Goal: Task Accomplishment & Management: Manage account settings

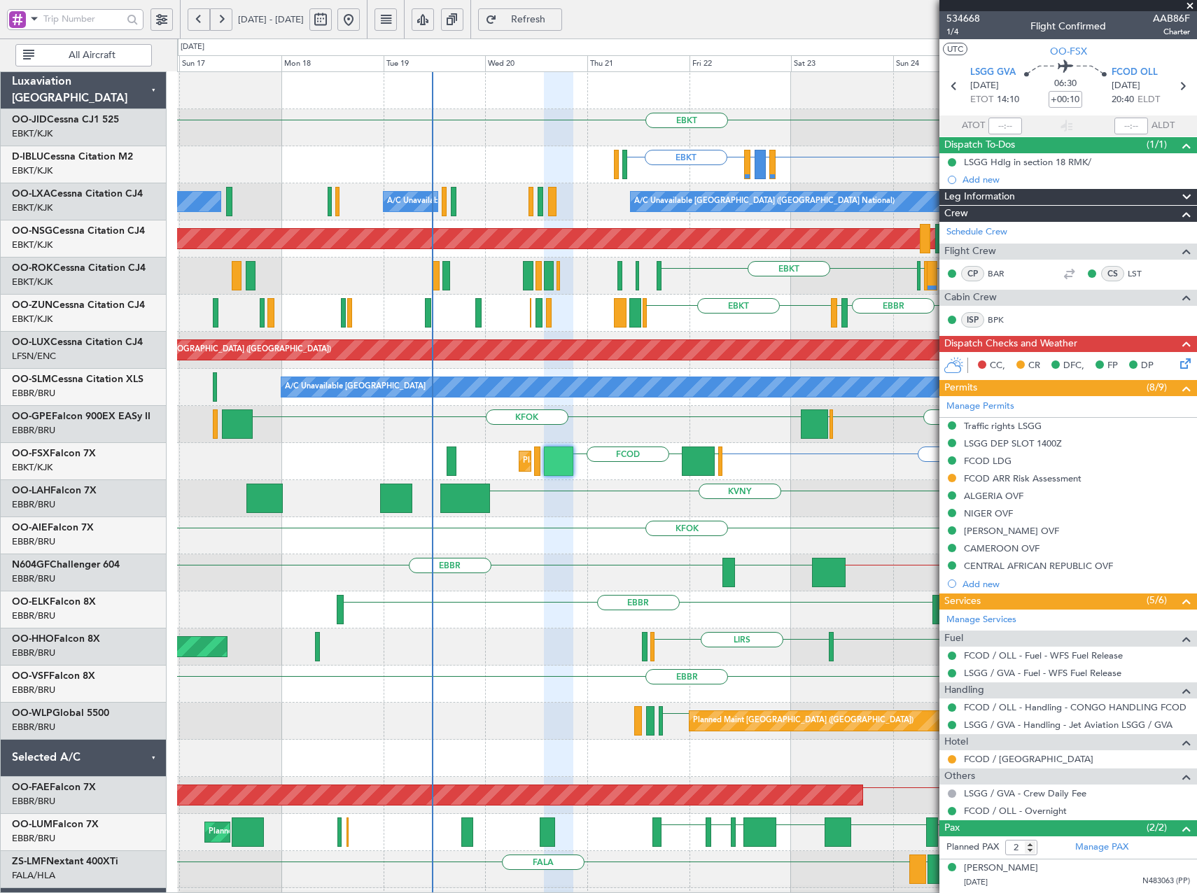
click at [790, 174] on div "EBKT [GEOGRAPHIC_DATA] EBKT EBKT EIDW or EBKT EDDM or EBKT EBKT ELLX or EBKT EH…" at bounding box center [686, 536] width 1019 height 928
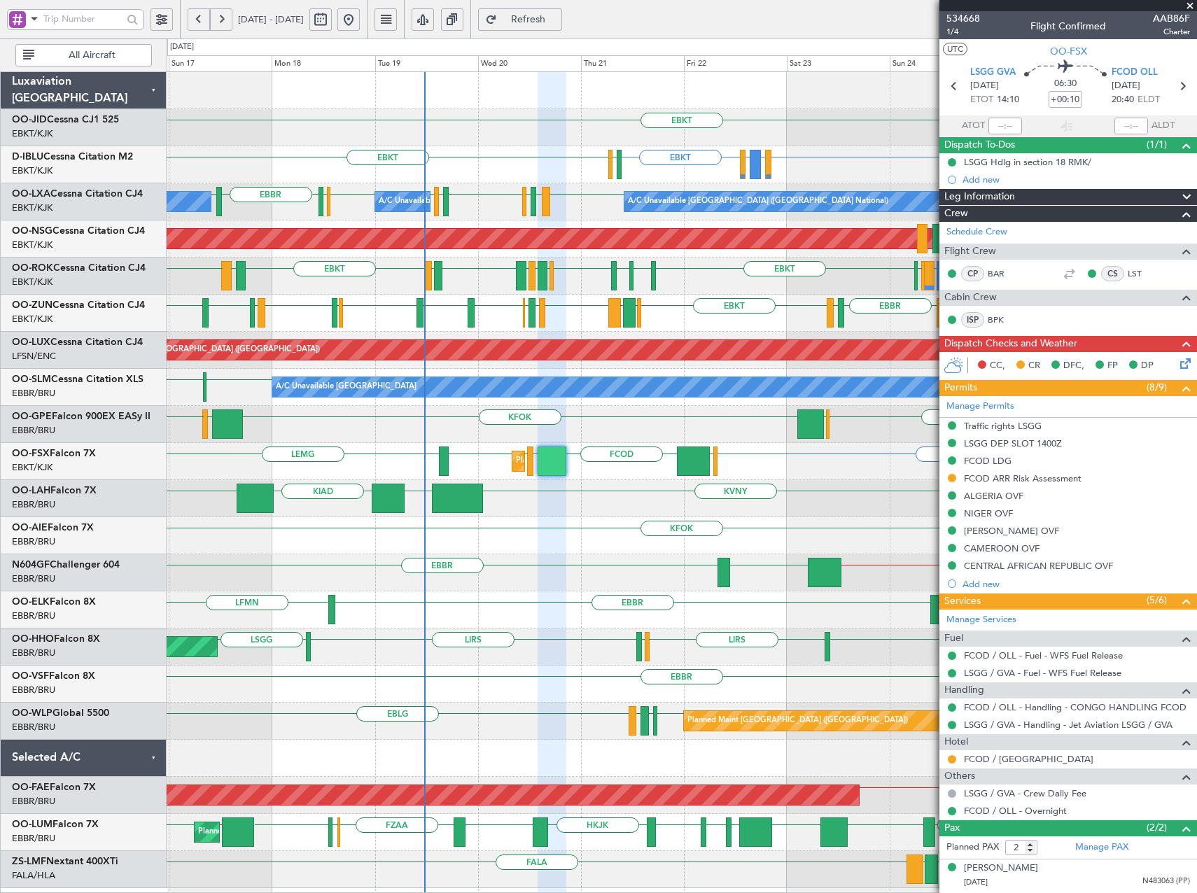
click at [1194, 2] on span at bounding box center [1190, 6] width 14 height 13
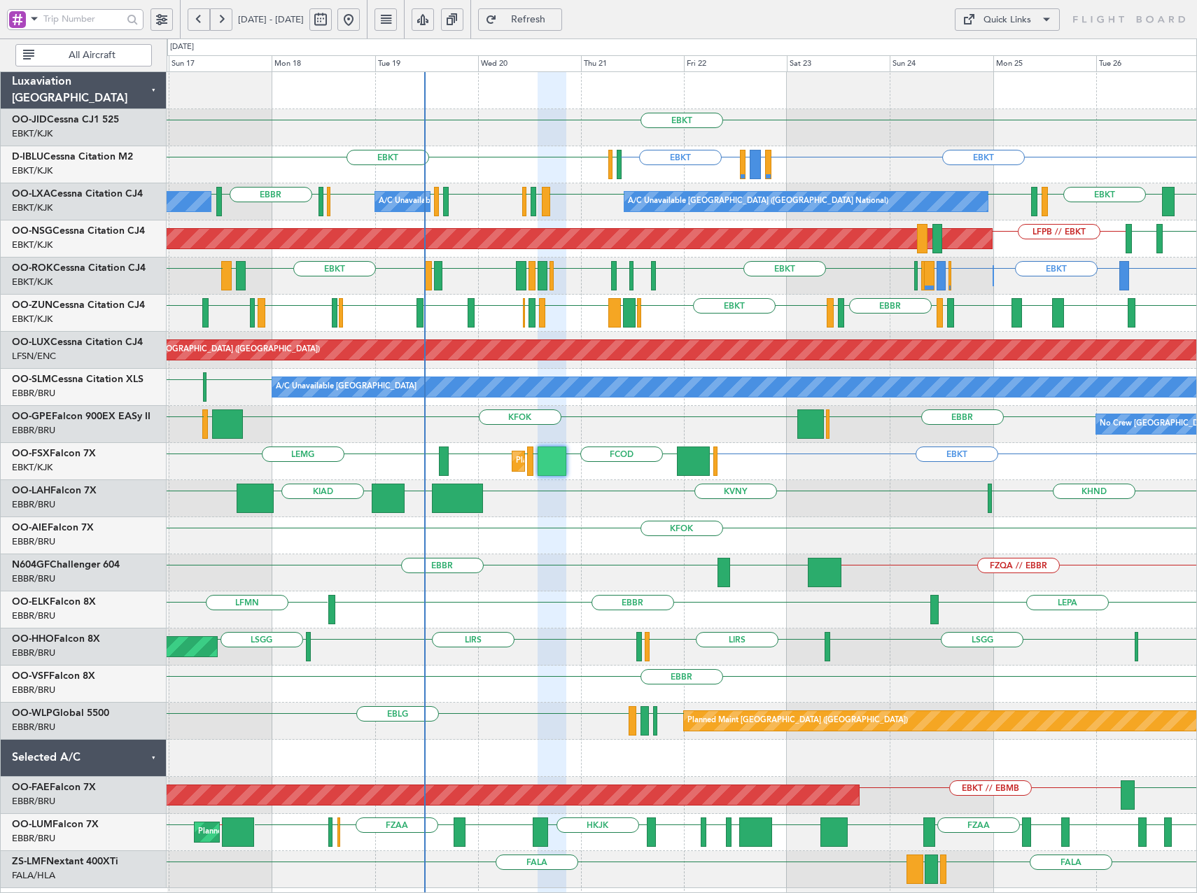
type input "0"
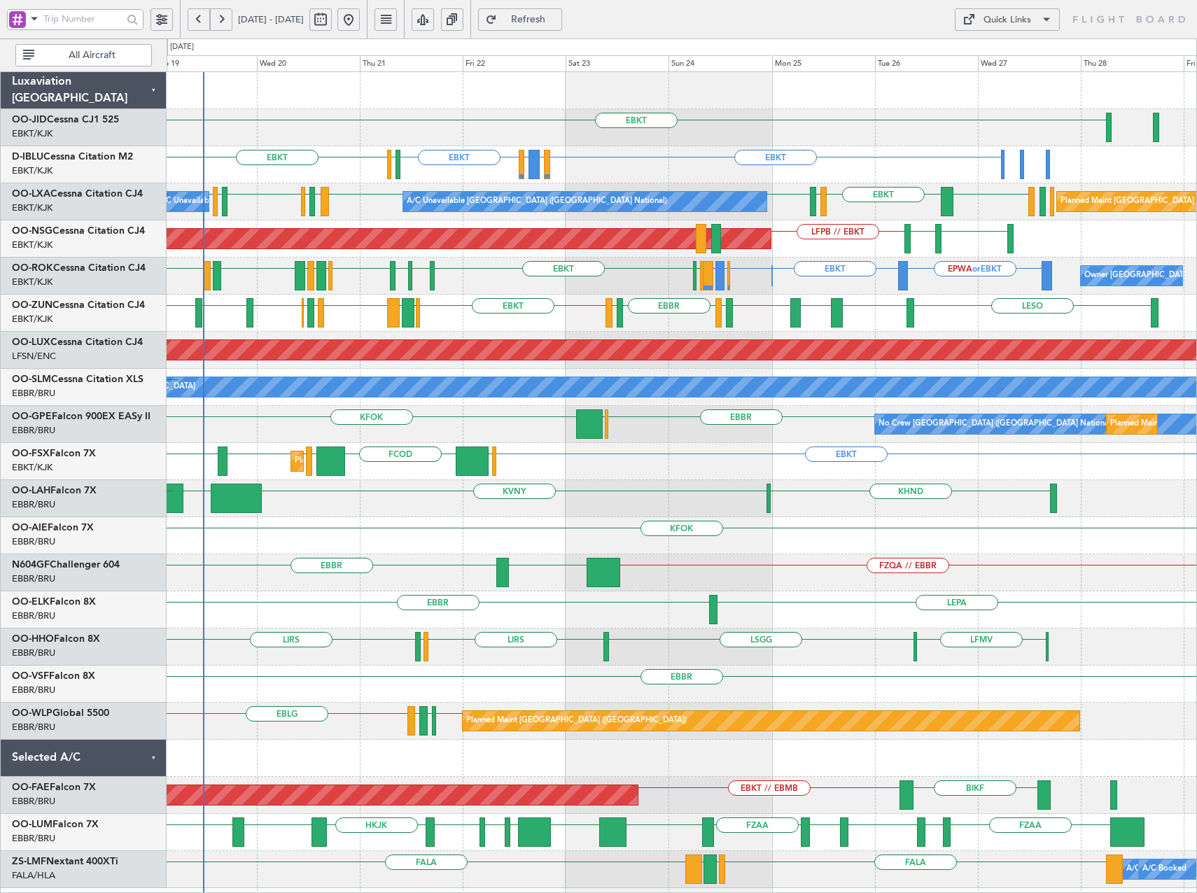
click at [596, 277] on div "EPWA or EBKT EBKT EBBR or EBKT EBLG or EBKT LIRA or EBKT [GEOGRAPHIC_DATA] EBKT…" at bounding box center [682, 276] width 1030 height 37
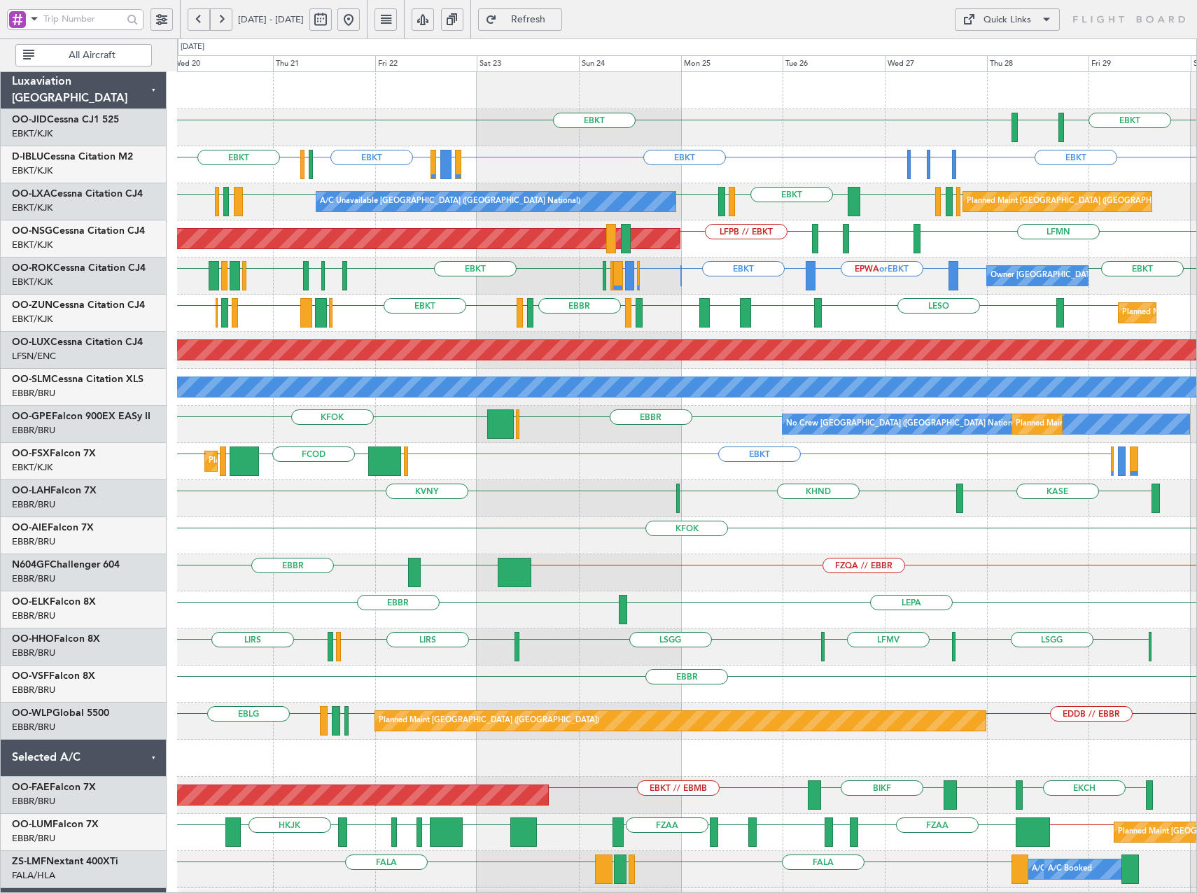
click at [635, 314] on div "EBKT [GEOGRAPHIC_DATA] EBKT Planned Maint [GEOGRAPHIC_DATA]-[GEOGRAPHIC_DATA] E…" at bounding box center [686, 517] width 1019 height 891
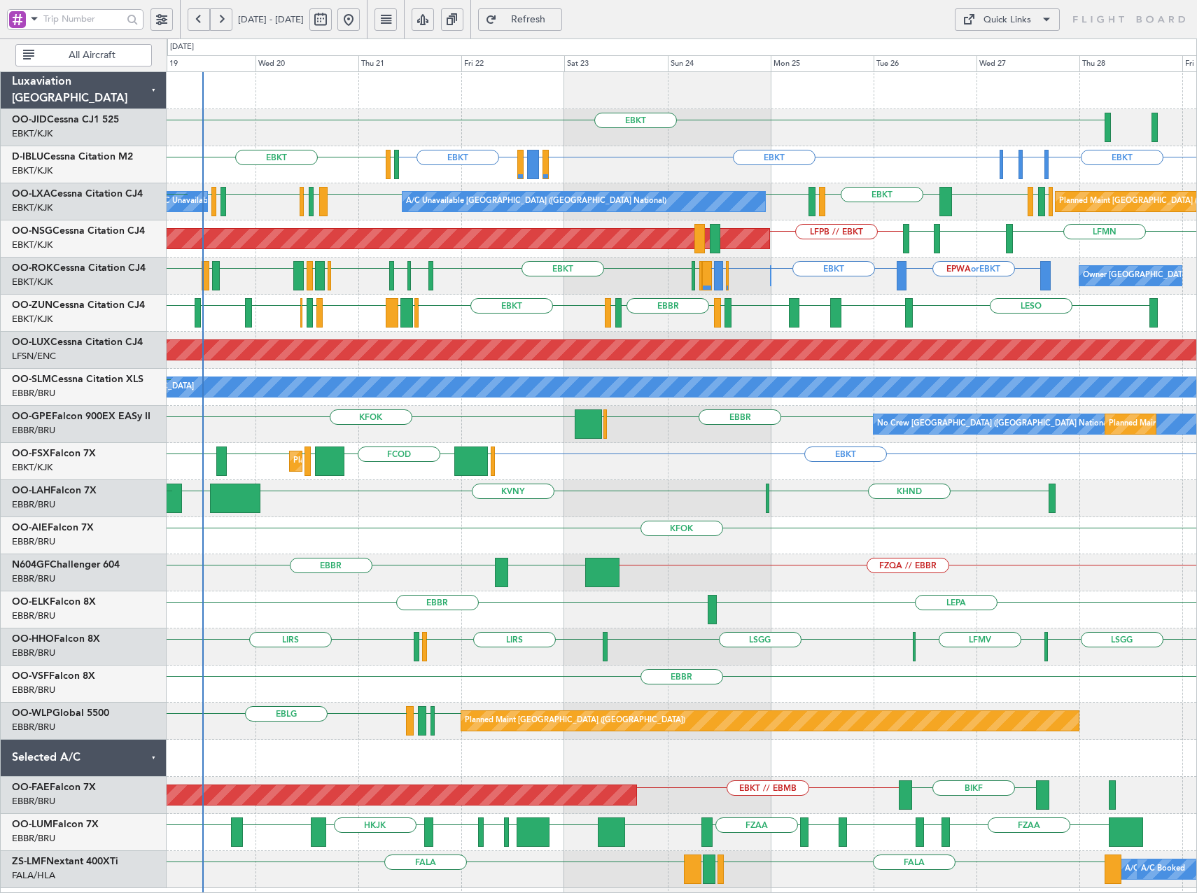
click at [843, 265] on div "EBKT EBKT EHAM or EBKT ELLX or EBKT EBKT EIDW or EBKT EDDM or EBKT EBKT EGJJ EB…" at bounding box center [682, 480] width 1030 height 816
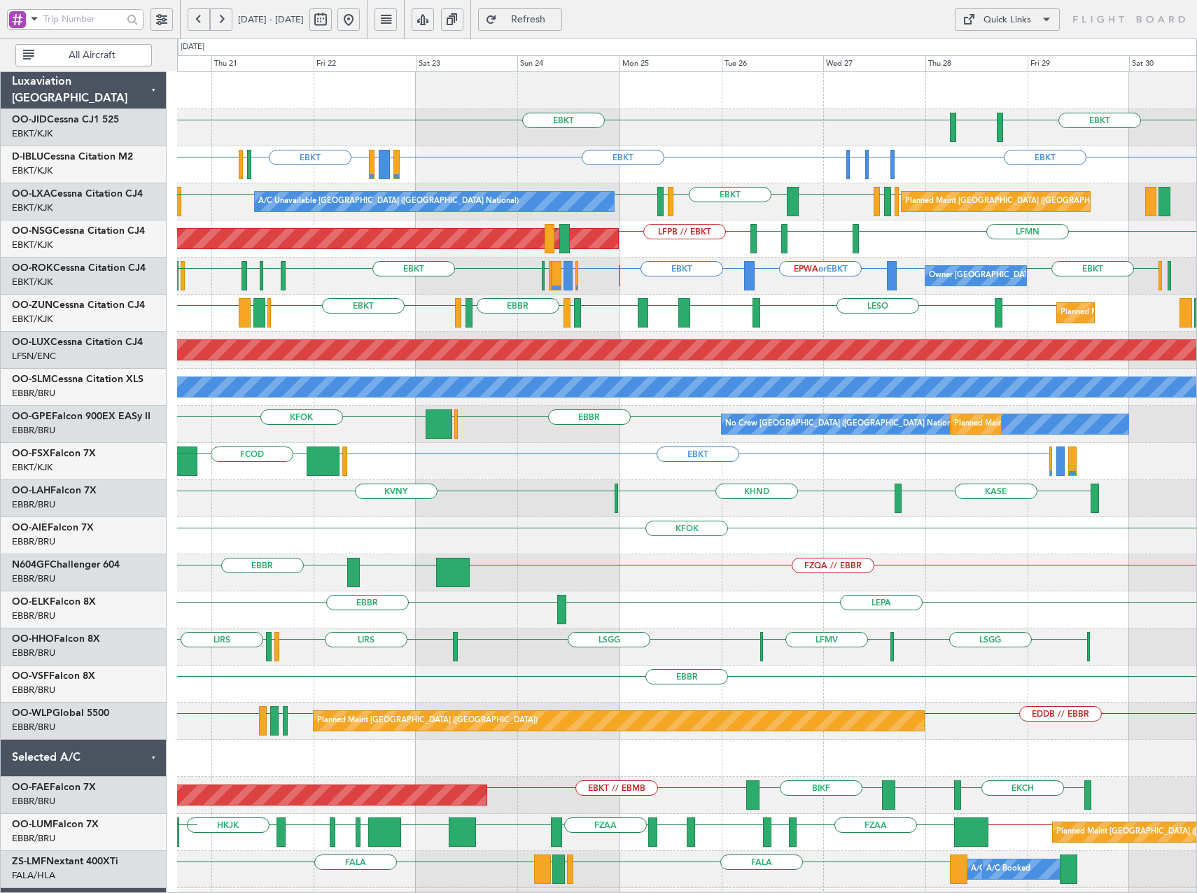
click at [673, 235] on div "EBKT EBKT [GEOGRAPHIC_DATA] Planned Maint [GEOGRAPHIC_DATA]-[GEOGRAPHIC_DATA] E…" at bounding box center [686, 517] width 1019 height 891
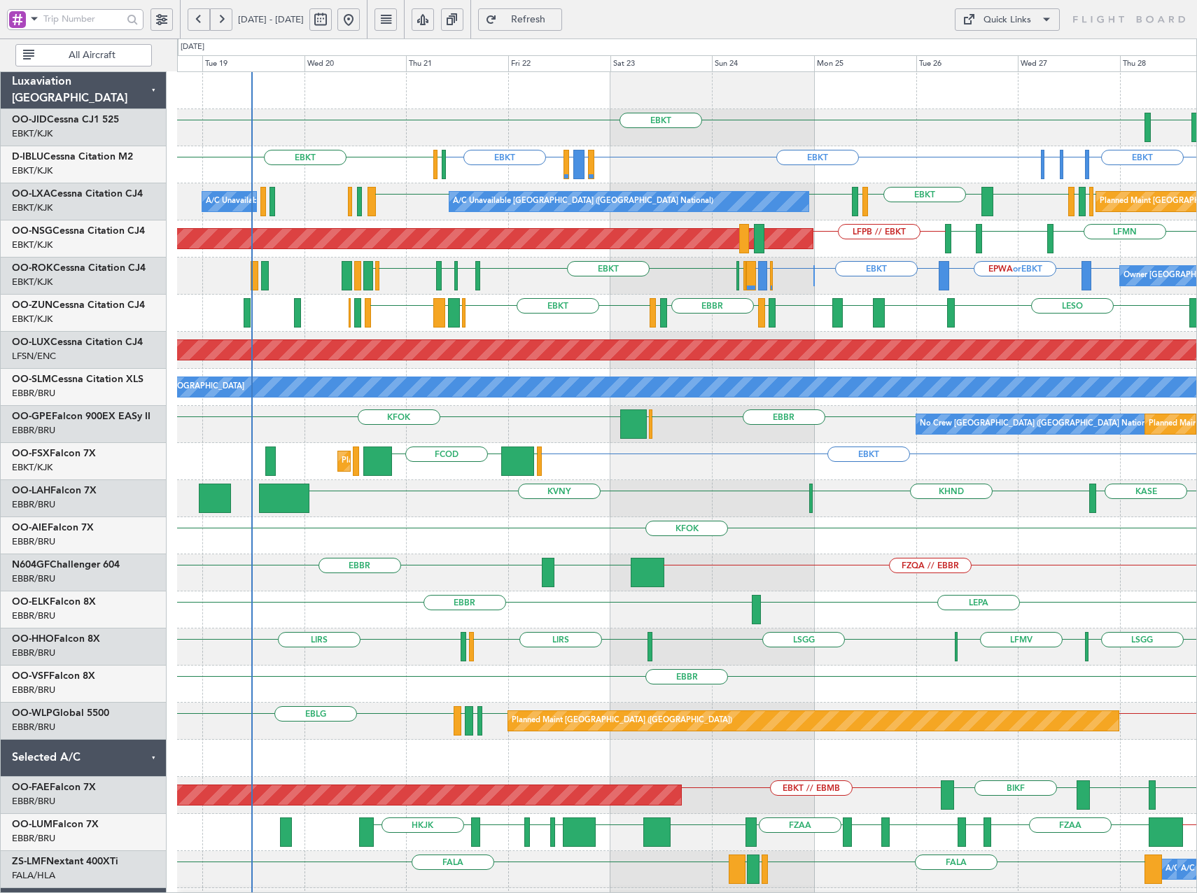
click at [513, 277] on div "Owner [GEOGRAPHIC_DATA]-[GEOGRAPHIC_DATA] Owner [GEOGRAPHIC_DATA]-[GEOGRAPHIC_D…" at bounding box center [686, 276] width 1019 height 37
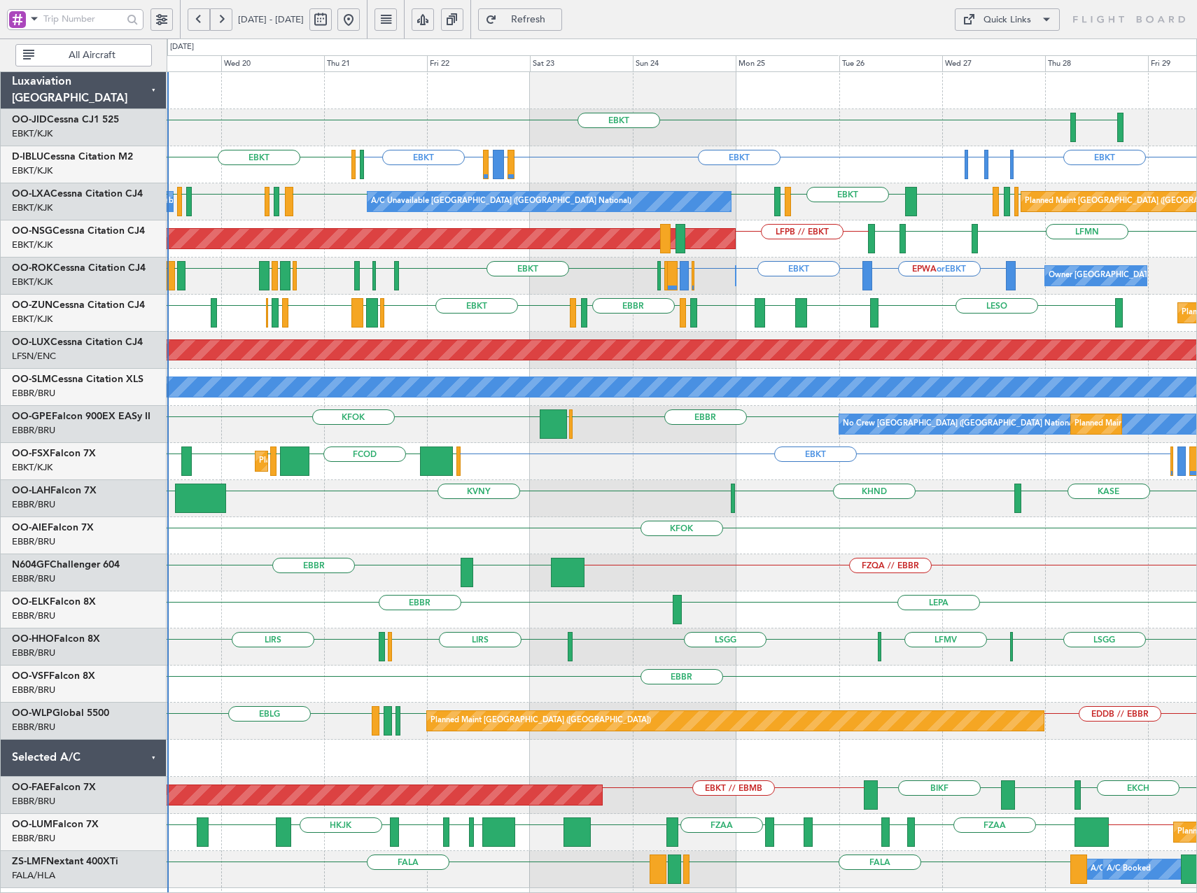
click at [515, 307] on div "EBKT [GEOGRAPHIC_DATA] EBKT EHAM or EBKT ELLX or EBKT EBKT EIDW or EBKT EDDM or…" at bounding box center [682, 480] width 1030 height 816
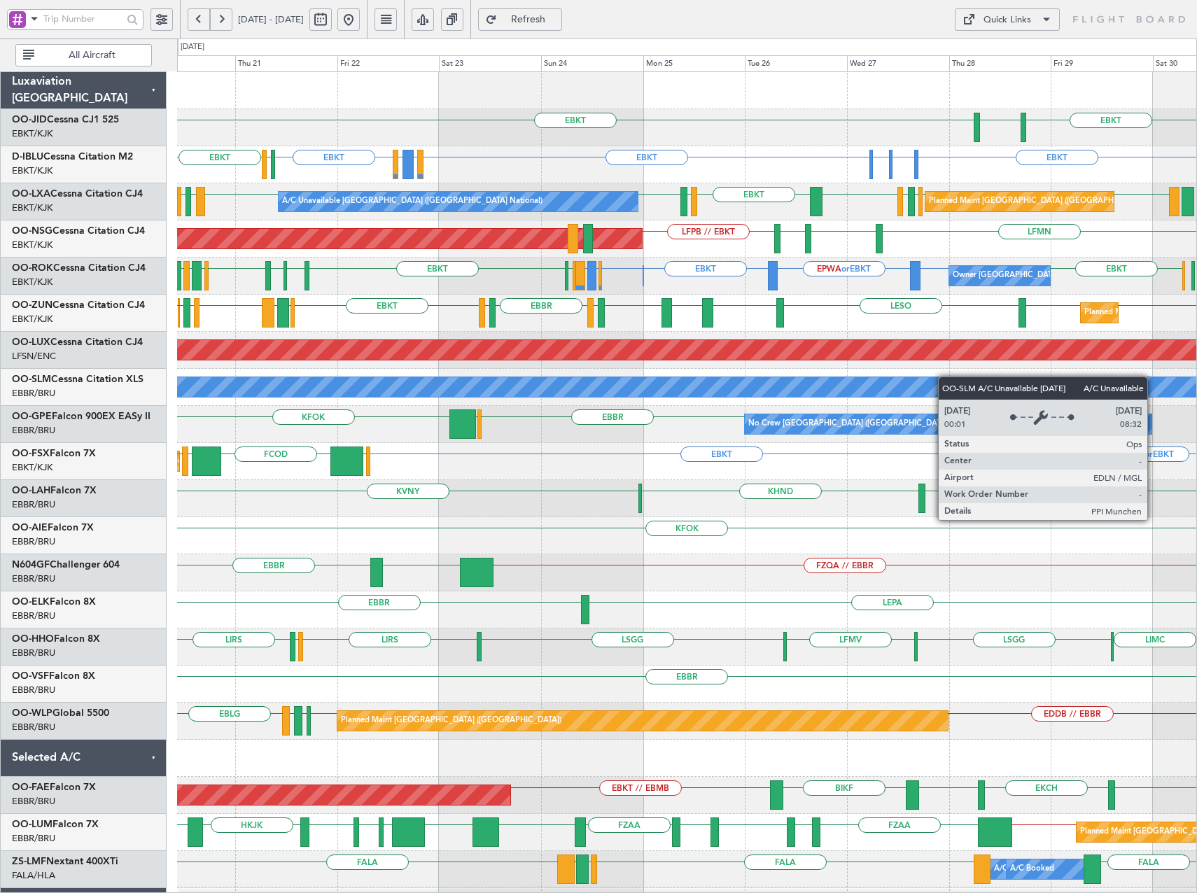
click at [964, 384] on div "EBKT EBKT [GEOGRAPHIC_DATA] Planned Maint [GEOGRAPHIC_DATA]-[GEOGRAPHIC_DATA] E…" at bounding box center [686, 517] width 1019 height 891
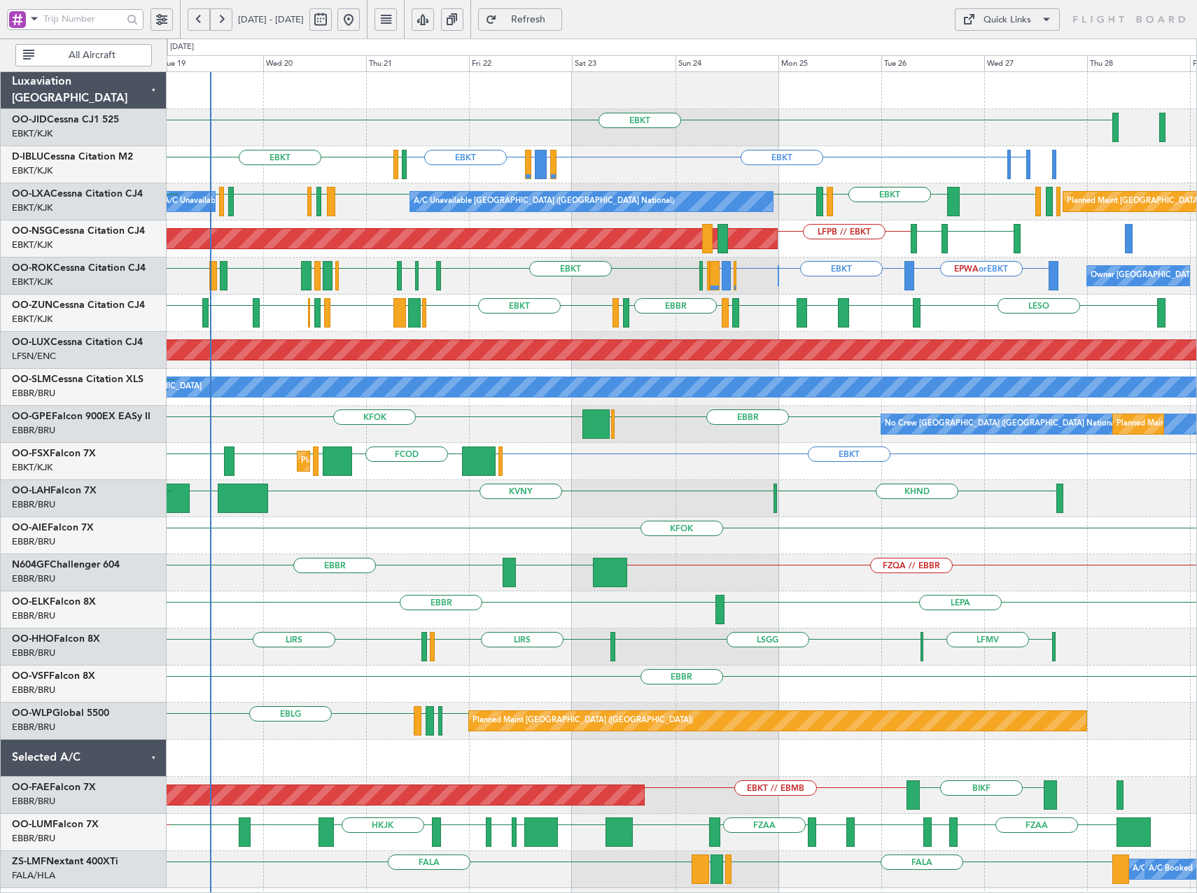
click at [507, 277] on div "Owner [GEOGRAPHIC_DATA]-[GEOGRAPHIC_DATA] EBKT EBBR or EBKT EBLG or EBKT LIRA o…" at bounding box center [682, 276] width 1030 height 37
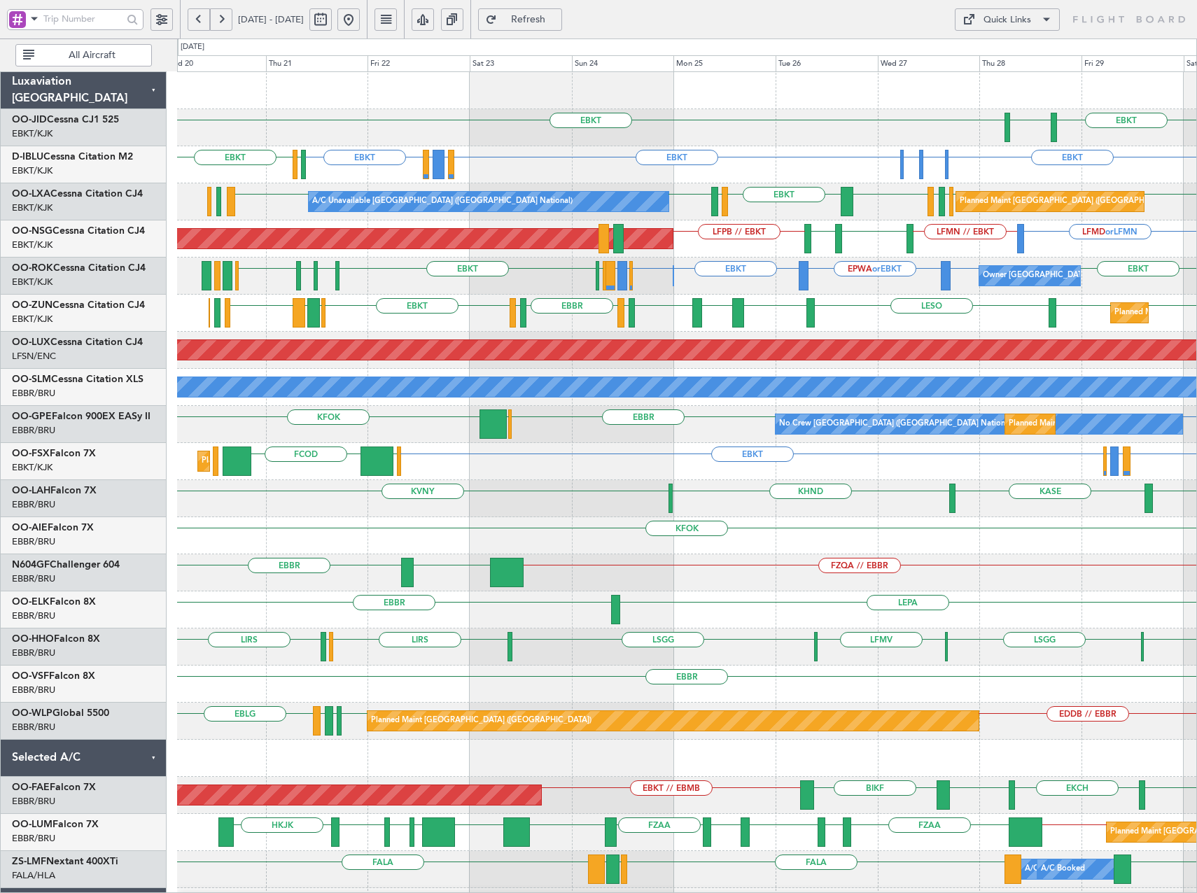
click at [870, 183] on div "EBKT EBKT [GEOGRAPHIC_DATA] Planned Maint [GEOGRAPHIC_DATA]-[GEOGRAPHIC_DATA] E…" at bounding box center [686, 517] width 1019 height 891
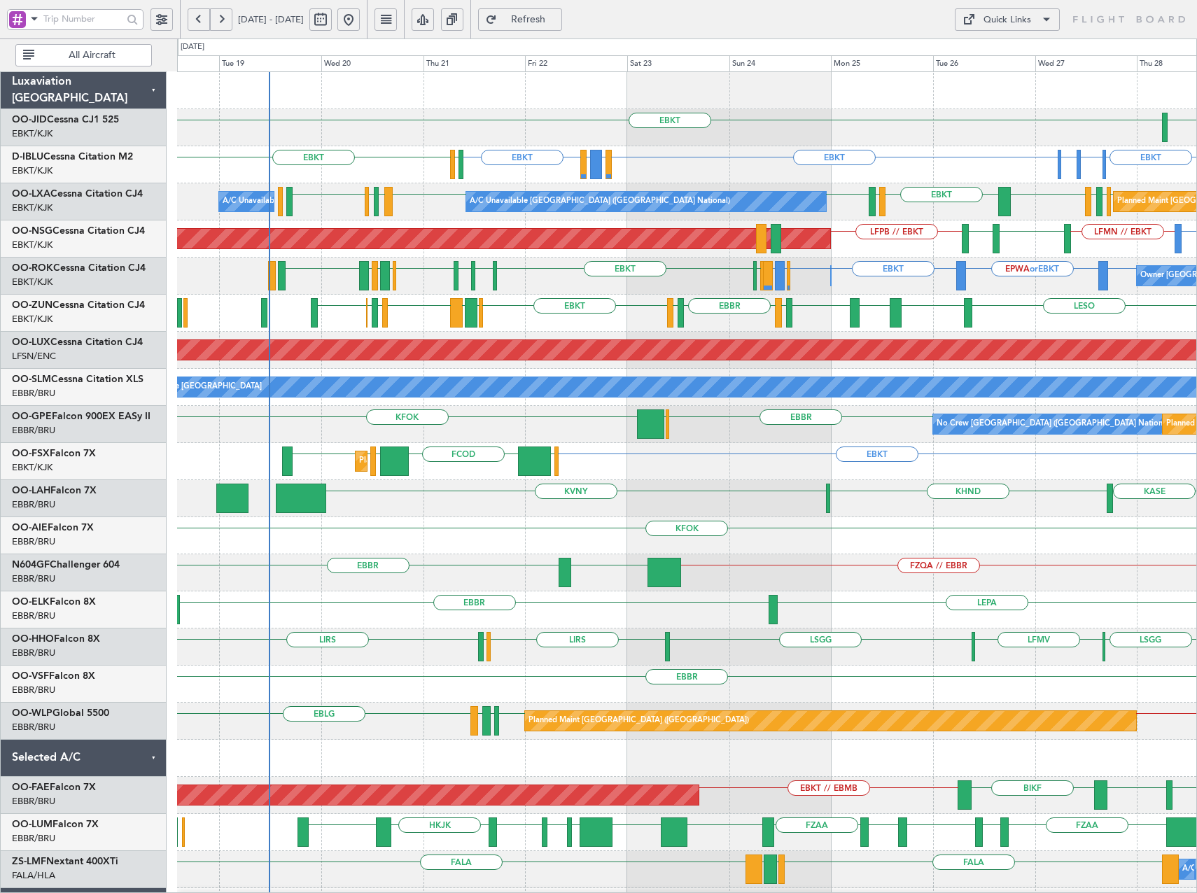
click at [717, 331] on div "EBKT [GEOGRAPHIC_DATA] EBKT EBKT EBKT EIDW or EBKT EDDM or EBKT EBKT EHAM or EB…" at bounding box center [686, 517] width 1019 height 891
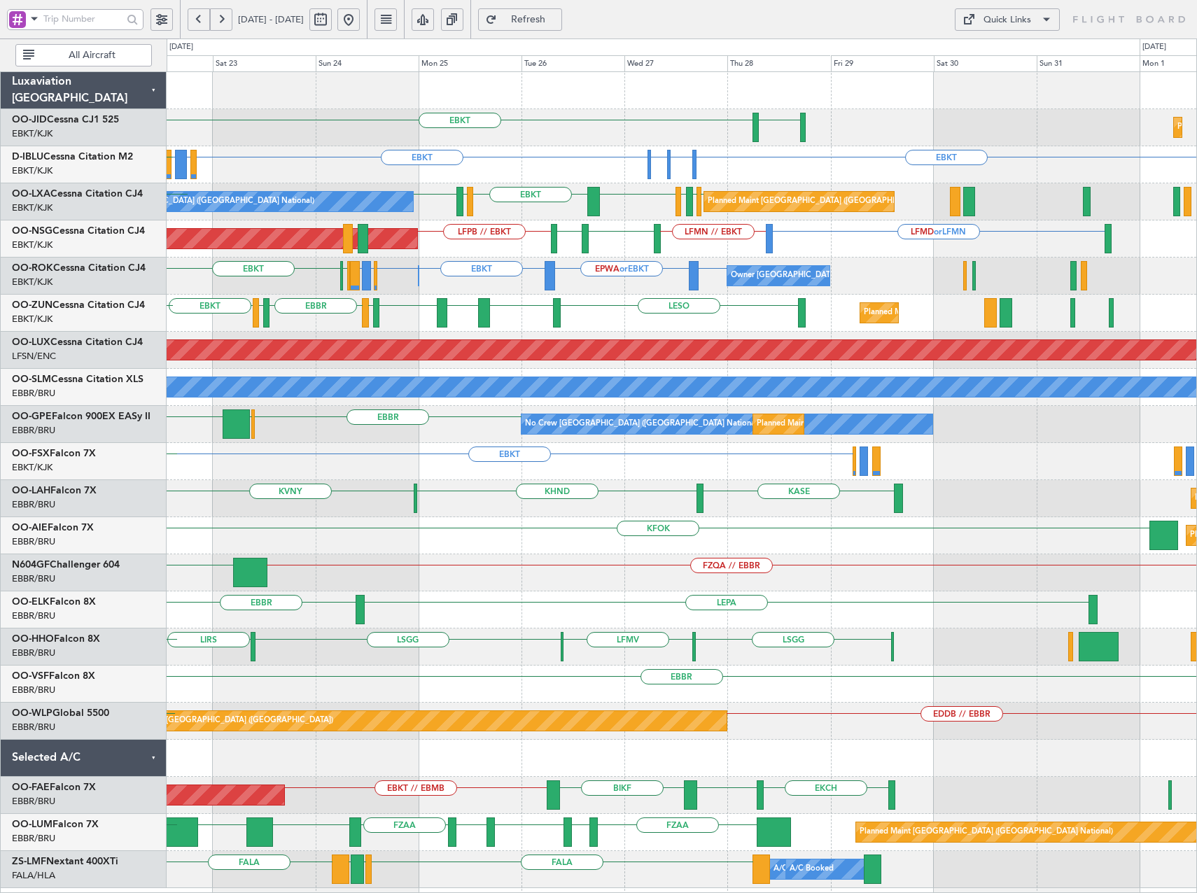
click at [738, 230] on div "Planned Maint [GEOGRAPHIC_DATA] ([GEOGRAPHIC_DATA]) LFMD or LFMN LFMN // EBKT L…" at bounding box center [682, 239] width 1030 height 37
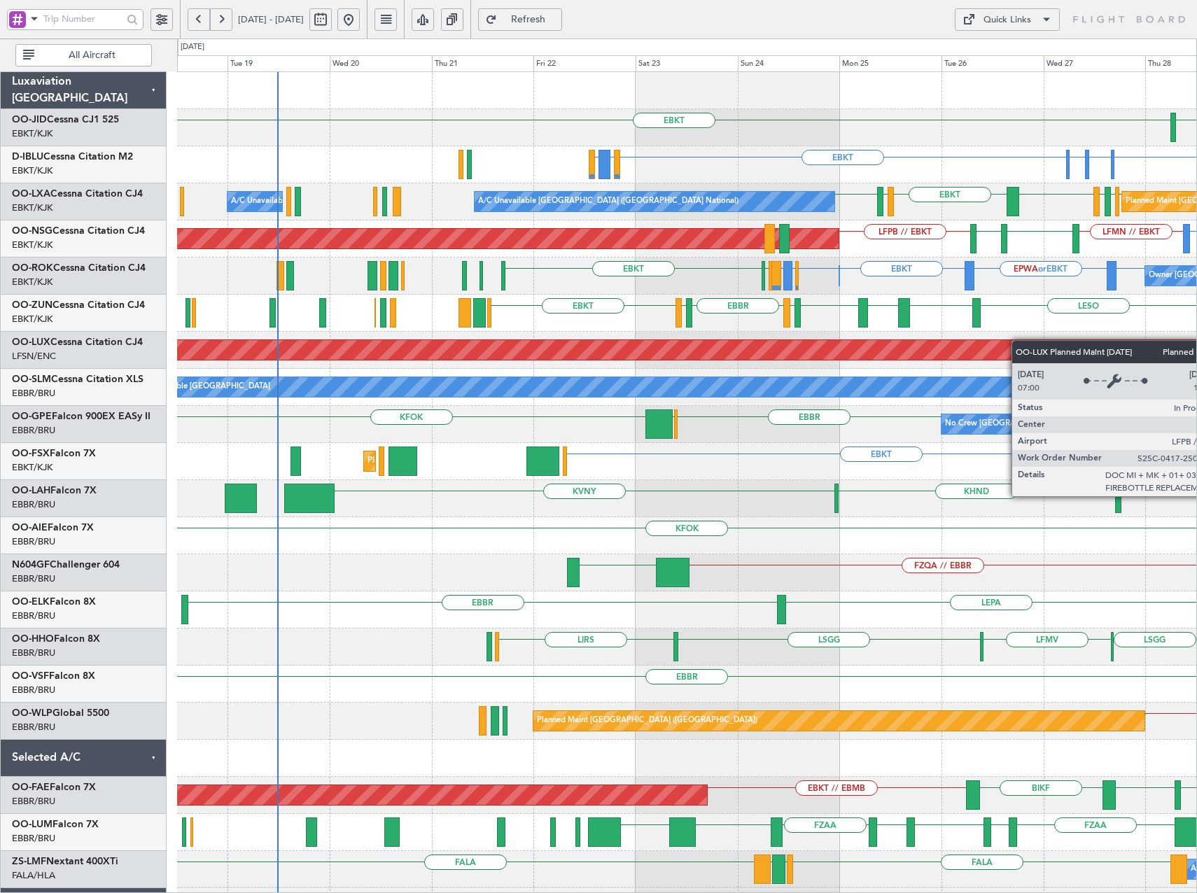
click at [1012, 346] on div "EBKT [GEOGRAPHIC_DATA] EBKT EBKT EBKT EIDW or EBKT EDDM or EBKT EHAM or EBKT EL…" at bounding box center [686, 536] width 1019 height 928
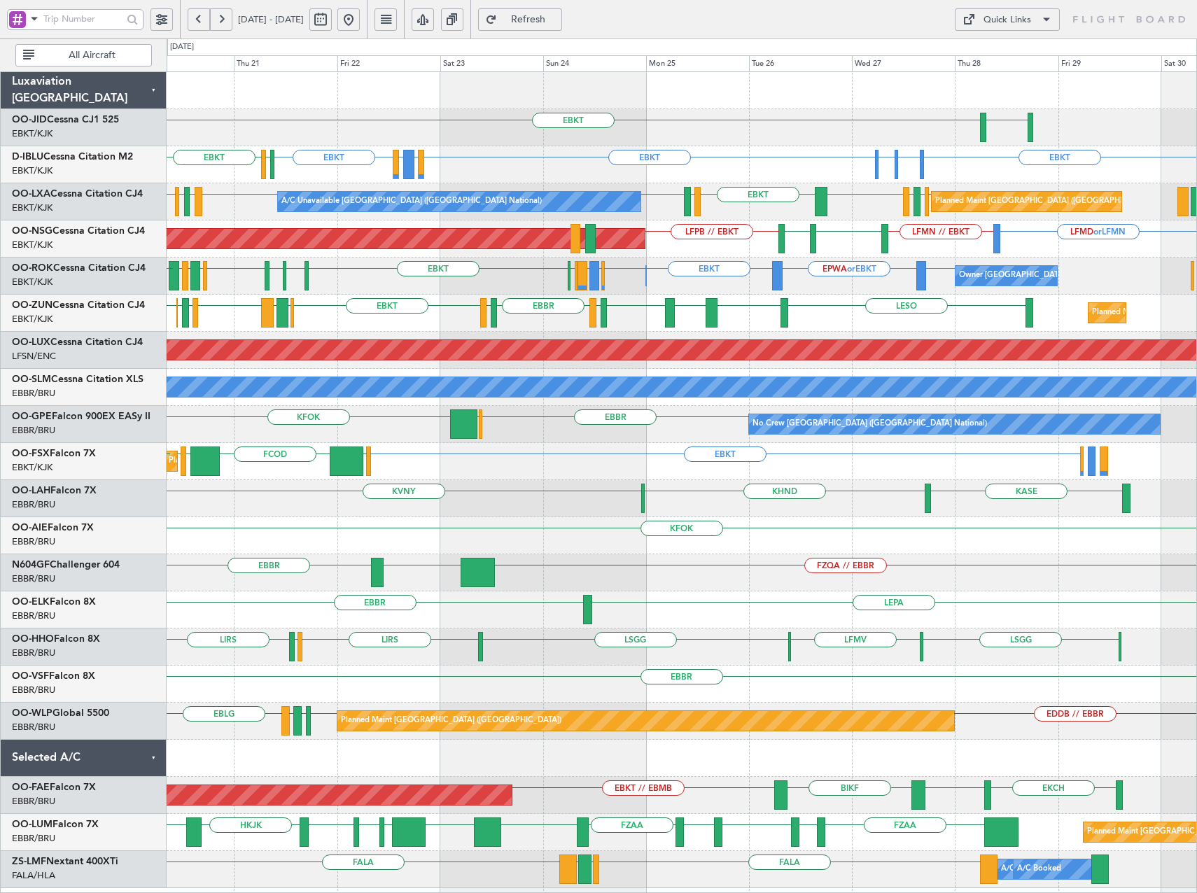
click at [667, 303] on div "EBKT [GEOGRAPHIC_DATA] Planned Maint [GEOGRAPHIC_DATA]-[GEOGRAPHIC_DATA] EBKT E…" at bounding box center [682, 480] width 1030 height 816
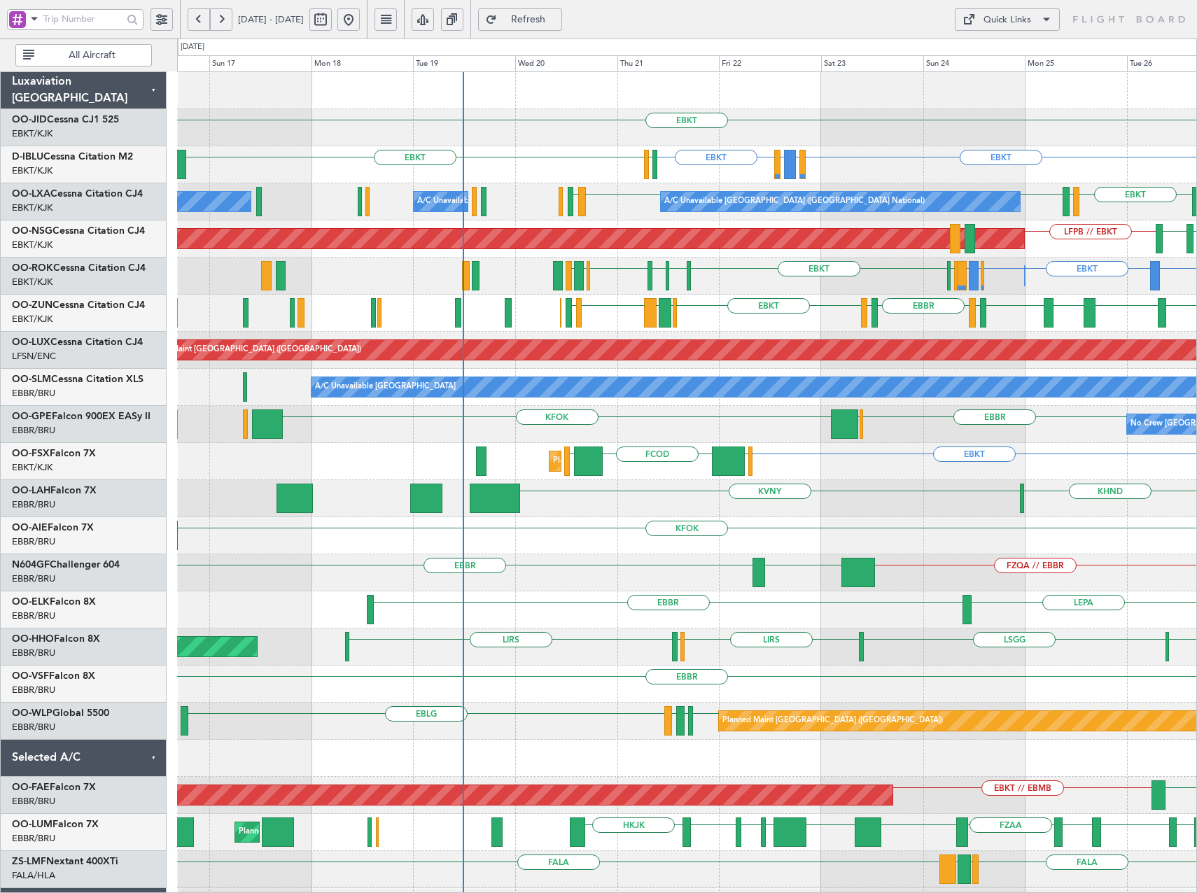
click at [718, 337] on div "EBKT [GEOGRAPHIC_DATA] EBKT EBKT EIDW or EBKT EDDM or EBKT EBKT EGJJ EBKT ELLX …" at bounding box center [686, 517] width 1019 height 891
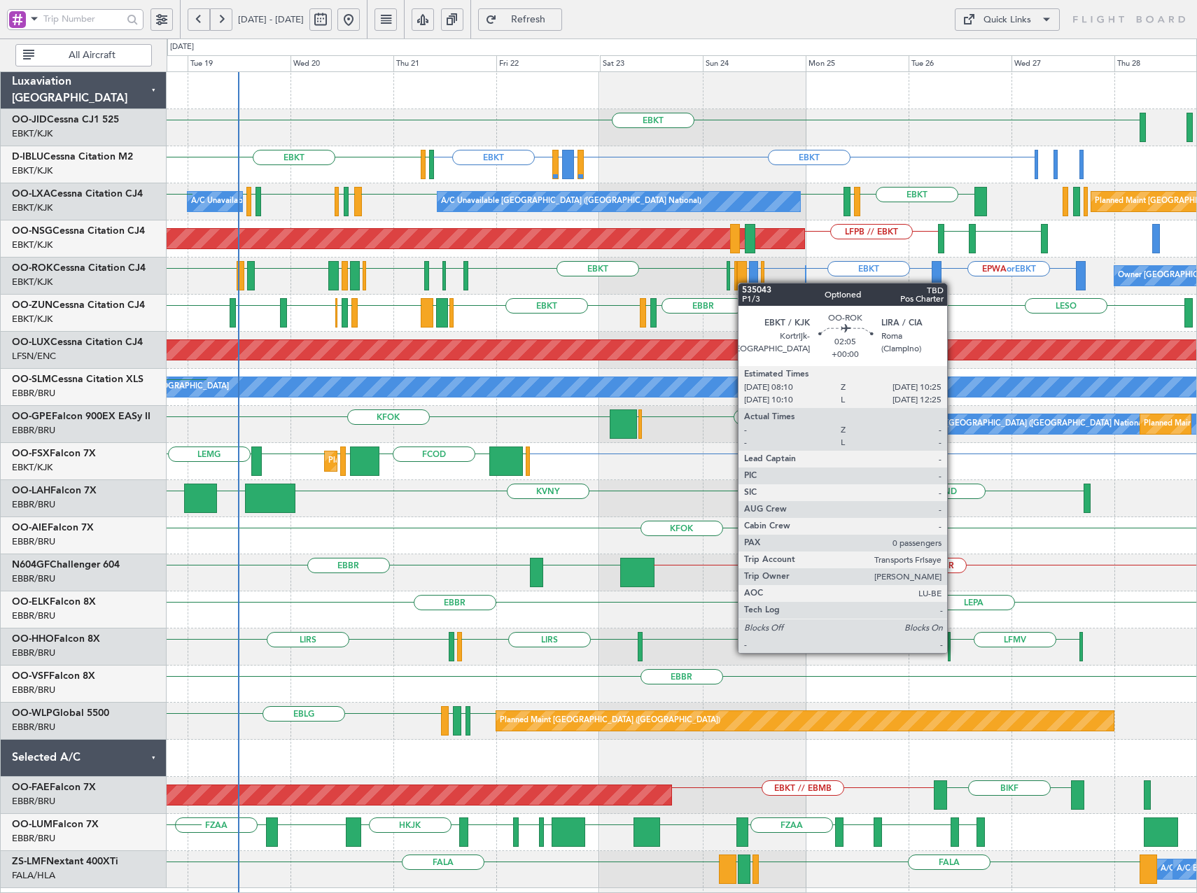
click at [746, 281] on div at bounding box center [742, 275] width 10 height 29
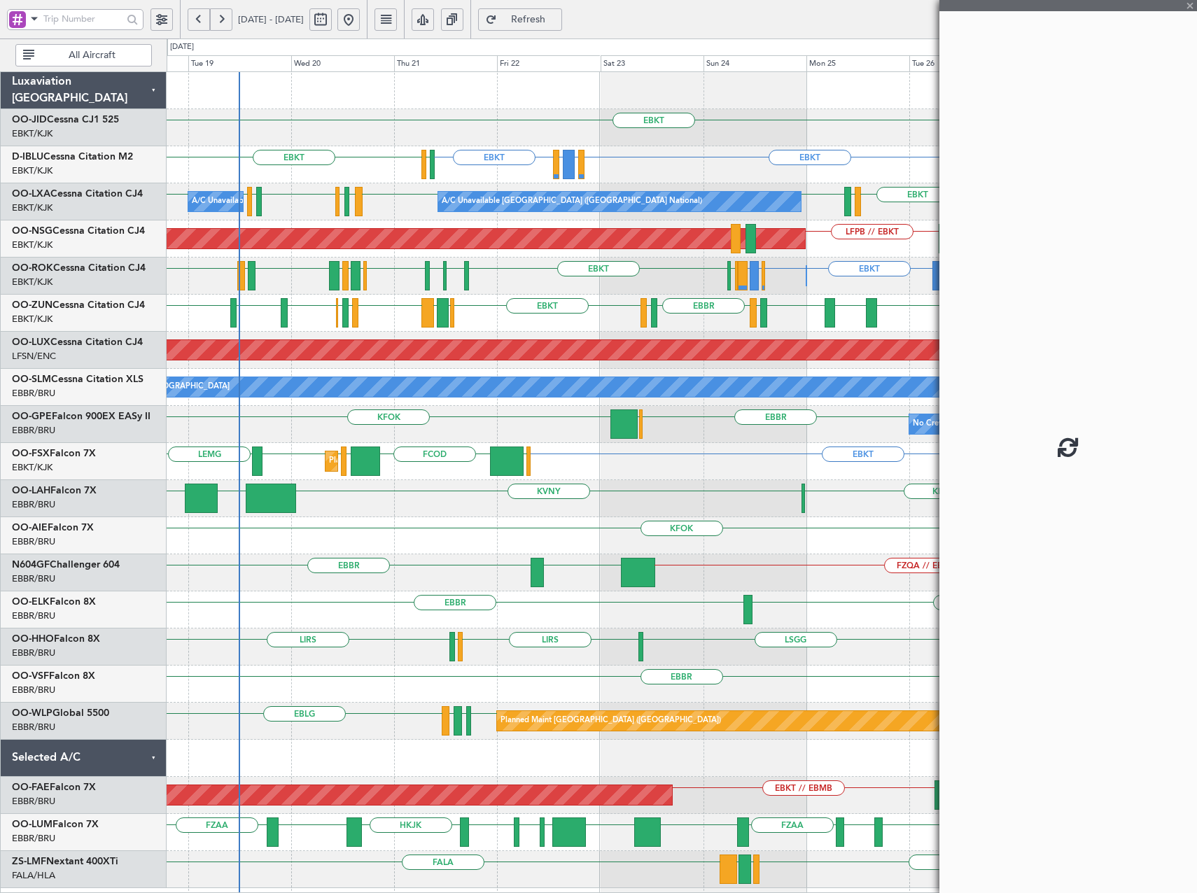
drag, startPoint x: 977, startPoint y: 254, endPoint x: 875, endPoint y: 270, distance: 102.7
click at [876, 270] on fb-app "[DATE] - [DATE] Refresh Quick Links All Aircraft EBKT EBKT [GEOGRAPHIC_DATA] EB…" at bounding box center [598, 456] width 1197 height 877
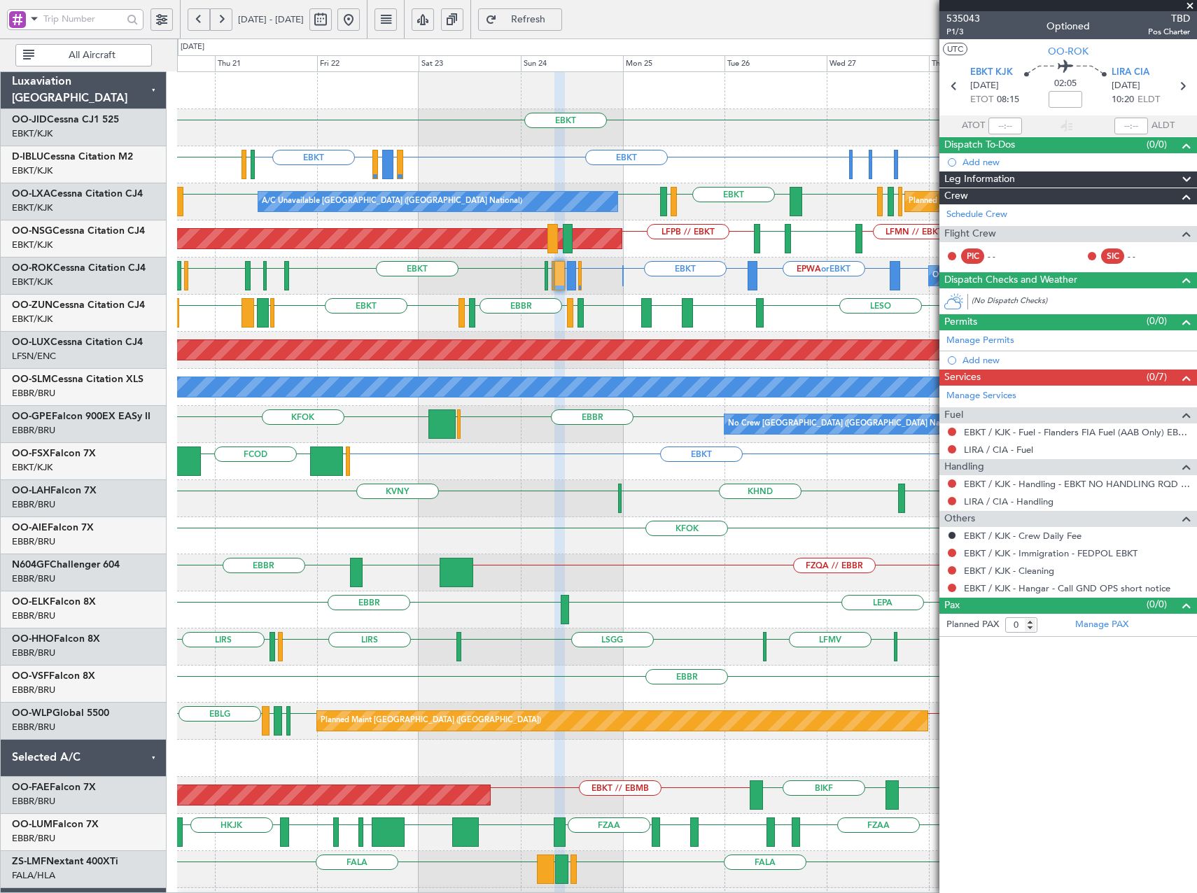
click at [1188, 5] on span at bounding box center [1190, 6] width 14 height 13
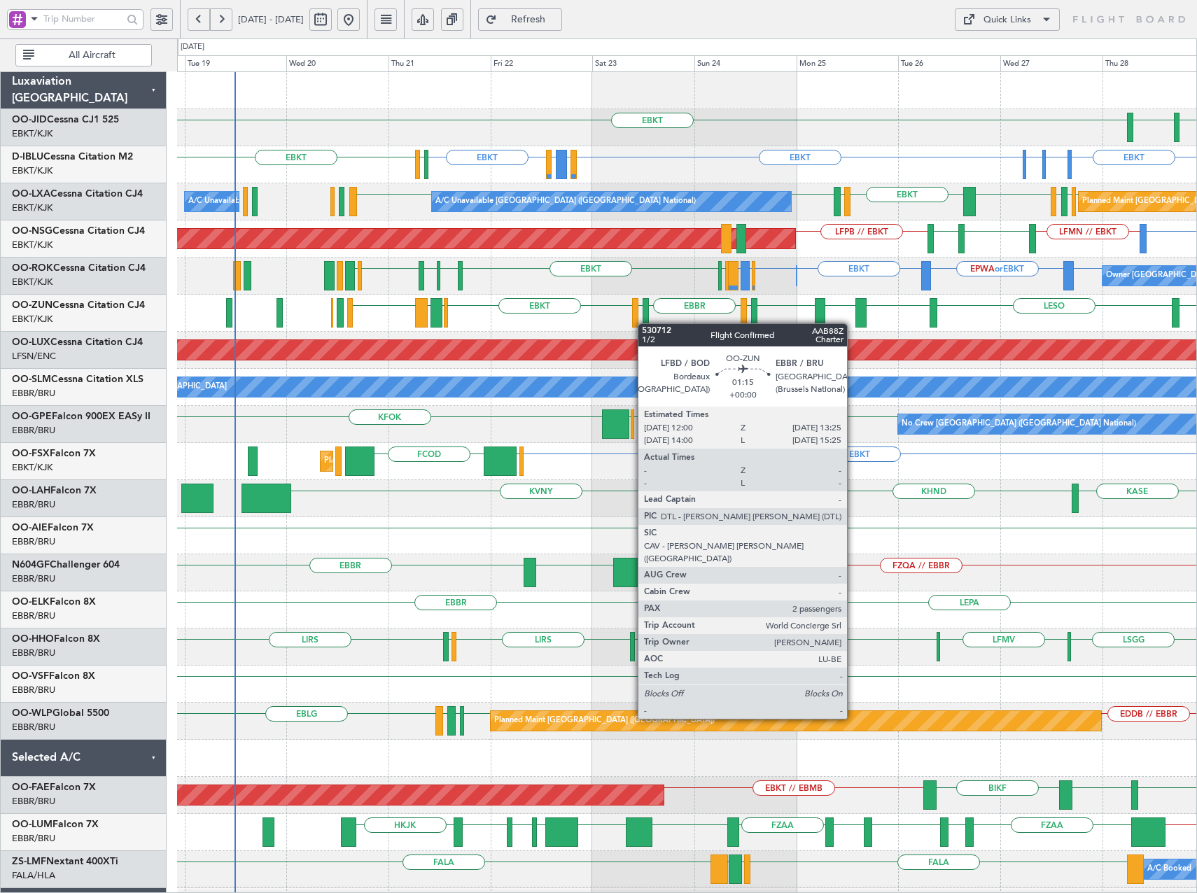
click at [646, 323] on div at bounding box center [646, 312] width 6 height 29
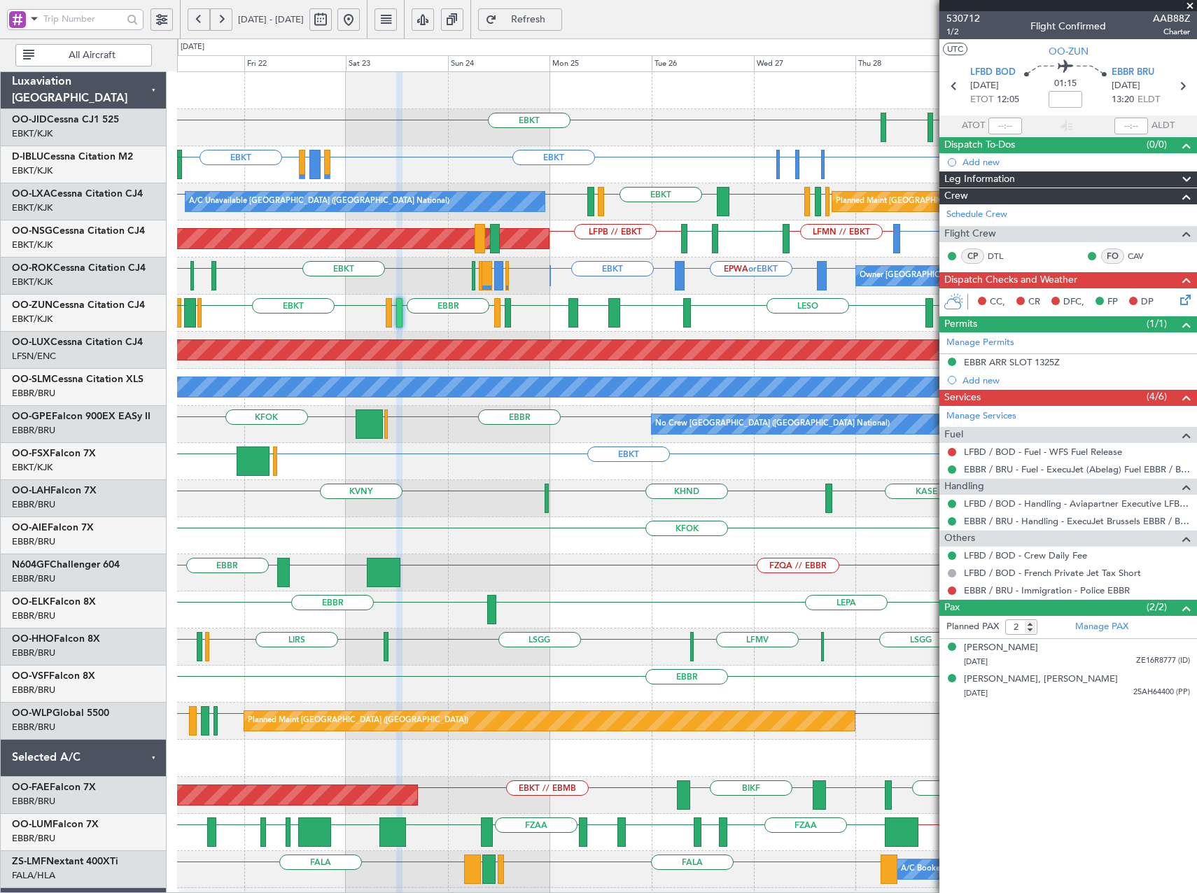
click at [629, 307] on div "EBKT EBKT [GEOGRAPHIC_DATA] Planned Maint [GEOGRAPHIC_DATA]-[GEOGRAPHIC_DATA] E…" at bounding box center [686, 517] width 1019 height 891
click at [1192, 4] on span at bounding box center [1190, 6] width 14 height 13
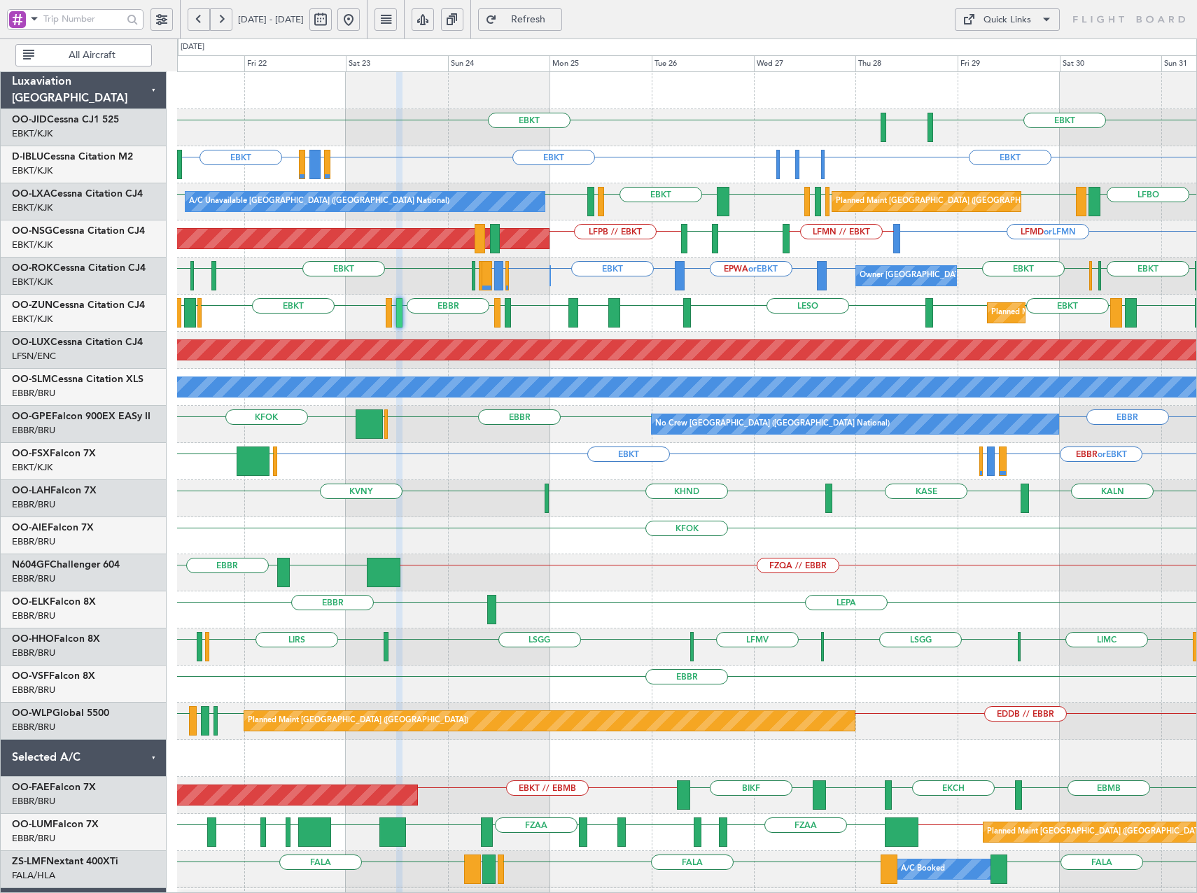
type input "0"
click at [216, 17] on button at bounding box center [221, 19] width 22 height 22
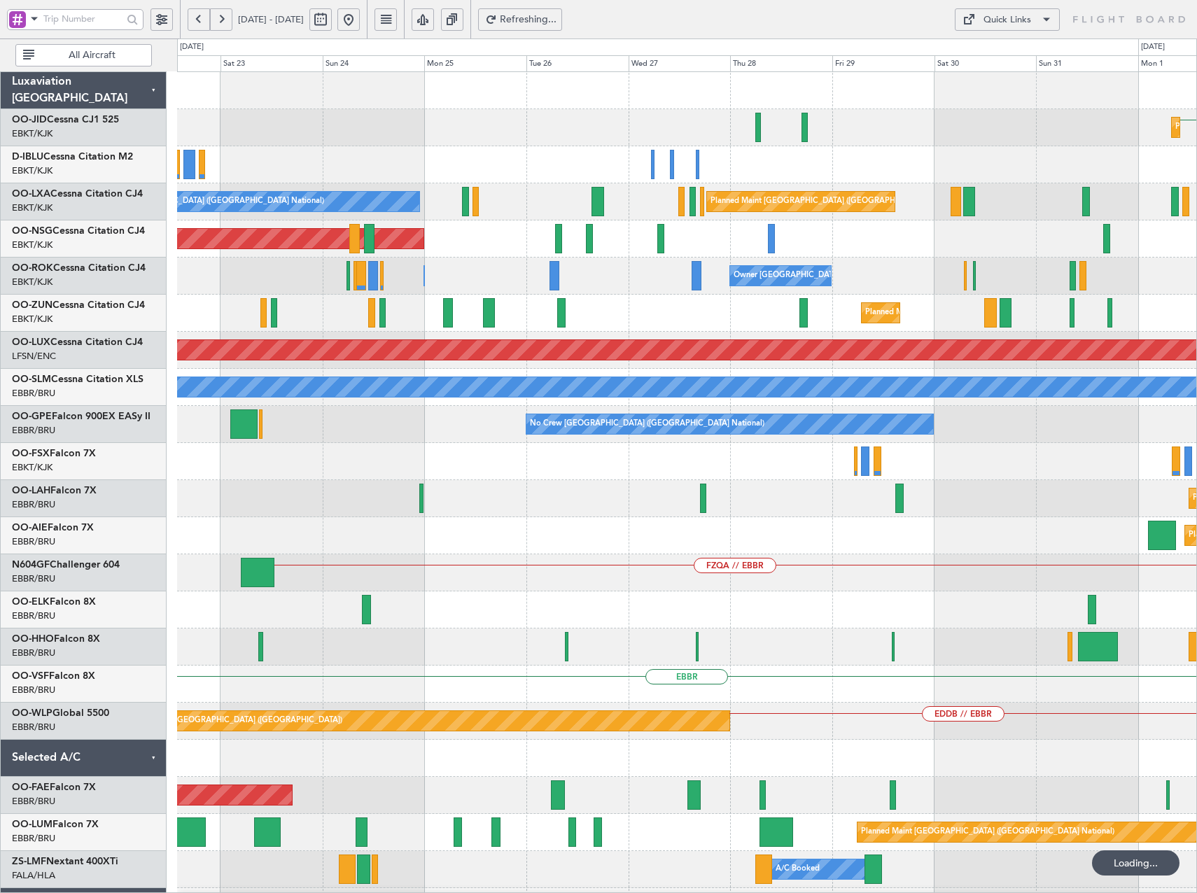
click at [216, 17] on button at bounding box center [221, 19] width 22 height 22
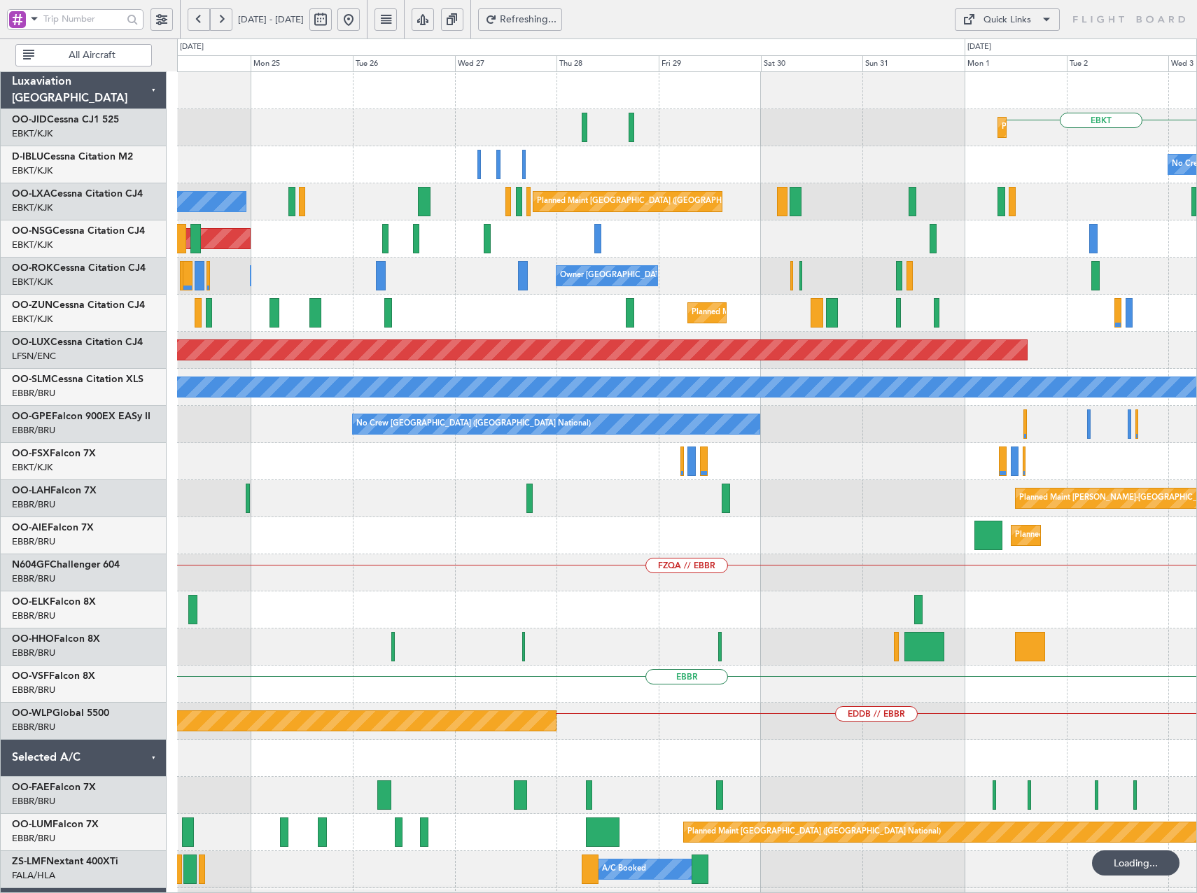
click at [216, 17] on button at bounding box center [221, 19] width 22 height 22
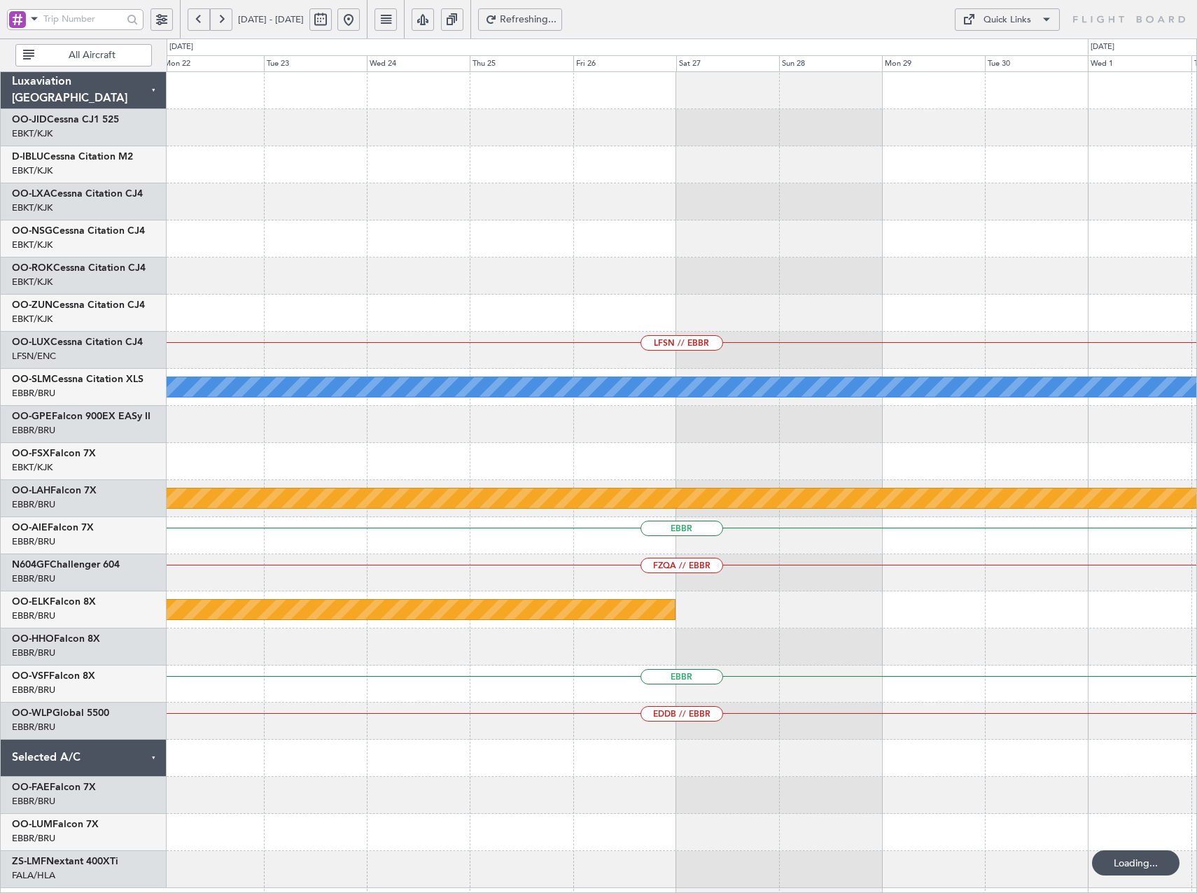
click at [216, 17] on button at bounding box center [221, 19] width 22 height 22
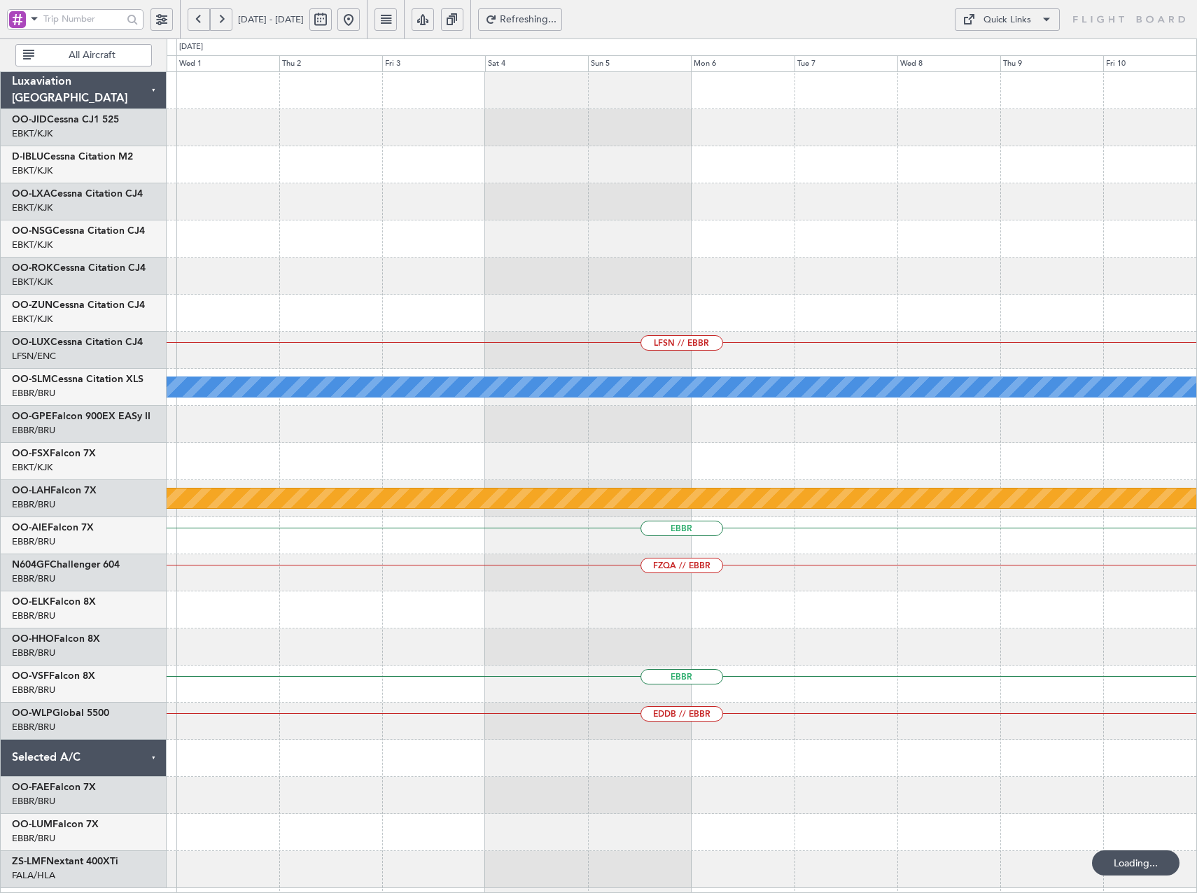
click at [216, 17] on button at bounding box center [221, 19] width 22 height 22
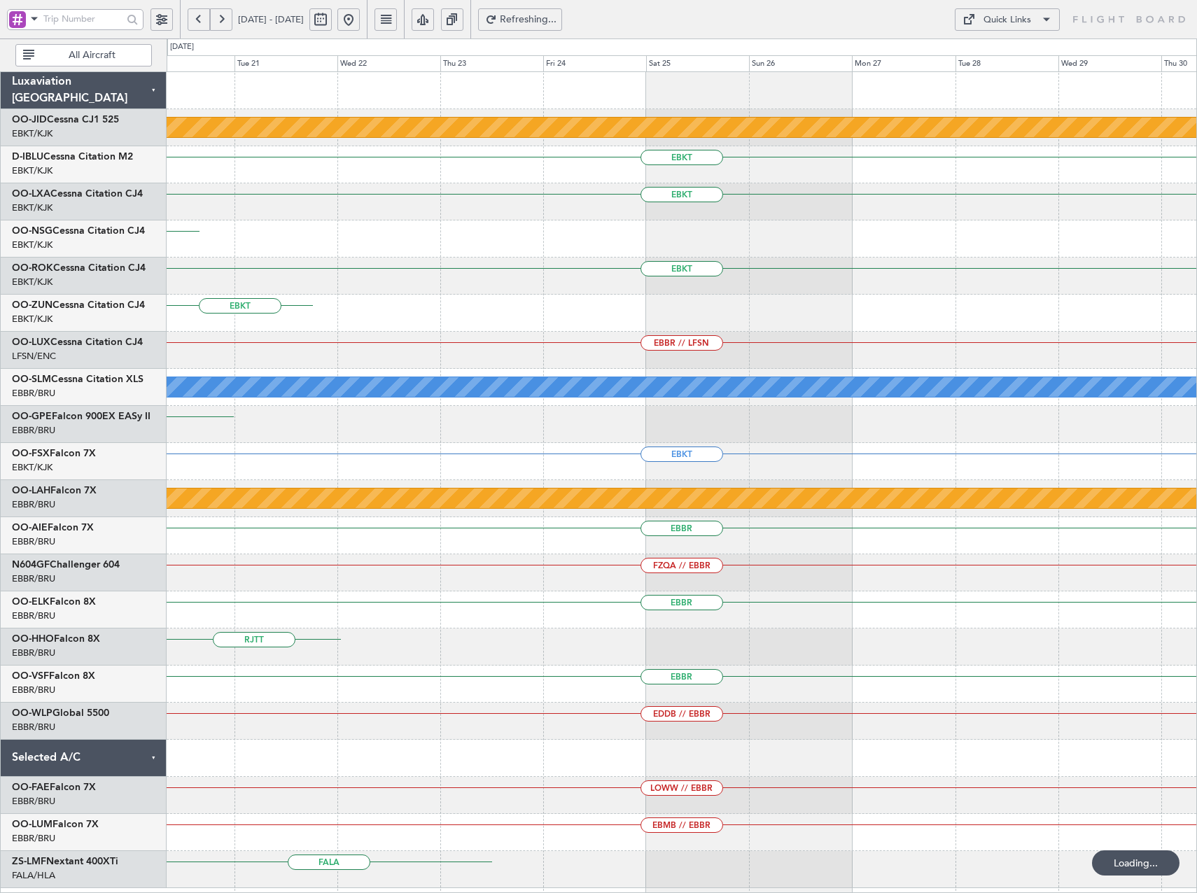
click at [216, 17] on button at bounding box center [221, 19] width 22 height 22
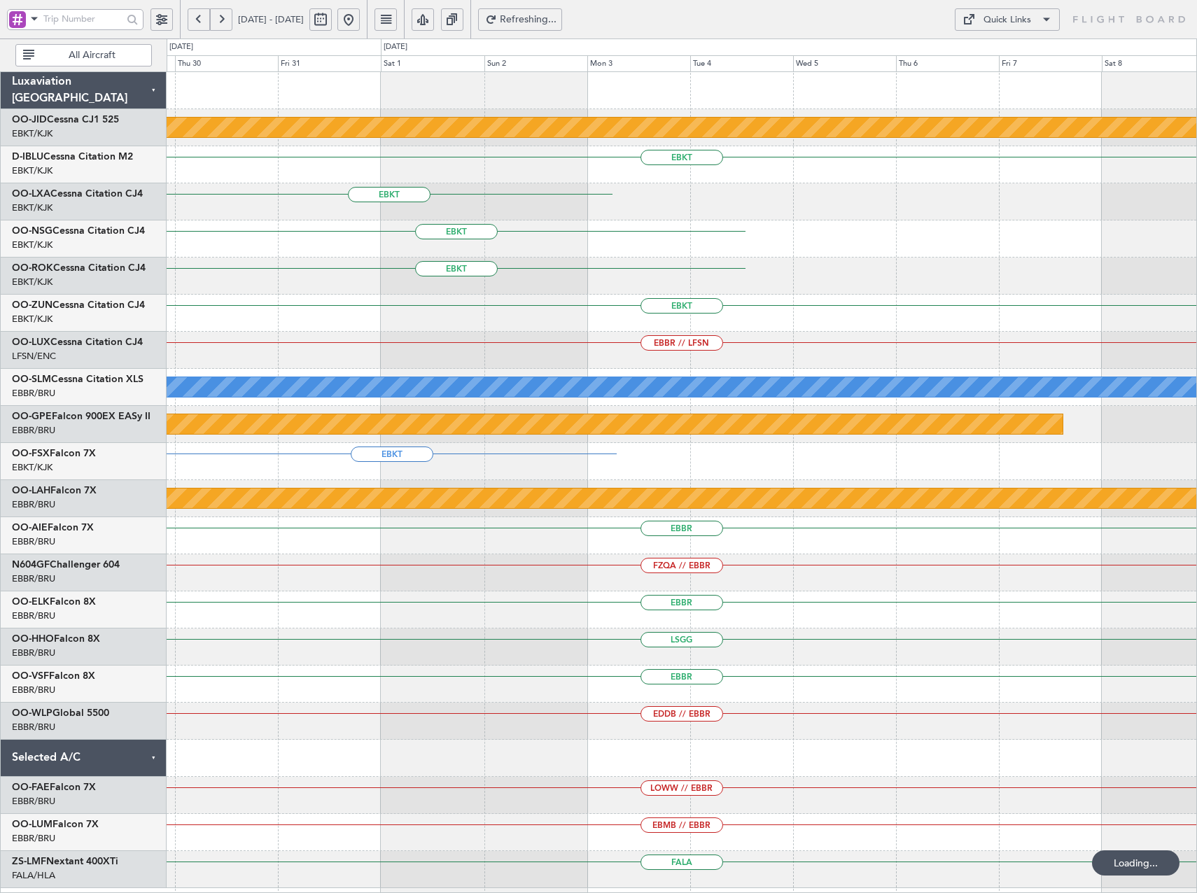
click at [216, 17] on button at bounding box center [221, 19] width 22 height 22
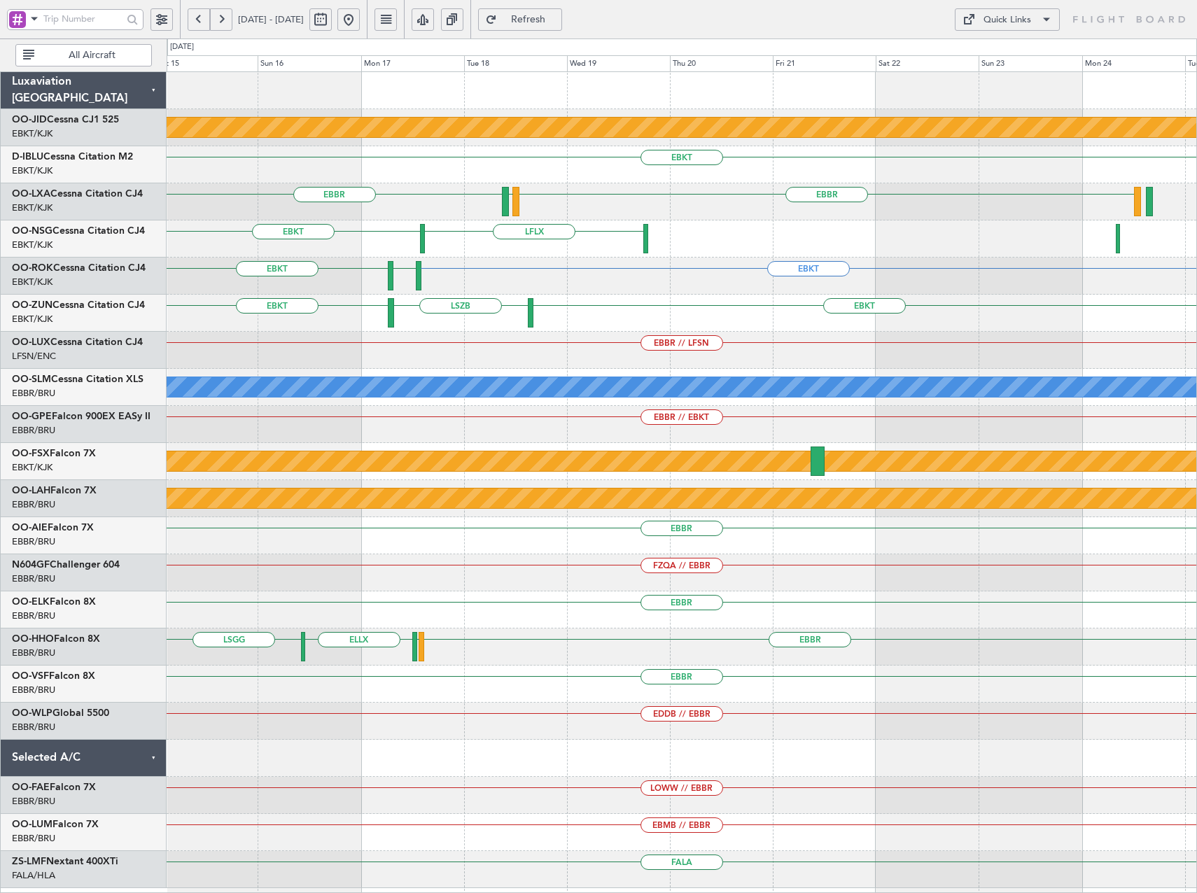
click at [483, 300] on div "EBKT EBKT LSZB" at bounding box center [682, 313] width 1030 height 37
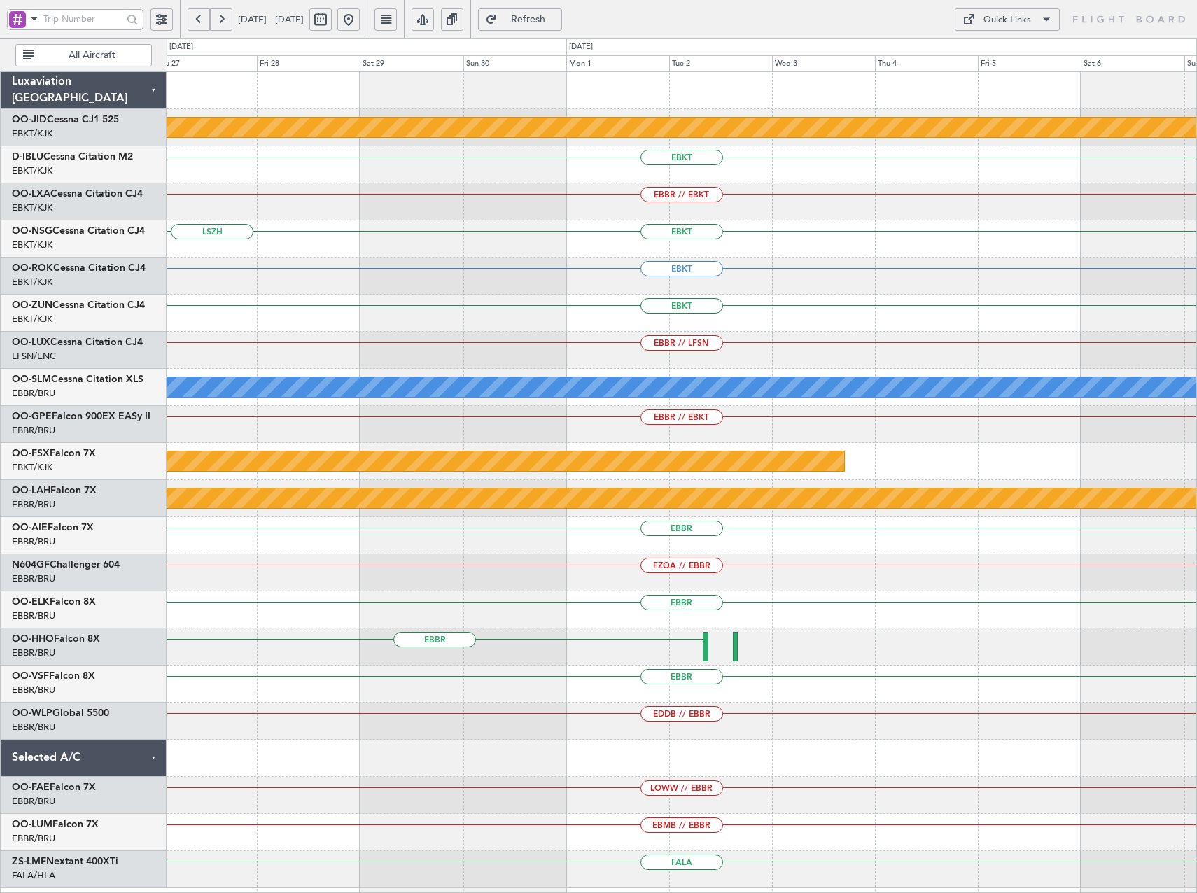
click at [0, 302] on html "17 Nov 2025 - 27 Nov 2025 Refresh Quick Links All Aircraft null Kortrijk-Wevelg…" at bounding box center [598, 446] width 1197 height 893
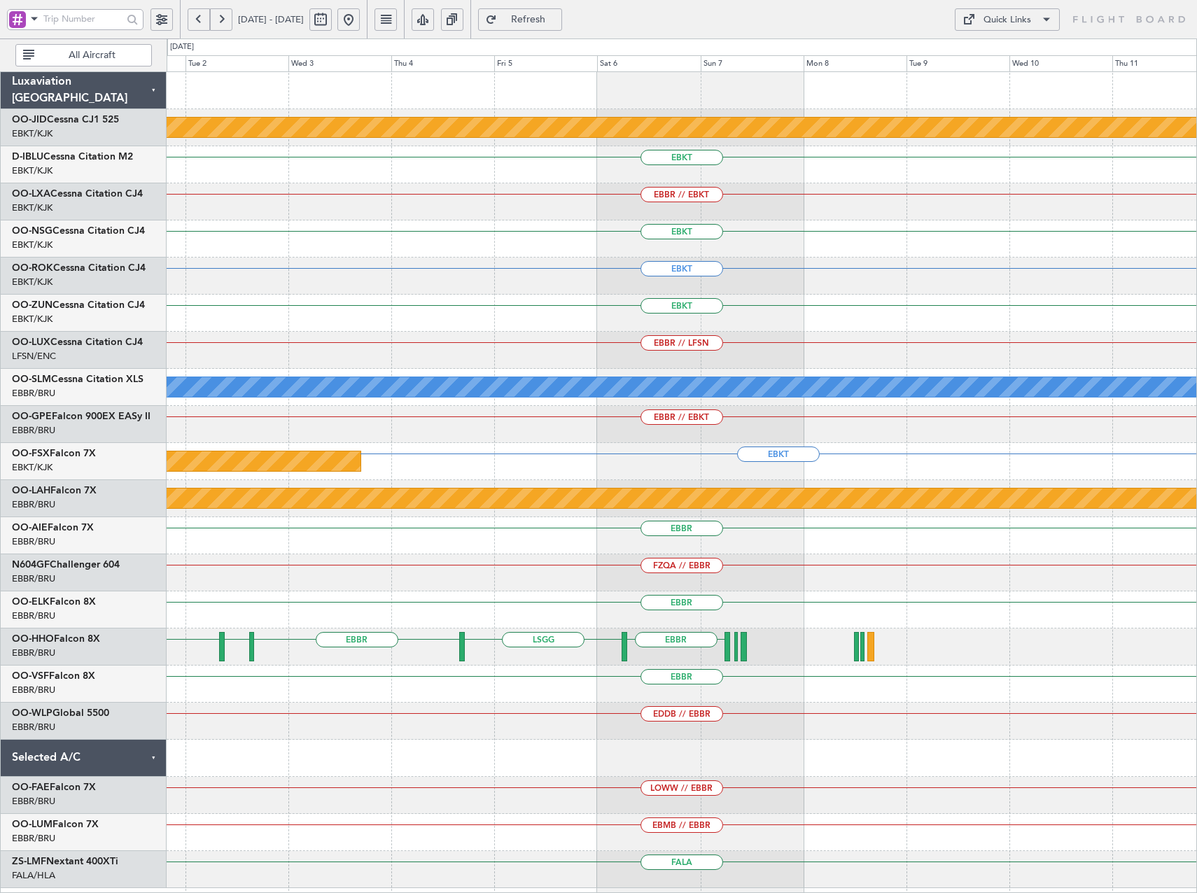
click at [482, 300] on div "EBKT" at bounding box center [682, 313] width 1030 height 37
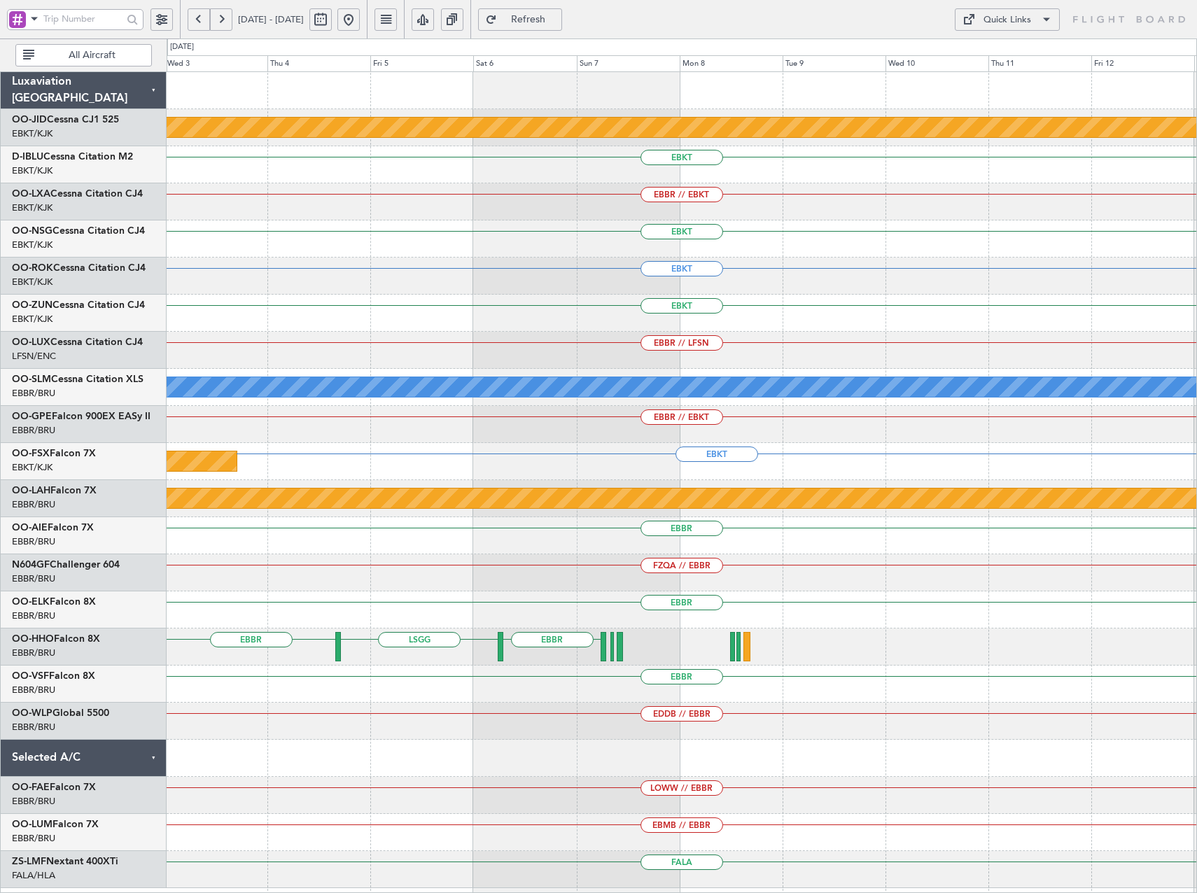
click at [232, 281] on div "null Kortrijk-Wevelgem EBKT EBBR // EBKT EBKT EBKT EBKT EBBR // LFSN A/C Unavai…" at bounding box center [682, 480] width 1030 height 816
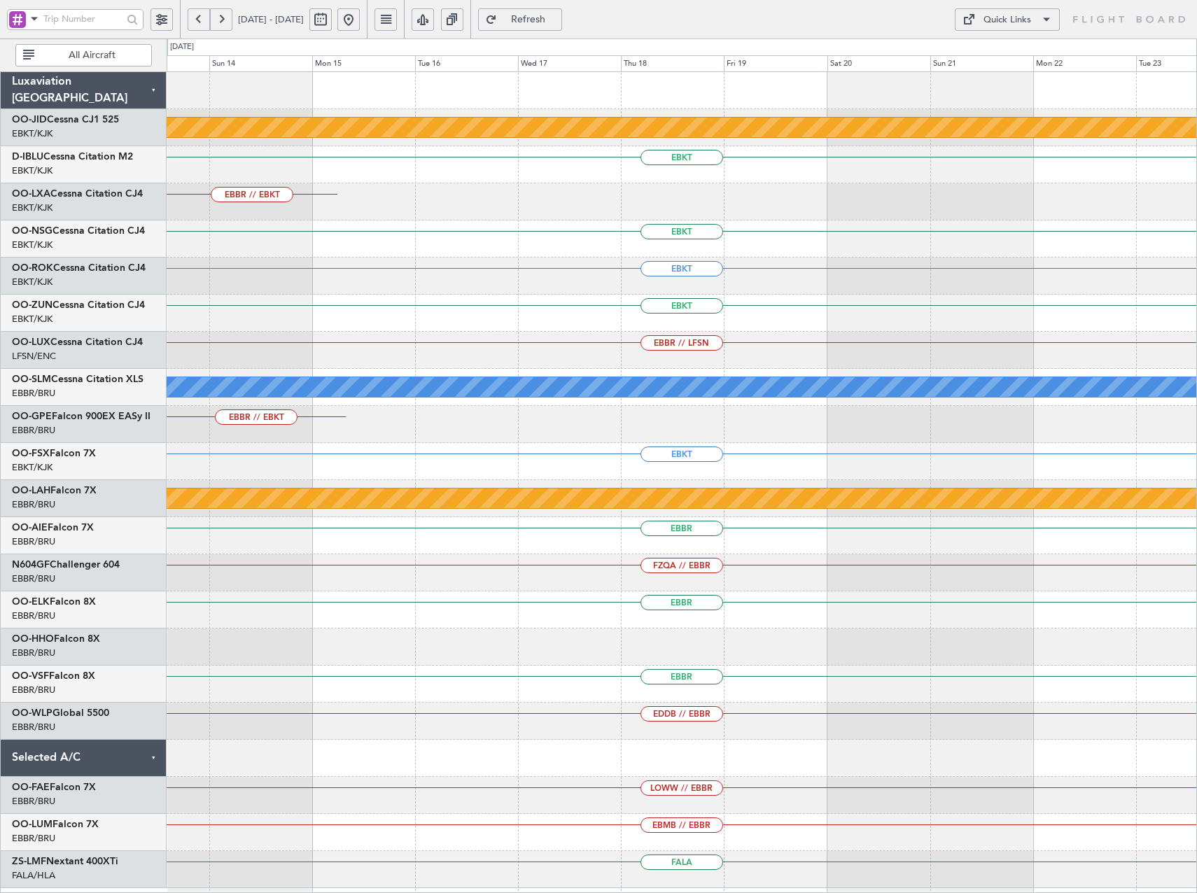
click at [311, 289] on div "EBKT" at bounding box center [682, 276] width 1030 height 37
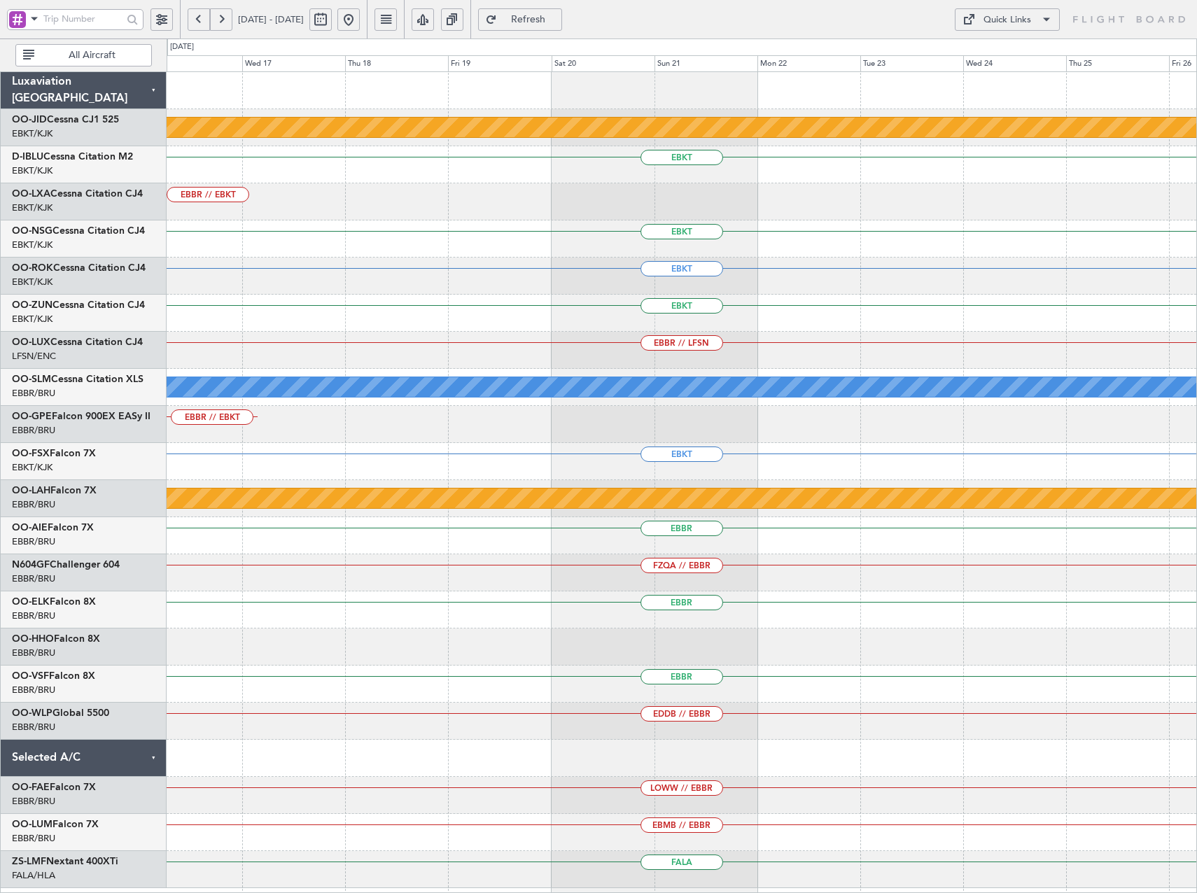
click at [358, 356] on div "EBBR // LFSN" at bounding box center [682, 350] width 1030 height 37
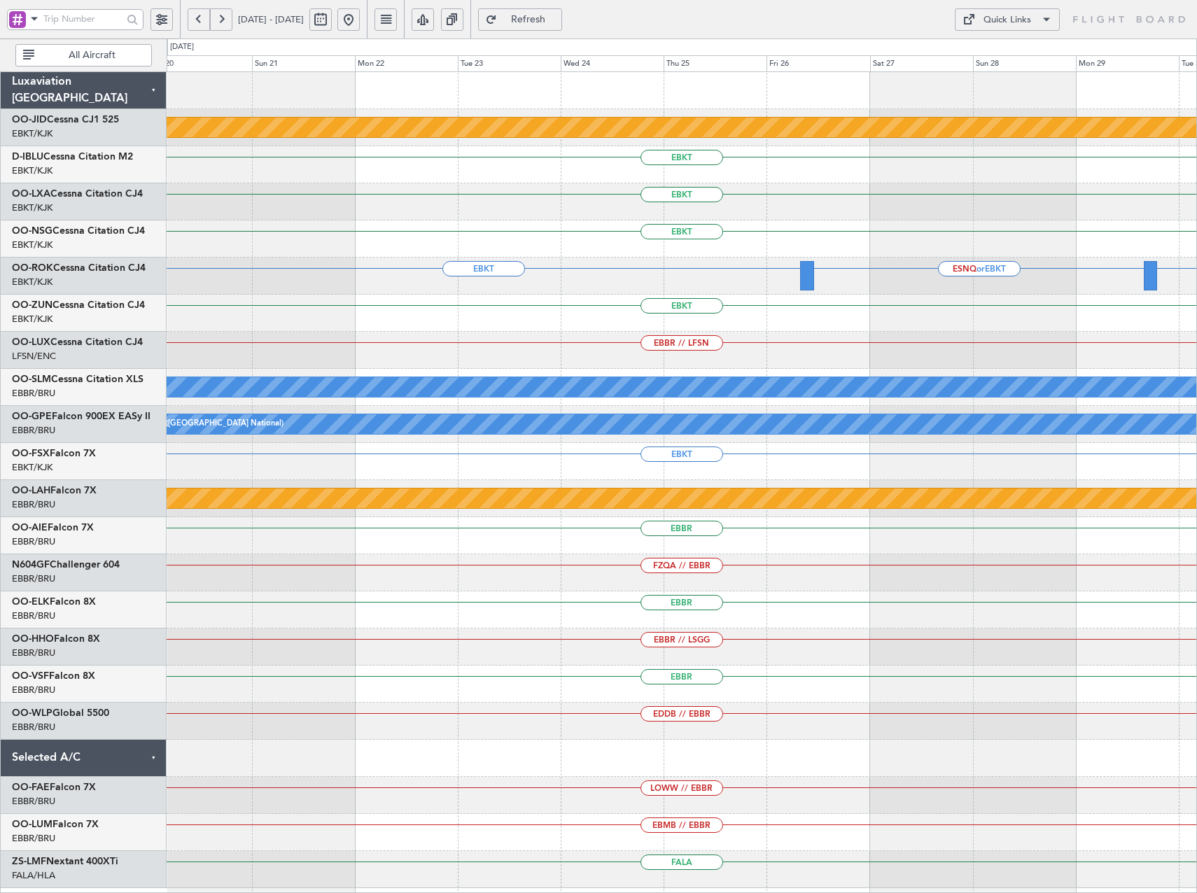
drag, startPoint x: 994, startPoint y: 23, endPoint x: 1003, endPoint y: 25, distance: 8.5
click at [996, 23] on div "Quick Links" at bounding box center [1008, 20] width 48 height 14
click at [1017, 56] on button "Trip Builder" at bounding box center [1007, 53] width 105 height 34
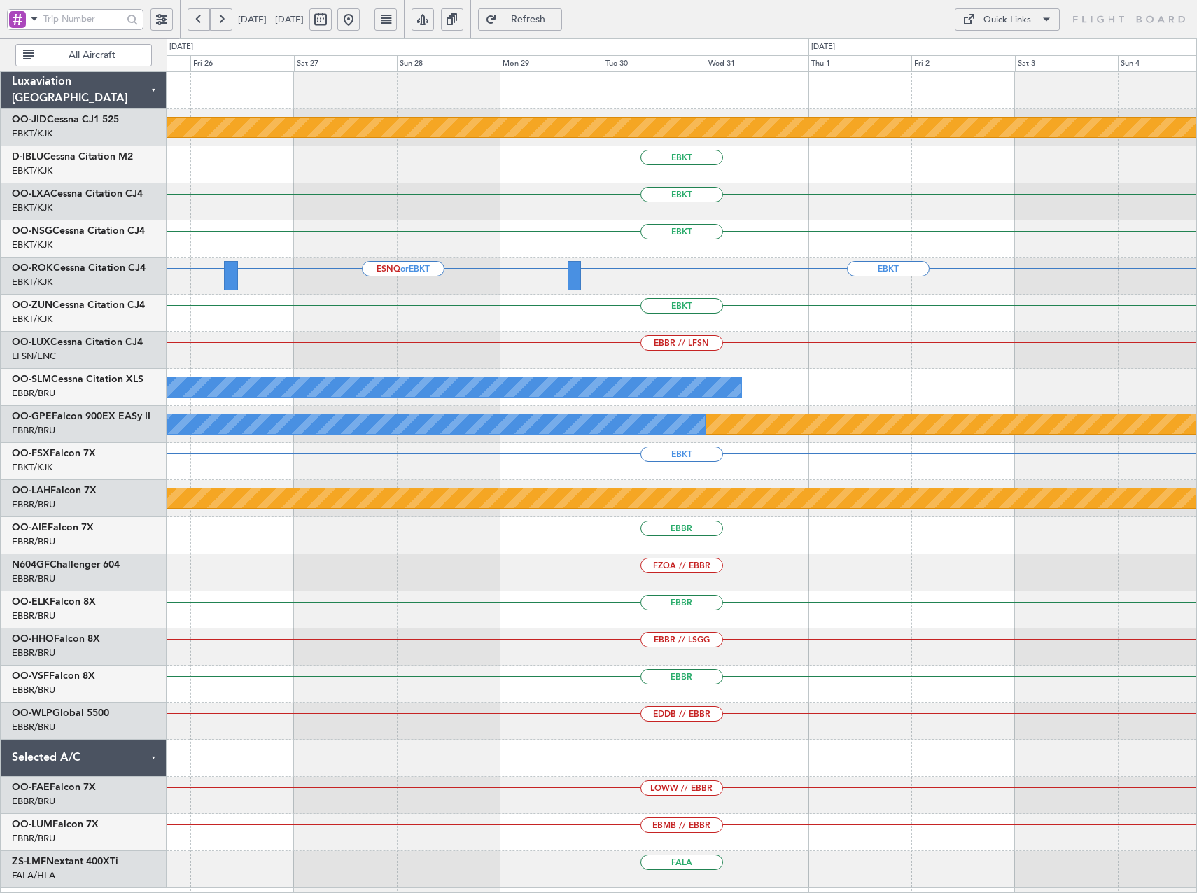
click at [85, 218] on div "null Kortrijk-Wevelgem EBKT EBKT EBKT EBKT EBKT ESNQ or EBKT EBKT EBBR // LFSN …" at bounding box center [598, 466] width 1197 height 855
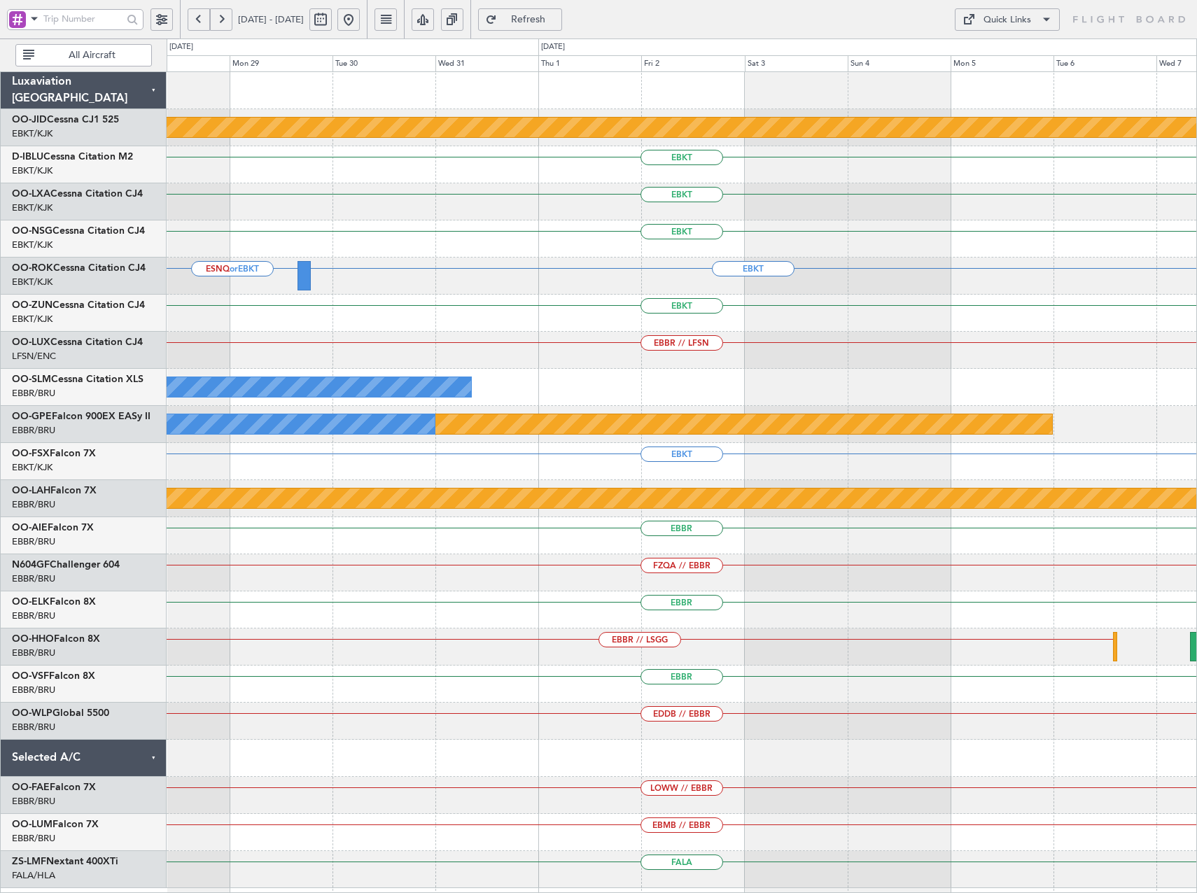
click at [114, 231] on div "null Kortrijk-Wevelgem EBKT EBKT EBKT EBKT ESNQ or EBKT EBKT EBKT EBBR // LFSN …" at bounding box center [598, 466] width 1197 height 855
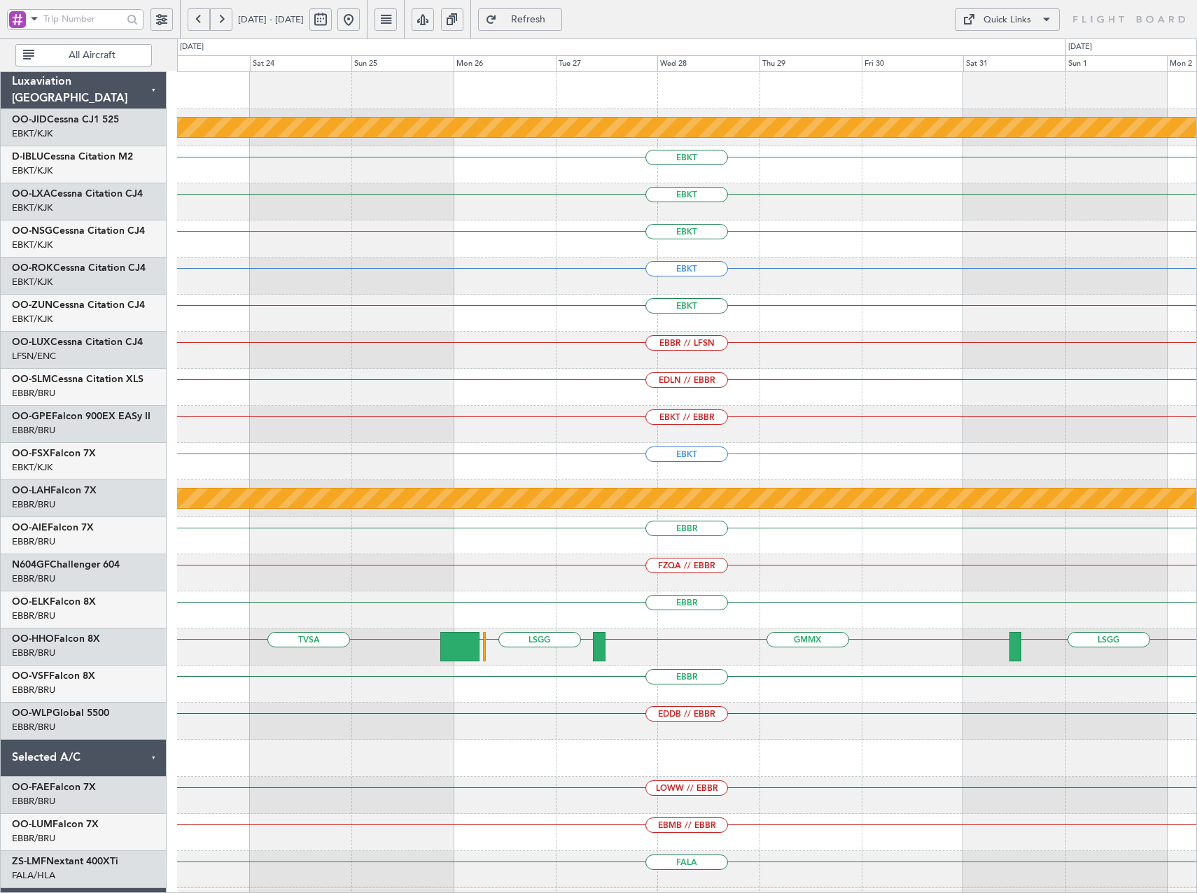
click at [647, 467] on div "EBKT" at bounding box center [686, 461] width 1019 height 37
click at [360, 20] on button at bounding box center [348, 19] width 22 height 22
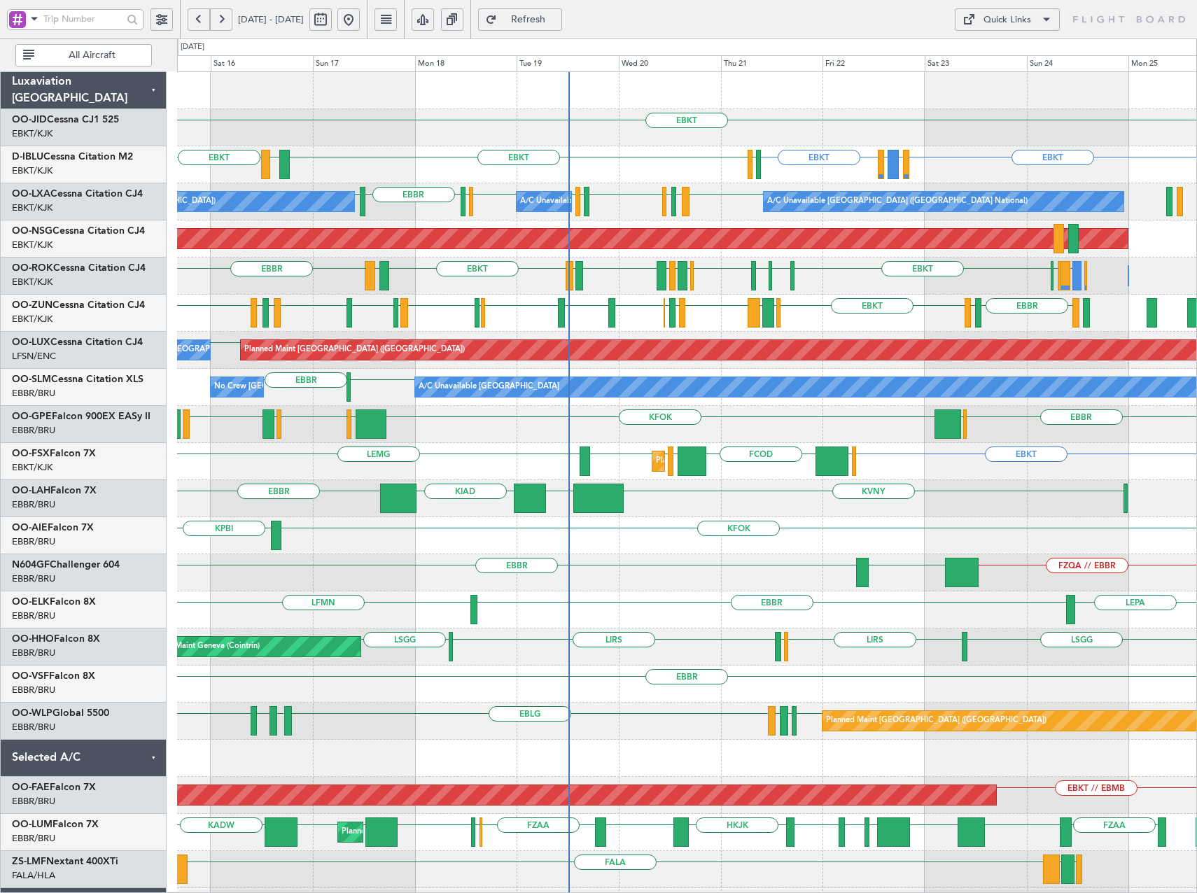
click at [868, 325] on div "LFPB EBBR LFBD EBKT EGKB LPCS EBKT LOWS EBKT EBBR EGPF EBBR EGLF EBBR LFMT LFSN…" at bounding box center [686, 313] width 1019 height 37
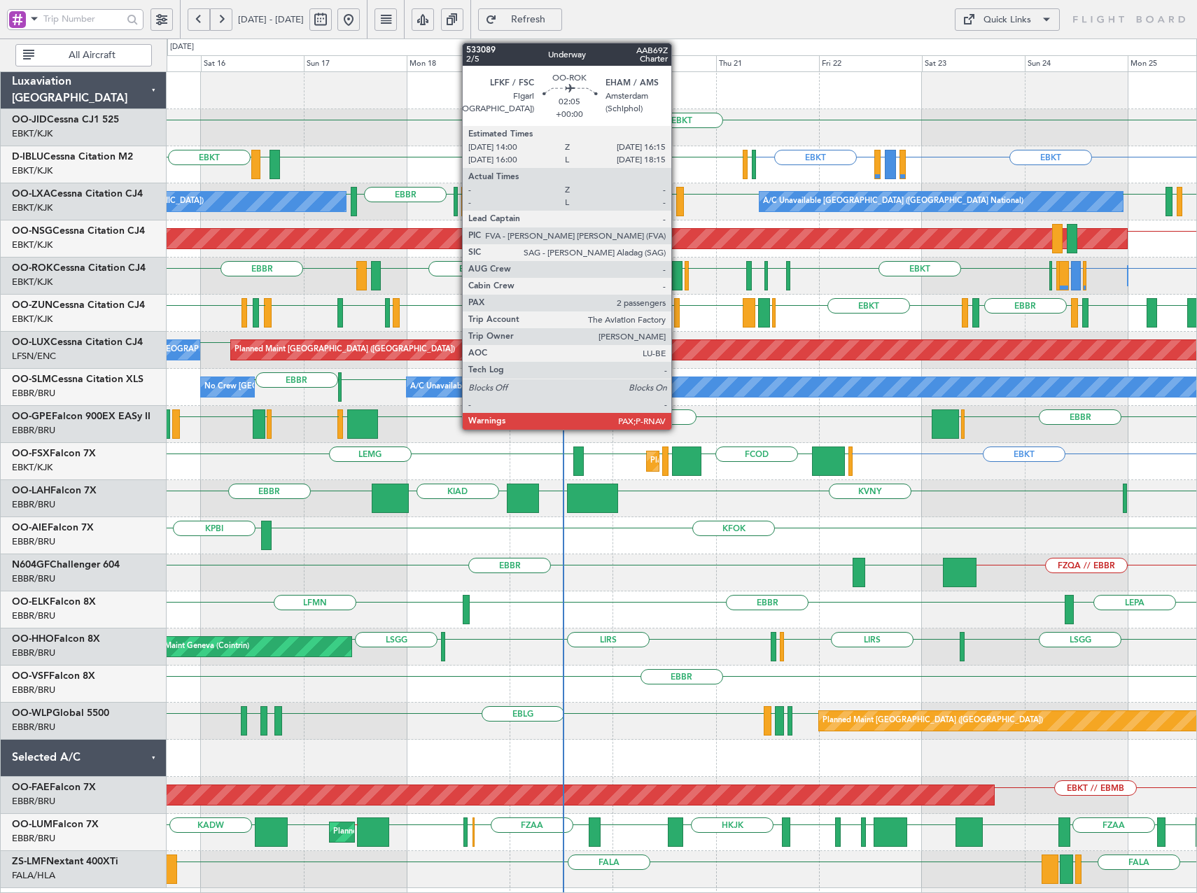
click at [678, 277] on div at bounding box center [677, 275] width 10 height 29
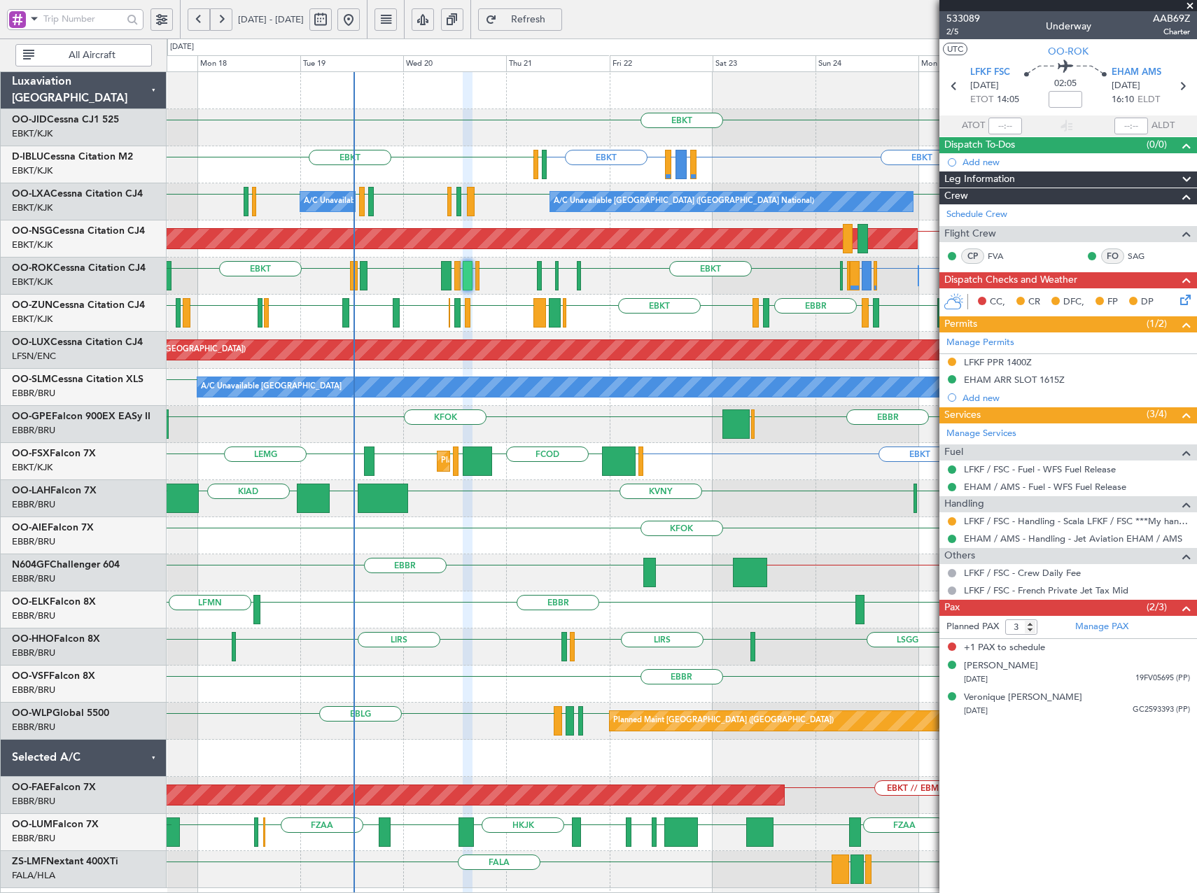
click at [718, 311] on div "EBKT EBKT EIDW or EBKT EDDM or EBKT EBKT EBKT EGJJ LICA EBKT EBBR LIRS LFSD EBK…" at bounding box center [682, 480] width 1030 height 816
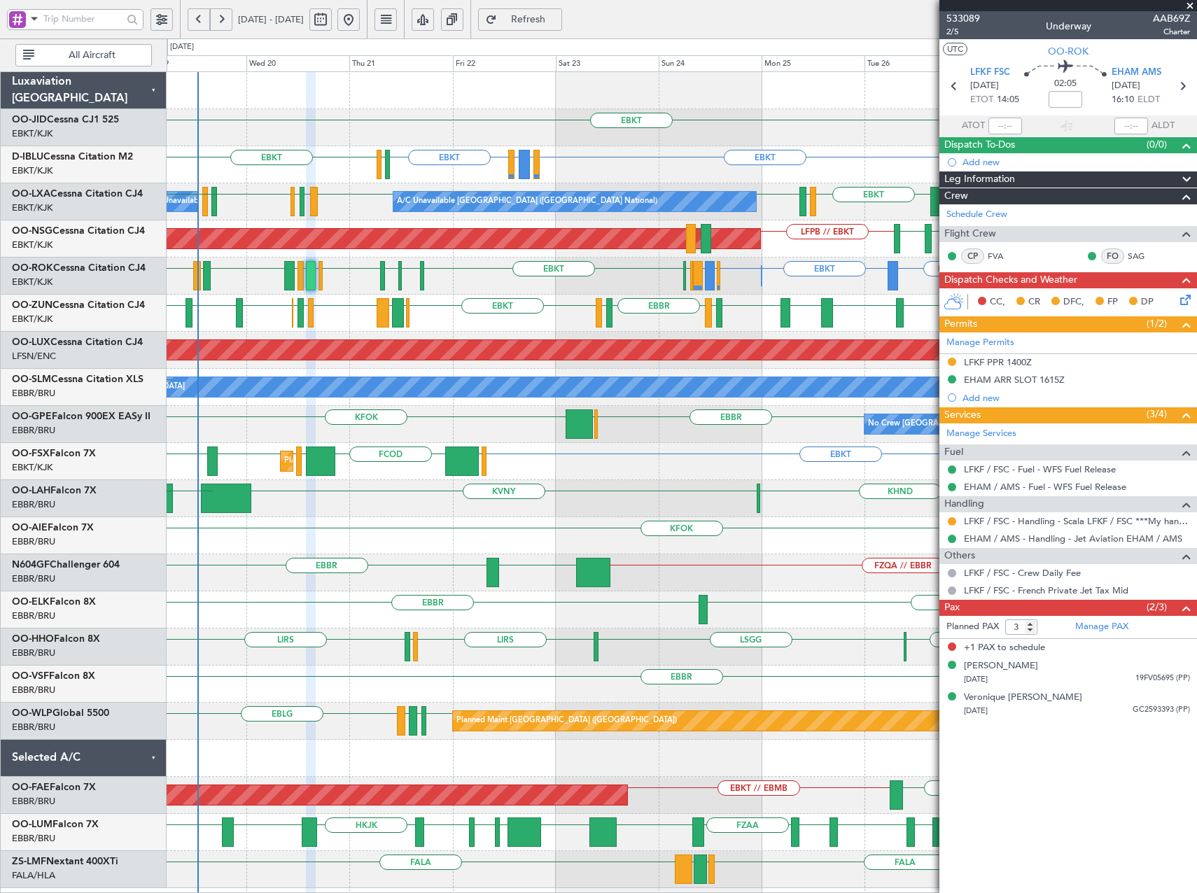
click at [621, 284] on div "EBKT EBBR or EBKT EBLG or EBKT LIRA or EBKT EPWA or EBKT EHAM EBKT EDDG EDVK EB…" at bounding box center [682, 276] width 1030 height 37
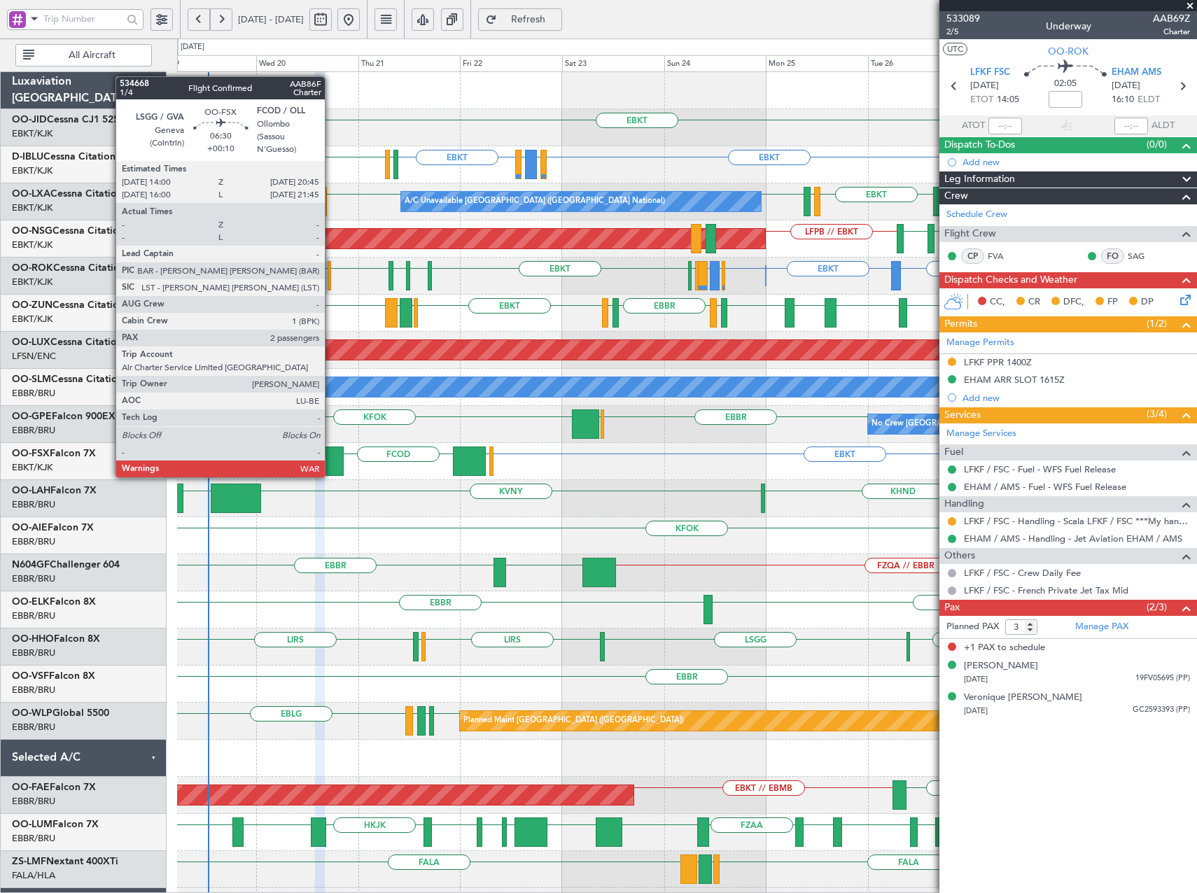
click at [331, 464] on div at bounding box center [329, 461] width 29 height 29
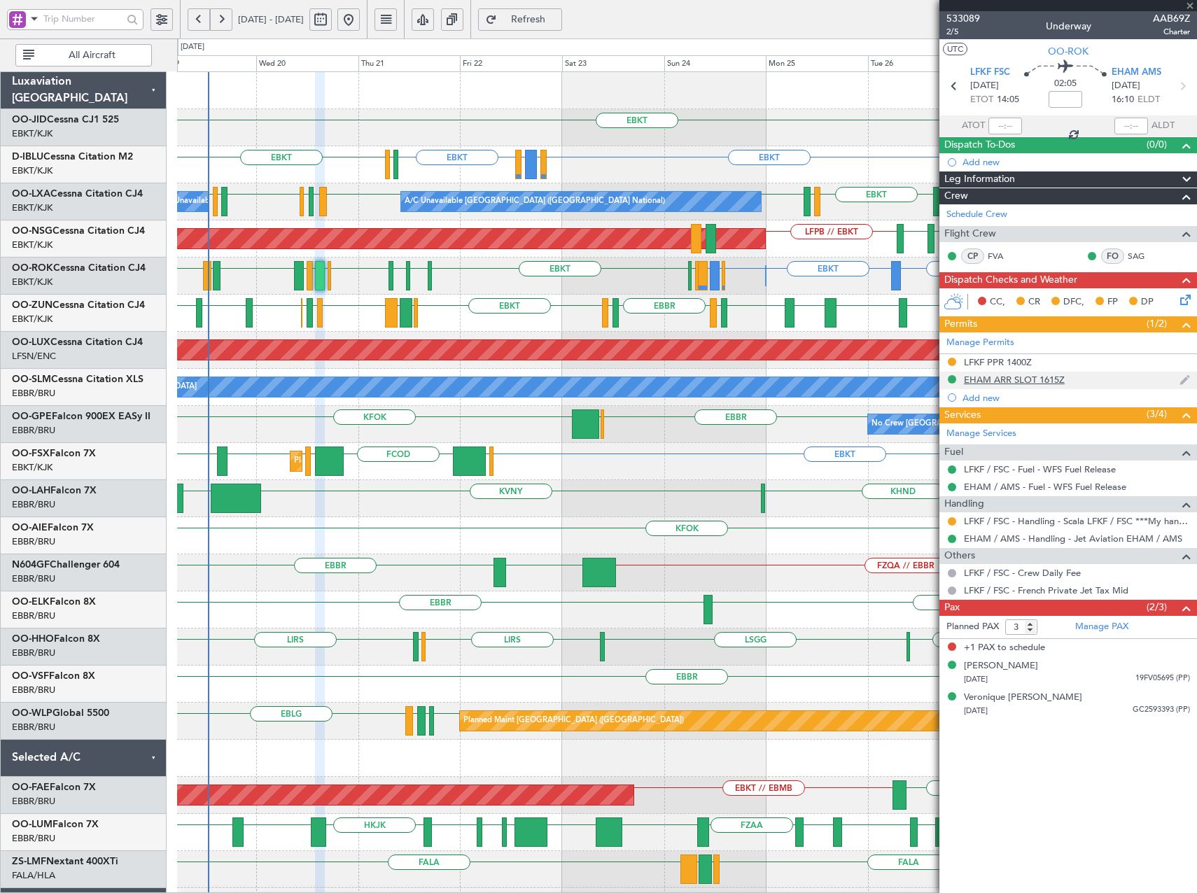
type input "+00:10"
type input "2"
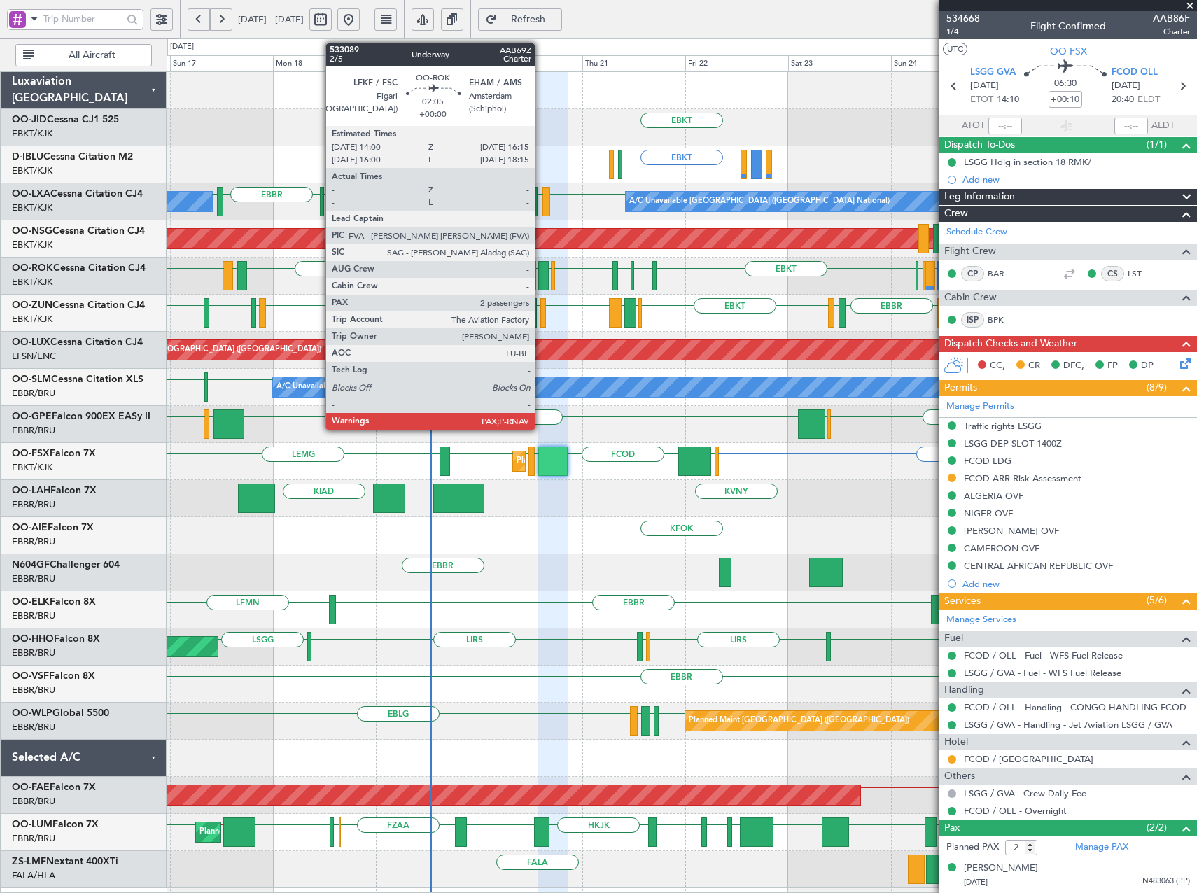
click at [541, 277] on div at bounding box center [543, 275] width 10 height 29
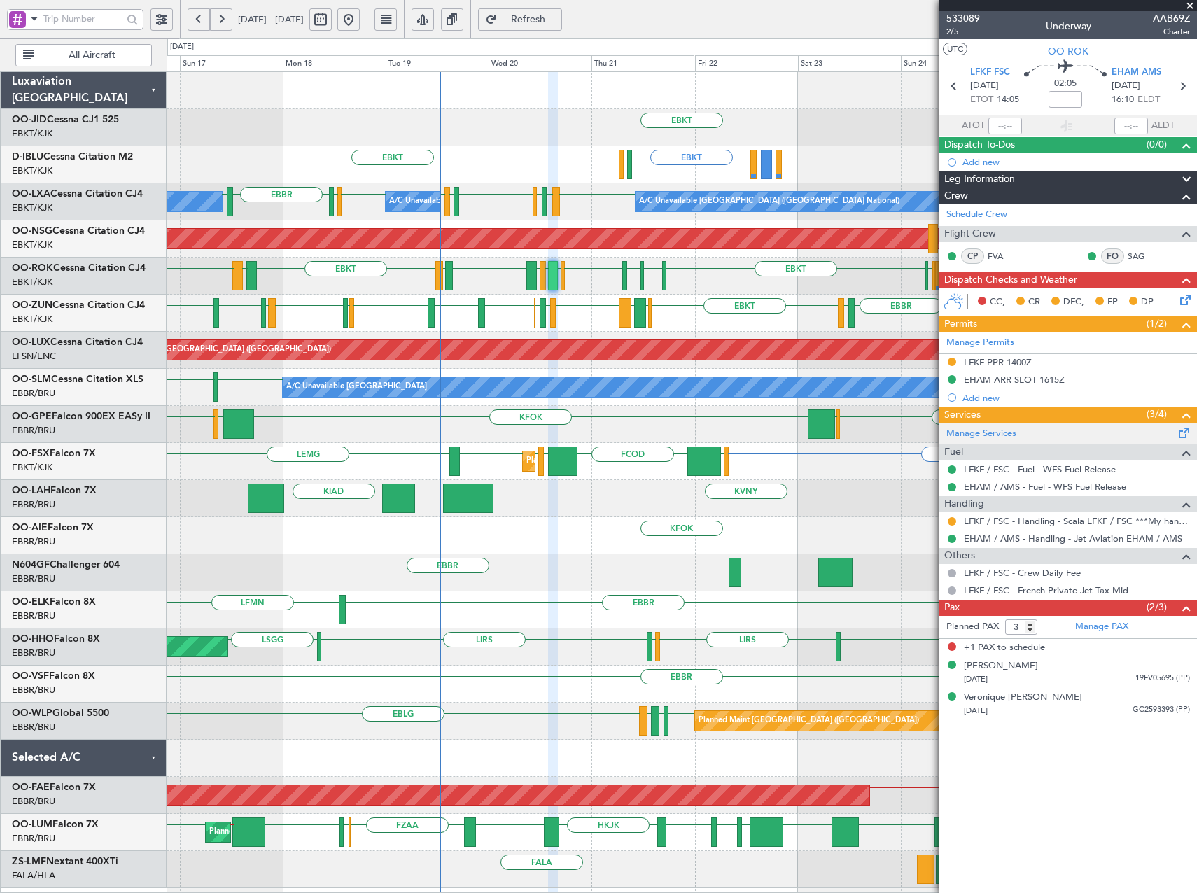
click at [1001, 436] on link "Manage Services" at bounding box center [982, 434] width 70 height 14
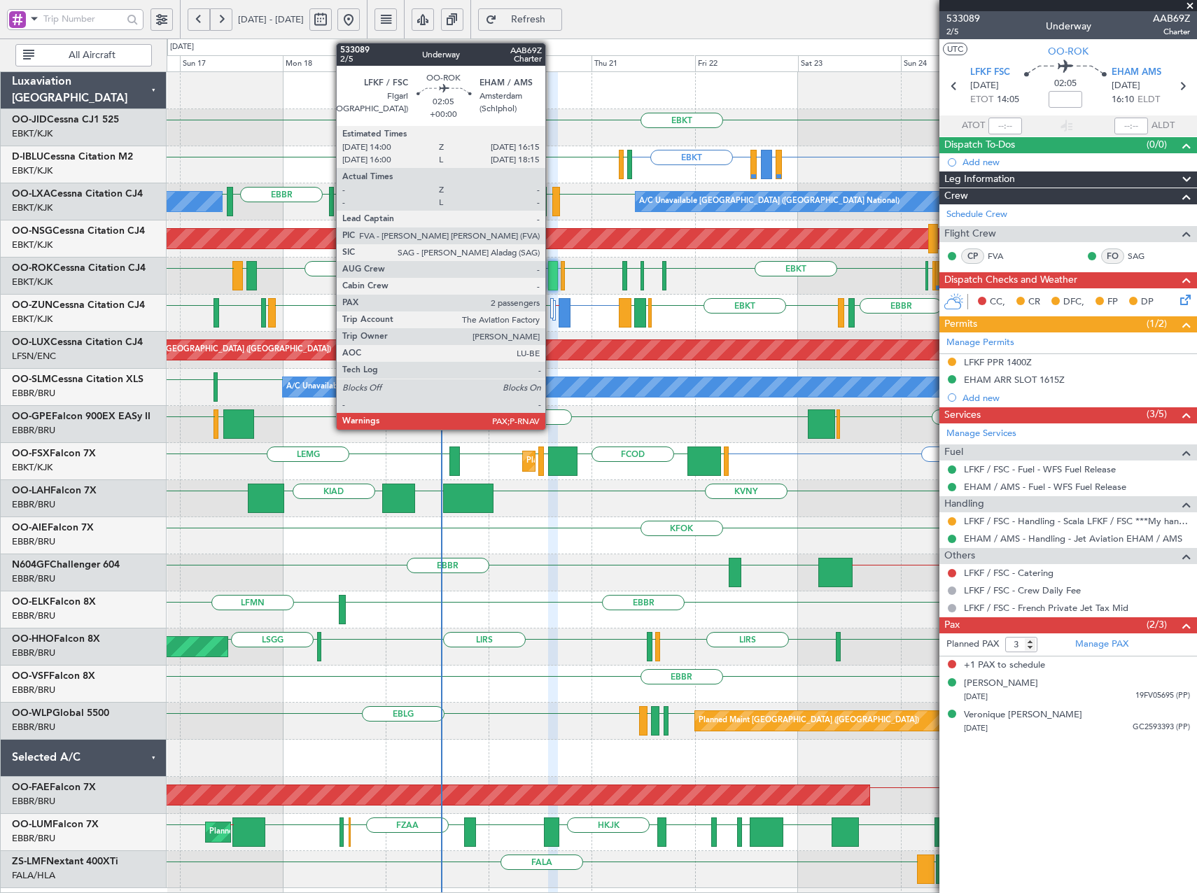
click at [552, 278] on div at bounding box center [553, 275] width 10 height 29
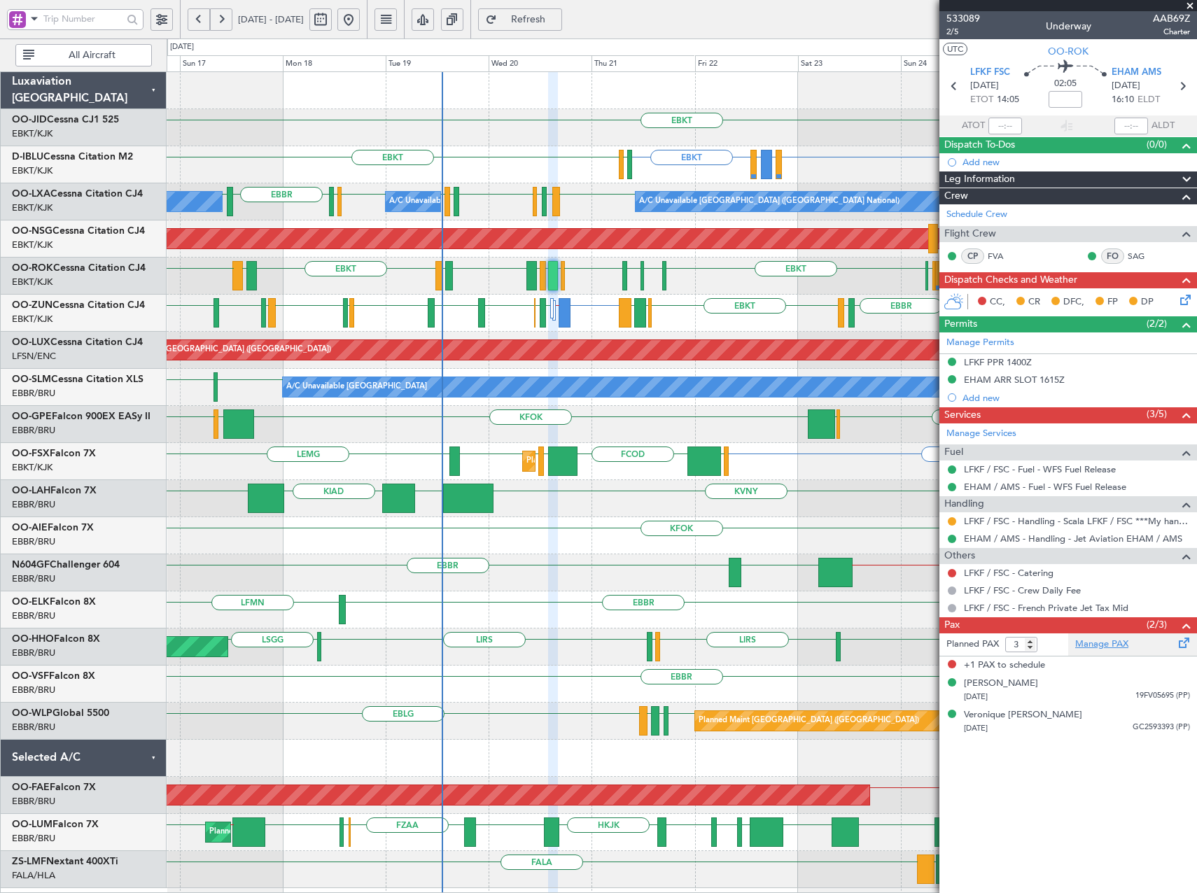
click at [1120, 643] on link "Manage PAX" at bounding box center [1102, 645] width 53 height 14
click at [555, 13] on button "Refresh" at bounding box center [520, 19] width 84 height 22
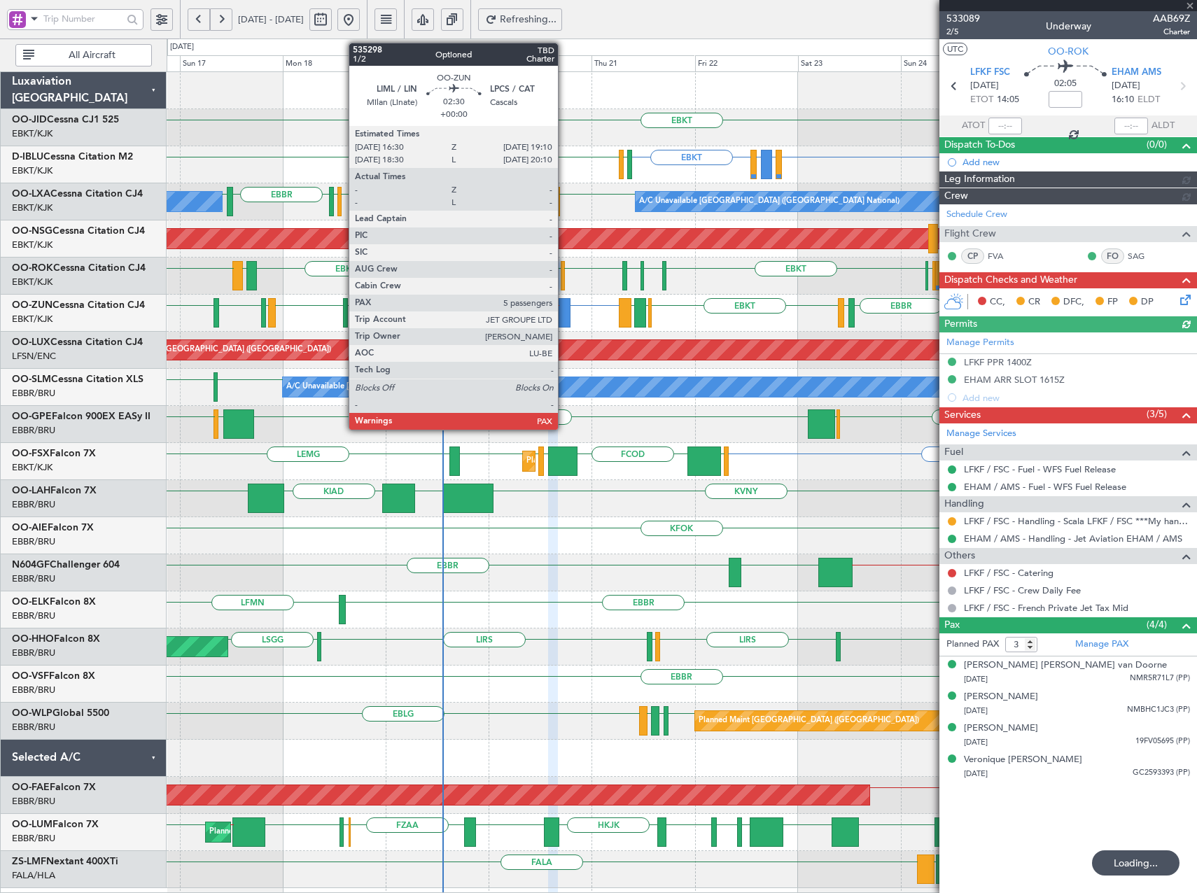
type input "4"
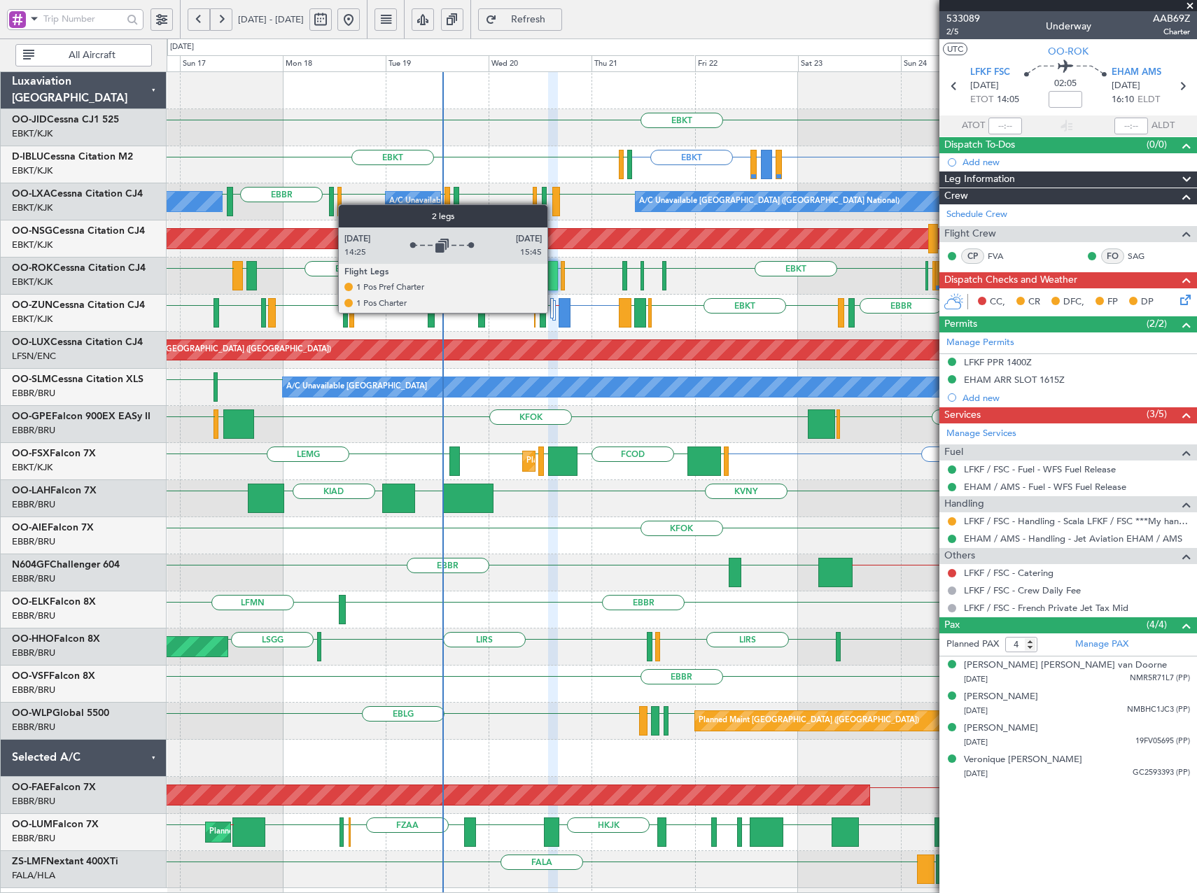
click at [554, 312] on div at bounding box center [552, 308] width 4 height 20
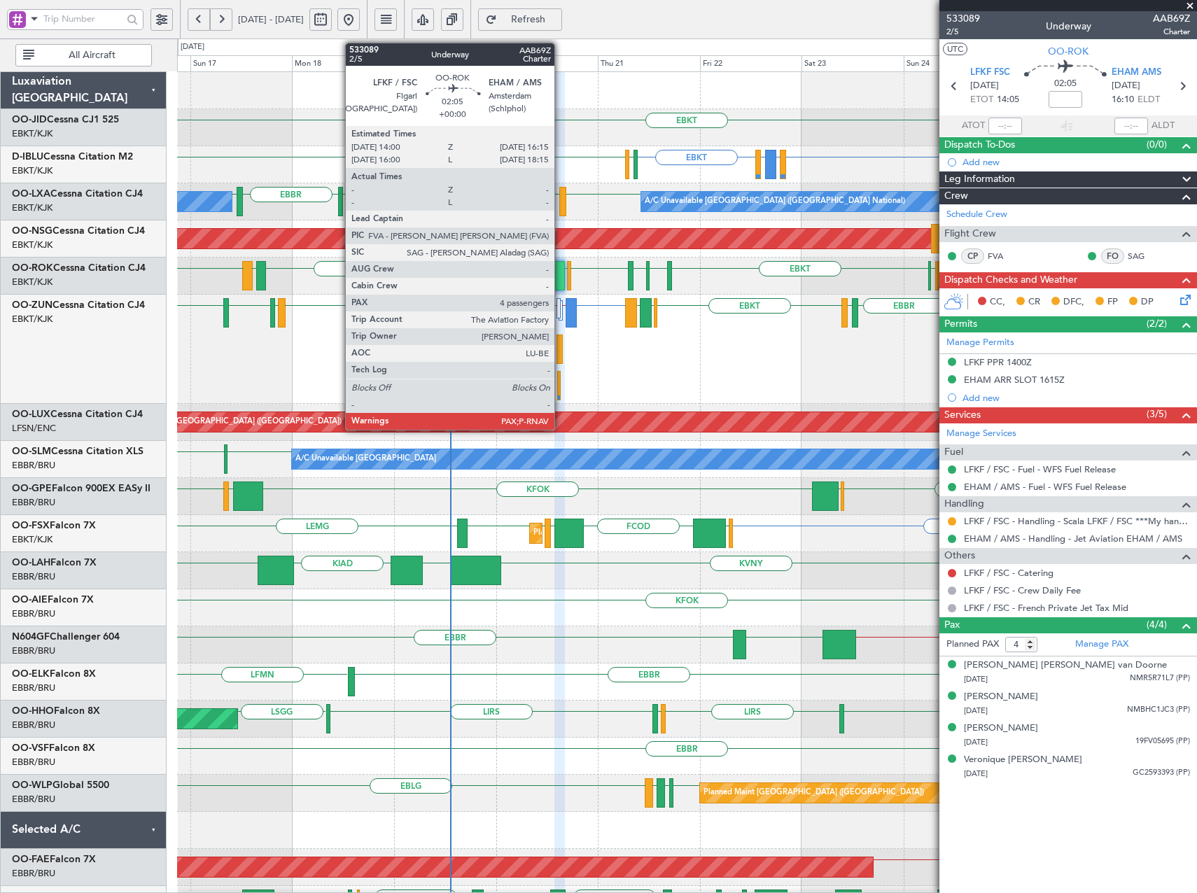
click at [561, 276] on div at bounding box center [560, 275] width 10 height 29
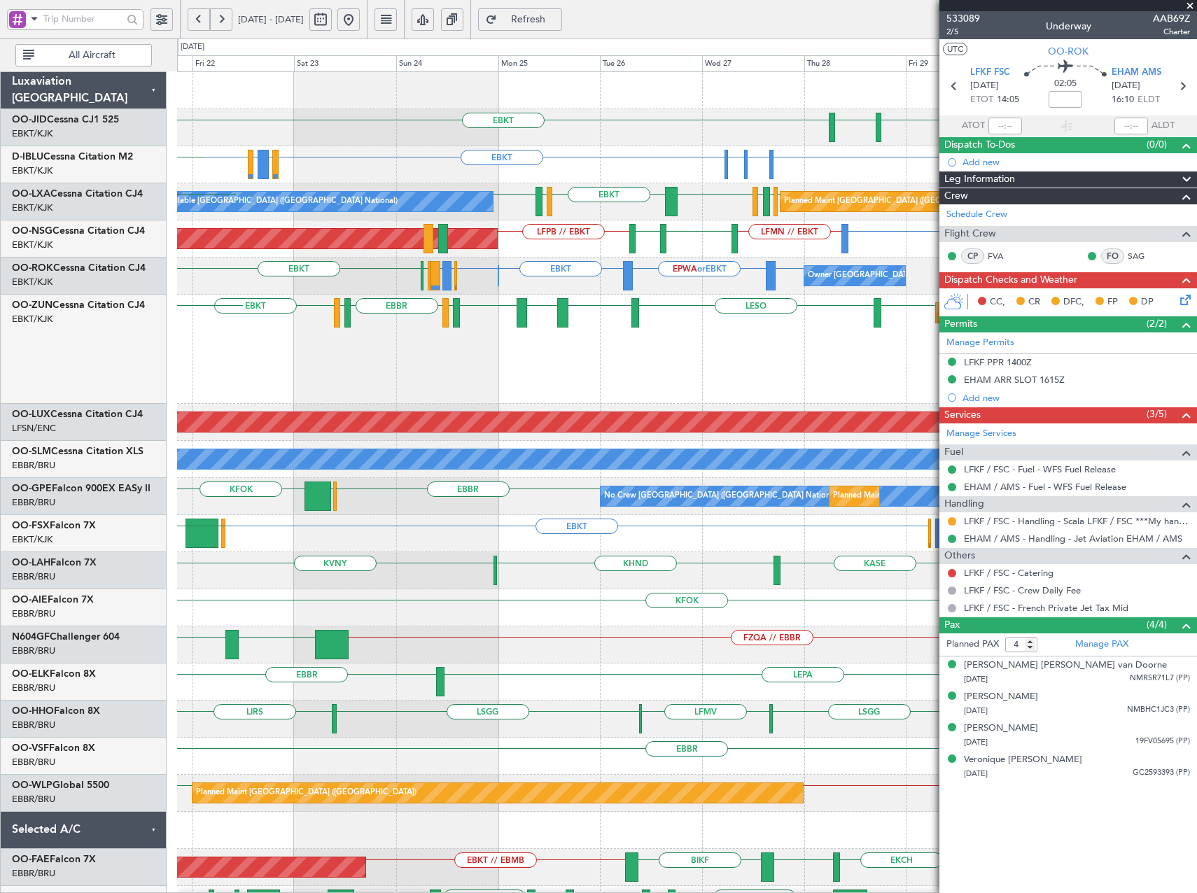
click at [523, 346] on div "EBKT LESO EBKT LEBZ EBKT LOWS EBBR LFBD EBKT Planned Maint Kortrijk-Wevelgem LP…" at bounding box center [686, 349] width 1019 height 109
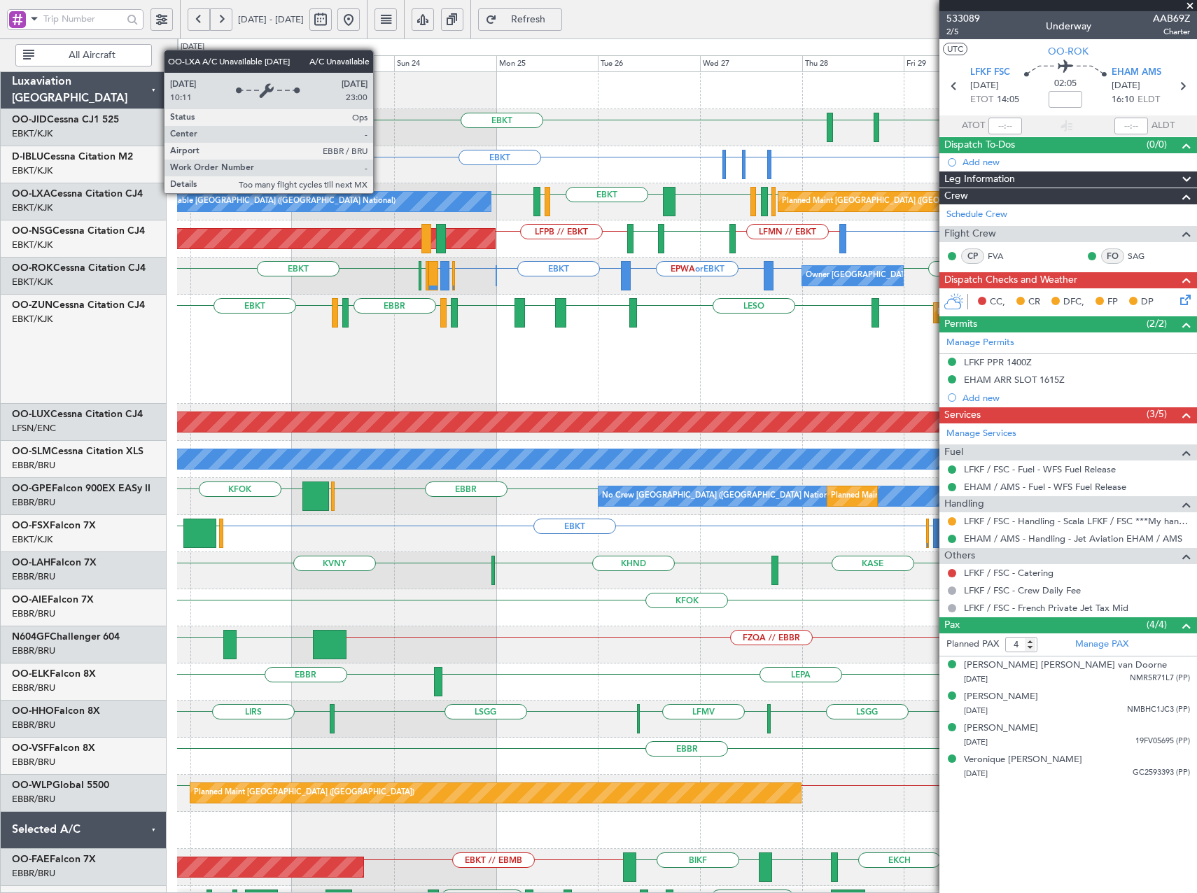
click at [1197, 341] on html "21 Aug 2025 - 31 Aug 2025 Refresh Quick Links All Aircraft EBKT EBKT EGNT Plann…" at bounding box center [598, 446] width 1197 height 893
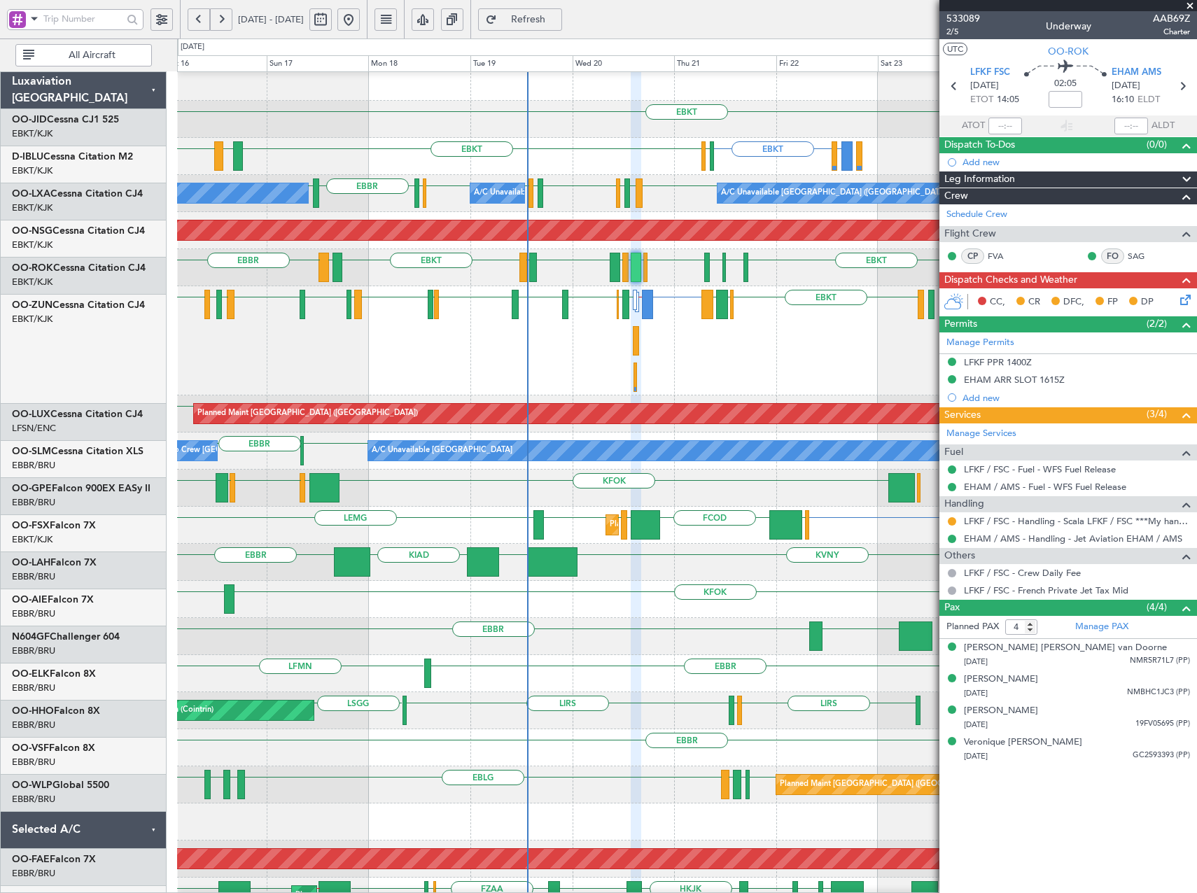
click at [424, 118] on div "EBKT" at bounding box center [686, 119] width 1019 height 37
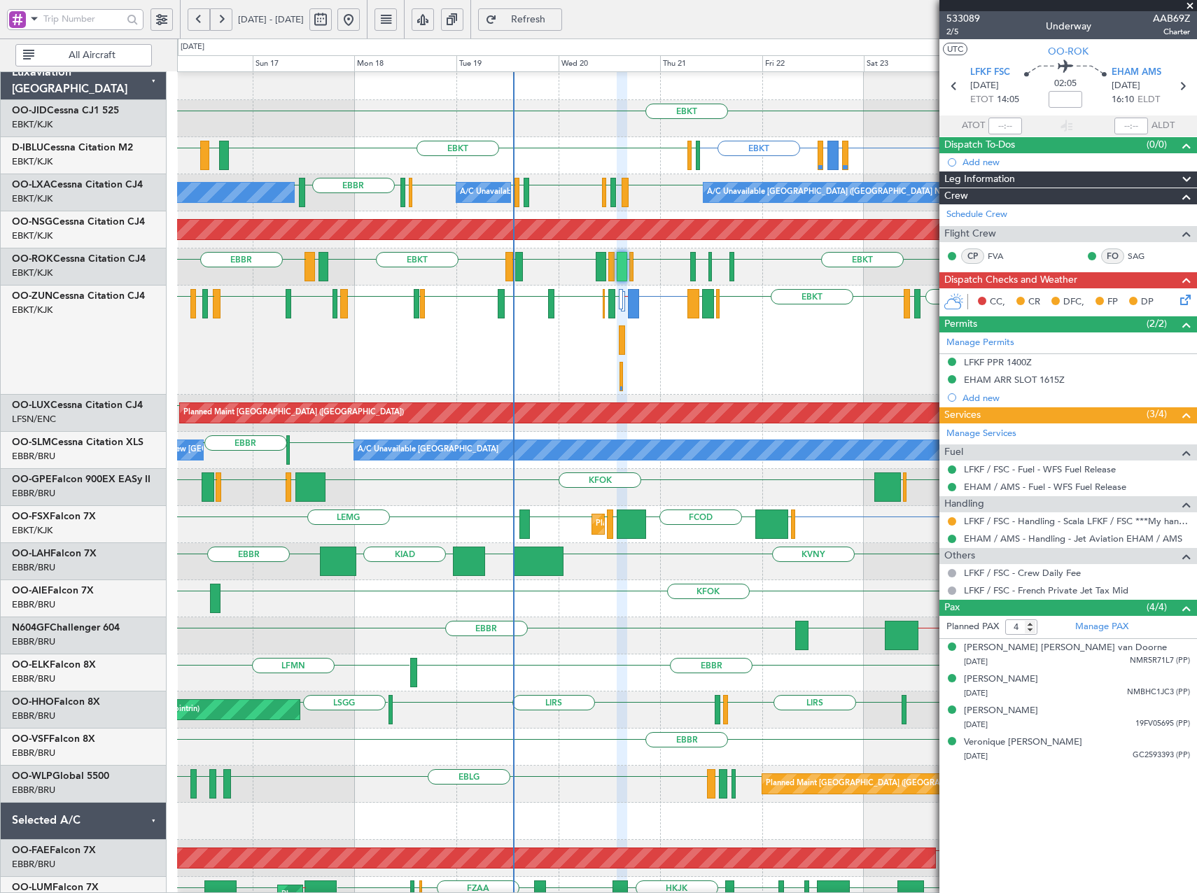
click at [544, 20] on button "Refresh" at bounding box center [520, 19] width 84 height 22
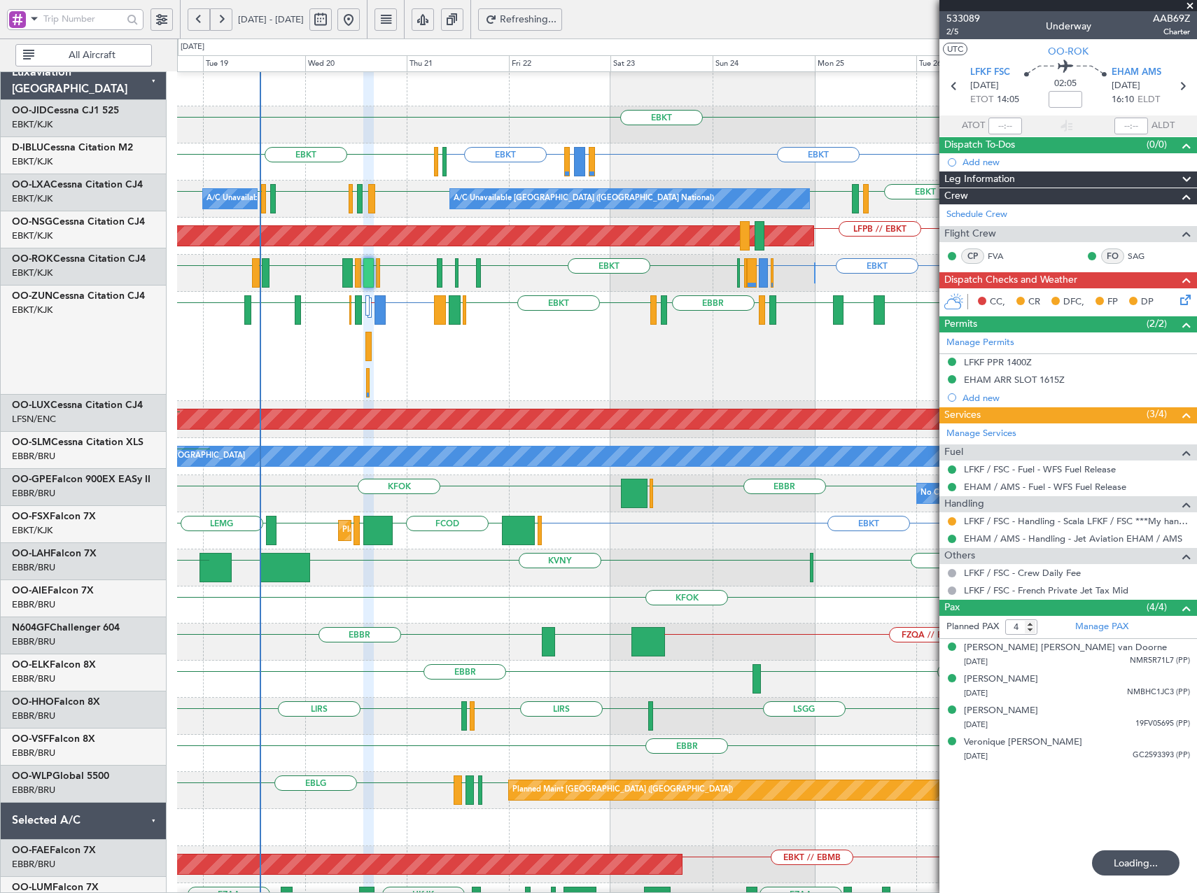
scroll to position [3, 0]
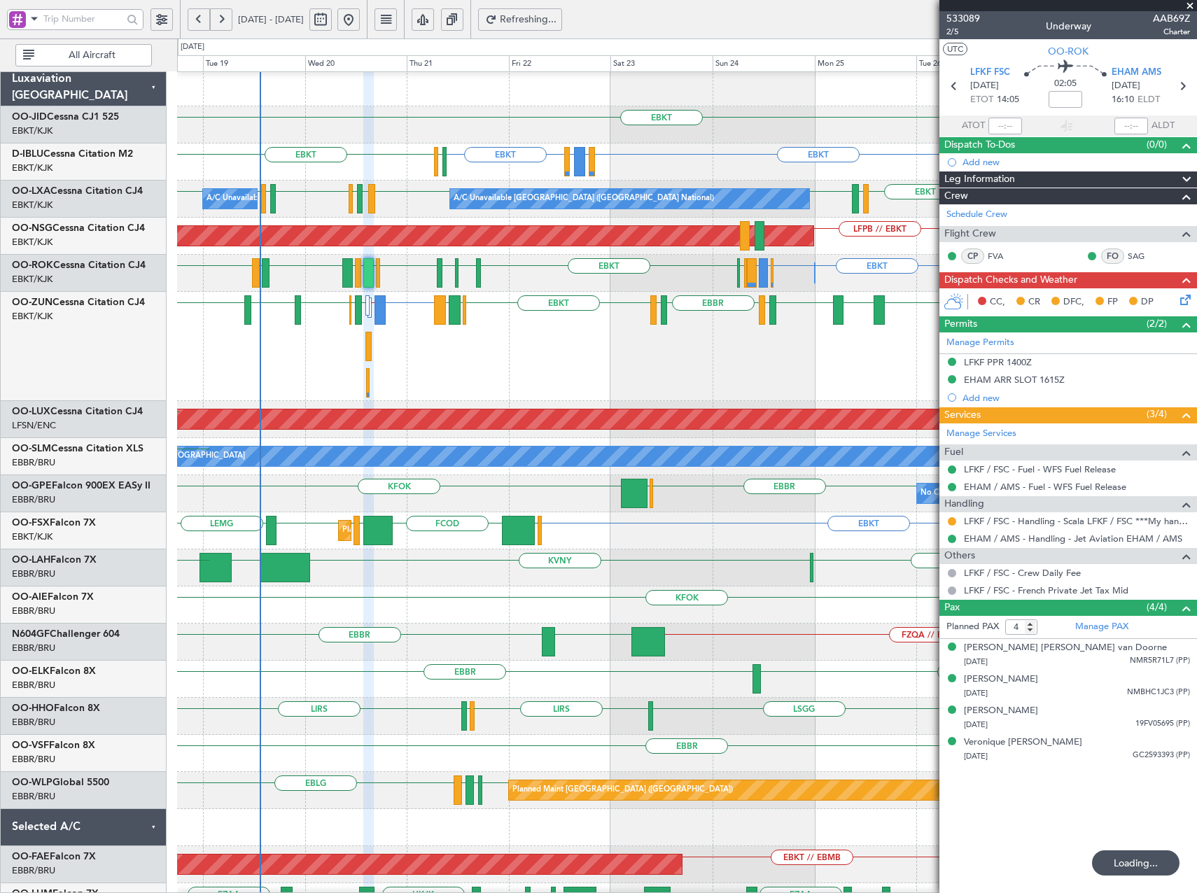
click at [548, 142] on div "EBKT" at bounding box center [686, 124] width 1019 height 37
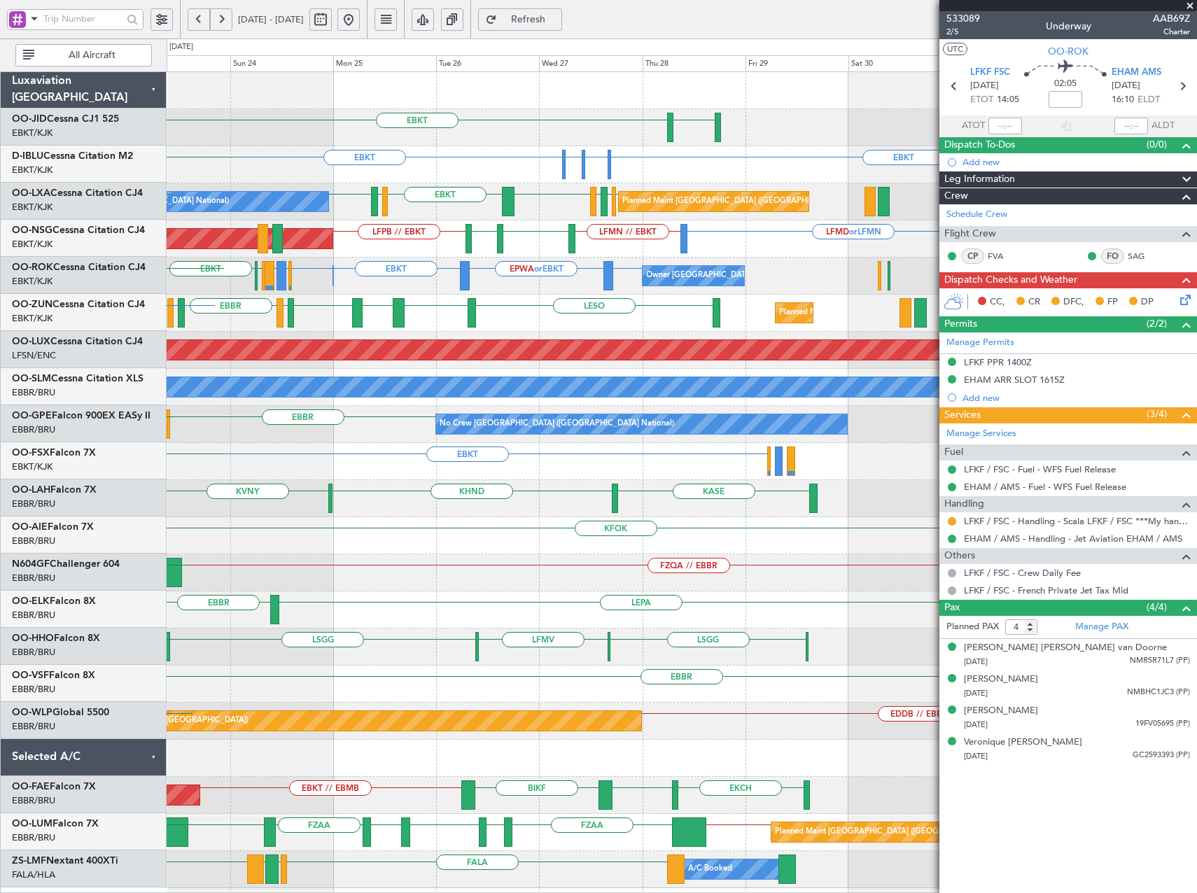
scroll to position [0, 0]
click at [273, 216] on div "EBKT EGNT Planned Maint Kortrijk-Wevelgem EBKT EHAM or EBKT ELLX or EBKT EBKT E…" at bounding box center [682, 480] width 1030 height 816
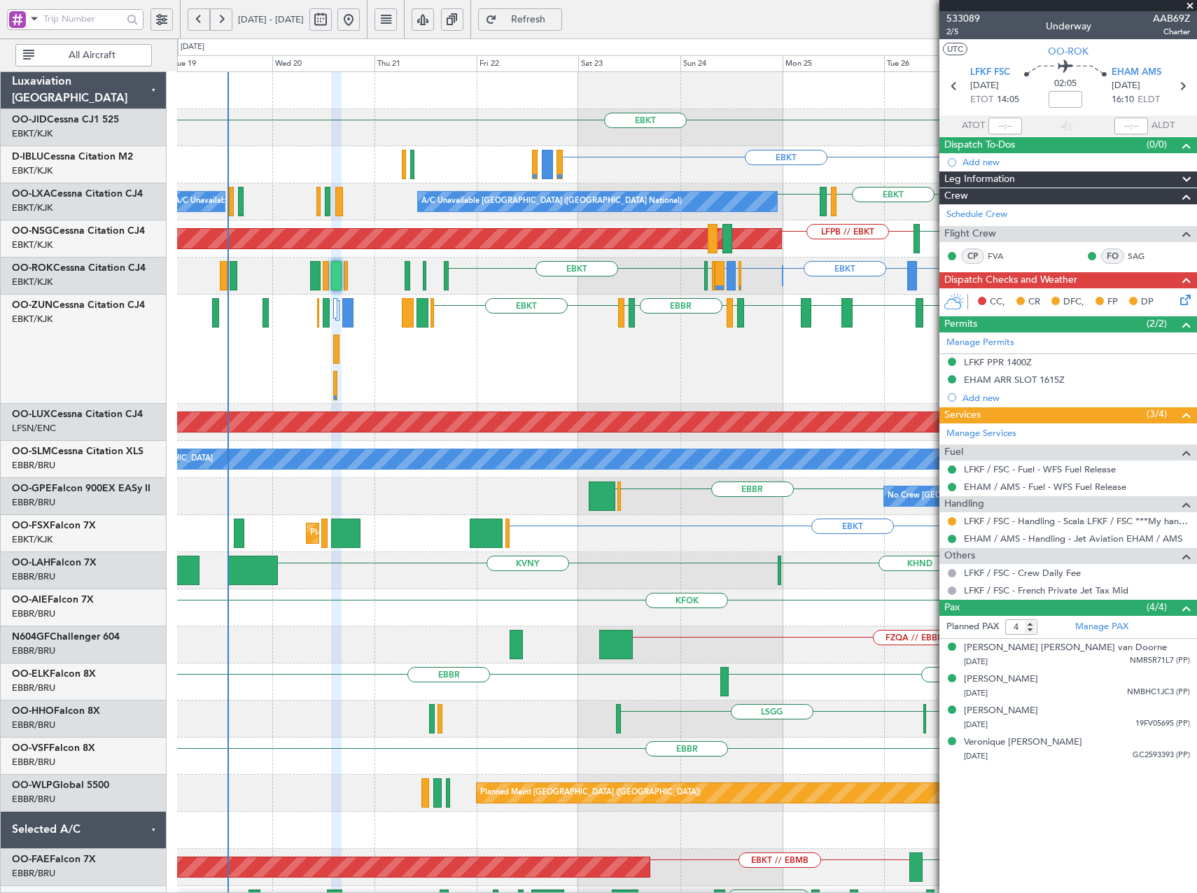
click at [952, 222] on fb-app "23 Aug 2025 - 02 Sep 2025 Refresh Quick Links All Aircraft EBKT EBKT EGNT EBKT …" at bounding box center [598, 456] width 1197 height 877
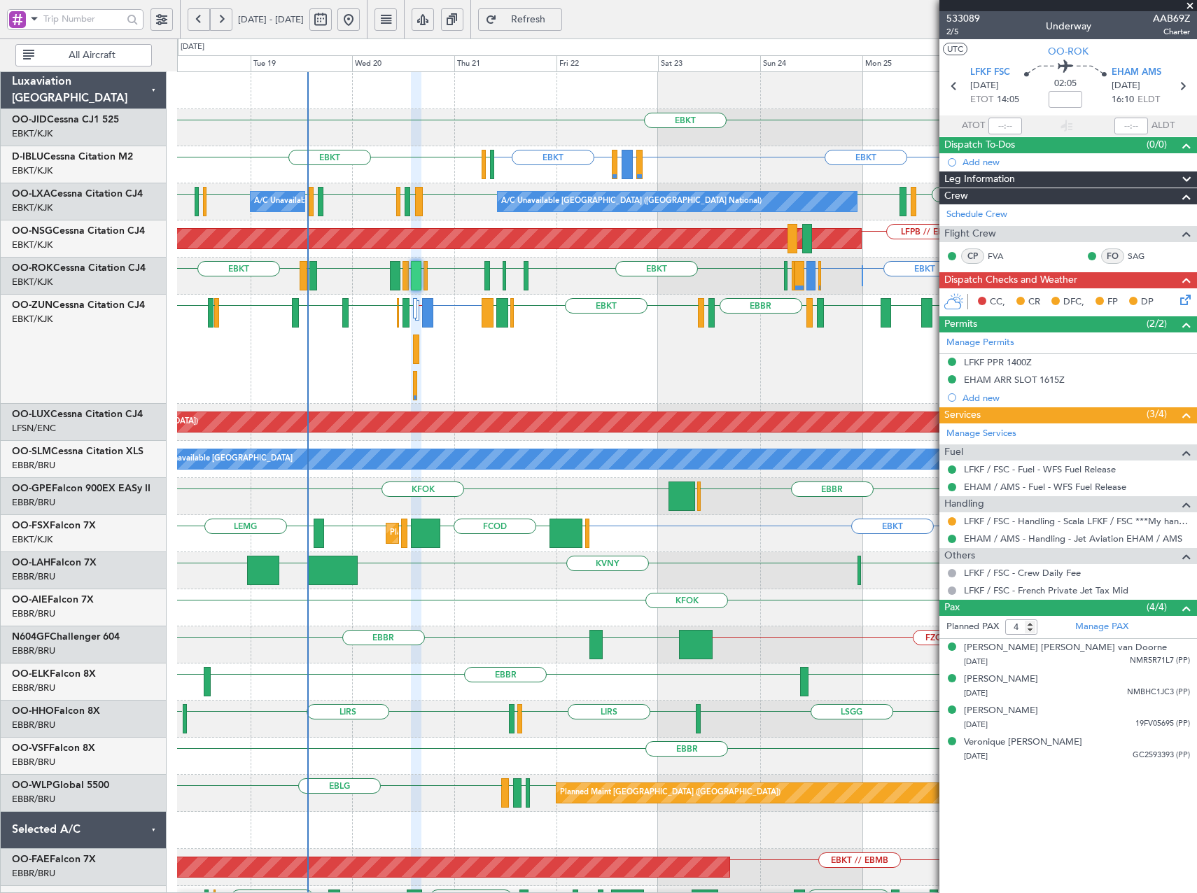
click at [548, 127] on div "EBKT" at bounding box center [686, 127] width 1019 height 37
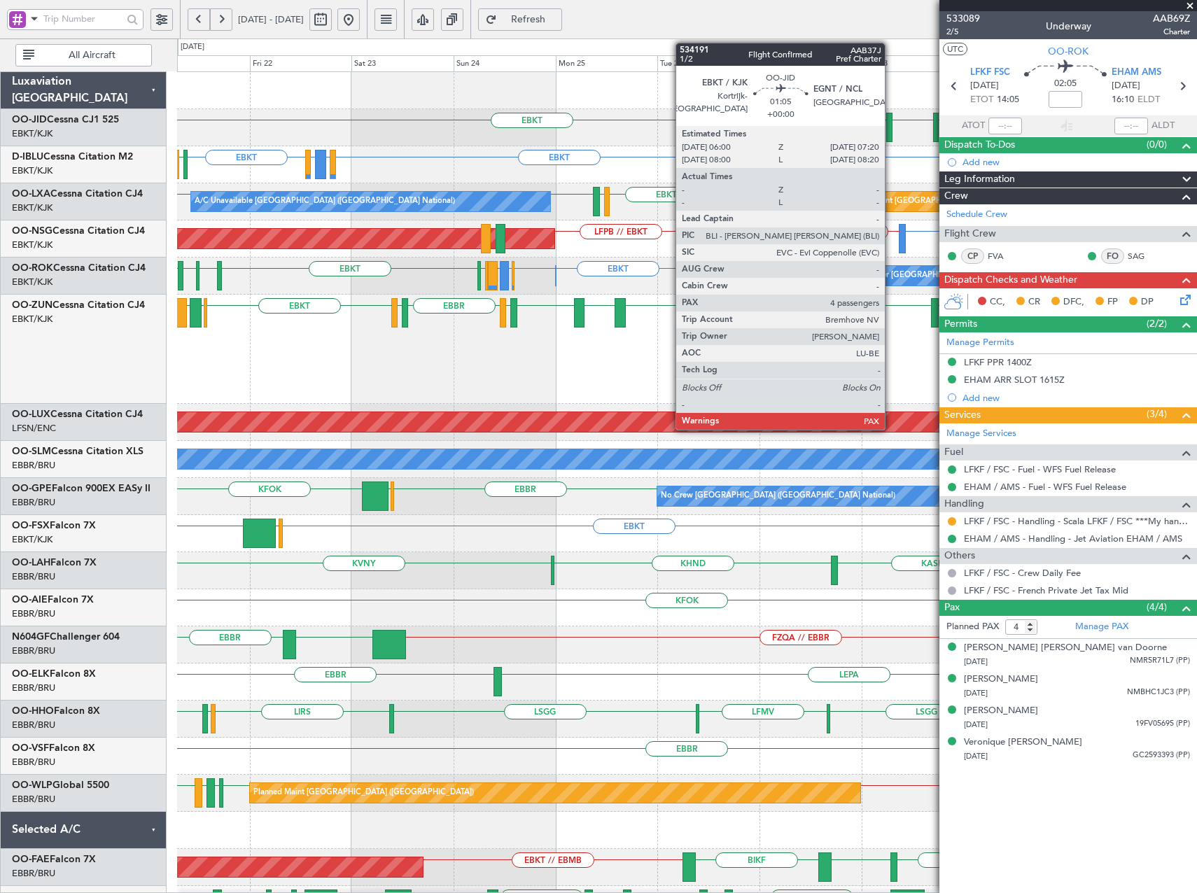
click at [891, 132] on div at bounding box center [889, 127] width 6 height 29
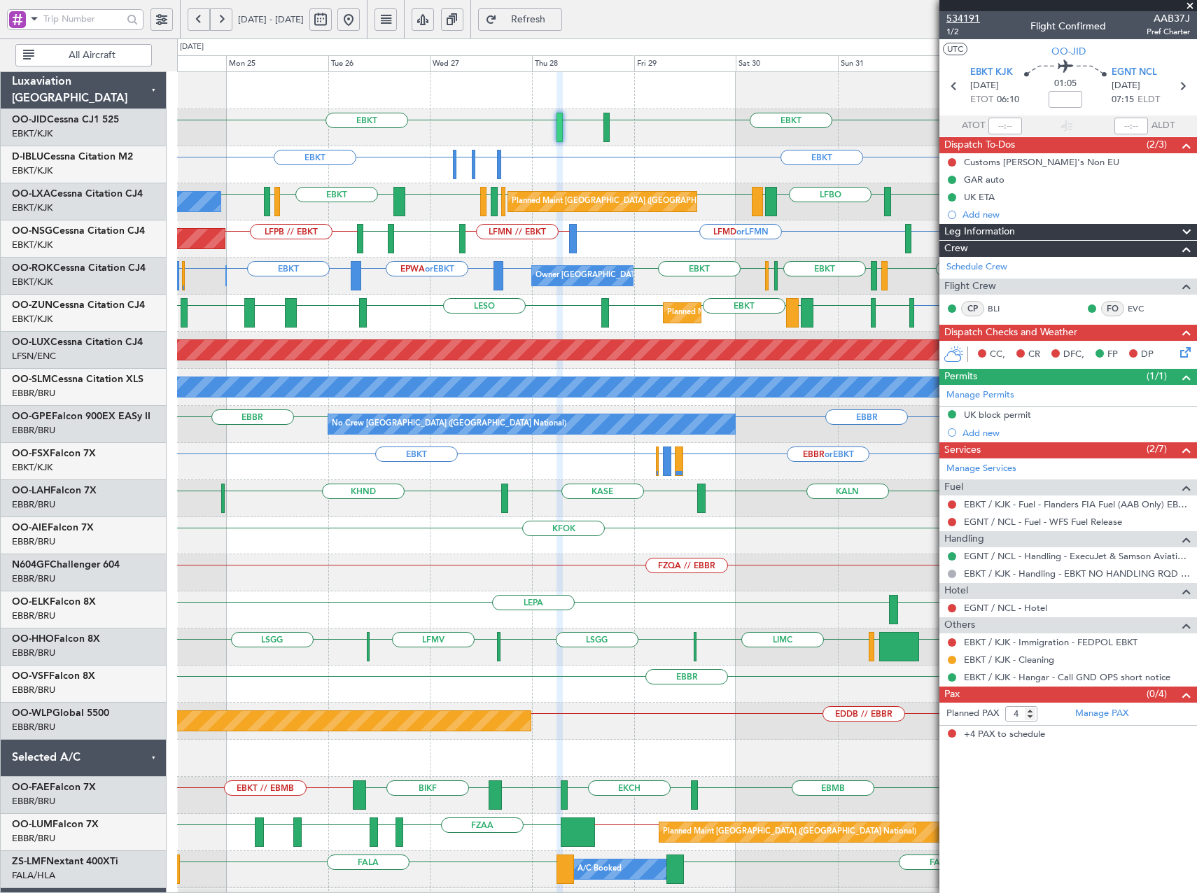
click at [971, 17] on span "534191" at bounding box center [964, 18] width 34 height 15
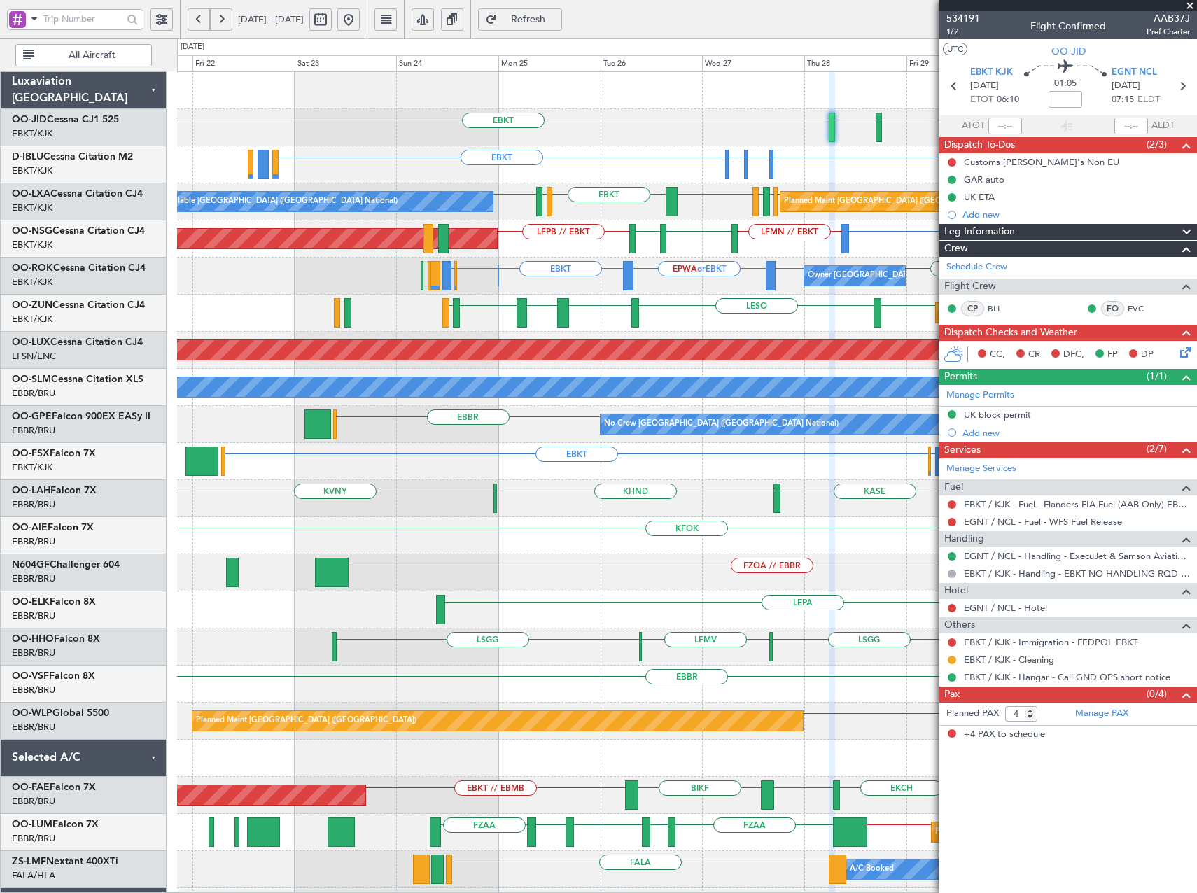
click at [1087, 252] on fb-app "24 Aug 2025 - 03 Sep 2025 Refresh Quick Links All Aircraft EBKT EBKT EGNT Plann…" at bounding box center [598, 456] width 1197 height 877
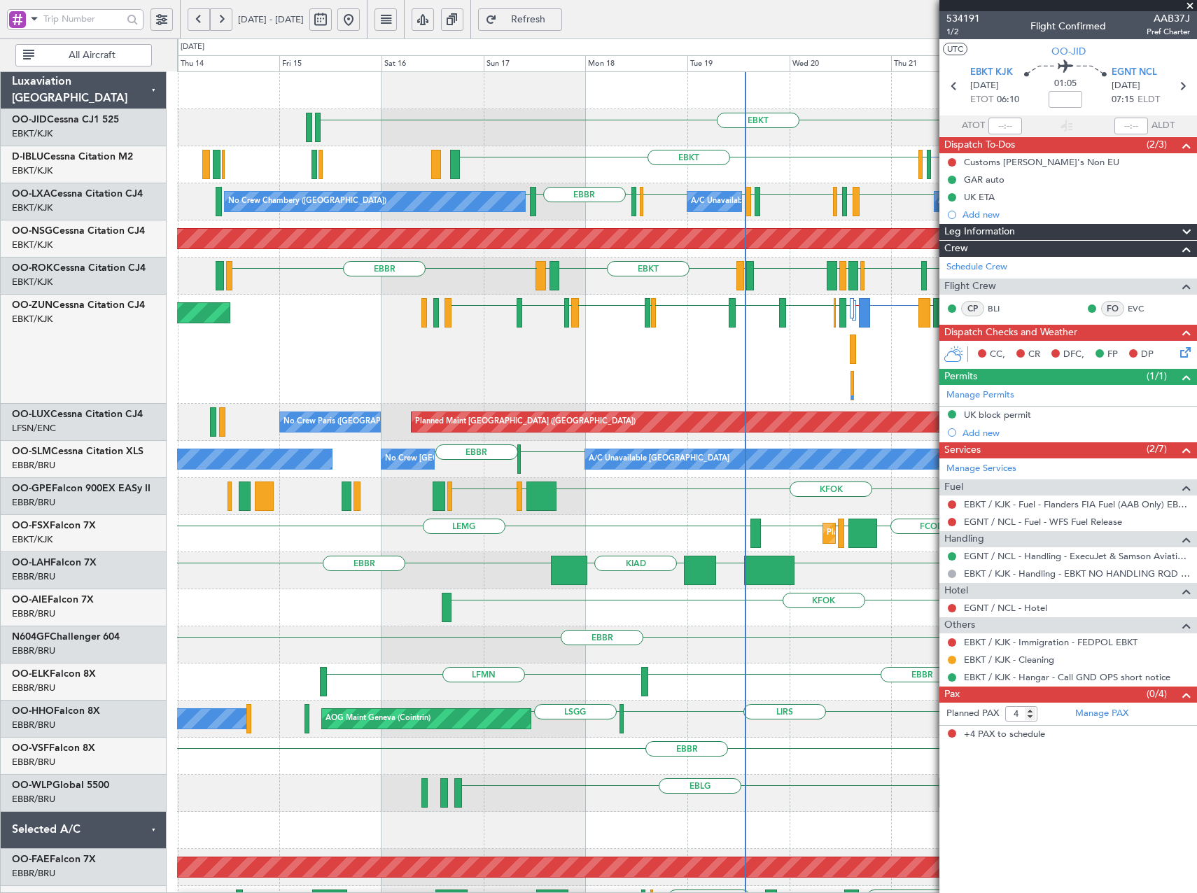
click at [693, 175] on div "EBKT EBKT EIDW or EBKT EDDM or EBKT EBKT EBKT EGJJ No Crew Brussels (Brussels N…" at bounding box center [686, 516] width 1019 height 889
click at [205, 18] on button at bounding box center [199, 19] width 22 height 22
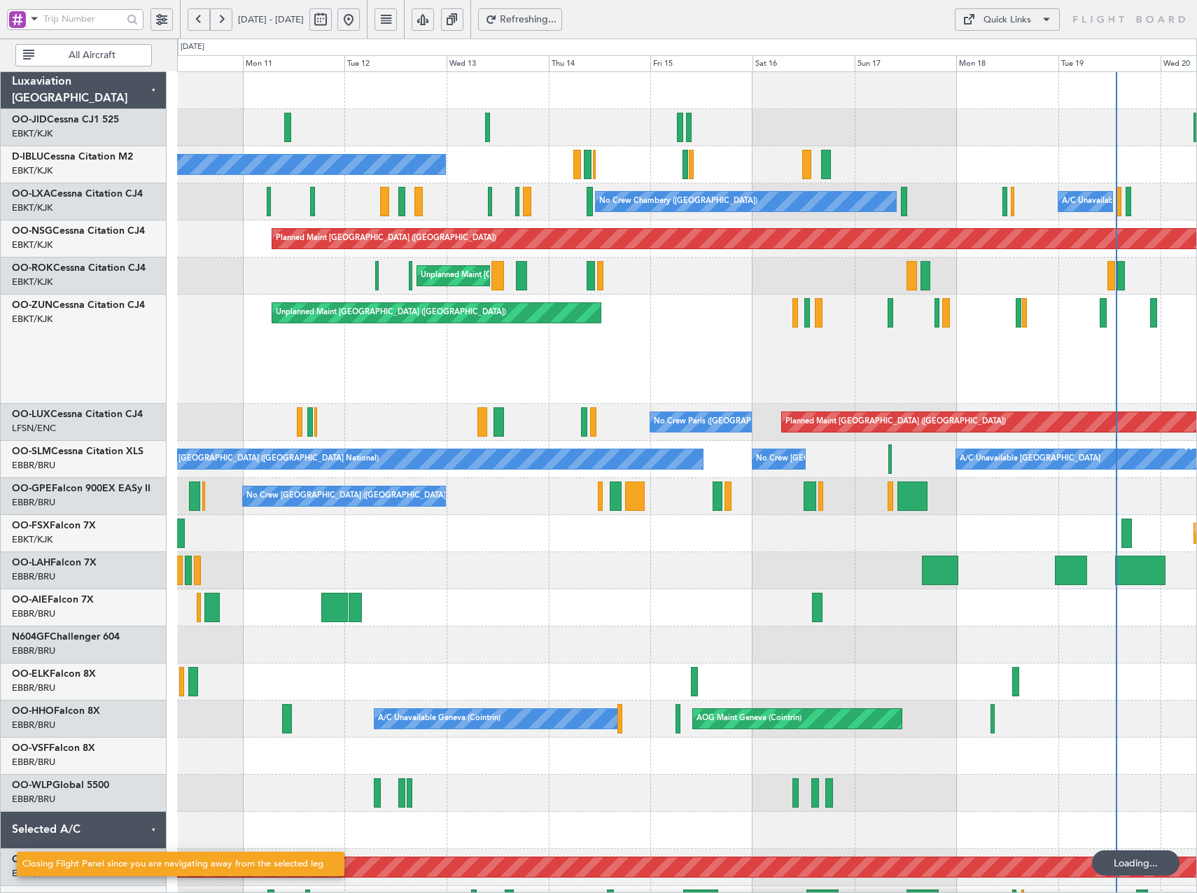
click at [205, 18] on button at bounding box center [199, 19] width 22 height 22
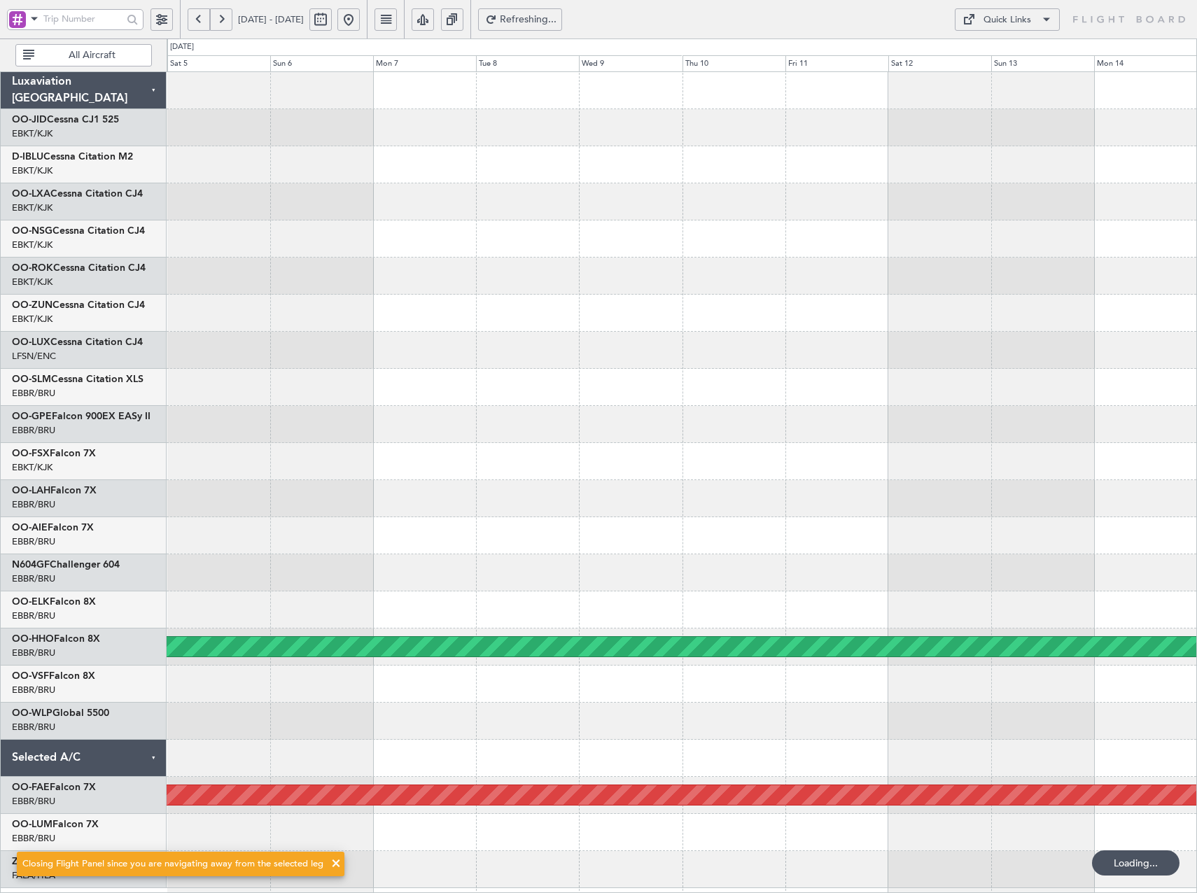
click at [157, 236] on div "Planned Maint Geneva (Cointrin) Planned Maint Kortrijk-Wevelgem Luxaviation Bel…" at bounding box center [598, 466] width 1197 height 855
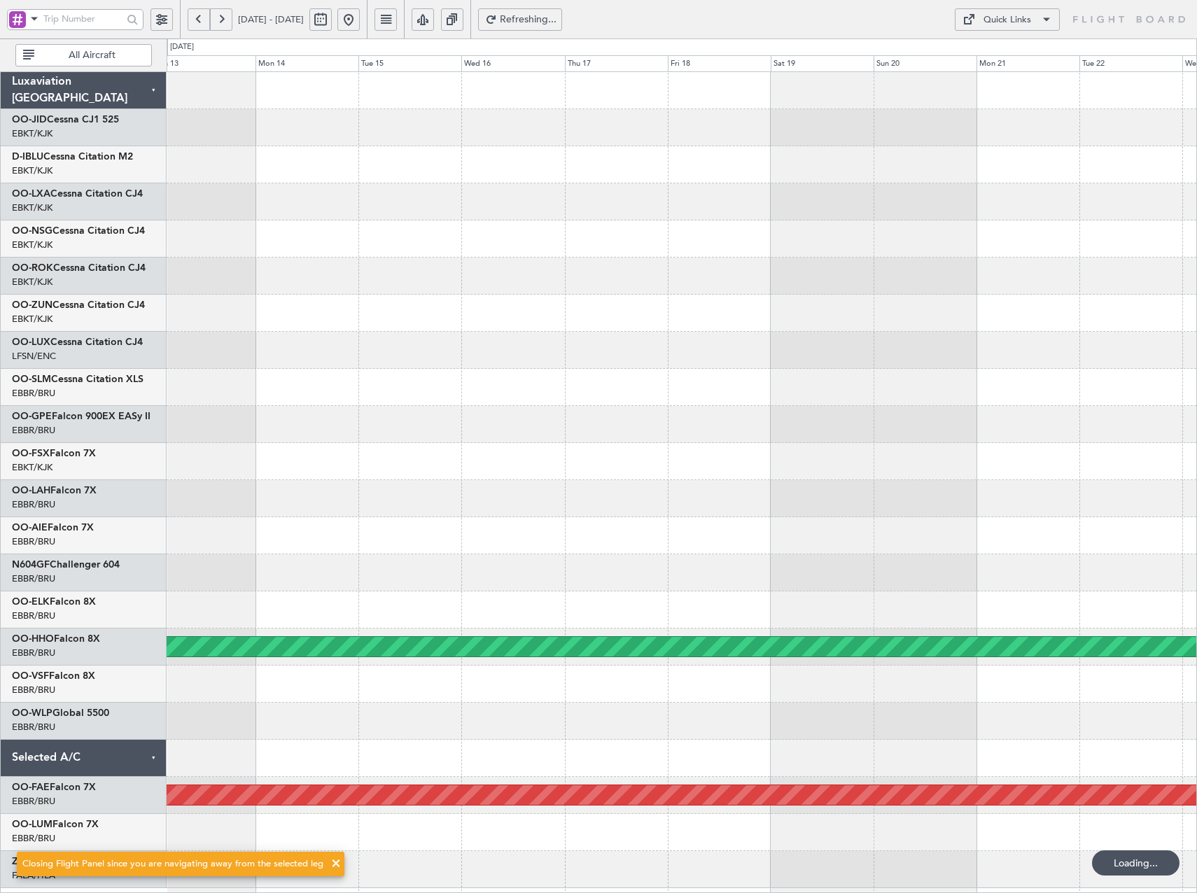
click at [132, 251] on div "Planned Maint Geneva (Cointrin) Planned Maint Kortrijk-Wevelgem Luxaviation Bel…" at bounding box center [598, 466] width 1197 height 855
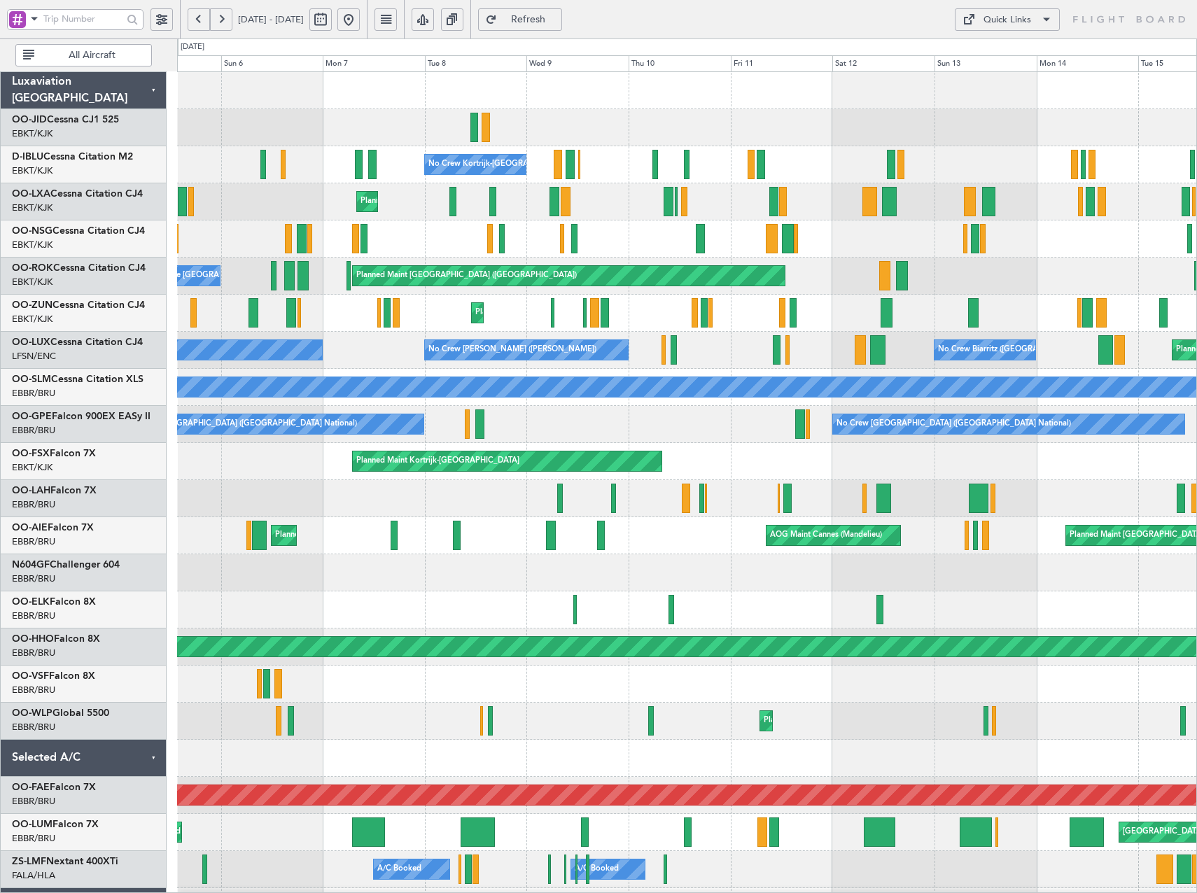
click at [1197, 366] on html "20 Jul 2025 - 30 Jul 2025 Refresh Quick Links All Aircraft No Crew Kortrijk-Wev…" at bounding box center [598, 446] width 1197 height 893
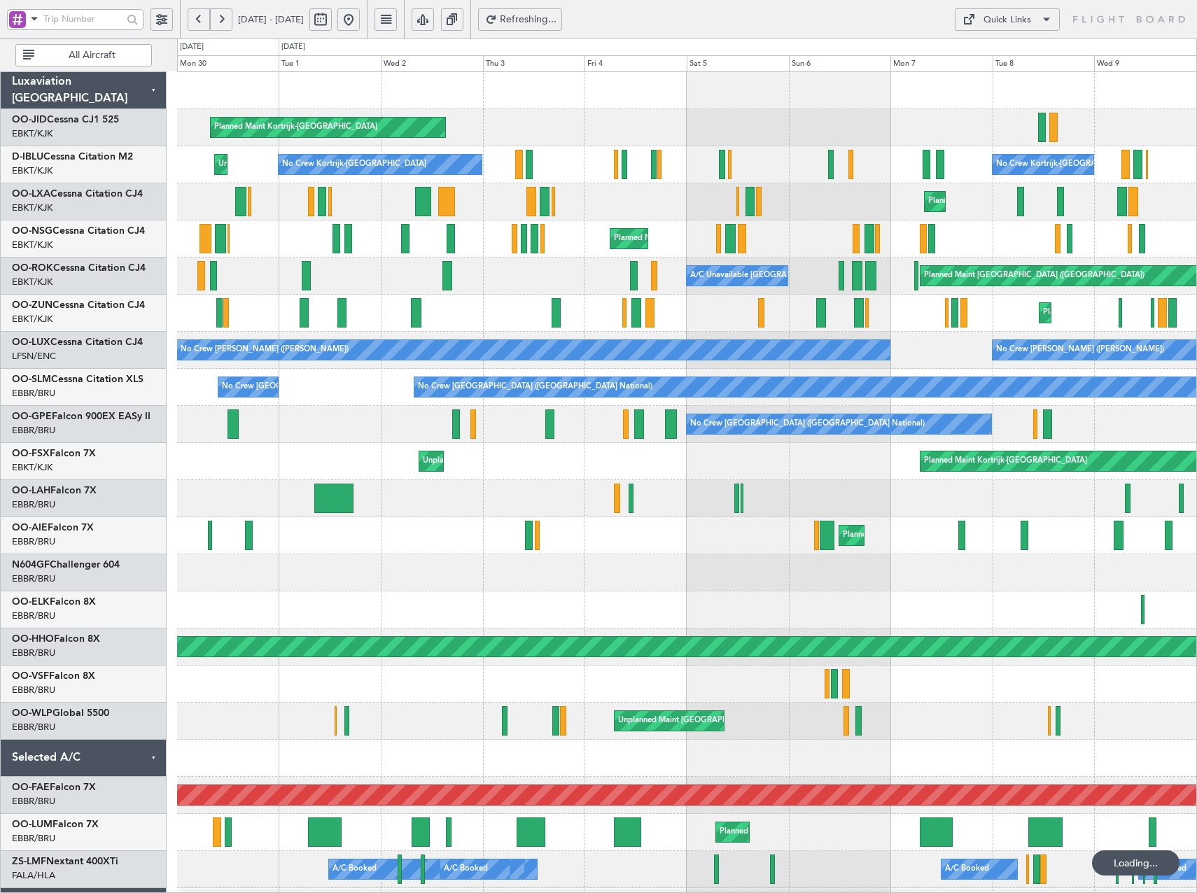
click at [484, 321] on div "Planned Maint Kortrijk-[GEOGRAPHIC_DATA]" at bounding box center [686, 313] width 1019 height 37
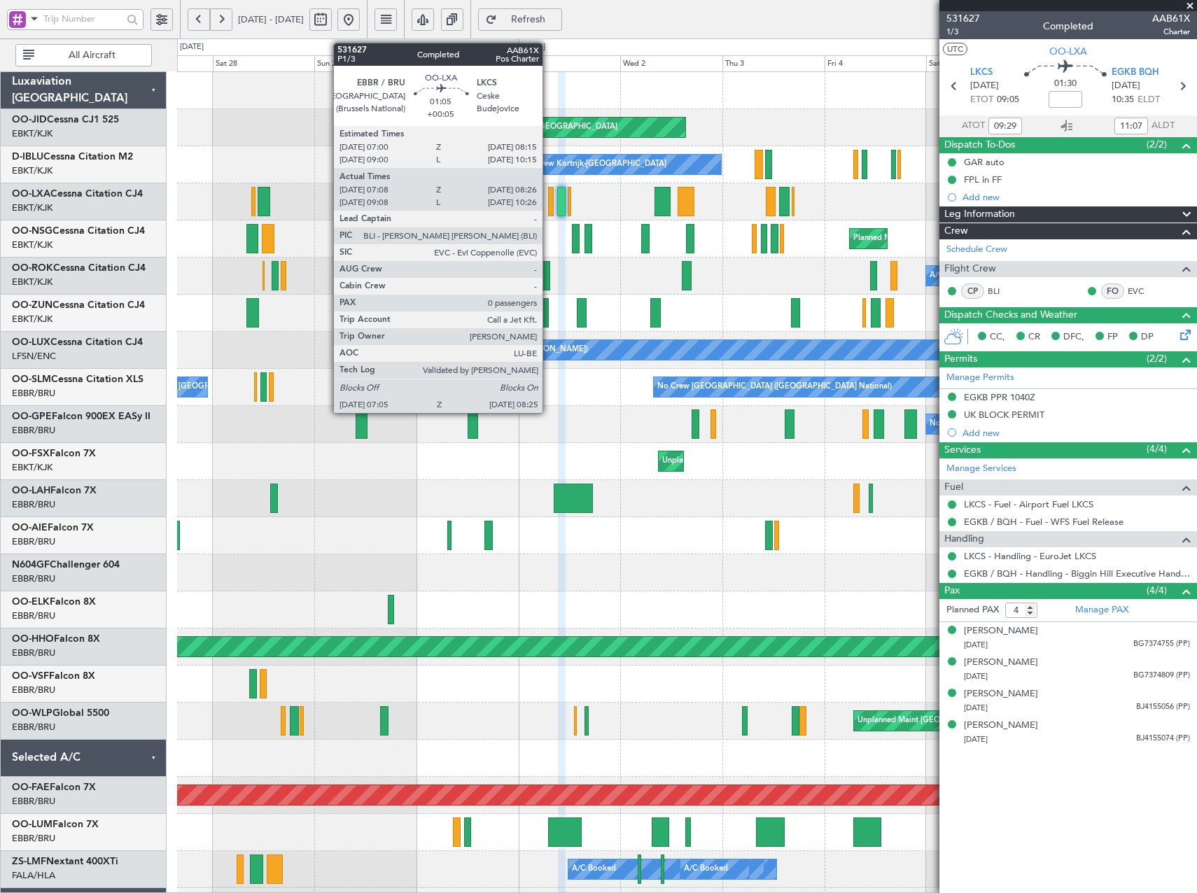
click at [549, 204] on div at bounding box center [551, 201] width 6 height 29
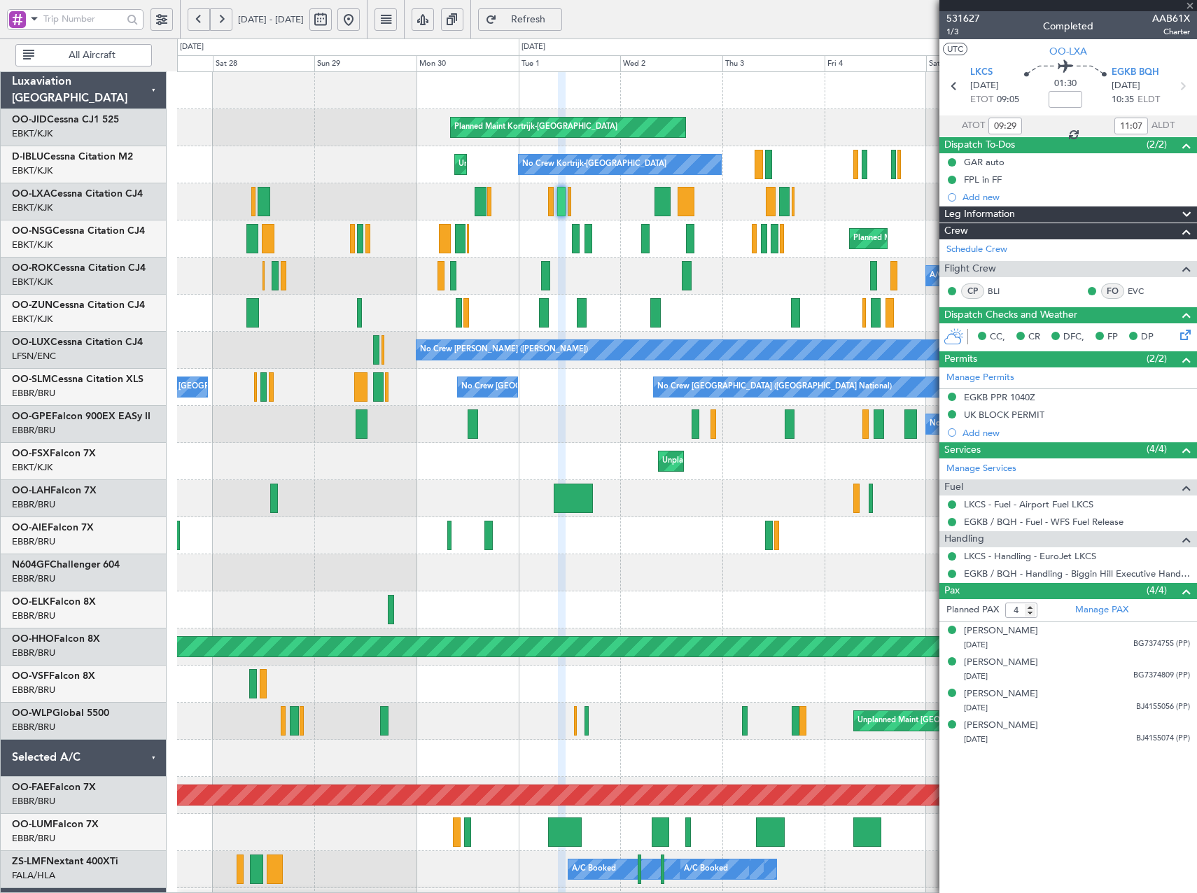
type input "+00:05"
type input "07:13"
type input "08:21"
type input "0"
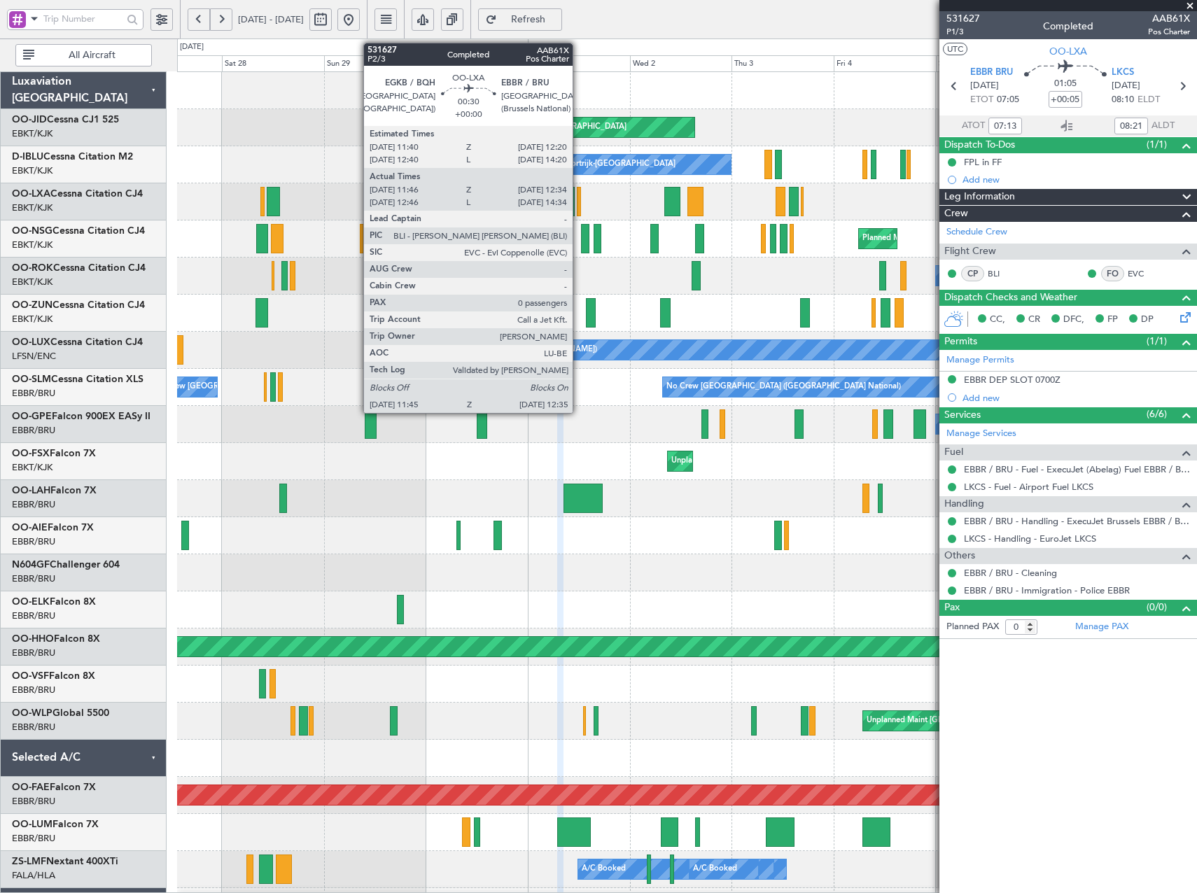
click at [579, 209] on div at bounding box center [579, 201] width 4 height 29
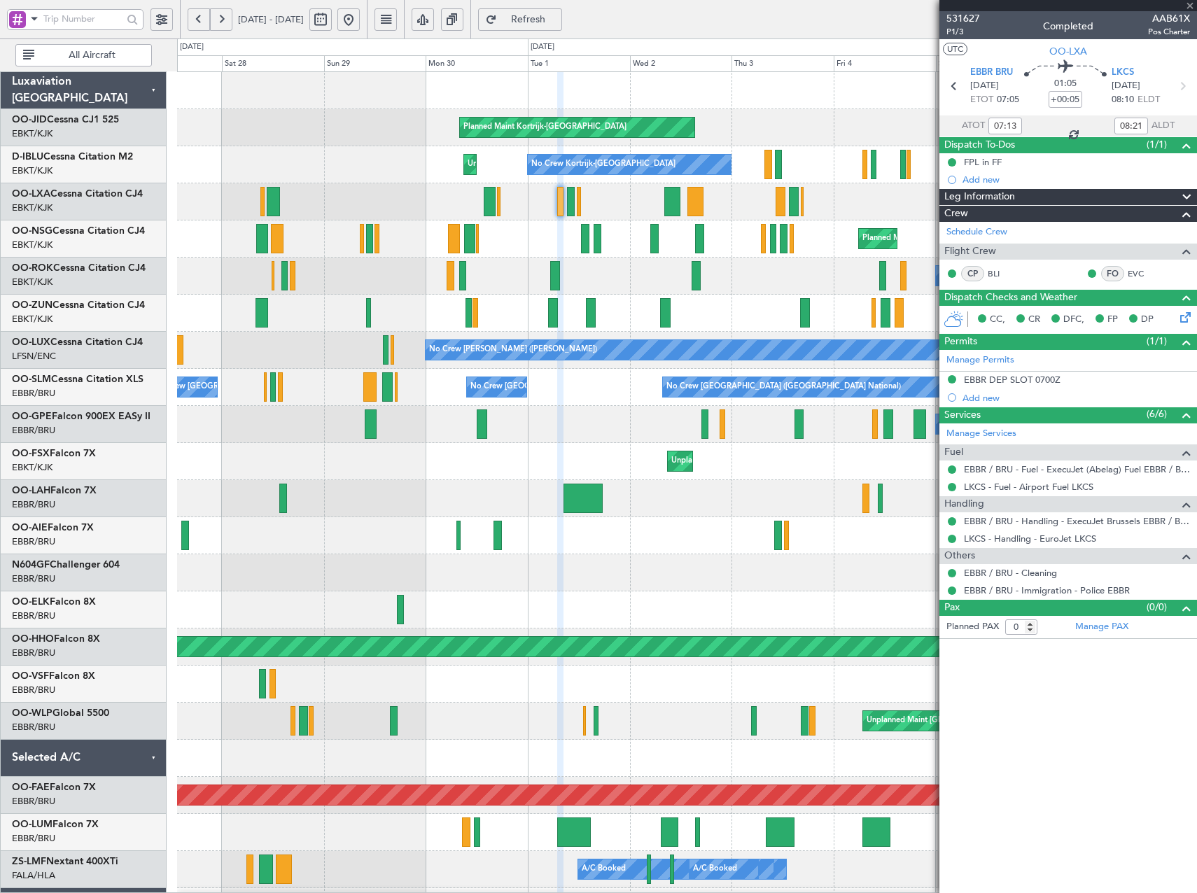
type input "11:51"
type input "12:29"
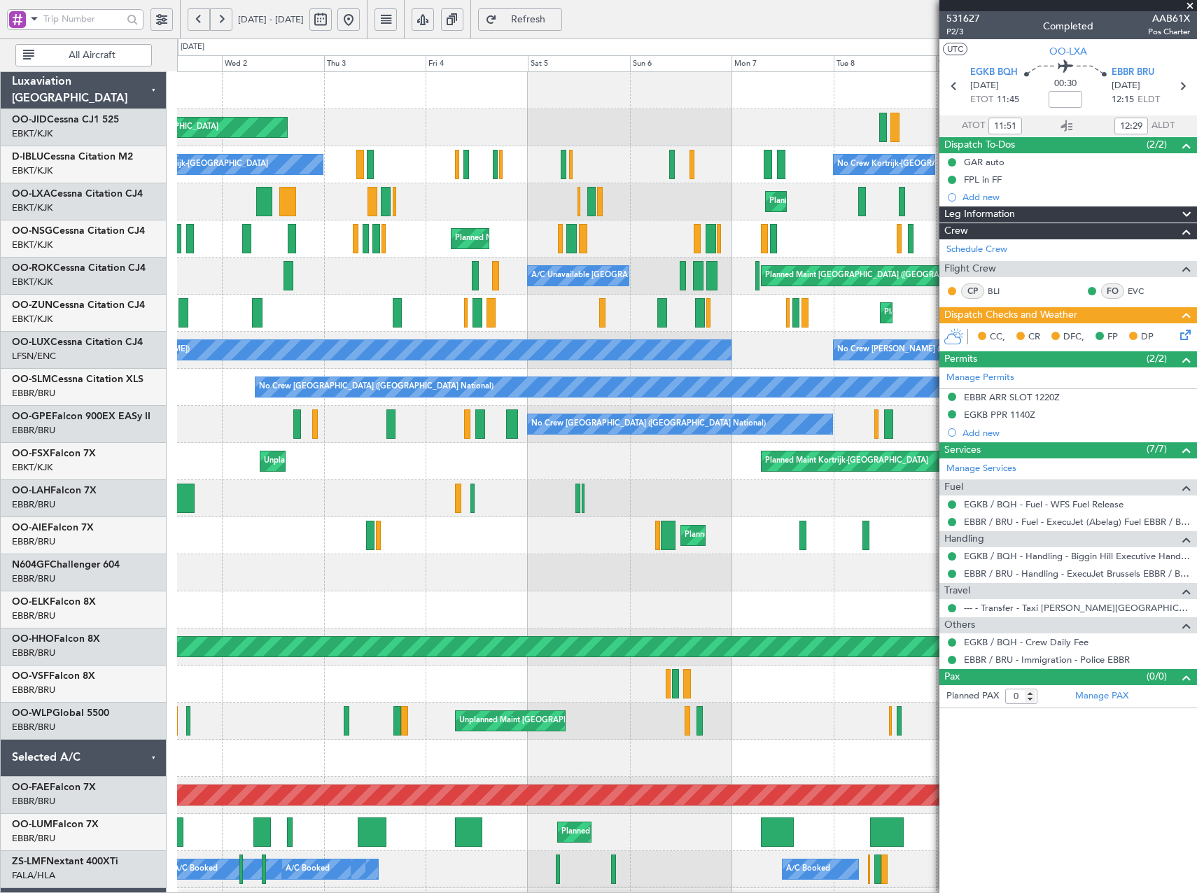
click at [426, 255] on div "Planned Maint [GEOGRAPHIC_DATA] ([GEOGRAPHIC_DATA] National)" at bounding box center [686, 239] width 1019 height 37
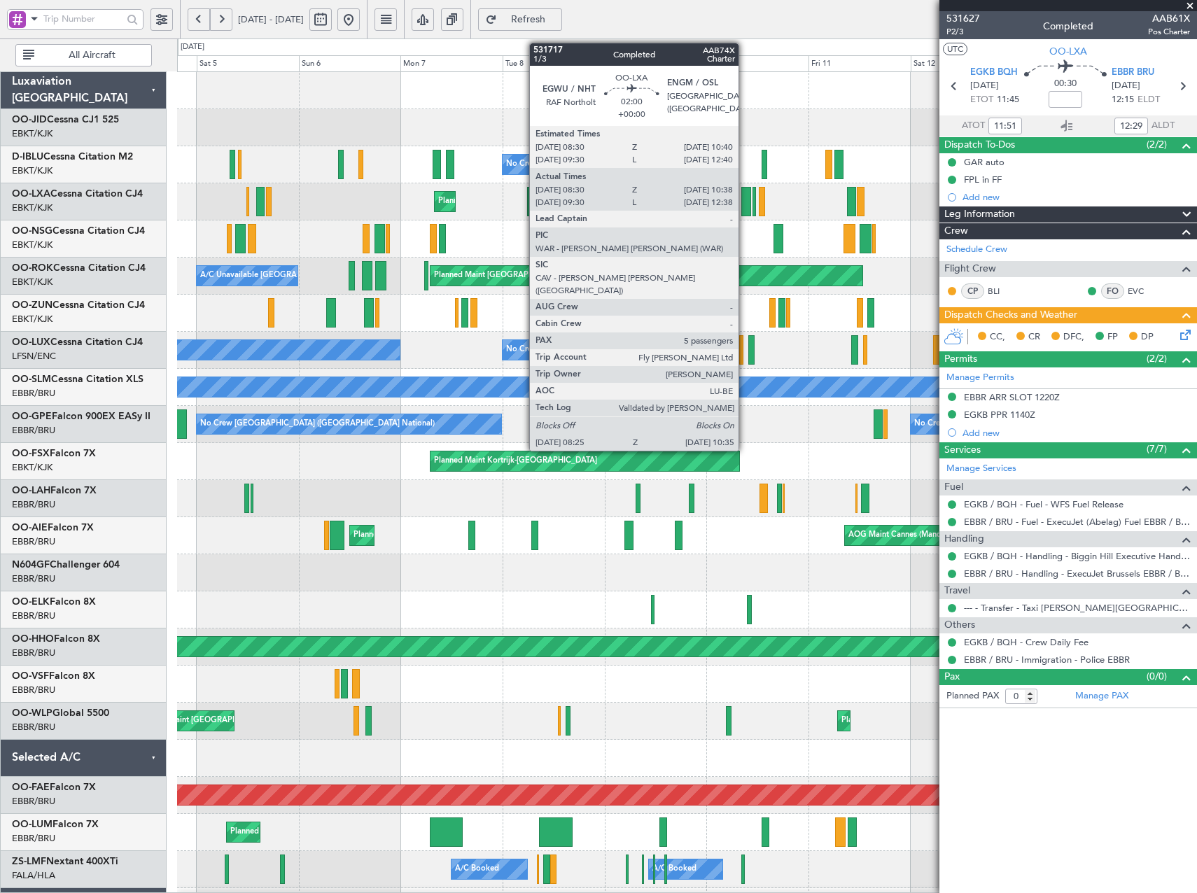
click at [745, 204] on div at bounding box center [747, 201] width 10 height 29
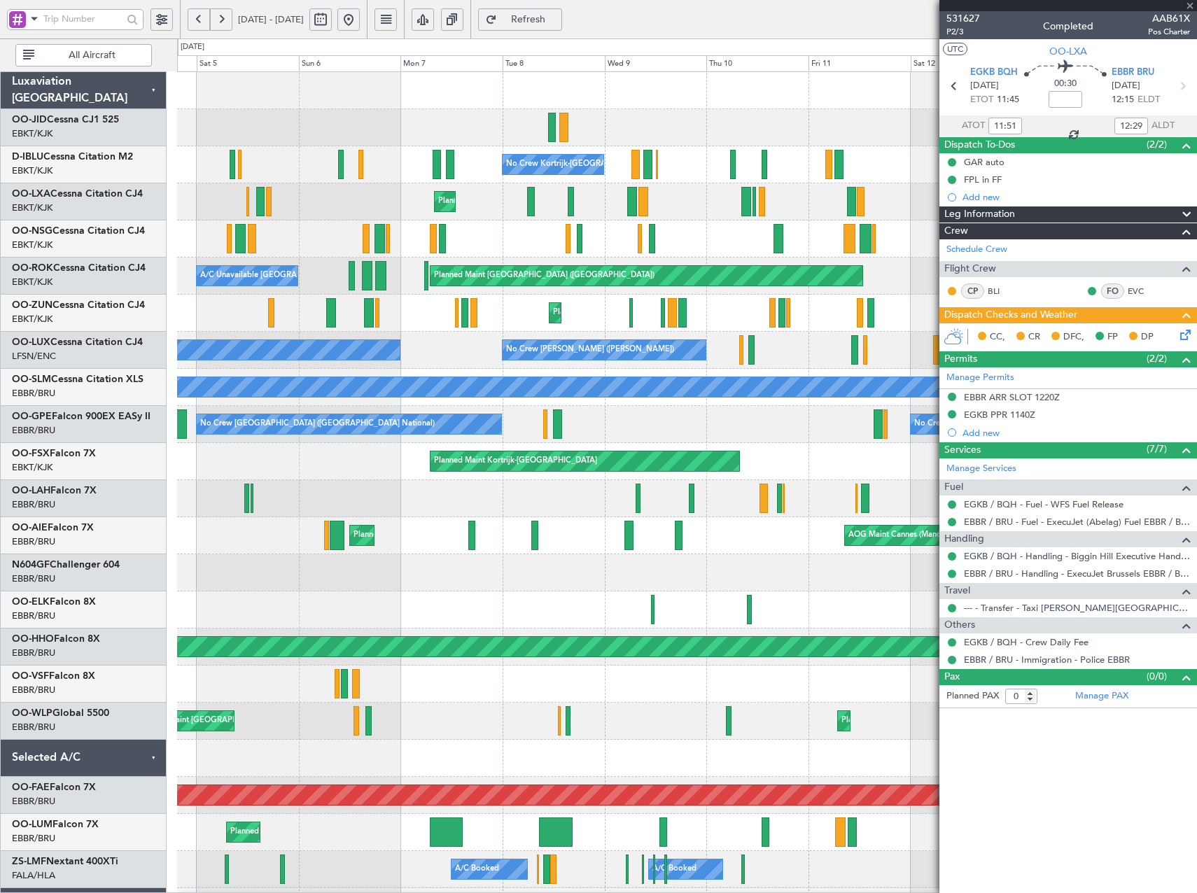
type input "08:35"
type input "10:33"
type input "5"
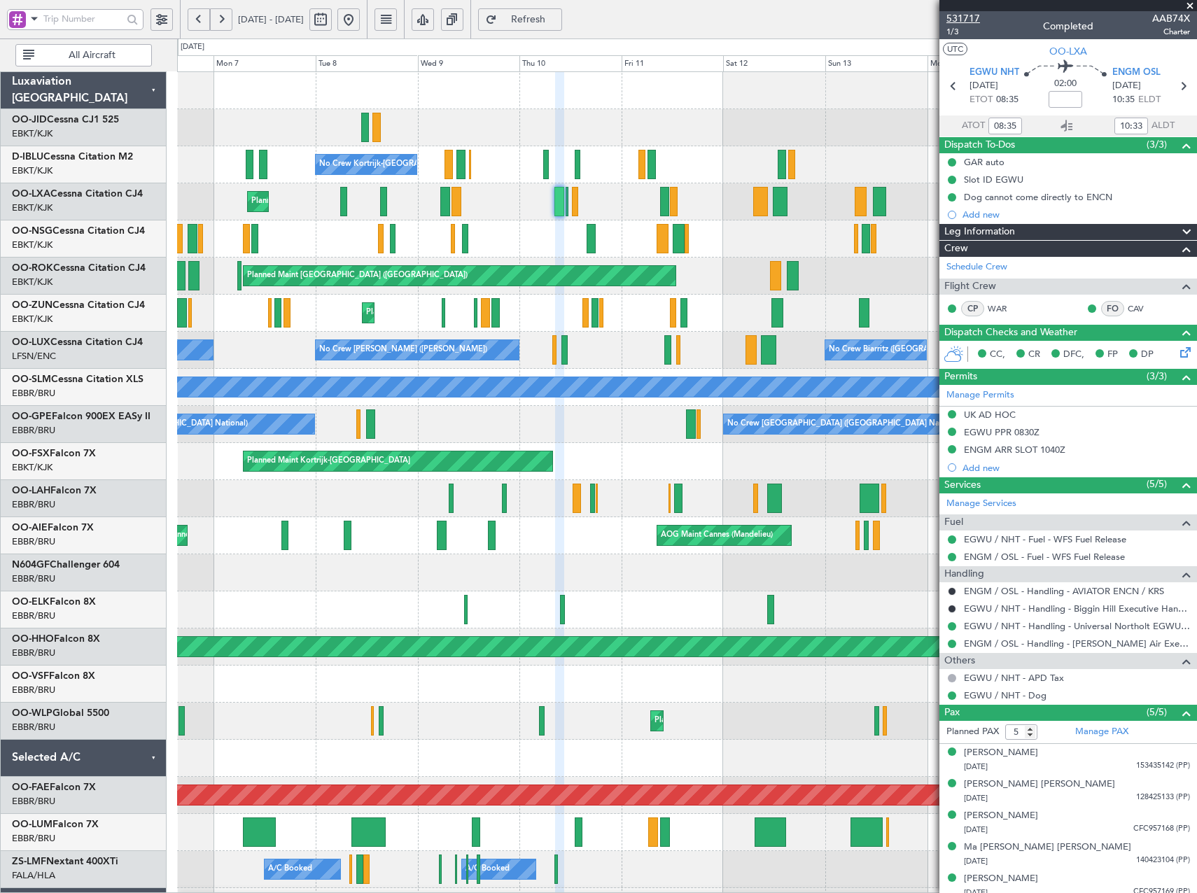
click at [973, 18] on span "531717" at bounding box center [964, 18] width 34 height 15
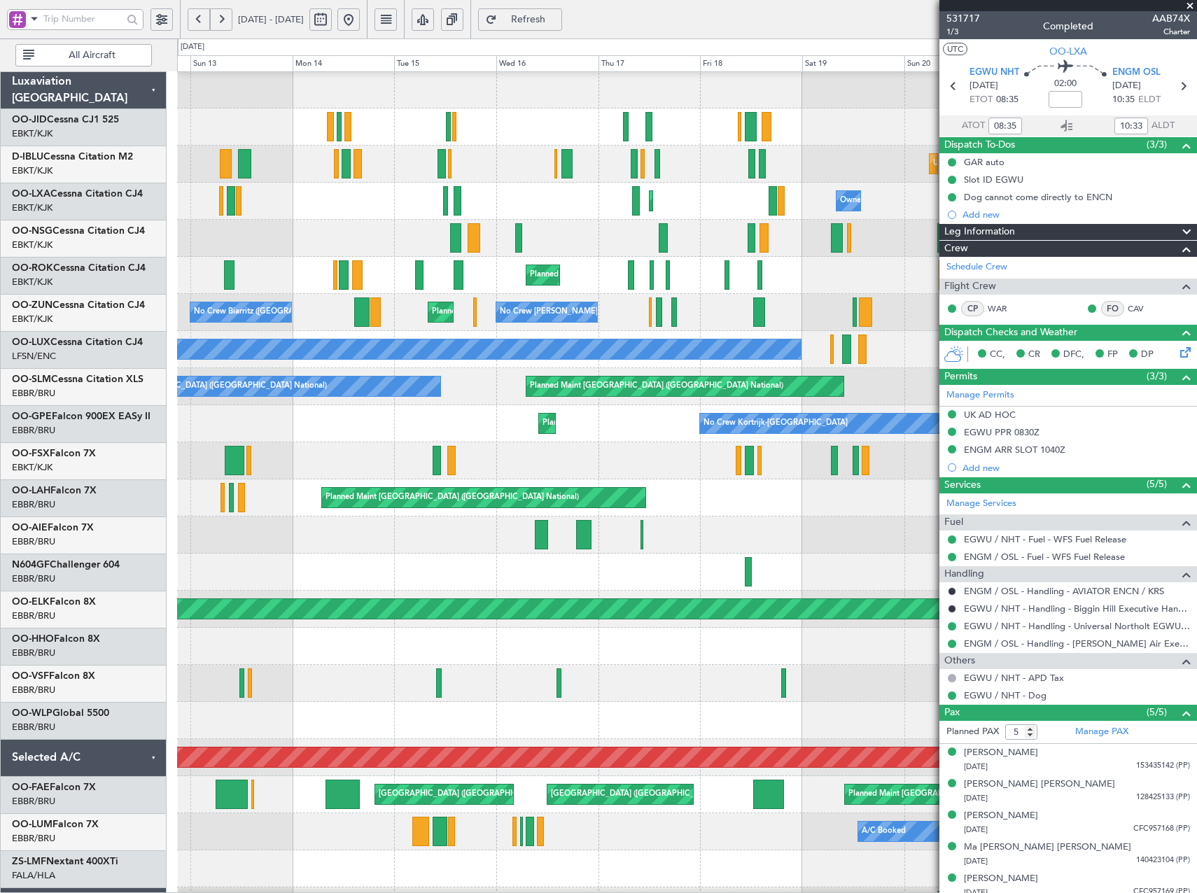
click at [62, 127] on div "No Crew Kortrijk-Wevelgem No Crew Brussels (Brussels National) No Crew Brussels…" at bounding box center [598, 466] width 1197 height 855
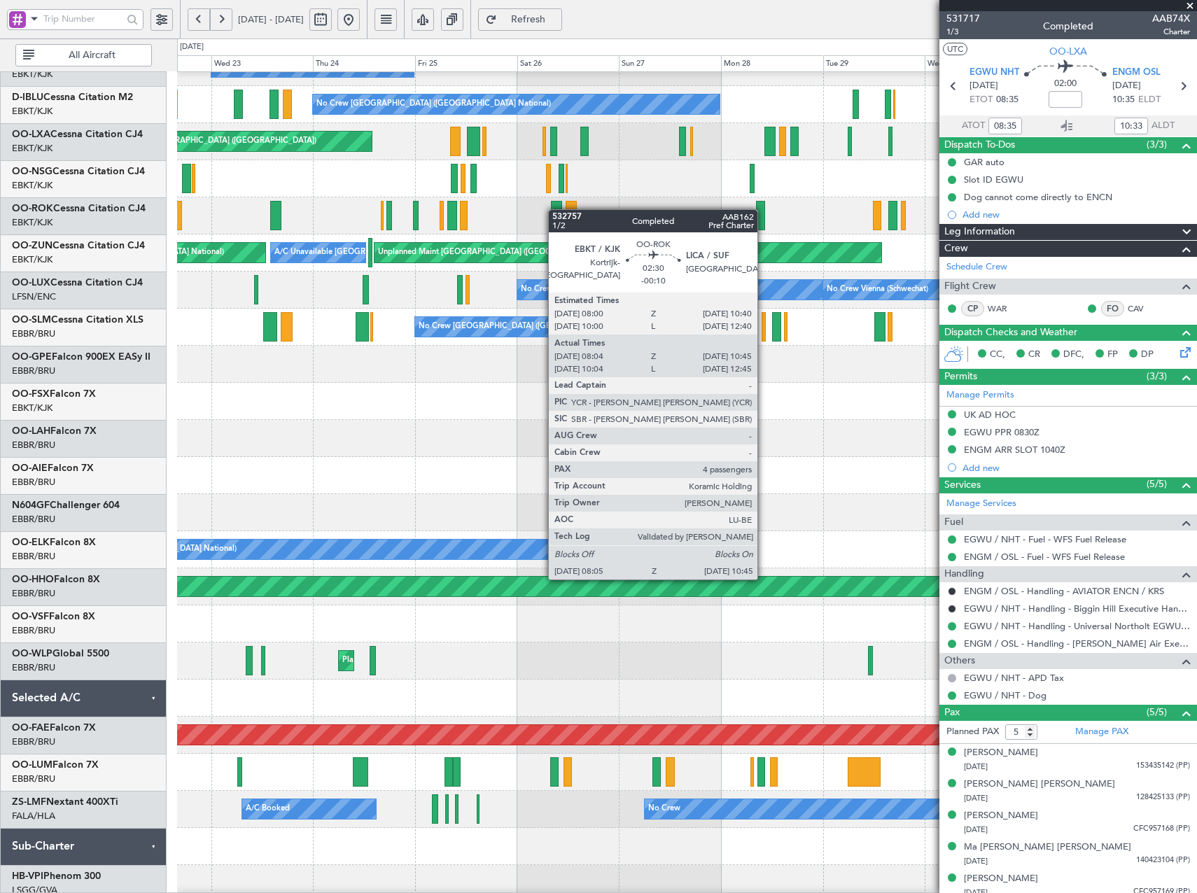
scroll to position [39, 0]
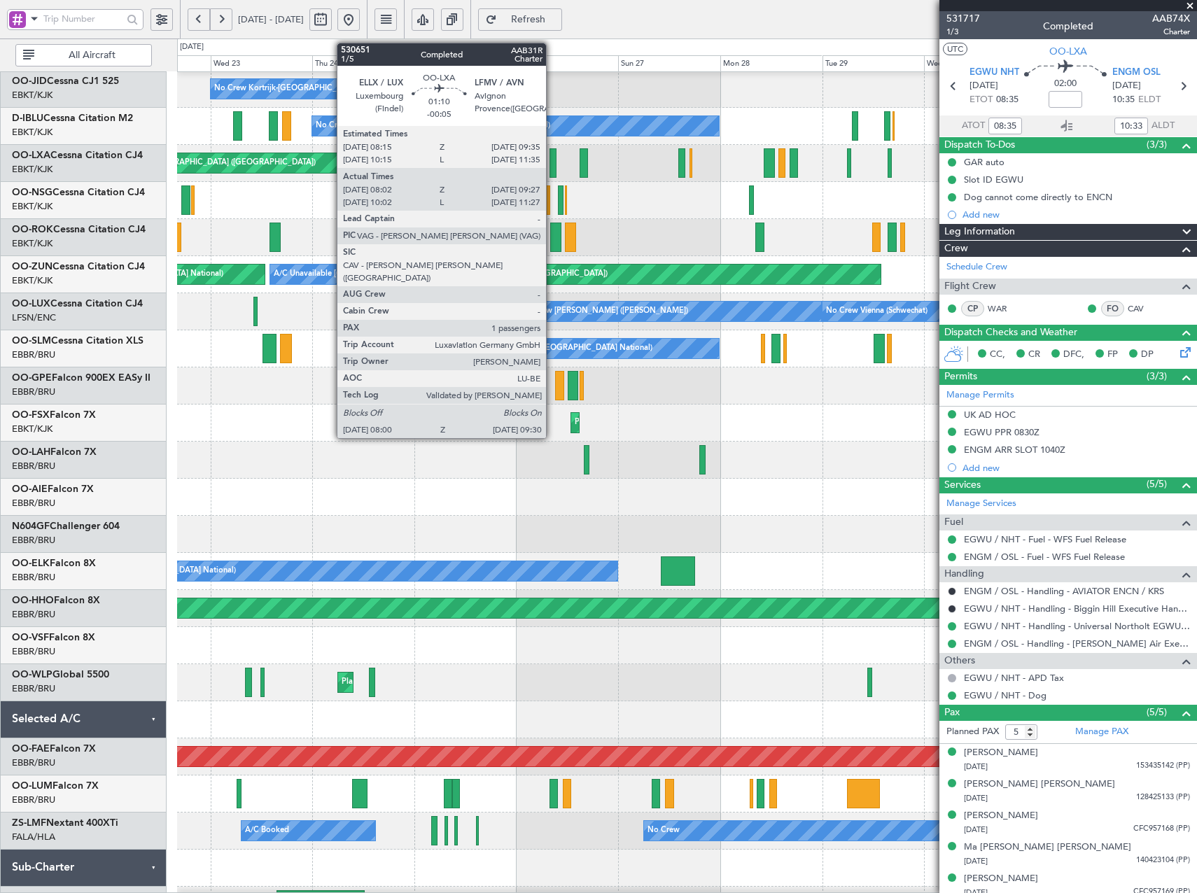
click at [552, 165] on div at bounding box center [553, 162] width 7 height 29
type input "-00:05"
type input "08:07"
type input "09:22"
type input "1"
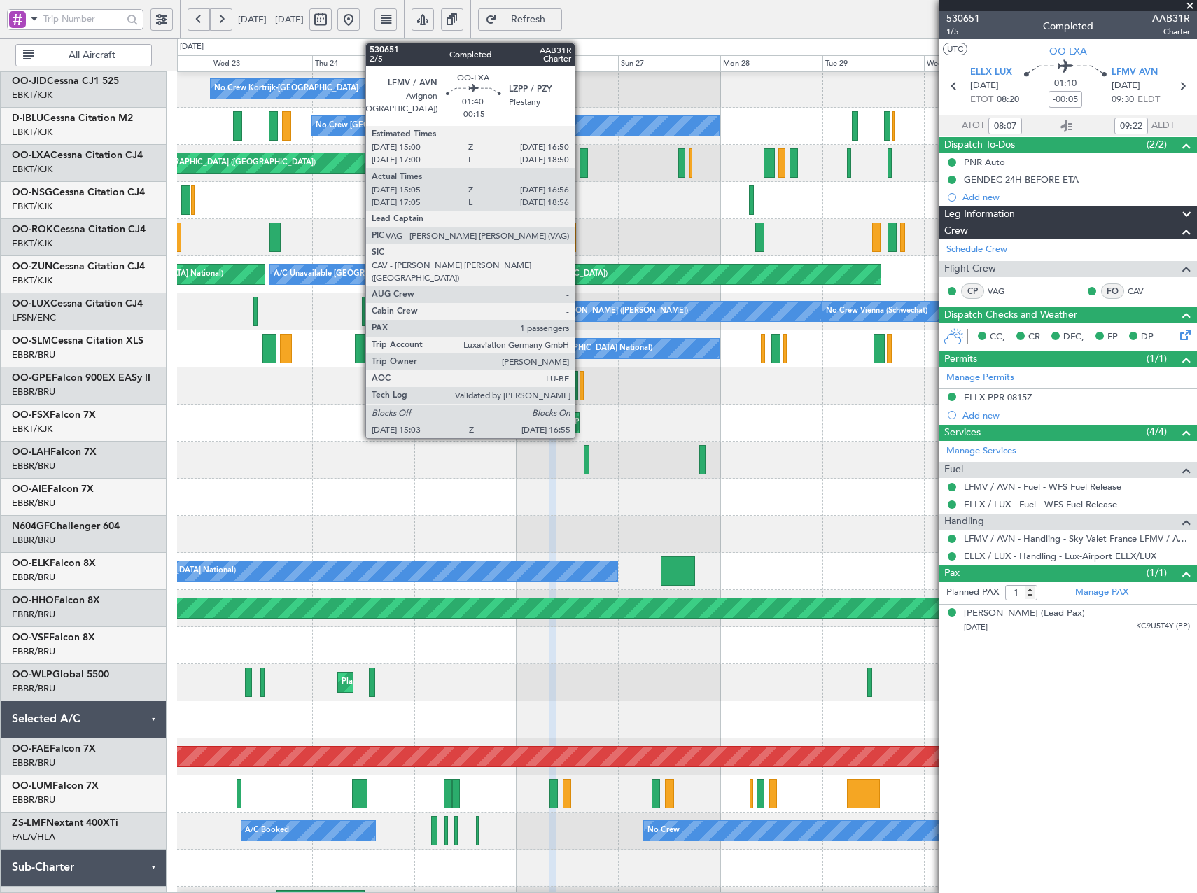
click at [581, 171] on div at bounding box center [584, 162] width 8 height 29
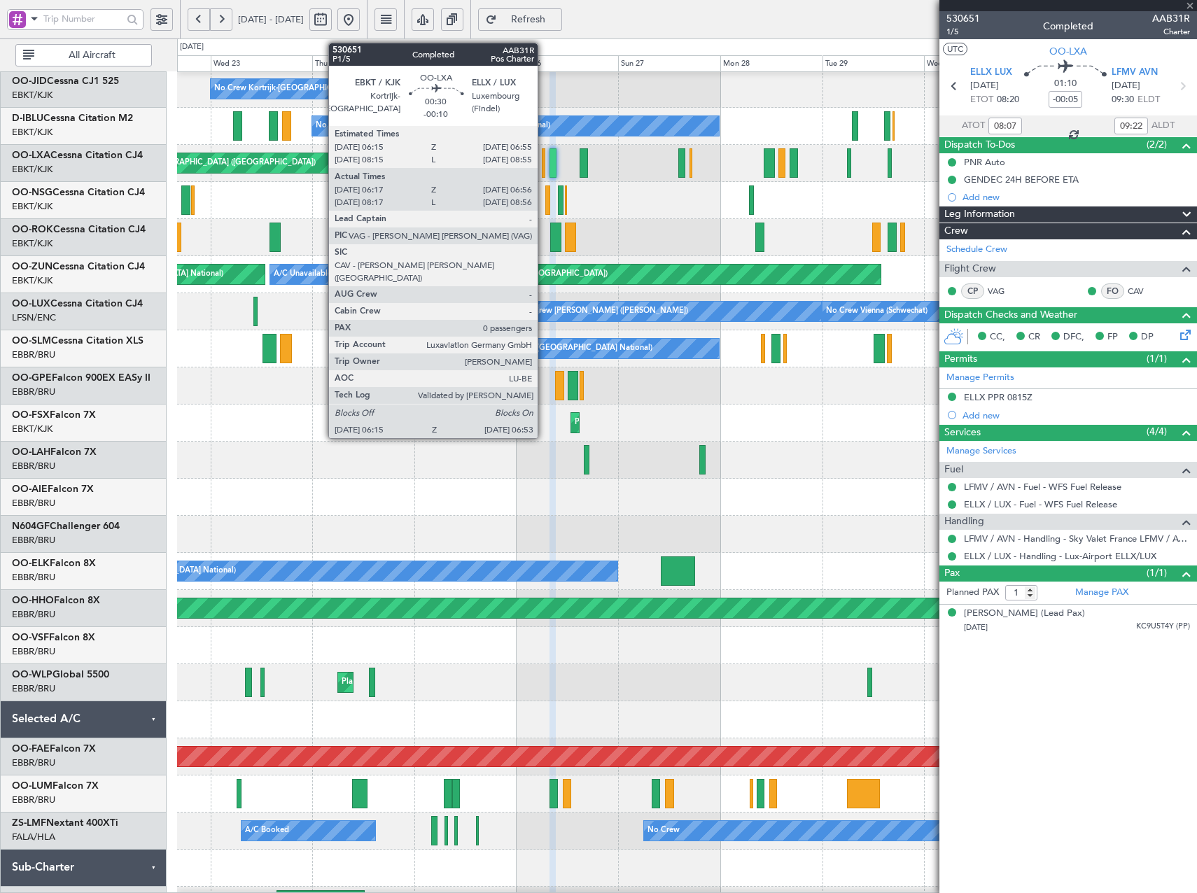
type input "-00:15"
type input "15:10"
type input "16:51"
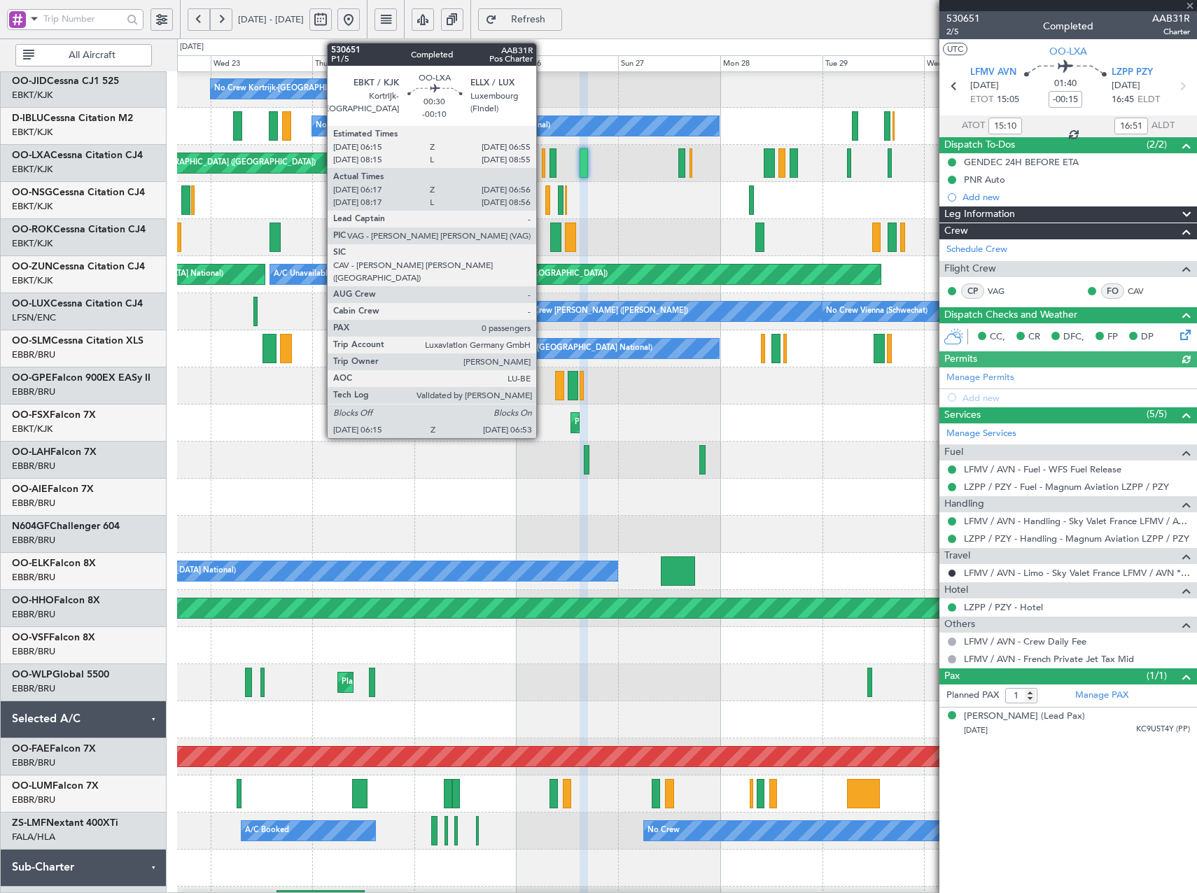
click at [543, 170] on div at bounding box center [543, 162] width 3 height 29
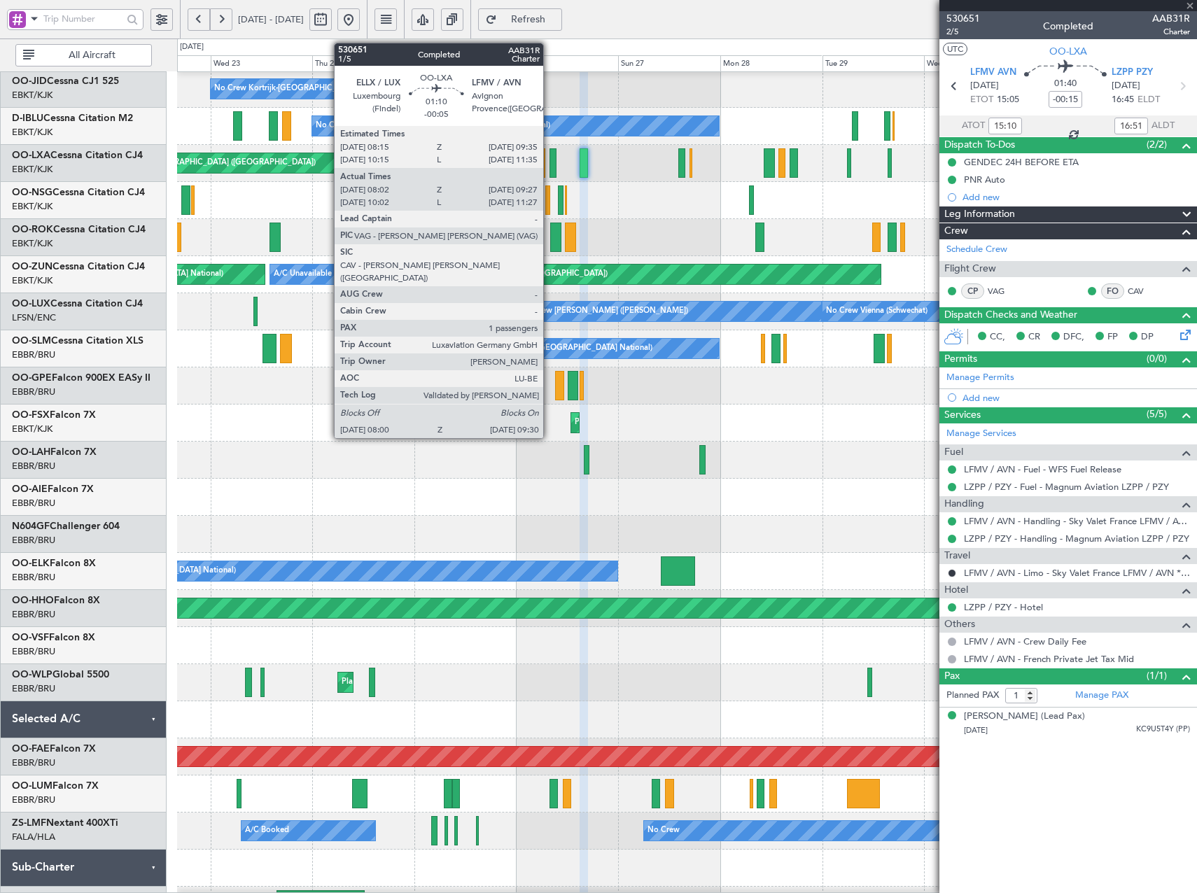
type input "-00:10"
type input "06:22"
type input "06:51"
type input "0"
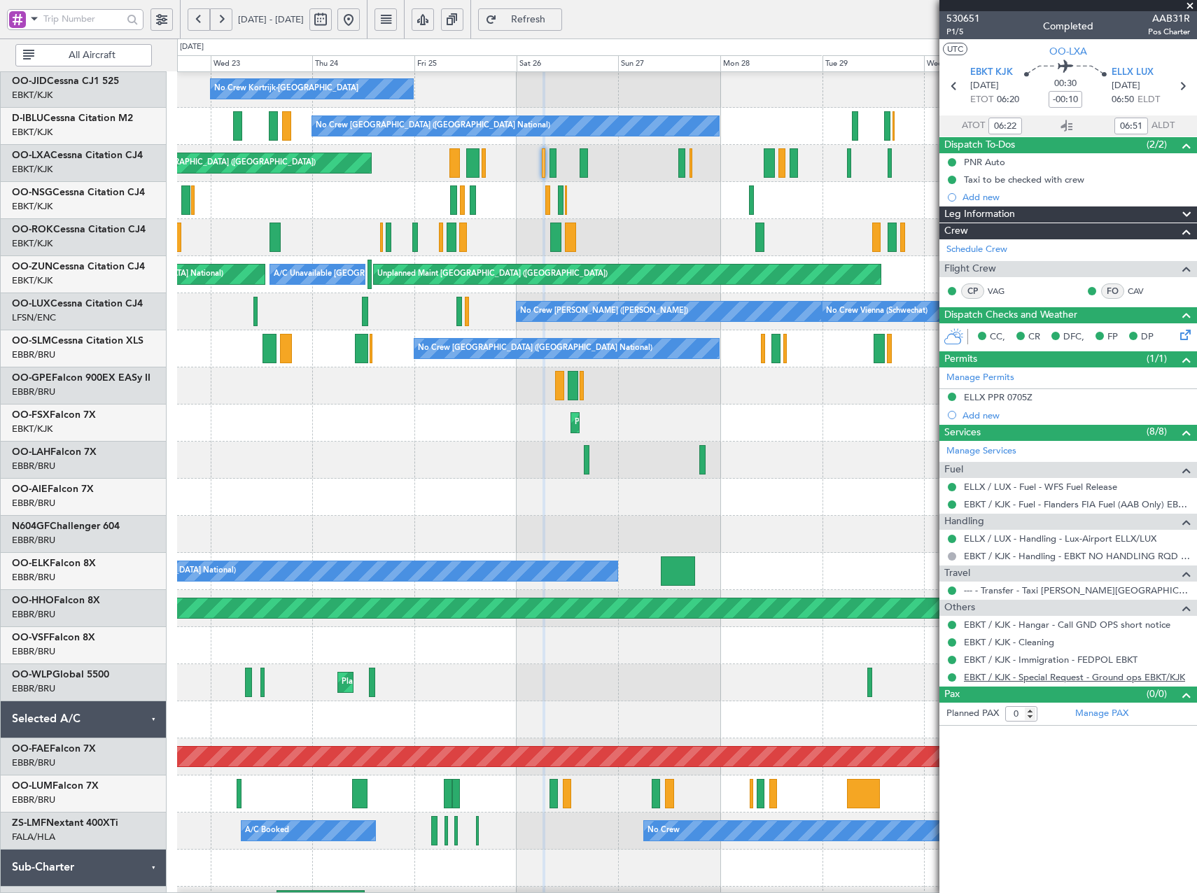
click at [1116, 677] on link "EBKT / KJK - Special Request - Ground ops EBKT/KJK" at bounding box center [1074, 677] width 221 height 12
click at [193, 20] on button at bounding box center [199, 19] width 22 height 22
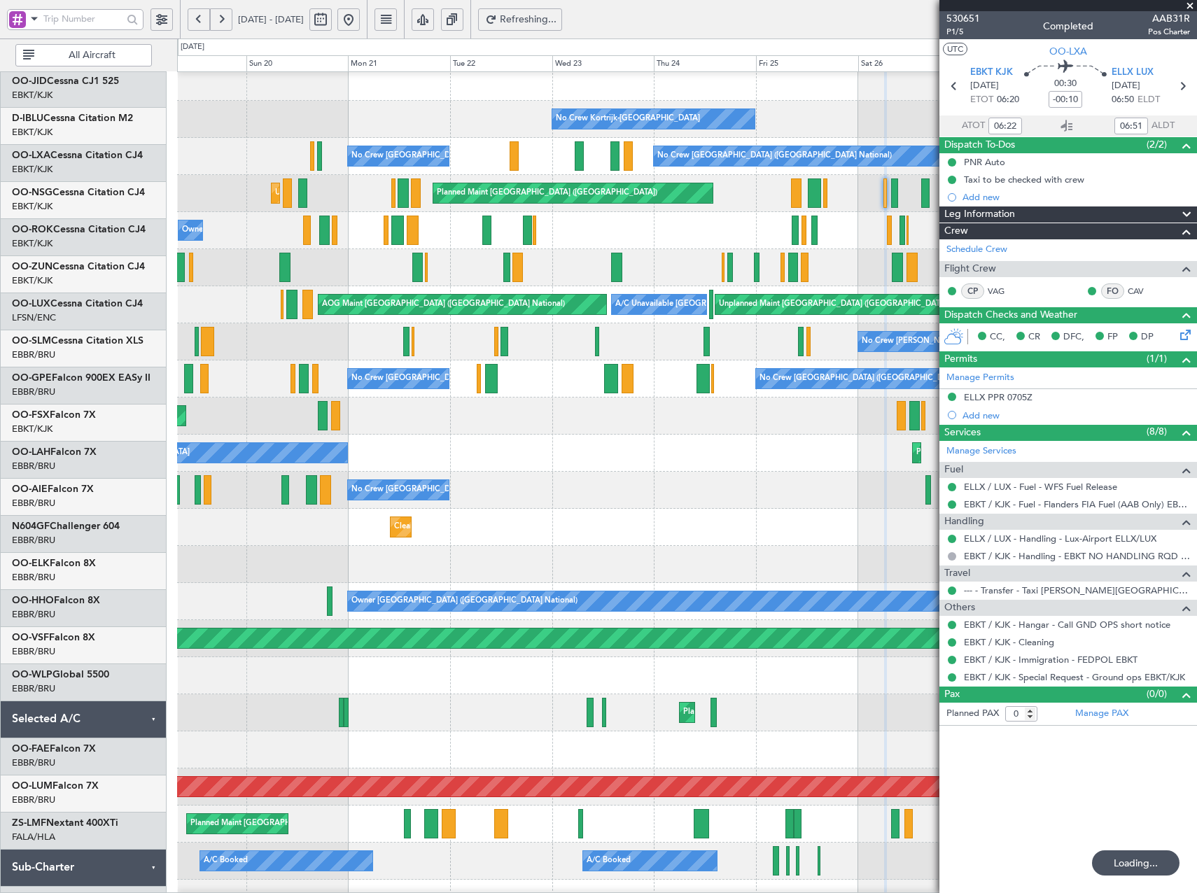
scroll to position [0, 0]
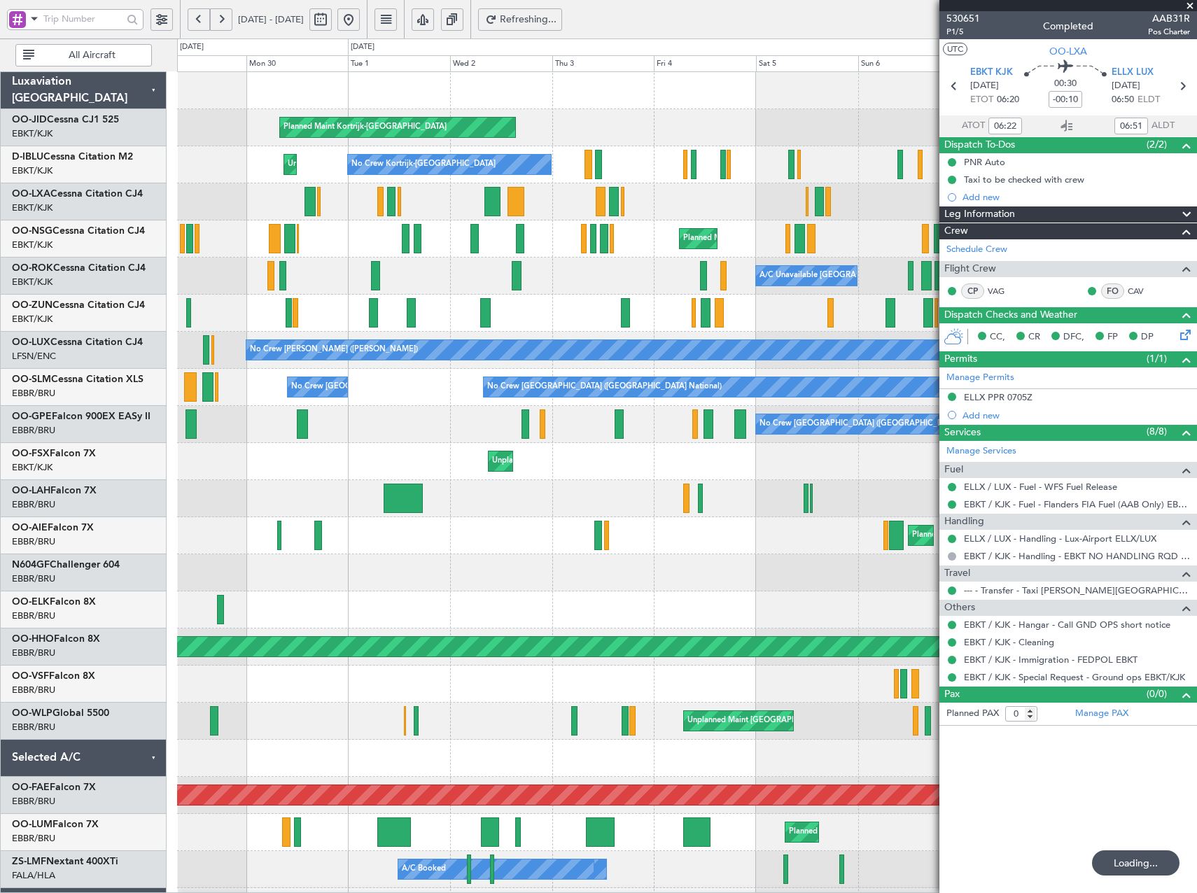
click at [644, 344] on div "Planned Maint Kortrijk-Wevelgem No Crew Kortrijk-Wevelgem No Crew Kortrijk-Weve…" at bounding box center [686, 573] width 1019 height 1002
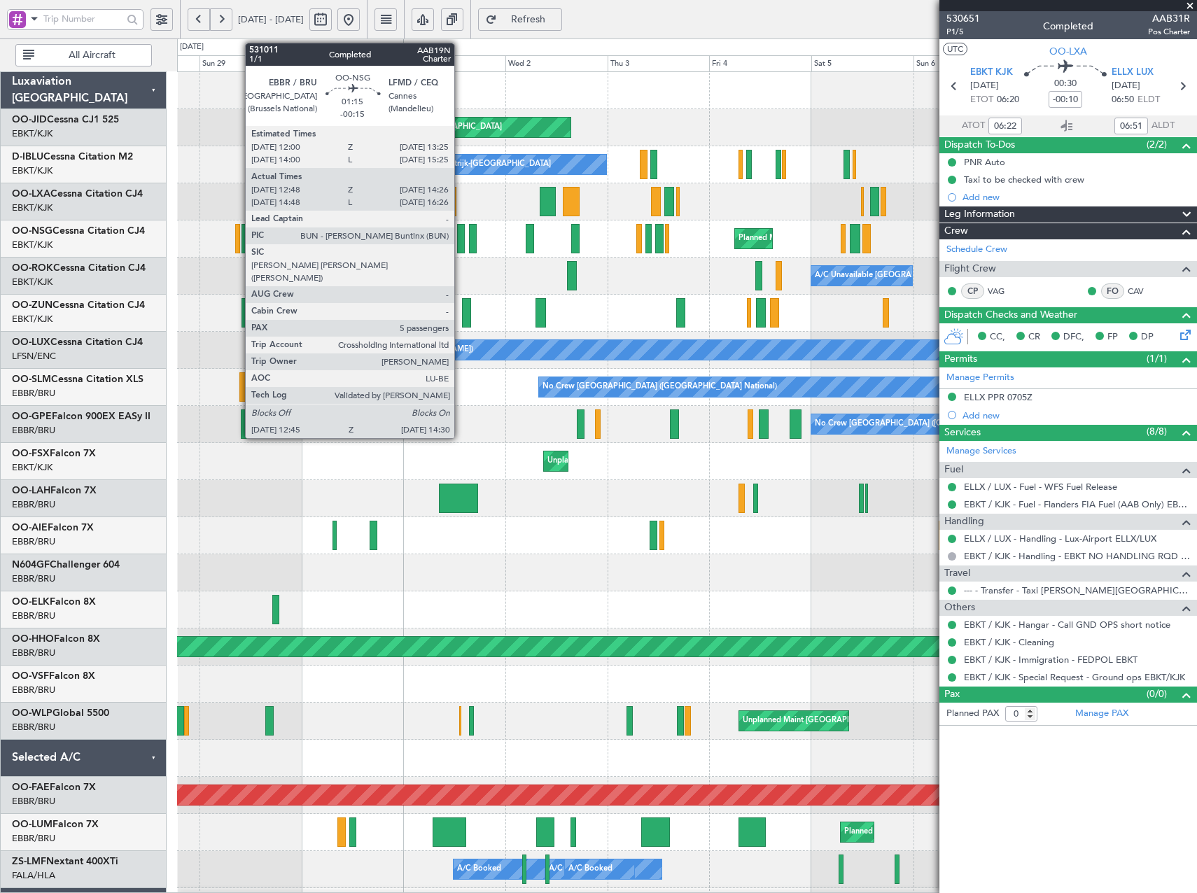
click at [461, 241] on div at bounding box center [461, 238] width 8 height 29
type input "-00:15"
type input "12:53"
type input "14:21"
type input "5"
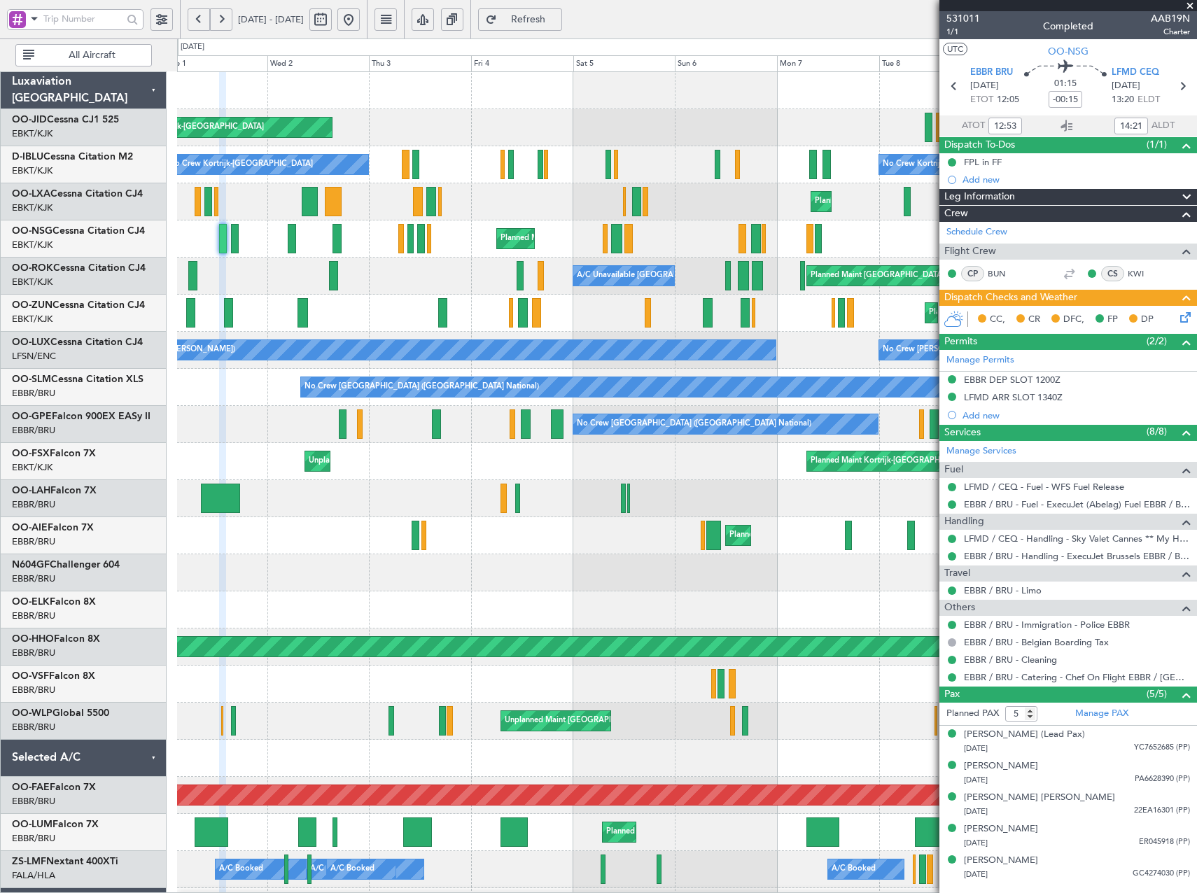
click at [478, 217] on div "Planned Maint Kortrijk-[GEOGRAPHIC_DATA]" at bounding box center [686, 201] width 1019 height 37
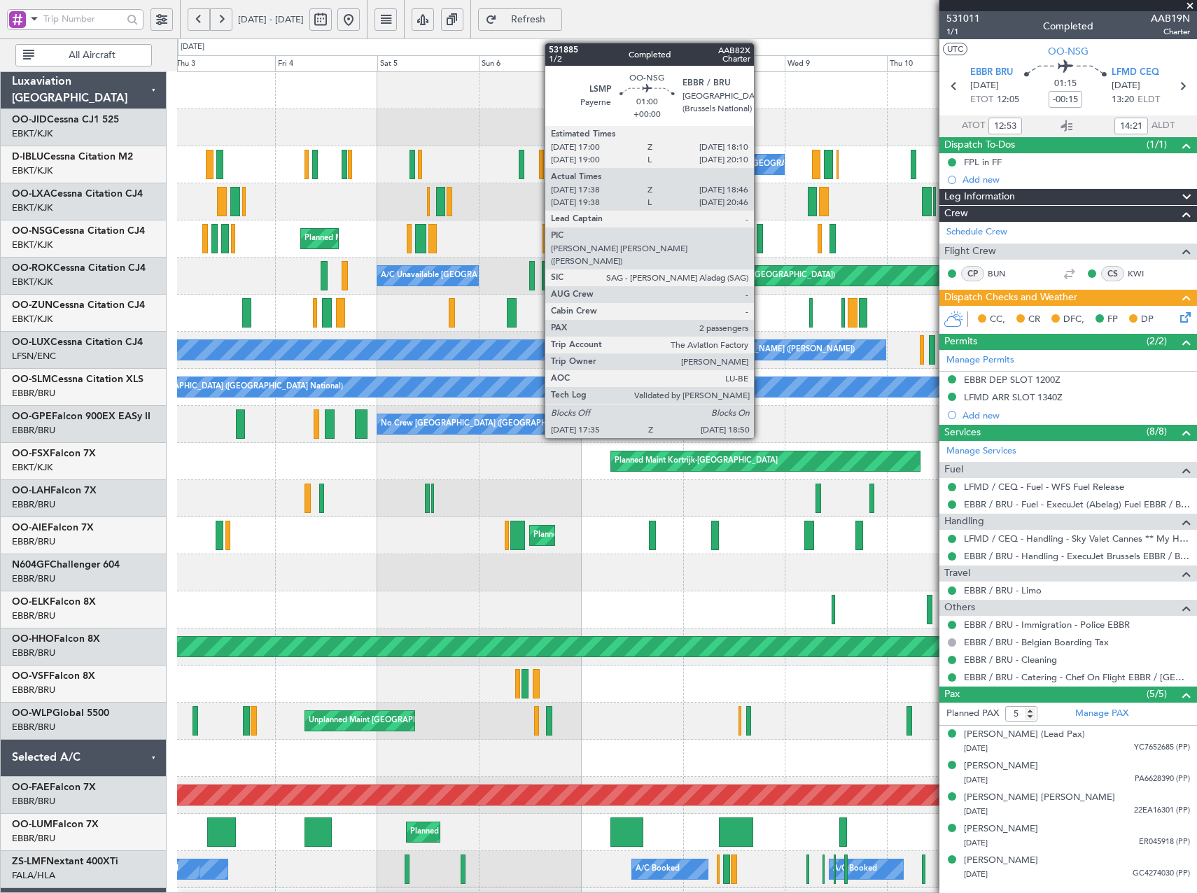
click at [760, 234] on div at bounding box center [760, 238] width 6 height 29
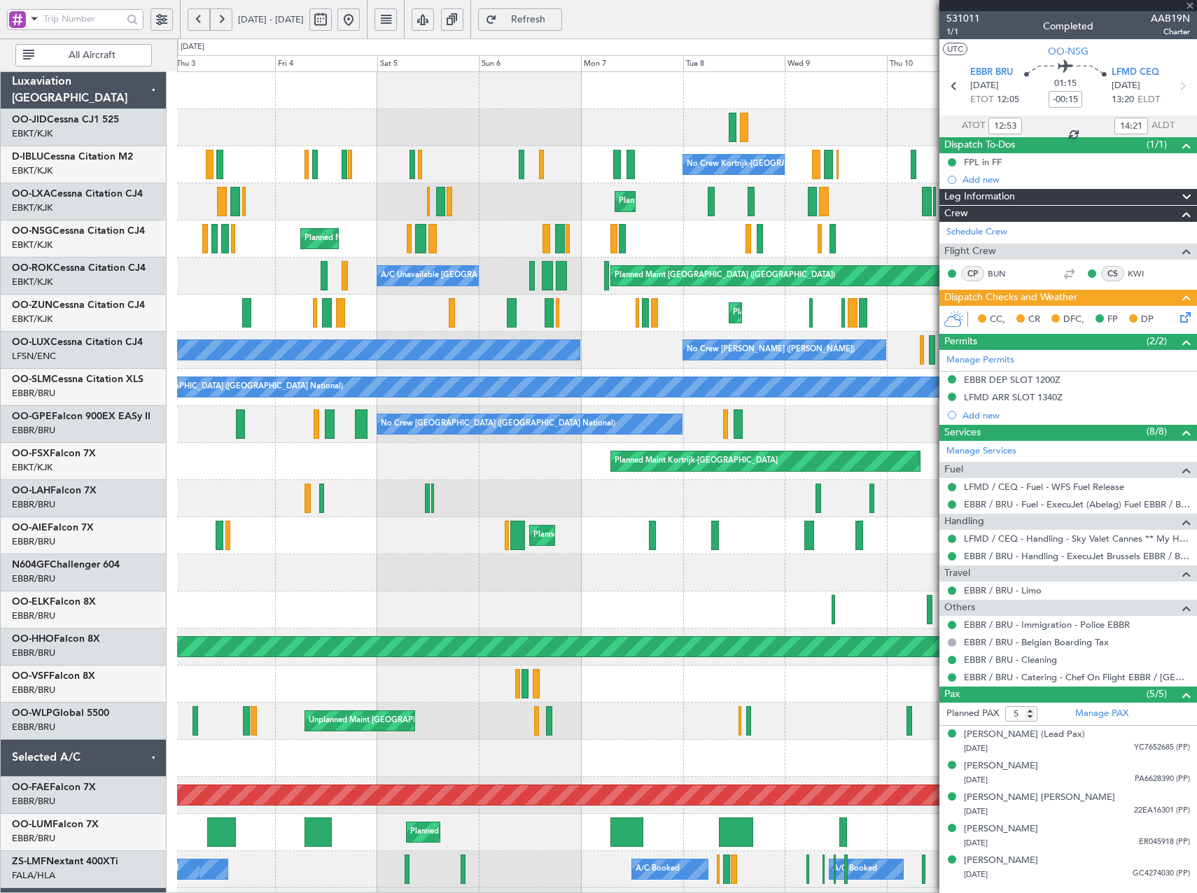
type input "17:43"
type input "18:41"
type input "2"
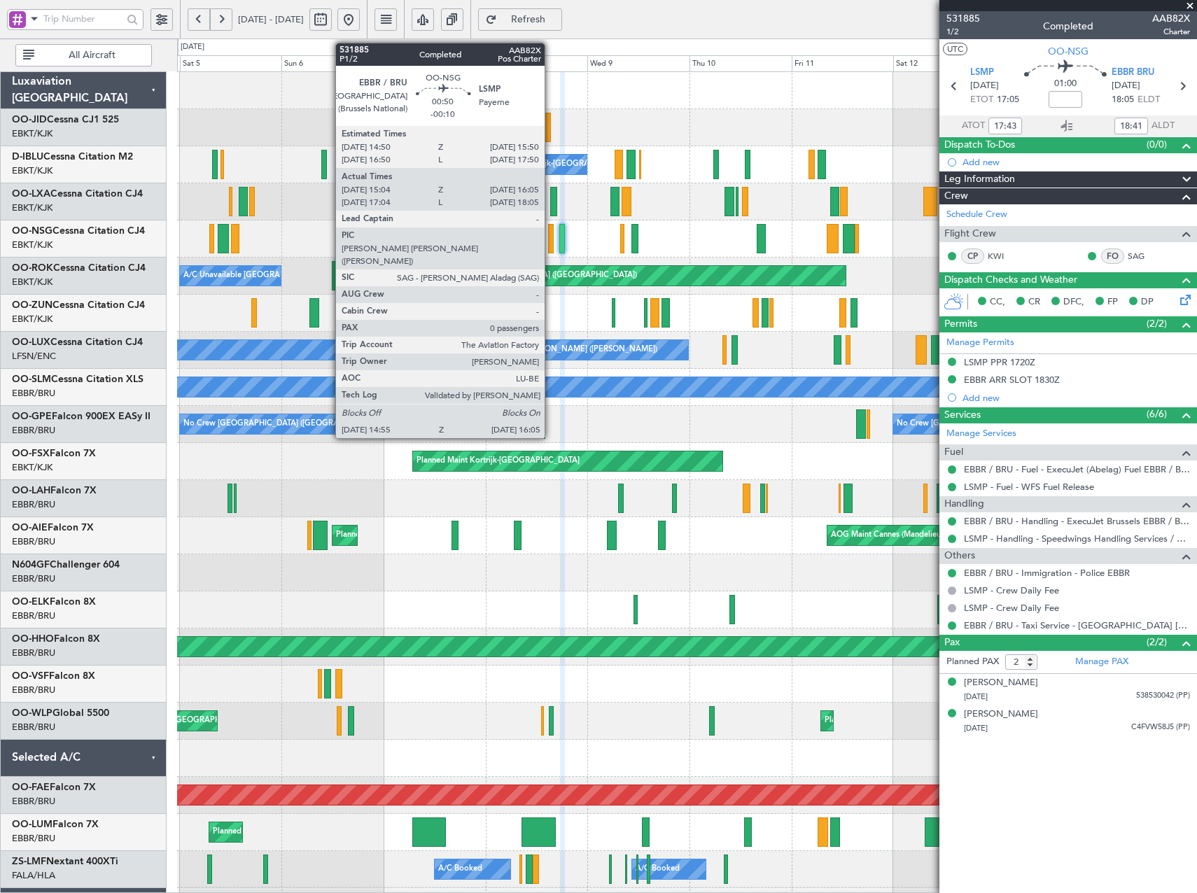
click at [551, 237] on div at bounding box center [551, 238] width 6 height 29
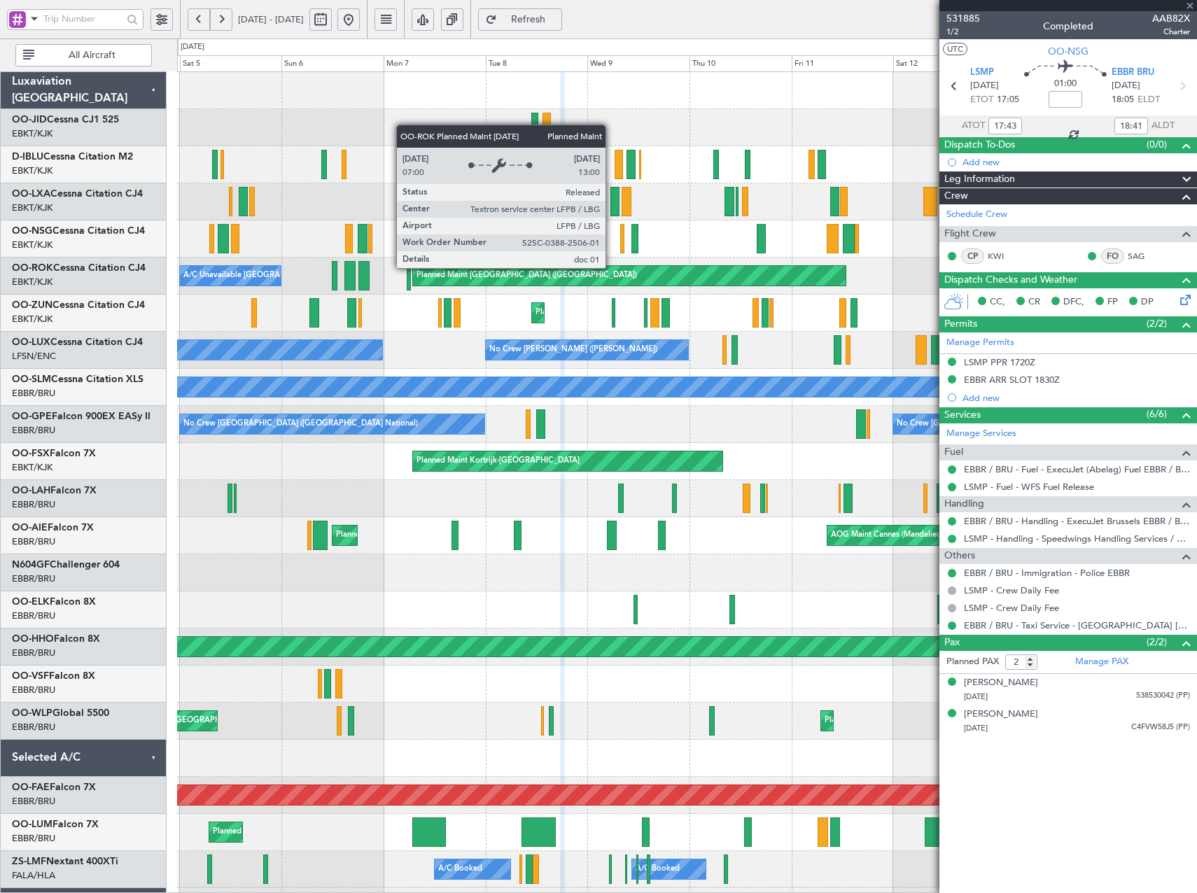
type input "-00:10"
type input "15:09"
type input "16:00"
type input "0"
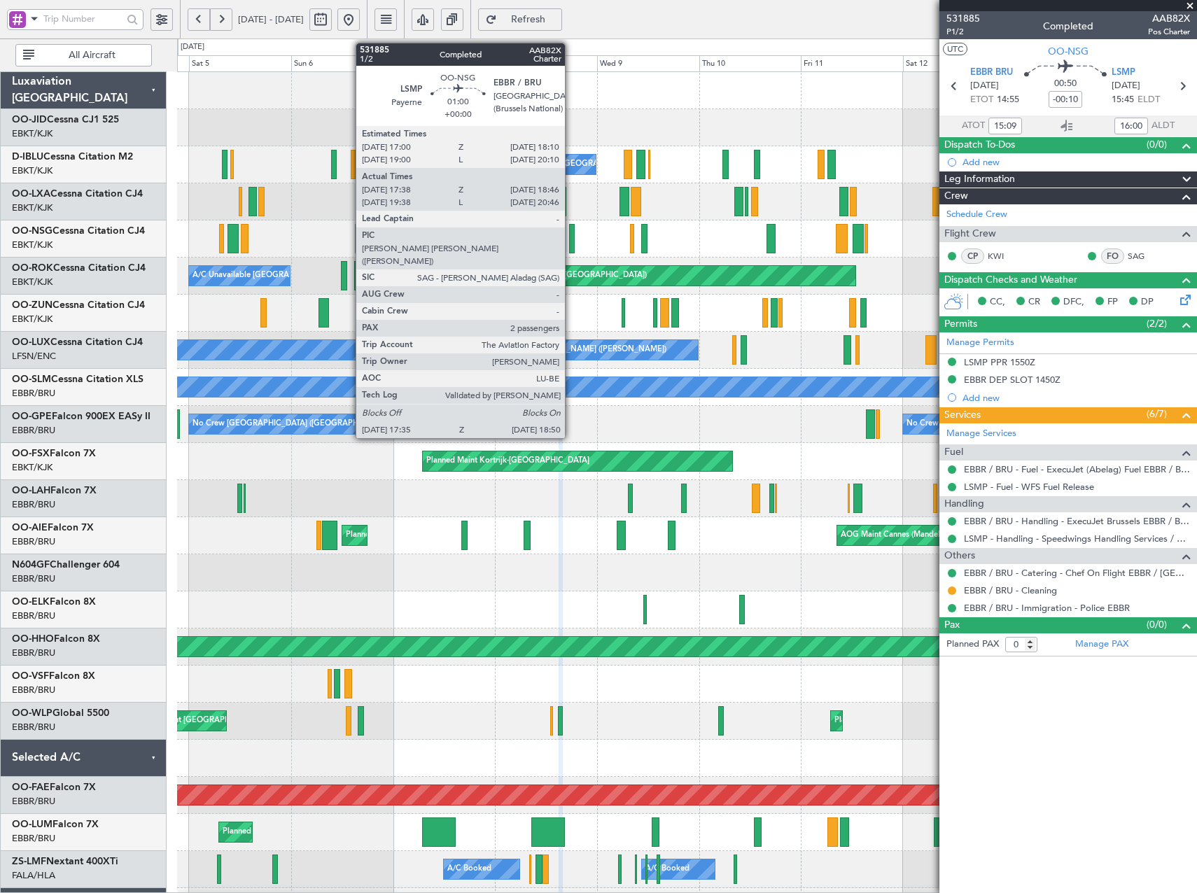
click at [571, 247] on div at bounding box center [572, 238] width 6 height 29
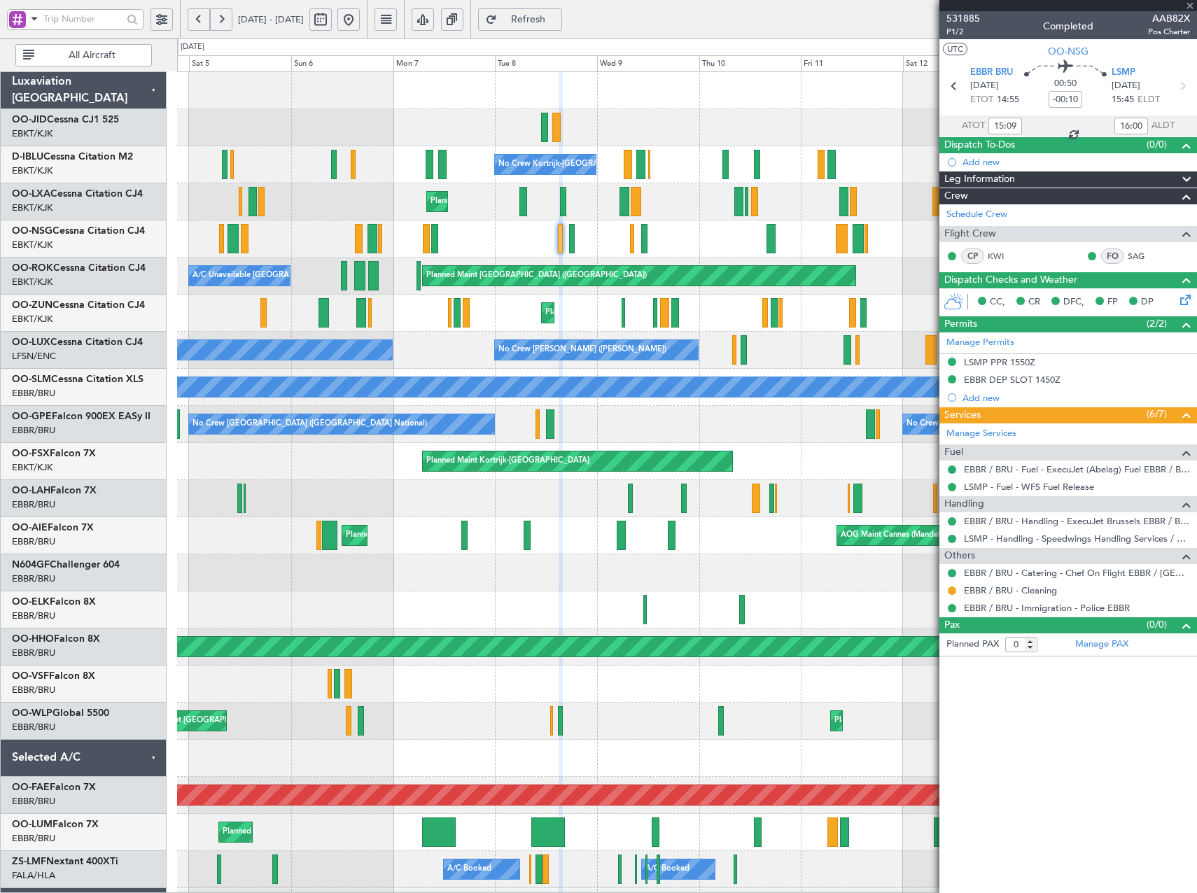
type input "17:43"
type input "18:41"
type input "2"
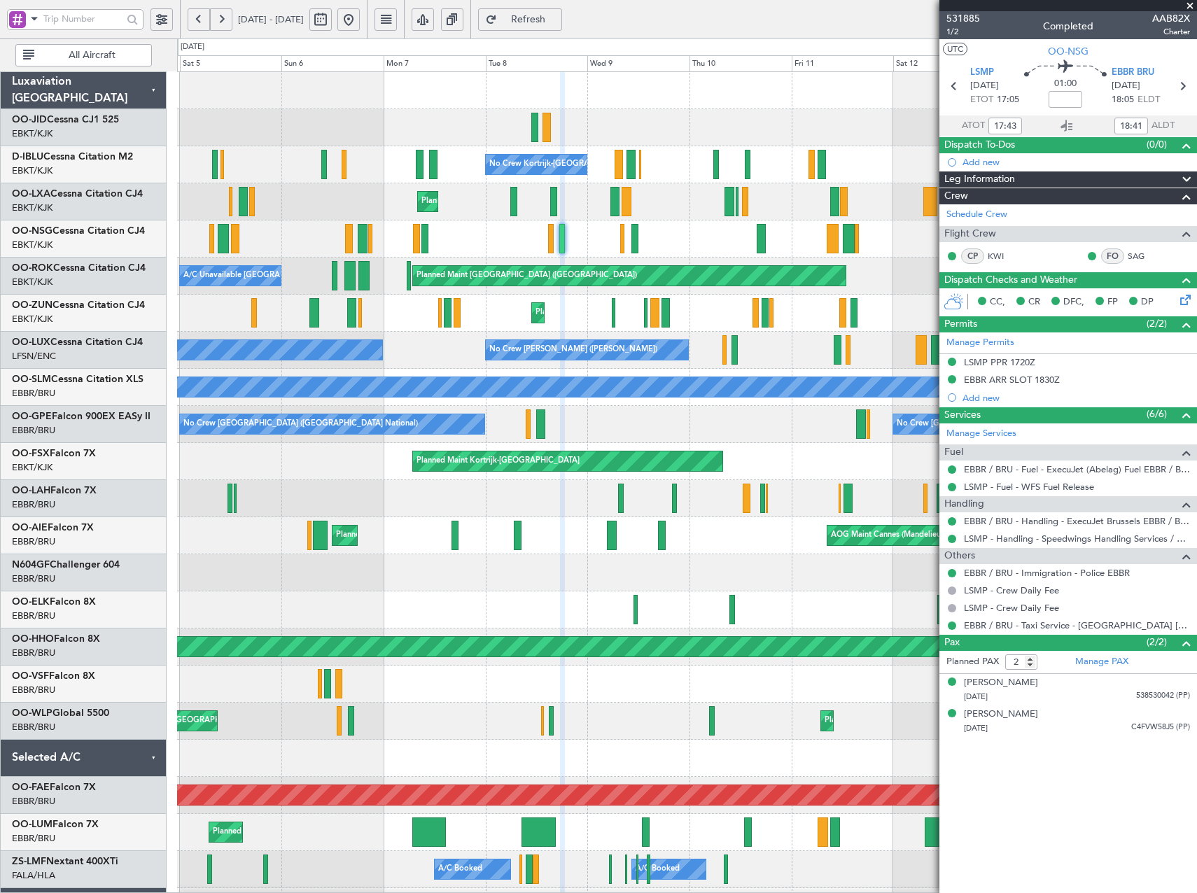
drag, startPoint x: 390, startPoint y: 20, endPoint x: 397, endPoint y: 37, distance: 18.2
click at [360, 20] on button at bounding box center [348, 19] width 22 height 22
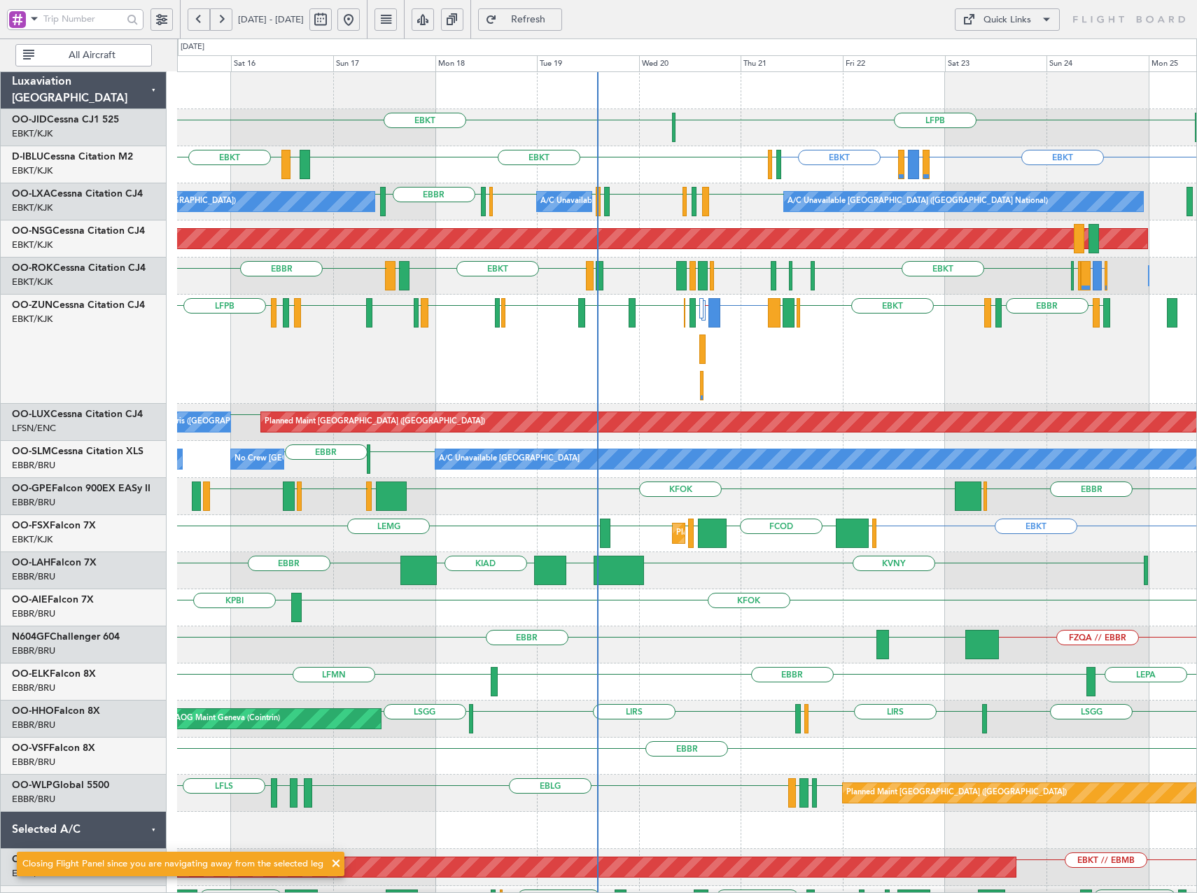
click at [845, 312] on div "LFPB EBKT EBKT EIDW or EBKT EDDM or EBKT EBKT EBKT EGJJ EBKT LFKF No Crew Bruss…" at bounding box center [686, 553] width 1019 height 963
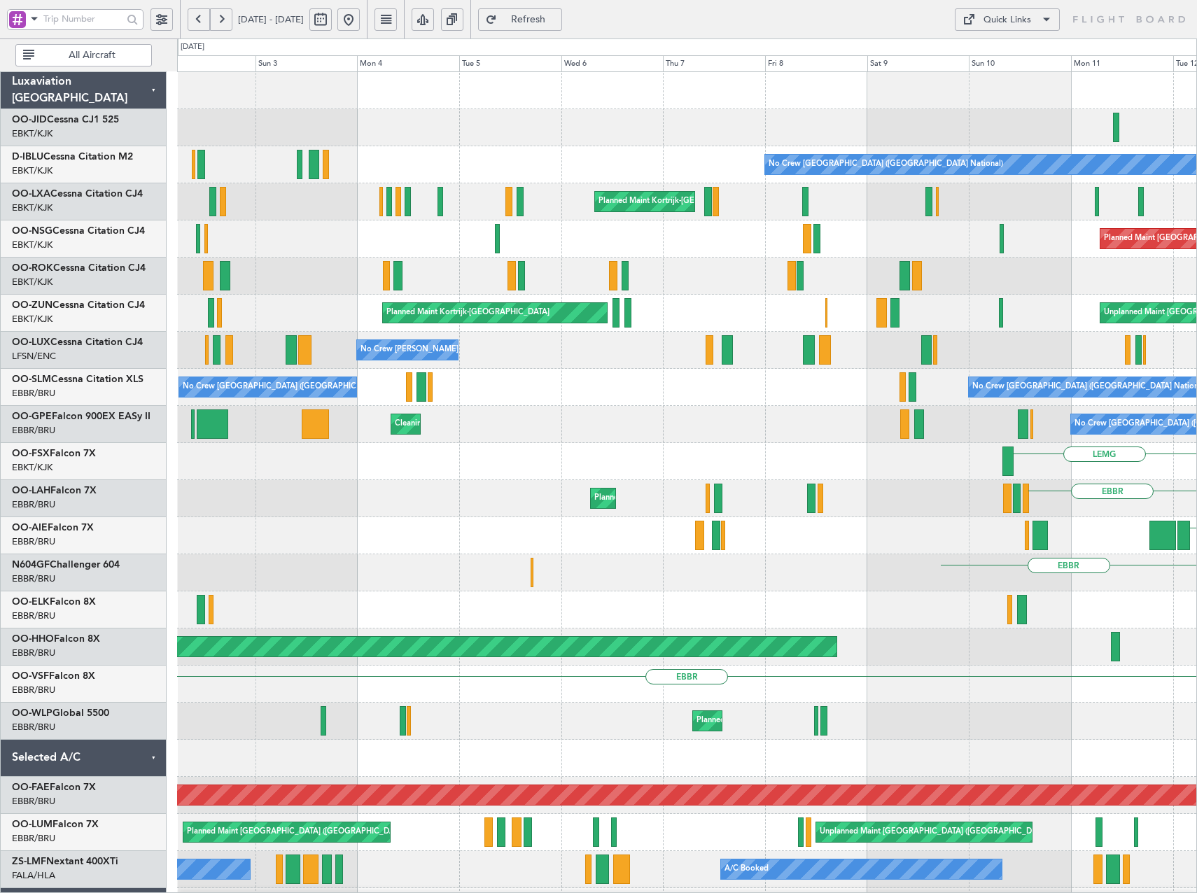
click at [1197, 249] on html "11 Aug 2025 - 21 Aug 2025 Refresh Quick Links All Aircraft Planned Maint Kortri…" at bounding box center [598, 446] width 1197 height 893
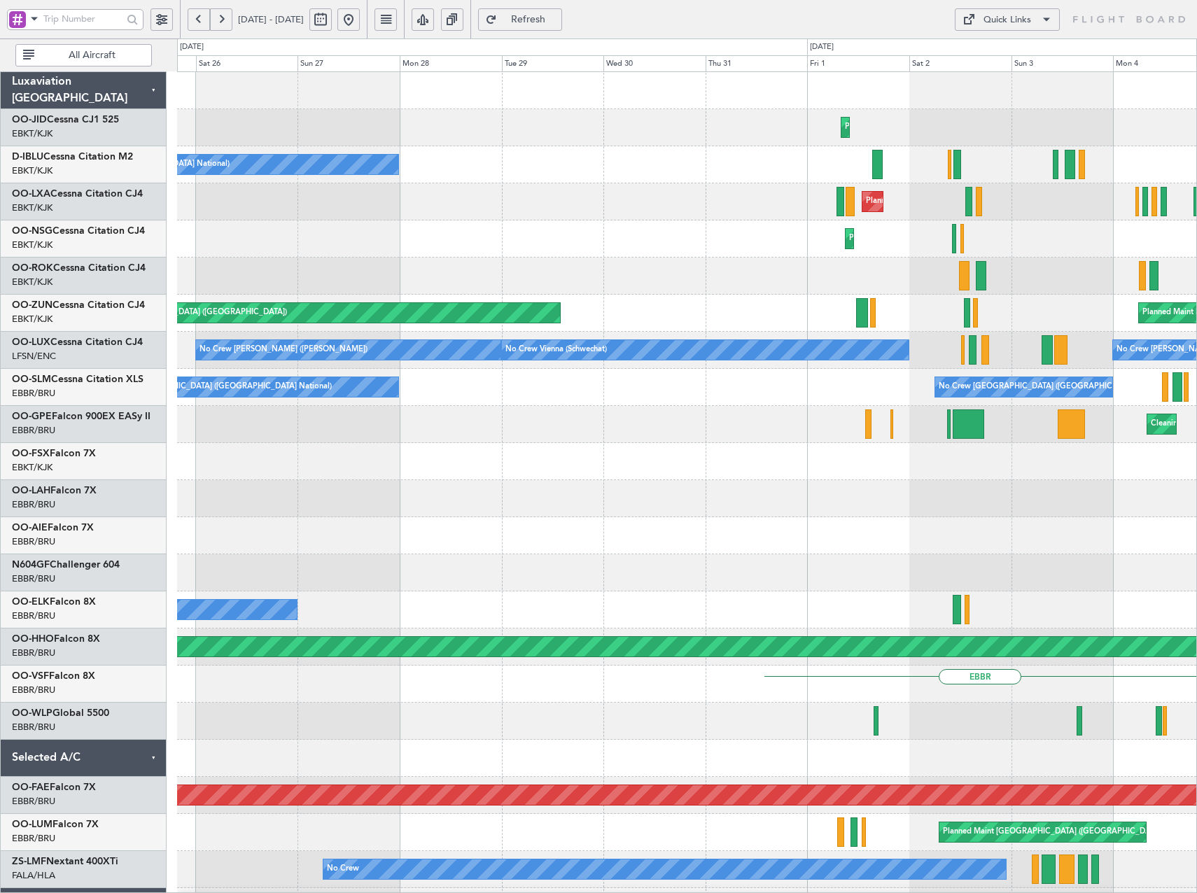
click at [1149, 331] on div "Planned Maint Kortrijk-Wevelgem No Crew Brussels (Brussels National) Planned Ma…" at bounding box center [686, 536] width 1019 height 928
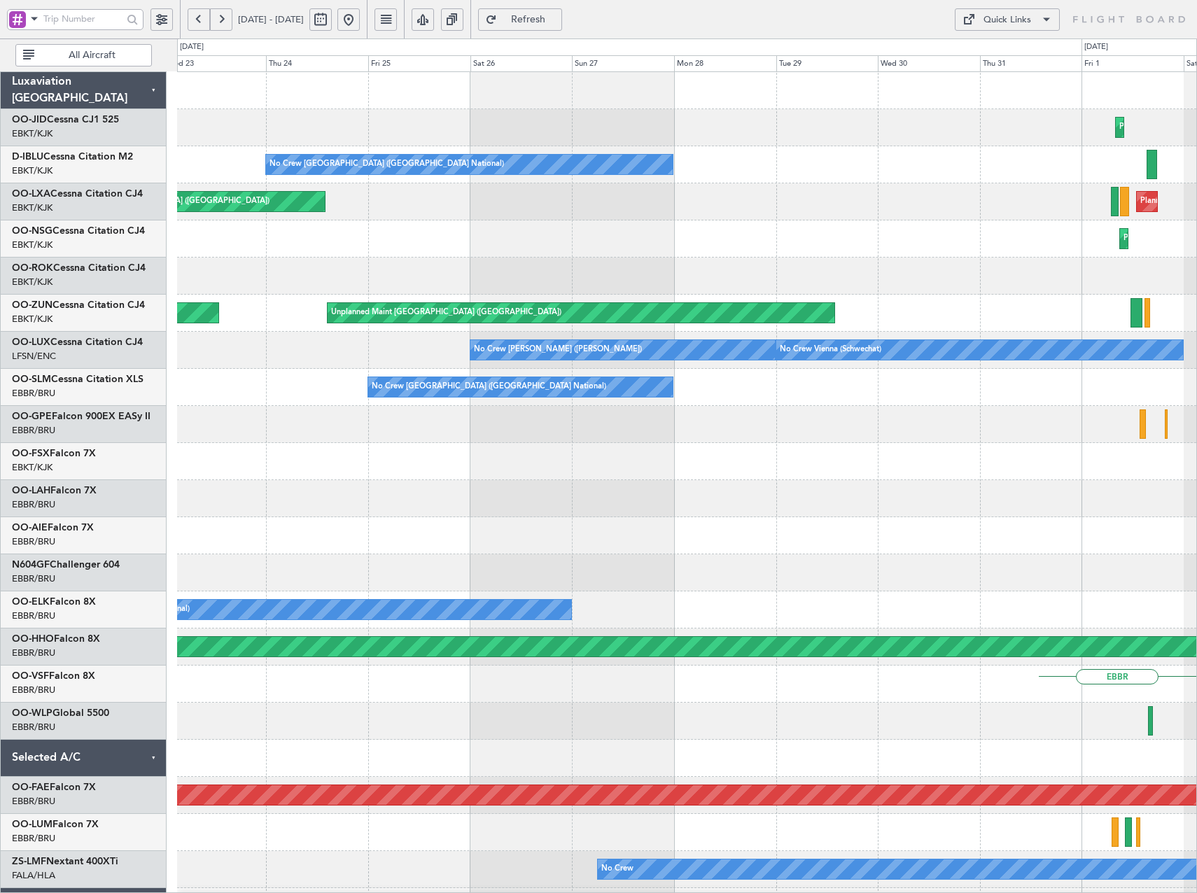
click at [618, 403] on div "Planned Maint Kortrijk-Wevelgem No Crew Brussels (Brussels National) Planned Ma…" at bounding box center [686, 536] width 1019 height 928
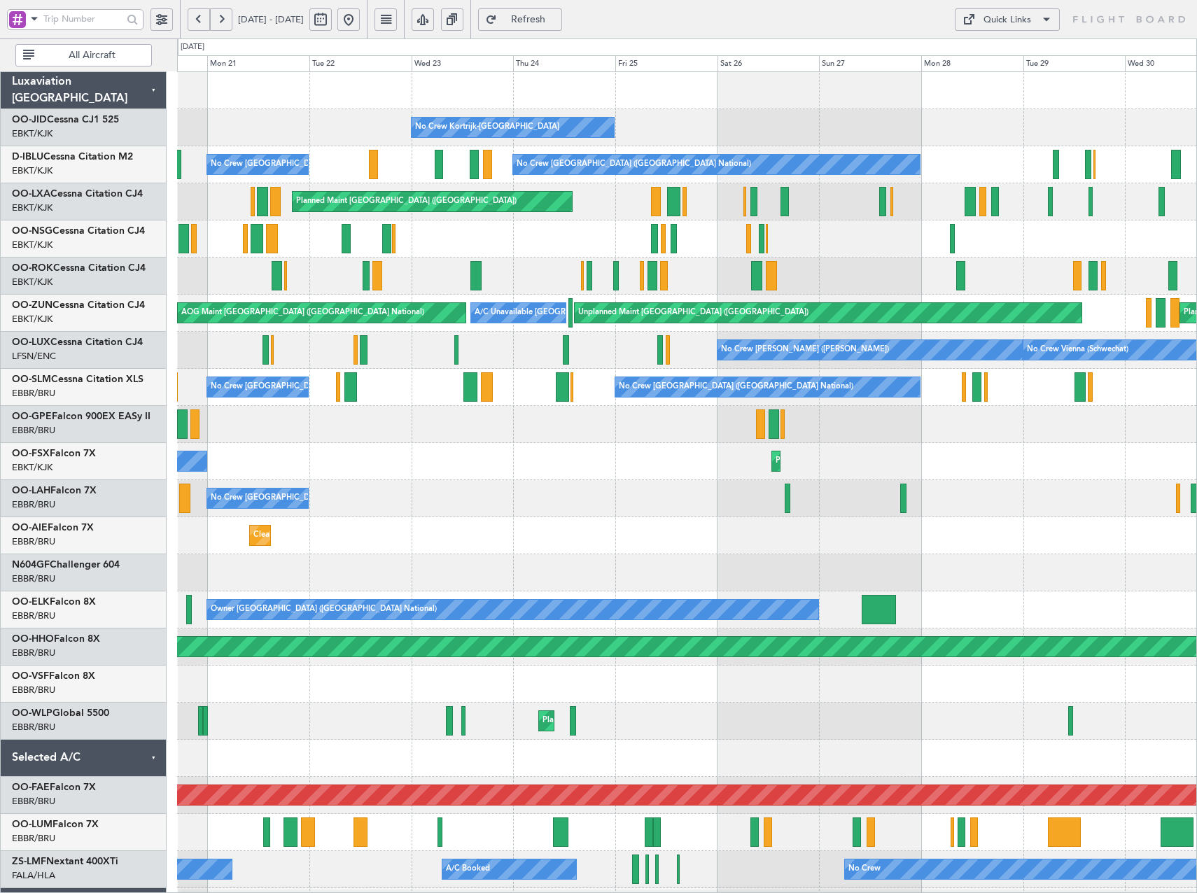
click at [622, 273] on div "No Crew Kortrijk-Wevelgem Planned Maint Kortrijk-Wevelgem No Crew Brussels (Bru…" at bounding box center [686, 536] width 1019 height 928
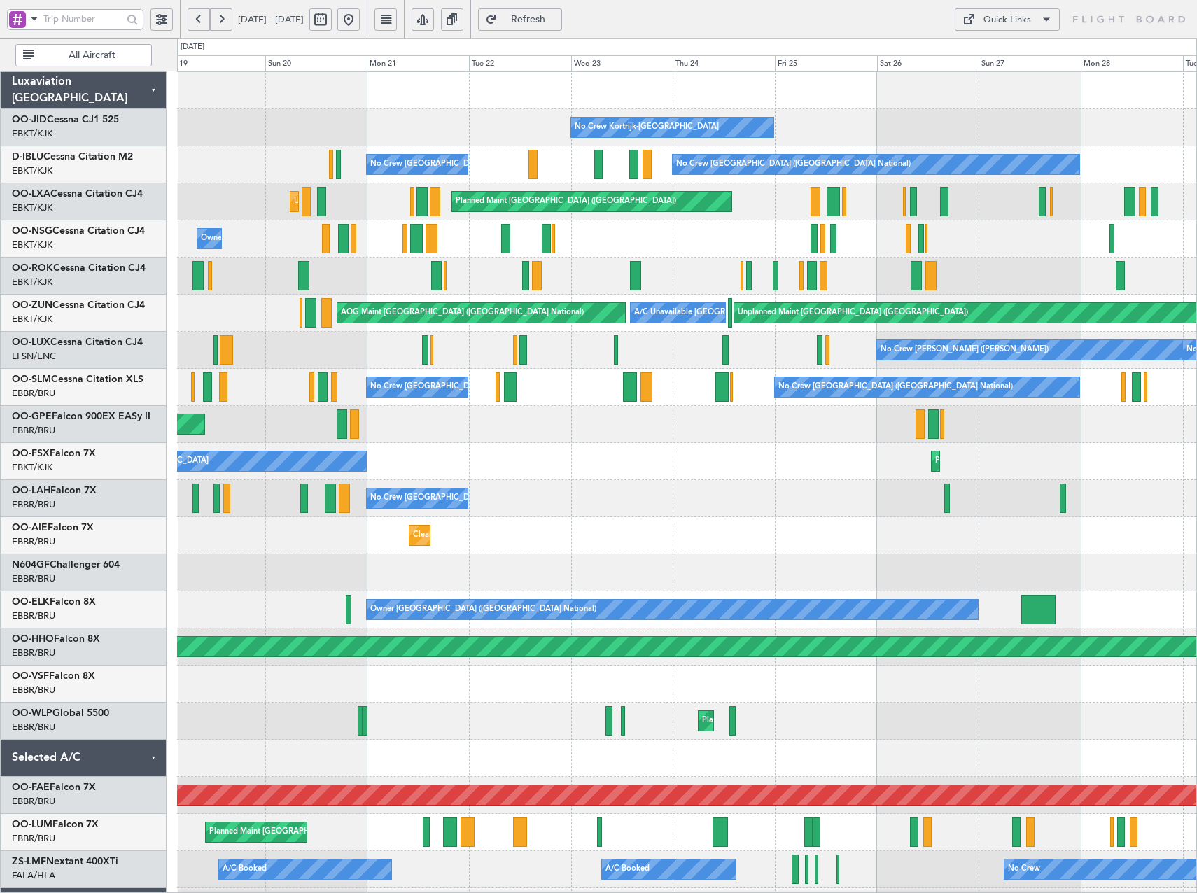
click at [366, 287] on div "Planned Maint Kortrijk-[GEOGRAPHIC_DATA]" at bounding box center [686, 276] width 1019 height 37
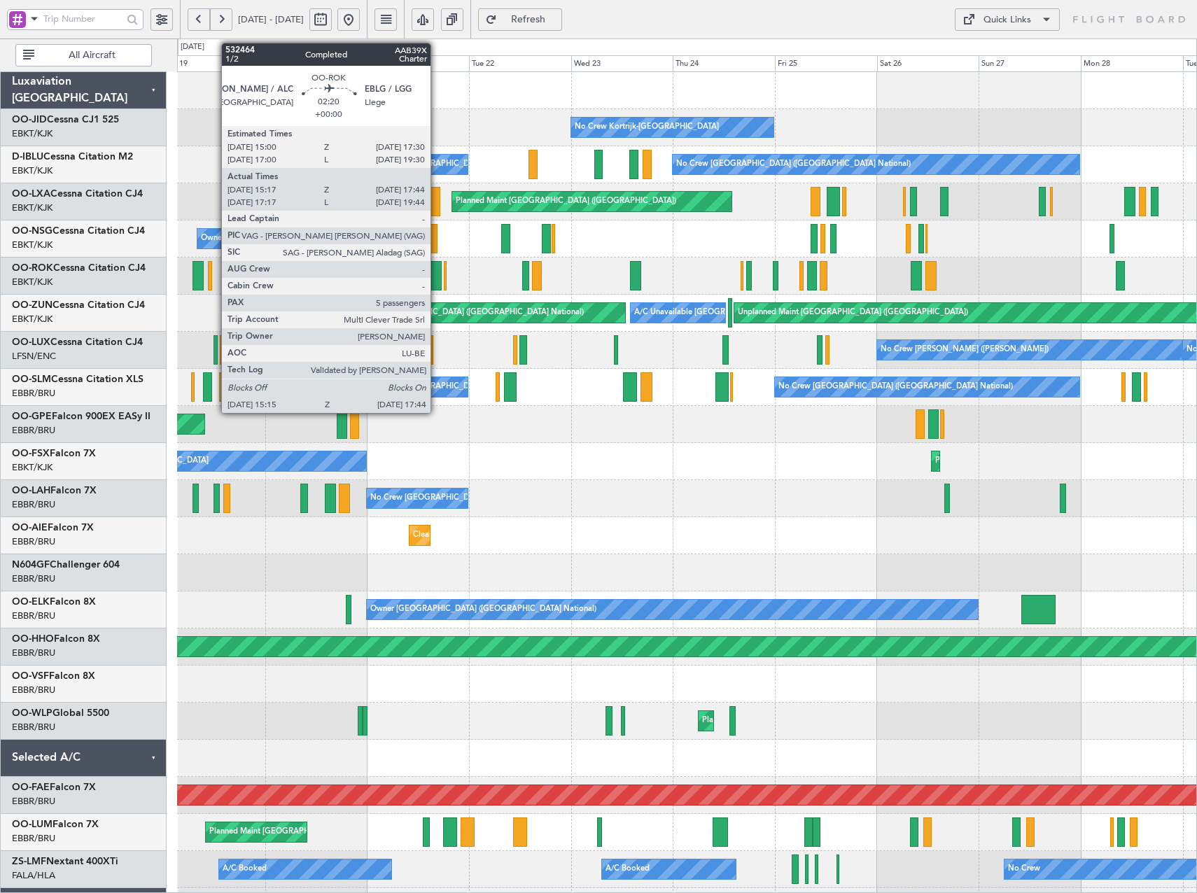
click at [437, 273] on div at bounding box center [436, 275] width 11 height 29
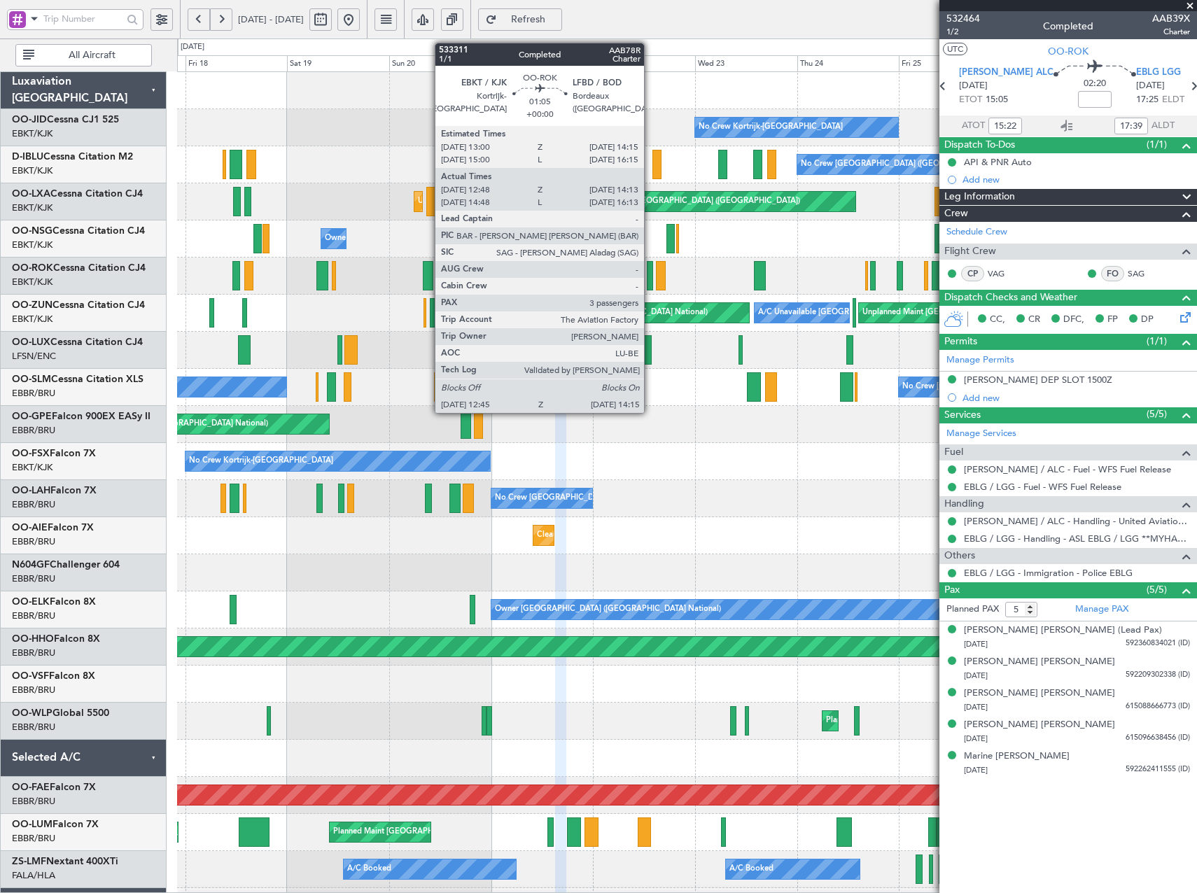
click at [650, 275] on div at bounding box center [650, 275] width 7 height 29
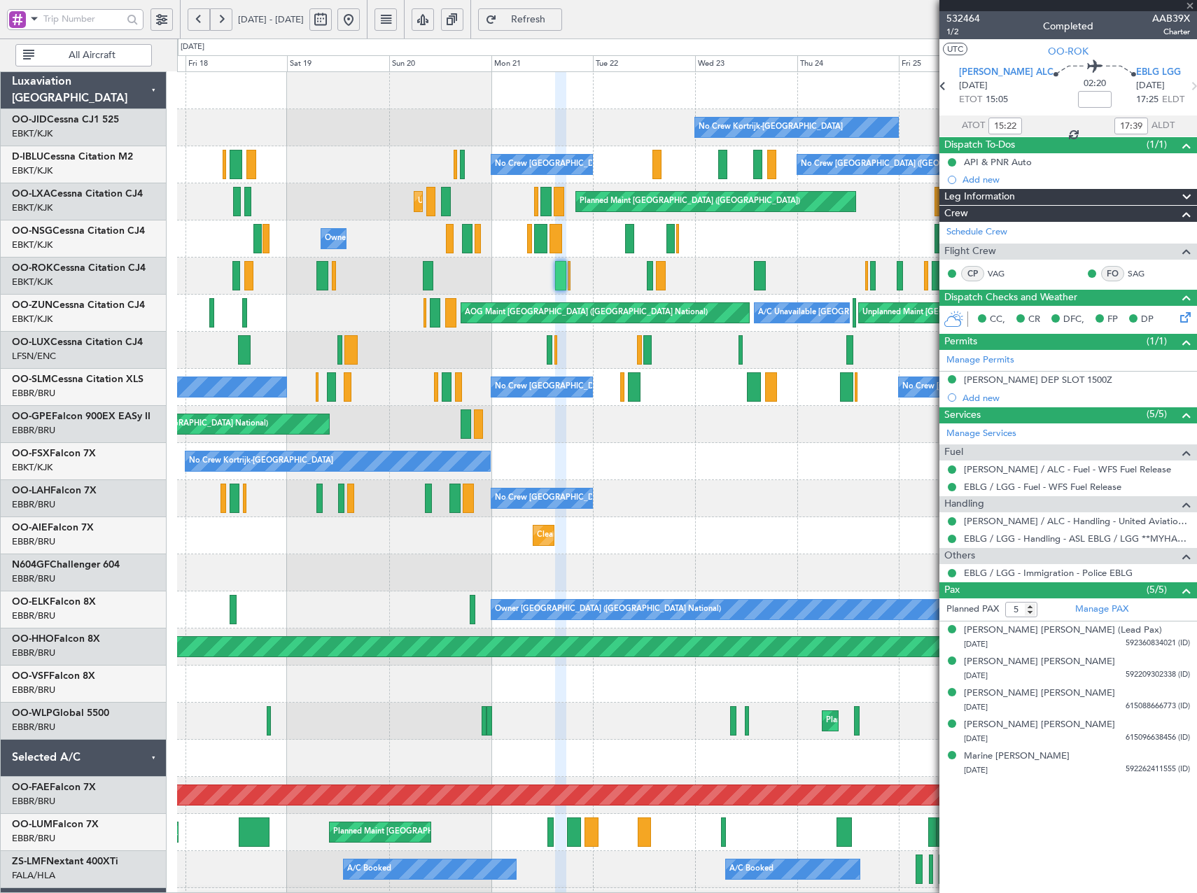
type input "12:53"
type input "14:08"
type input "3"
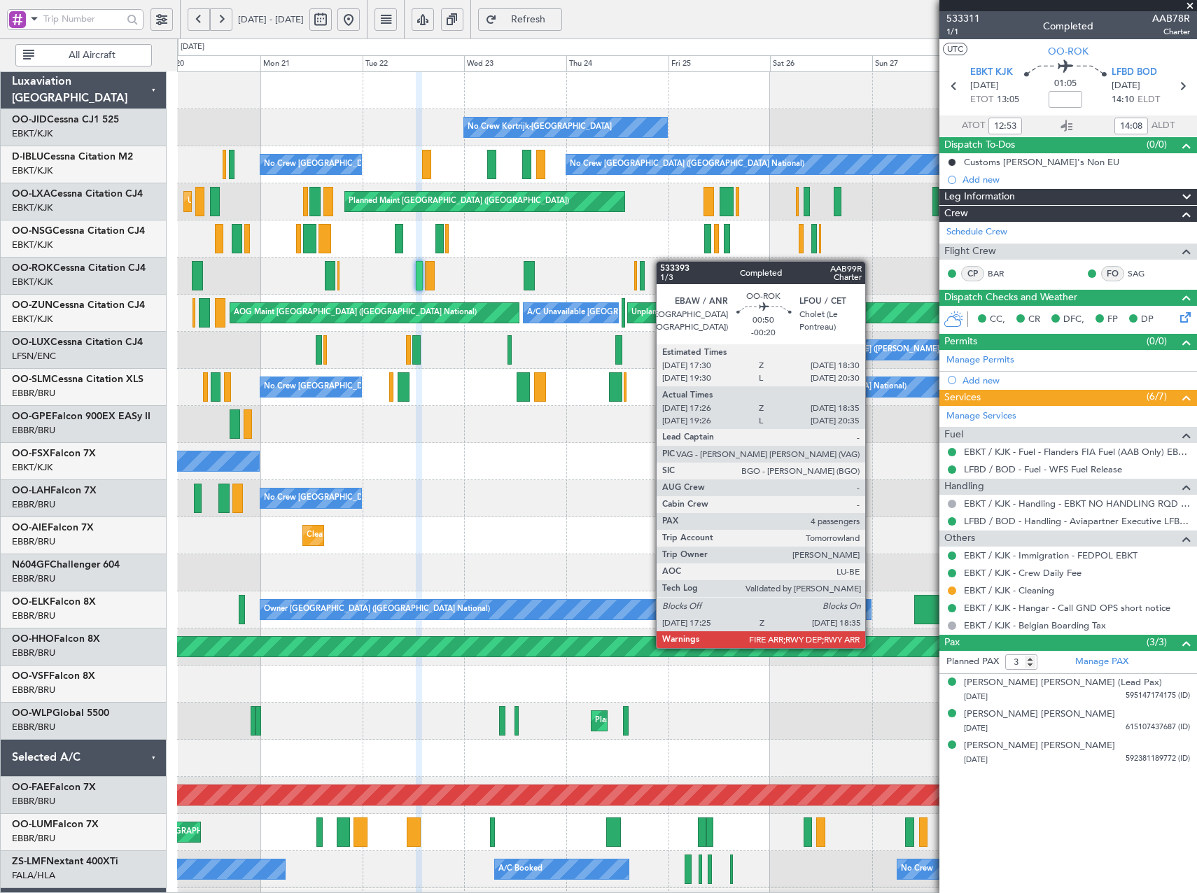
click at [660, 263] on div "No Crew Kortrijk-Wevelgem Planned Maint Kortrijk-Wevelgem No Crew Brussels (Bru…" at bounding box center [686, 554] width 1019 height 965
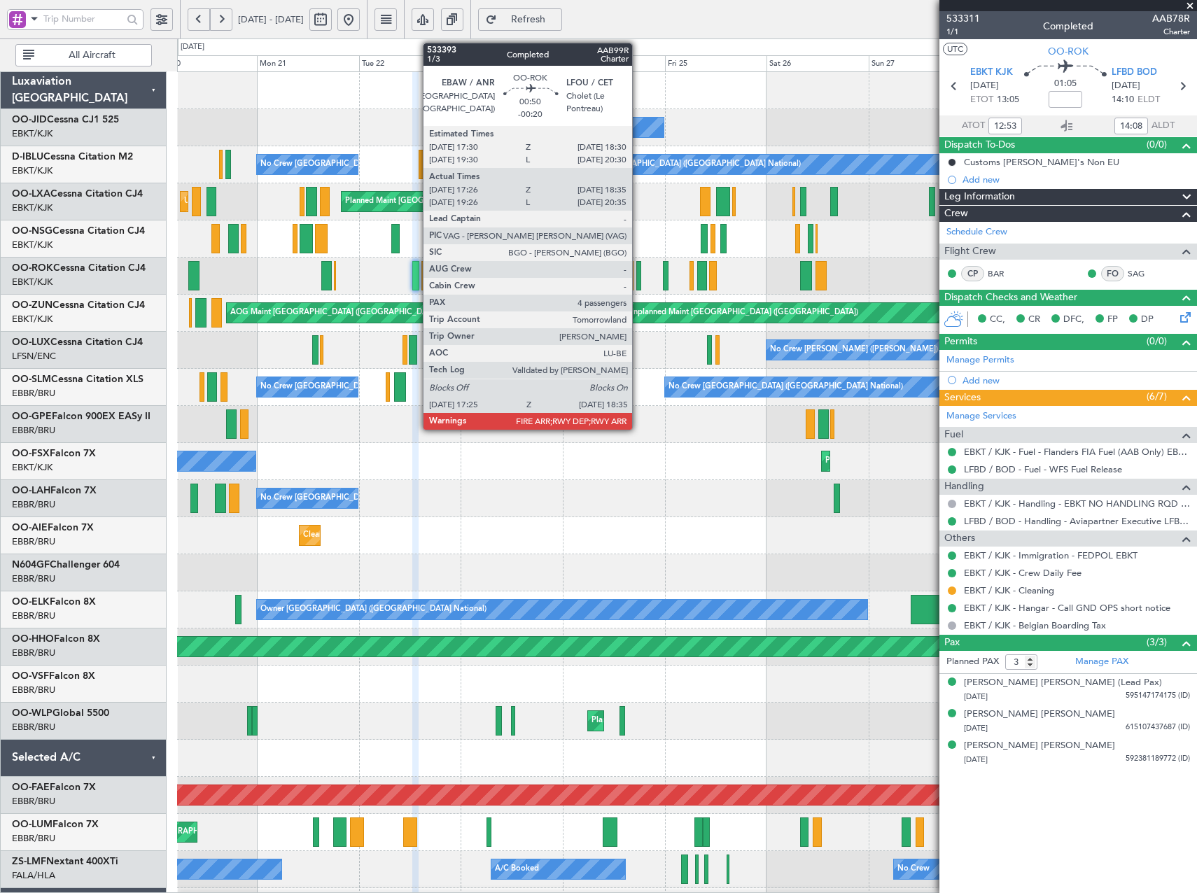
click at [639, 274] on div at bounding box center [639, 275] width 6 height 29
type input "-00:20"
type input "17:31"
type input "18:30"
type input "4"
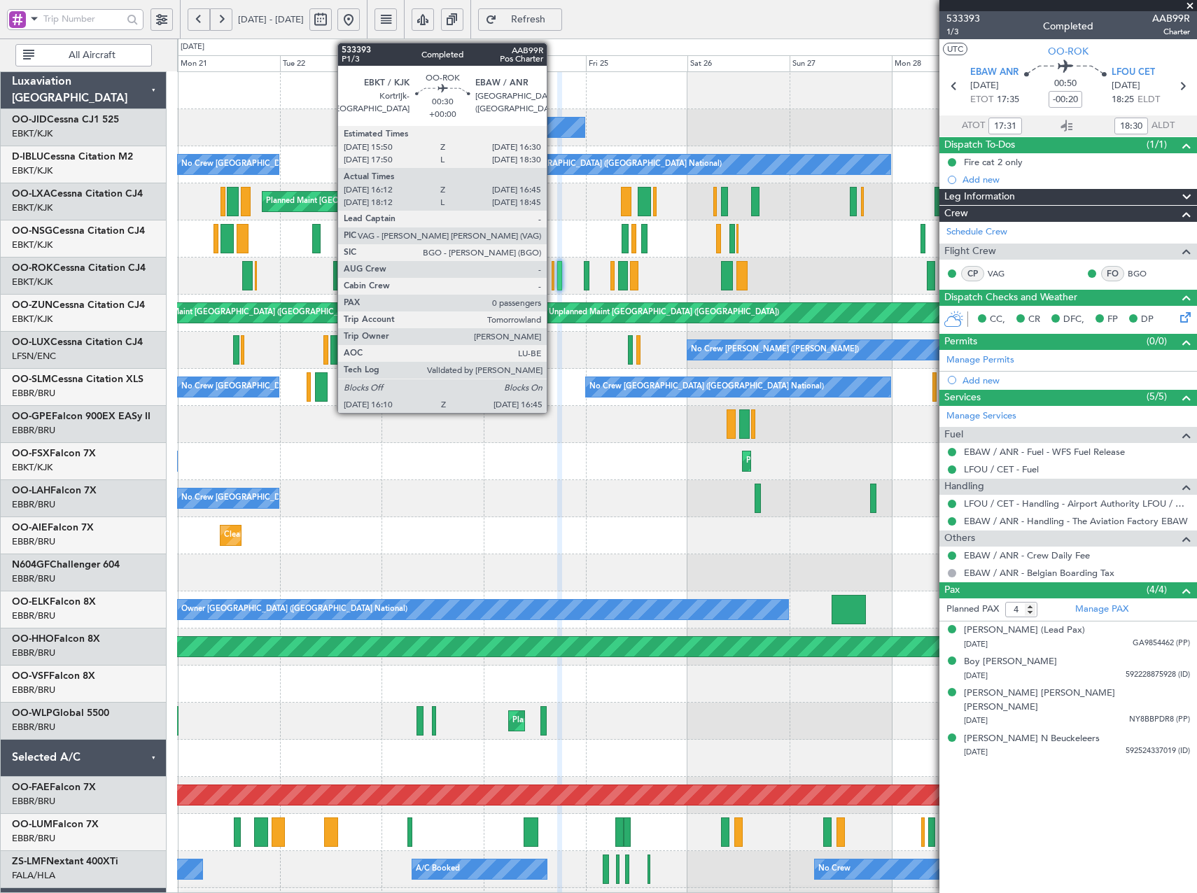
click at [553, 276] on div at bounding box center [553, 275] width 3 height 29
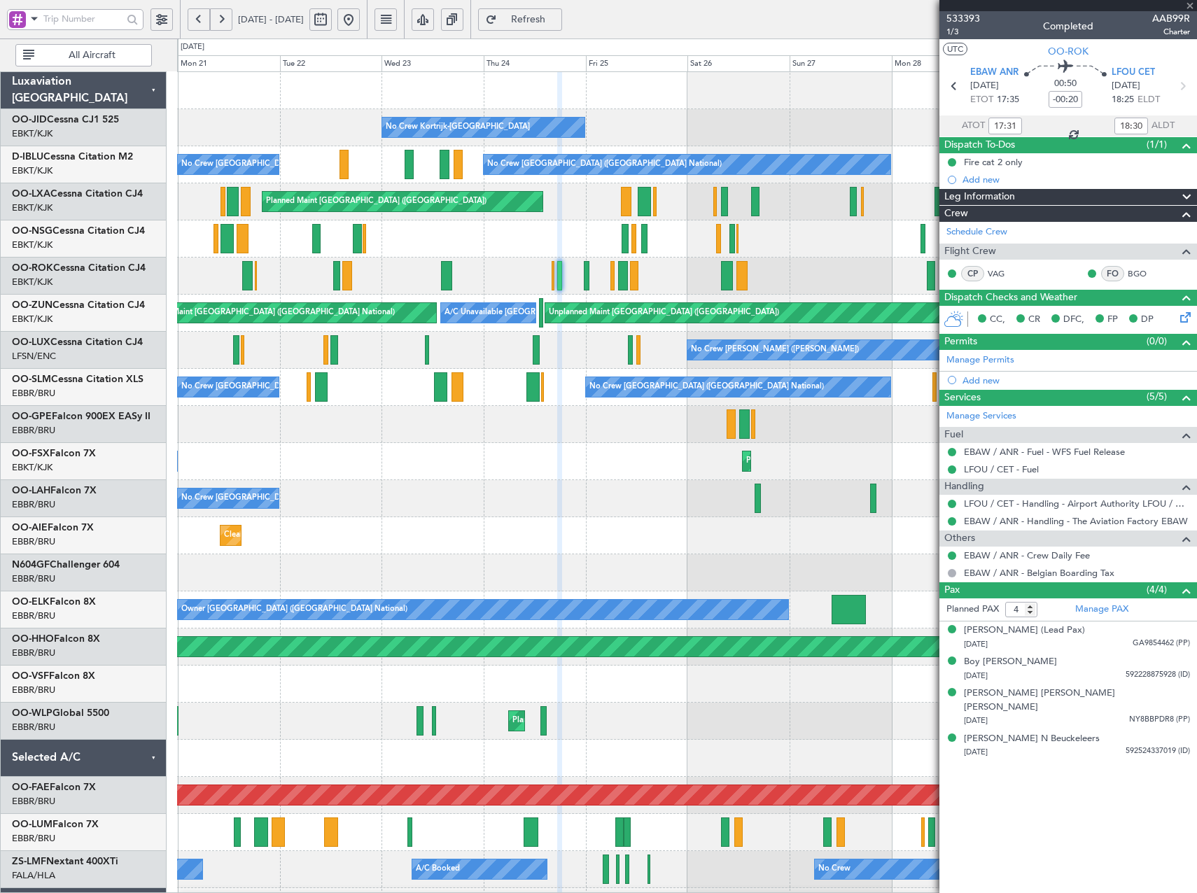
type input "16:17"
type input "16:40"
type input "0"
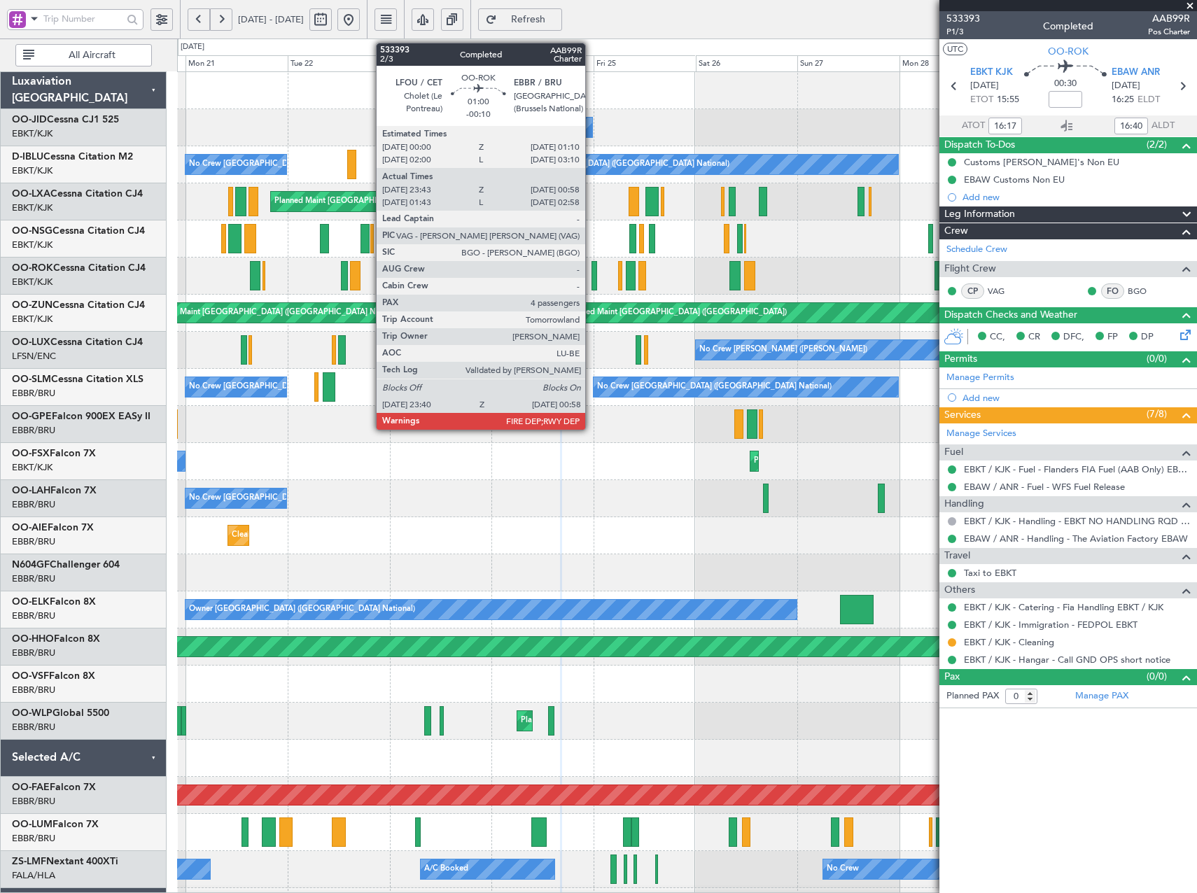
click at [592, 280] on div at bounding box center [595, 275] width 6 height 29
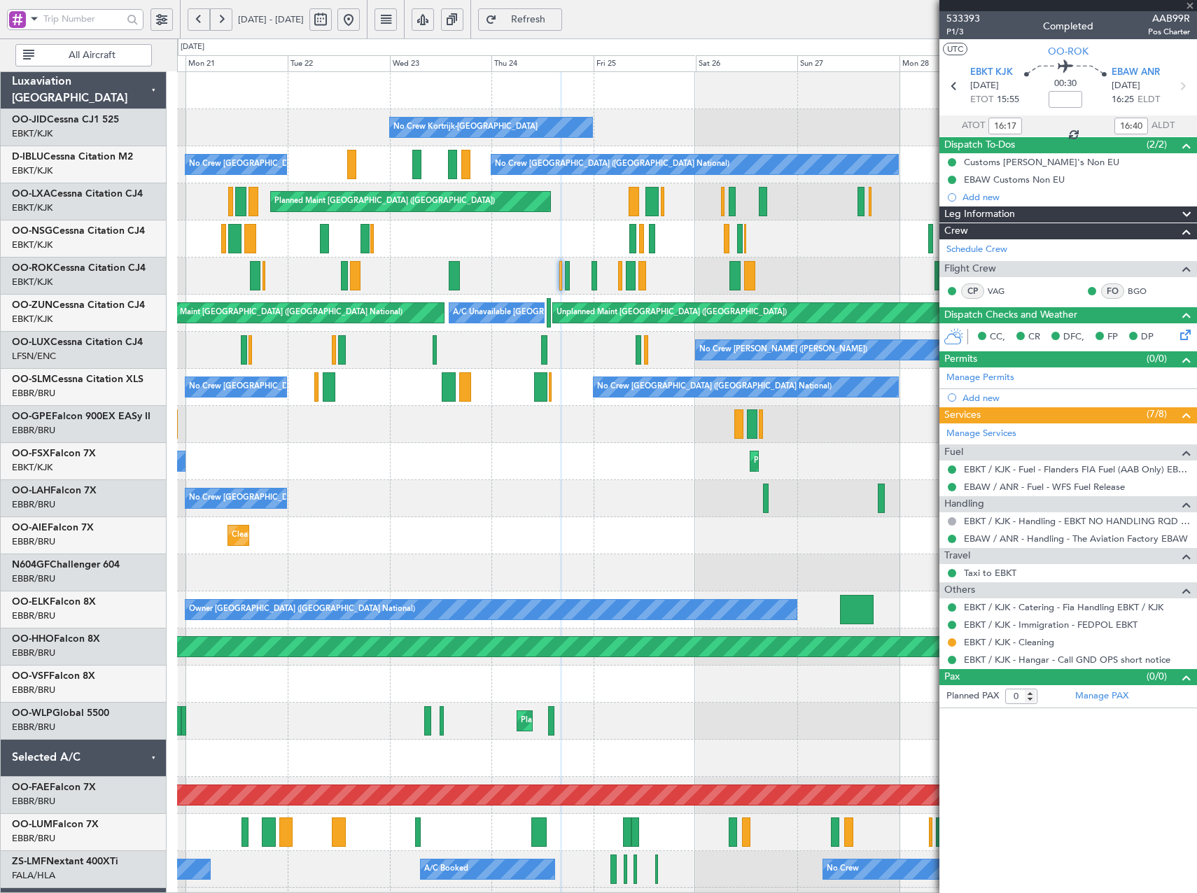
type input "-00:10"
type input "23:48"
type input "00:53"
type input "4"
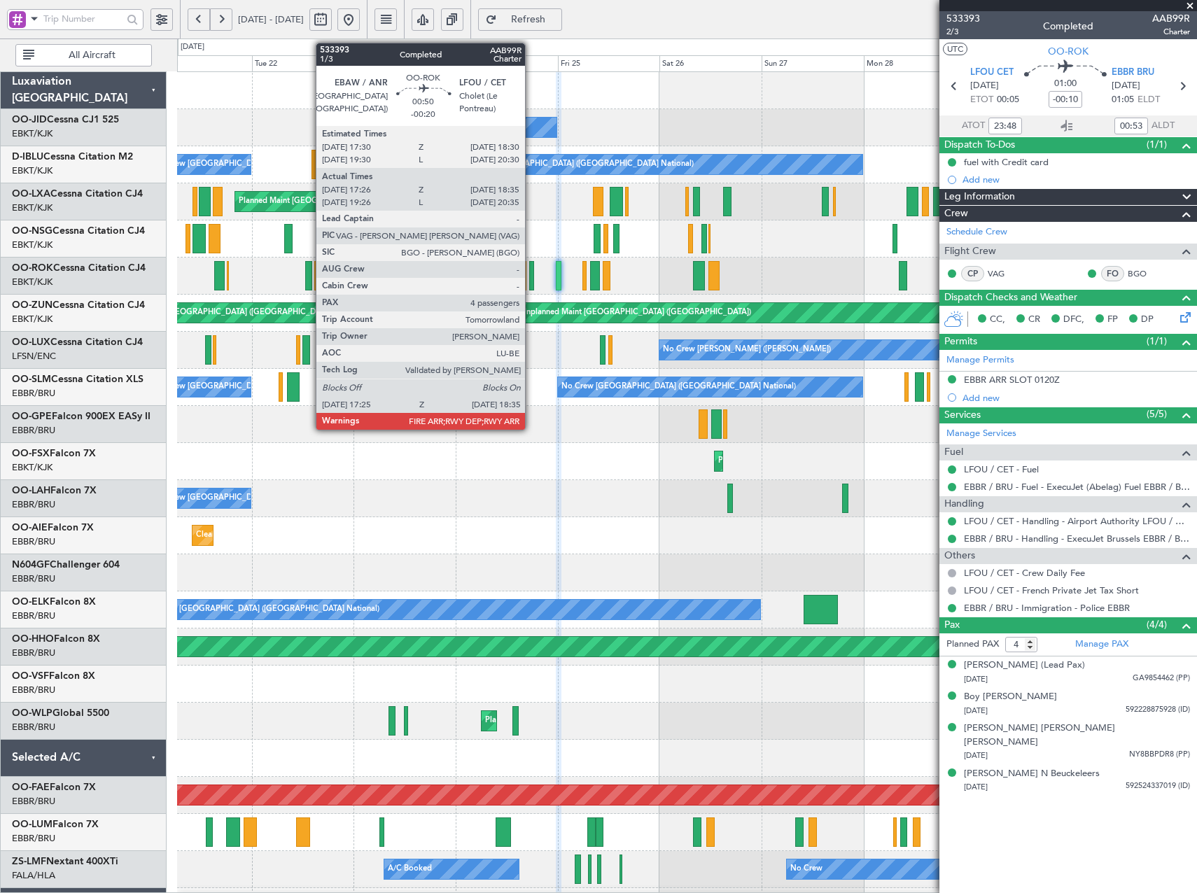
click at [531, 272] on div at bounding box center [532, 275] width 6 height 29
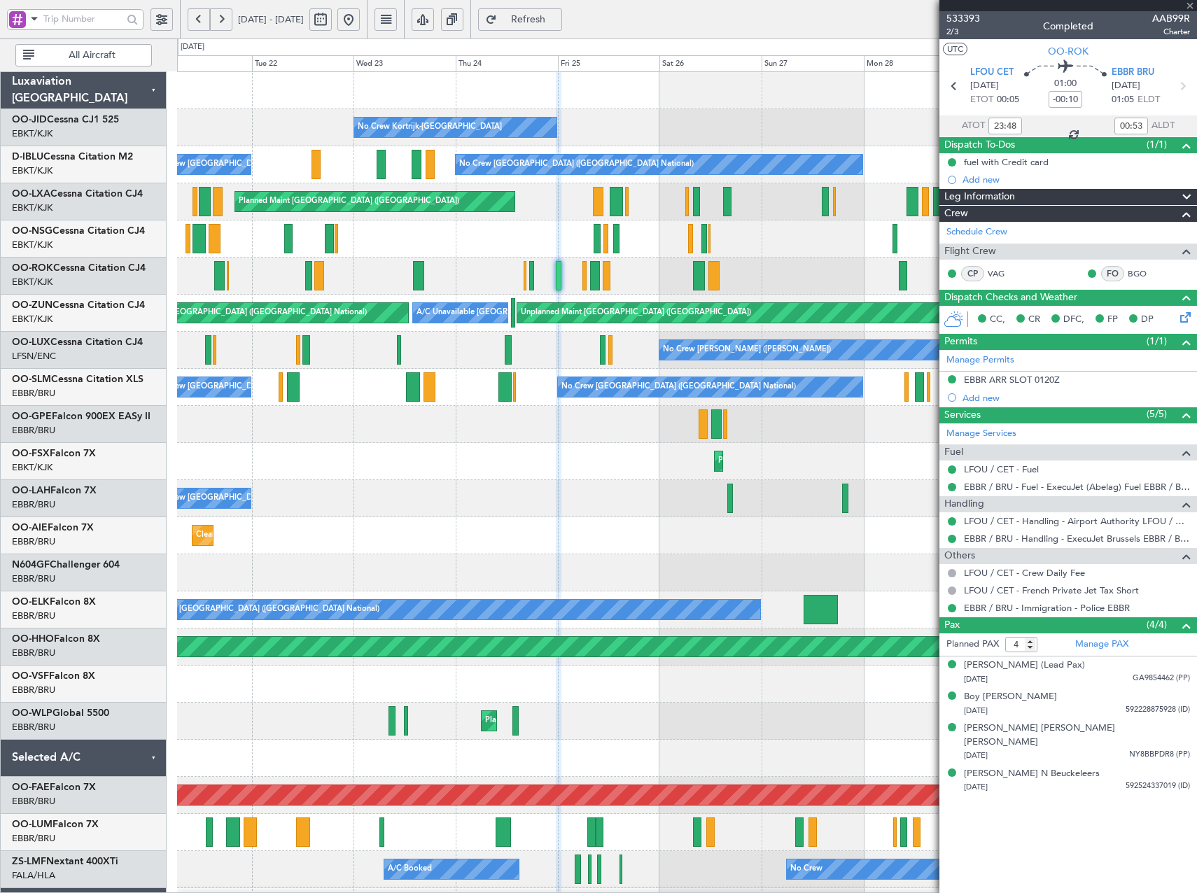
type input "-00:20"
type input "17:31"
type input "18:30"
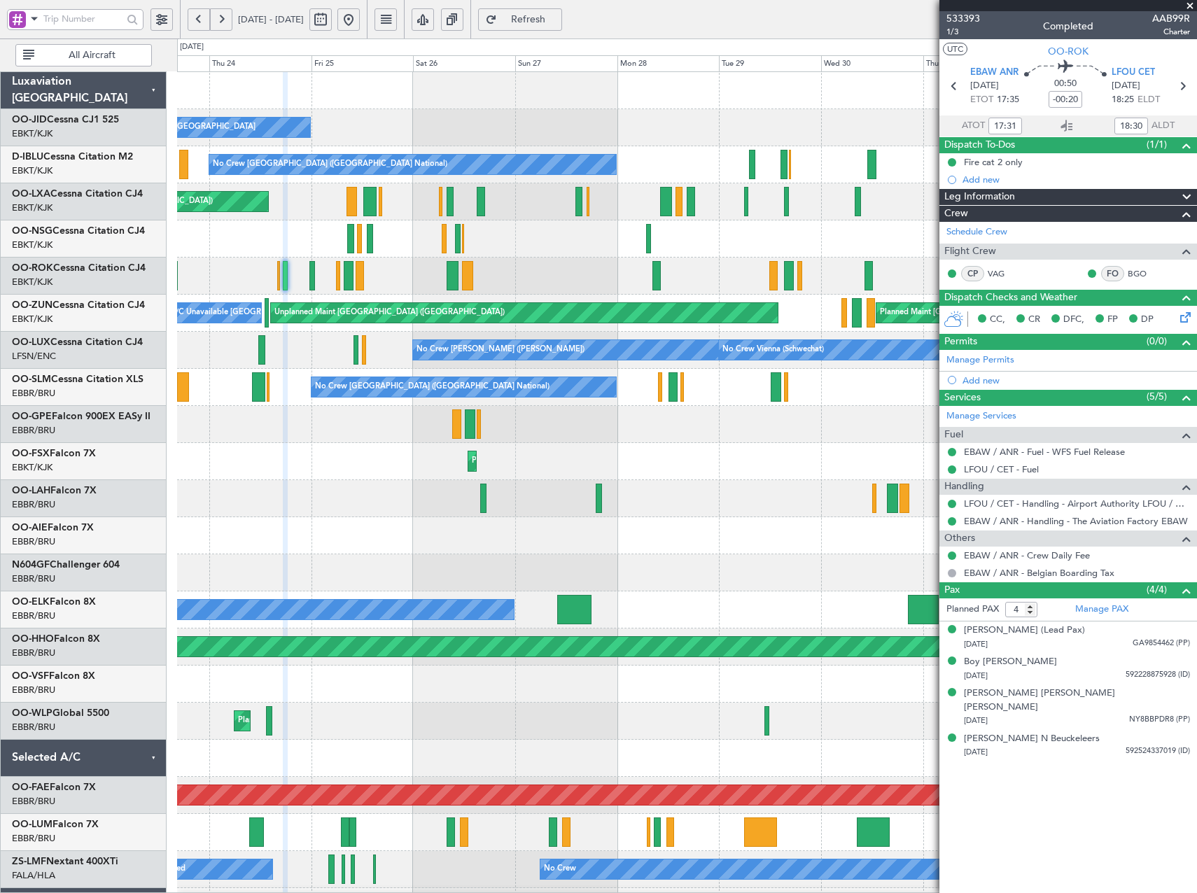
click at [63, 345] on div "No Crew Kortrijk-Wevelgem Planned Maint Kortrijk-Wevelgem No Crew Brussels (Bru…" at bounding box center [598, 466] width 1197 height 855
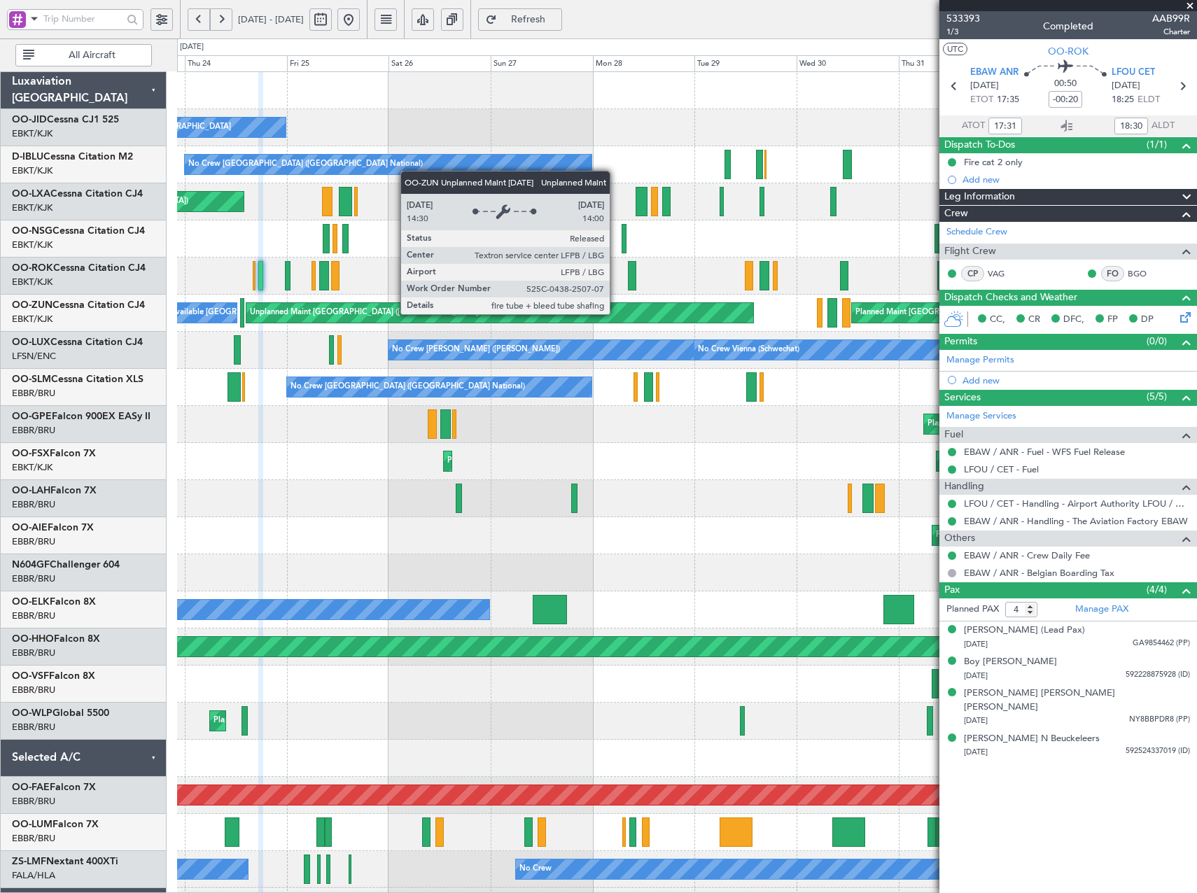
click at [179, 333] on div "No Crew Kortrijk-Wevelgem Planned Maint Kortrijk-Wevelgem No Crew Brussels (Bru…" at bounding box center [686, 536] width 1019 height 928
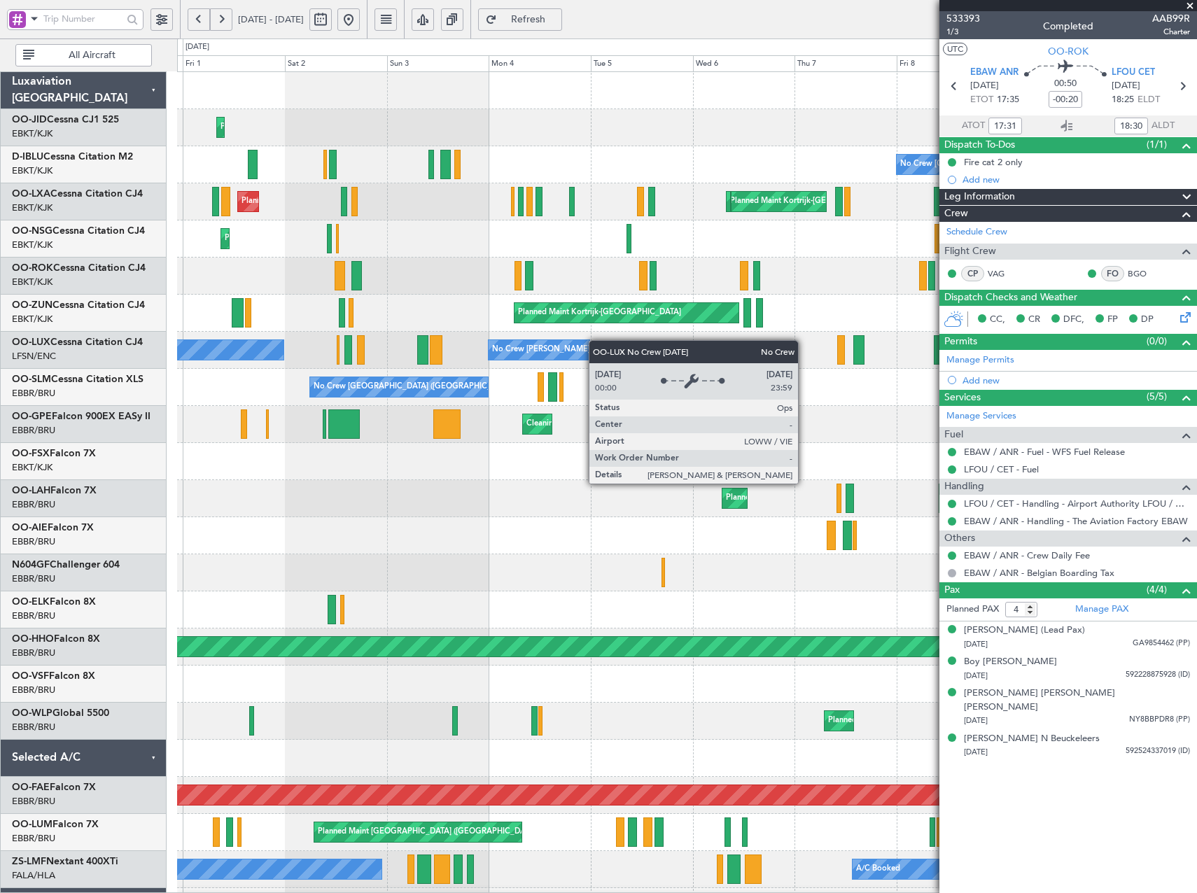
click at [300, 342] on div "Planned Maint Kortrijk-Wevelgem No Crew Brussels (Brussels National) Planned Ma…" at bounding box center [686, 536] width 1019 height 928
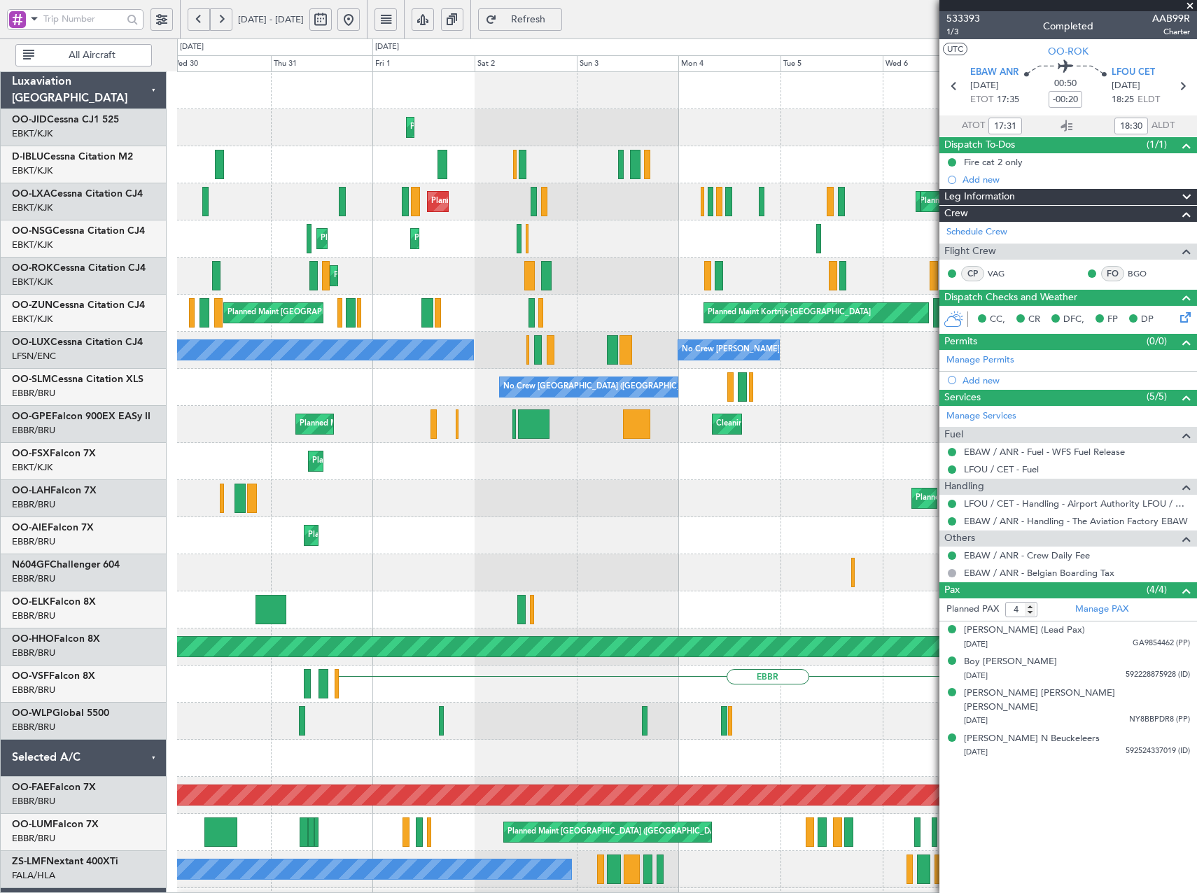
click at [723, 321] on div "Planned Maint Kortrijk-Wevelgem No Crew Brussels (Brussels National) No Crew Br…" at bounding box center [686, 517] width 1019 height 891
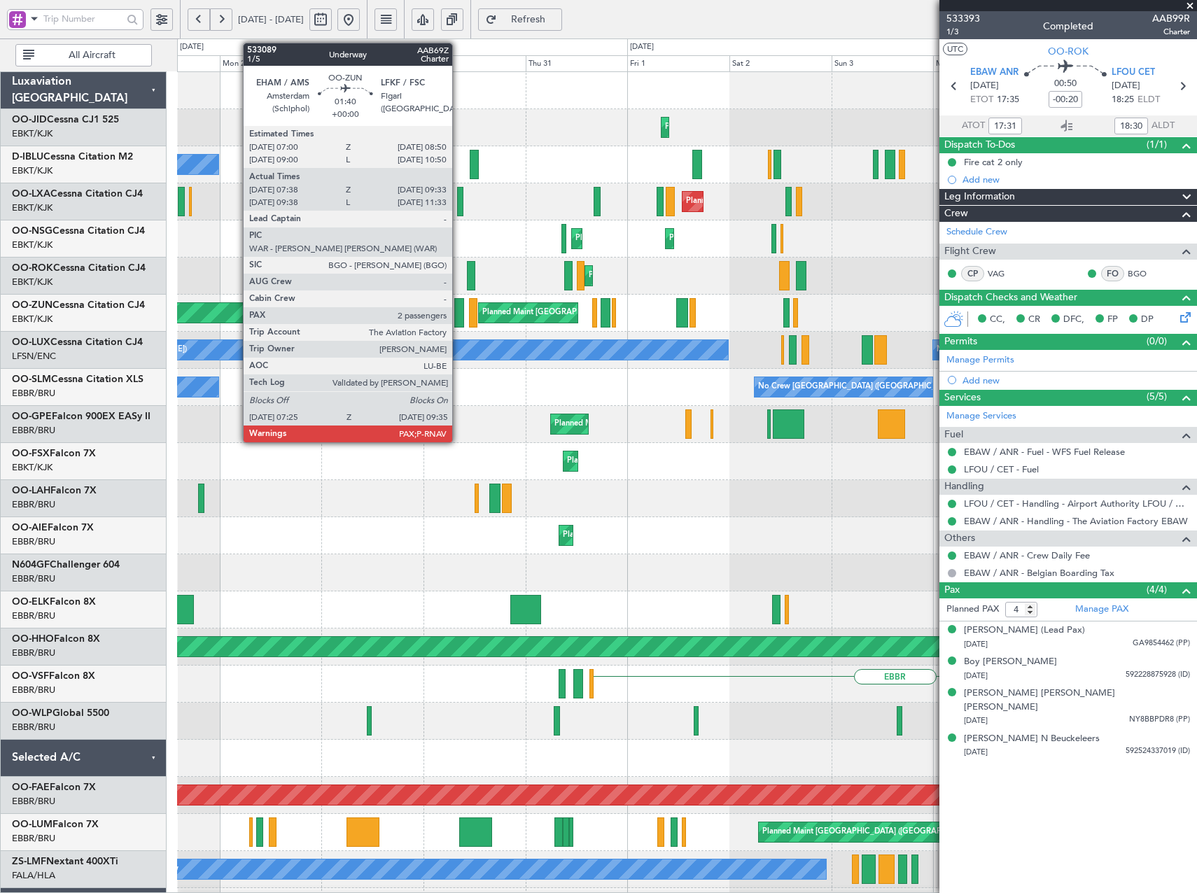
click at [459, 305] on div at bounding box center [459, 312] width 10 height 29
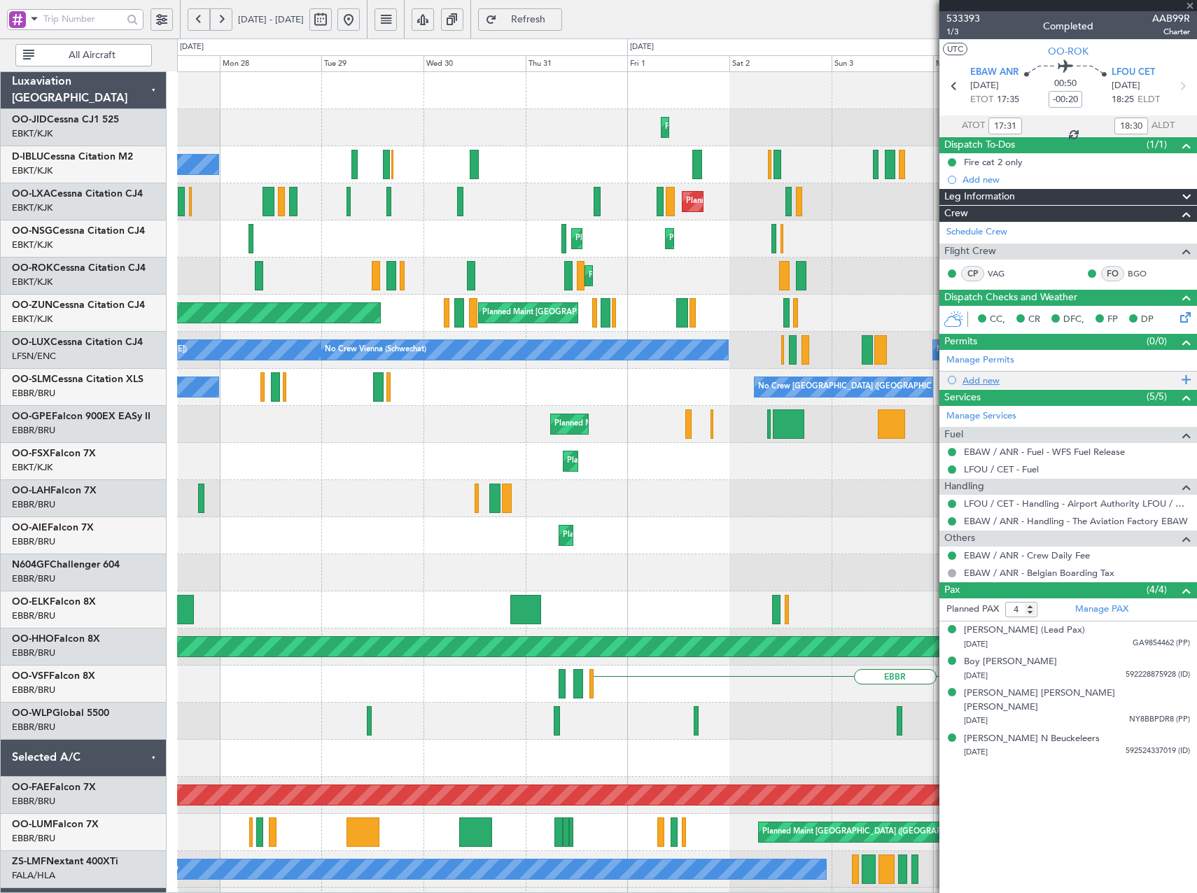
type input "07:43"
type input "09:28"
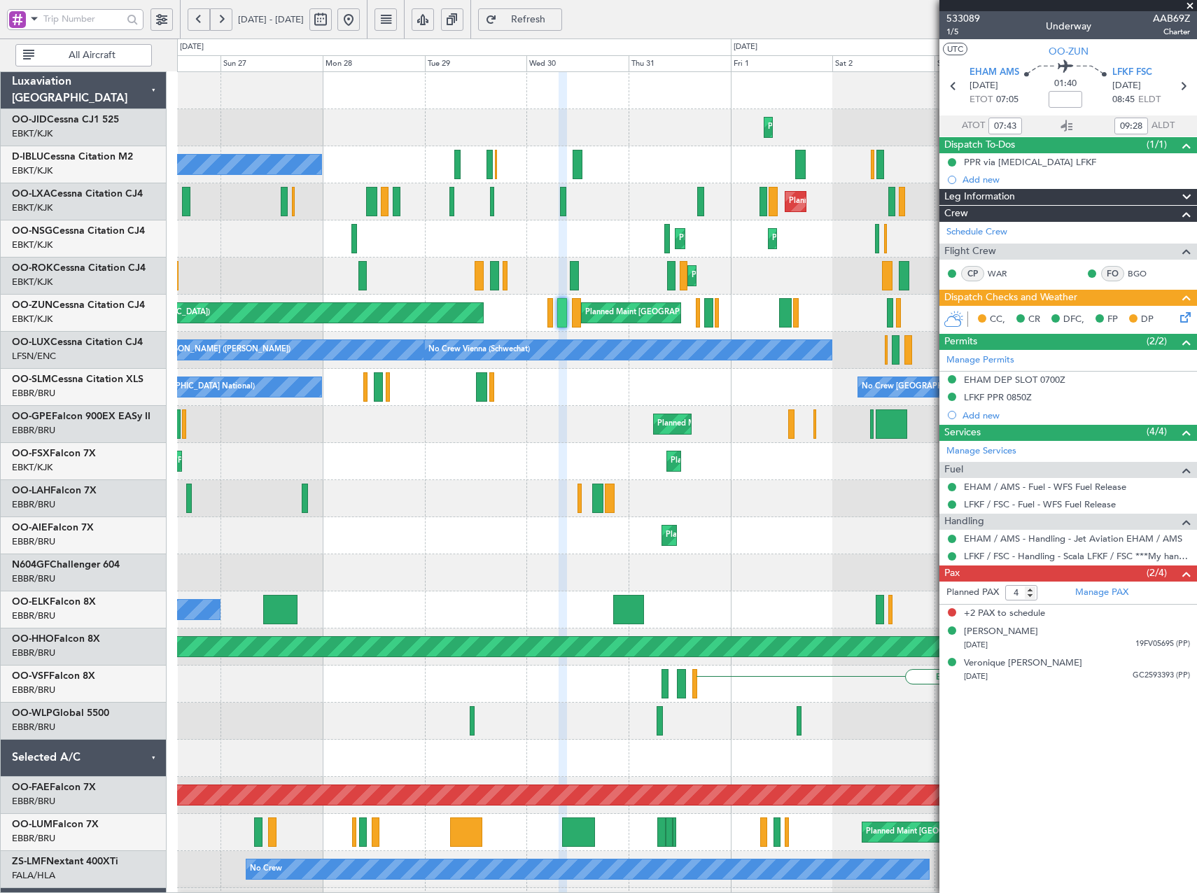
drag, startPoint x: 1187, startPoint y: 5, endPoint x: 1024, endPoint y: 40, distance: 166.2
click at [1187, 5] on span at bounding box center [1190, 6] width 14 height 13
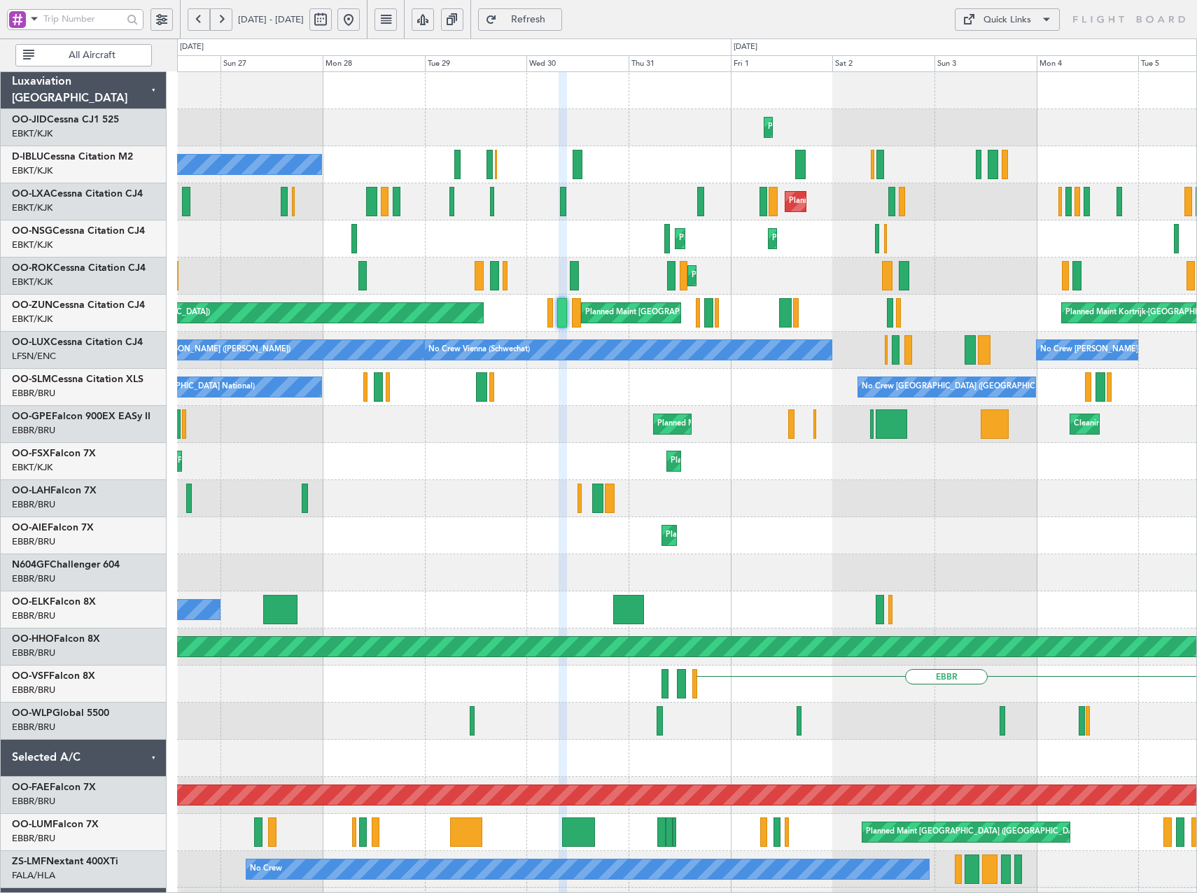
type input "0"
click at [360, 21] on button at bounding box center [348, 19] width 22 height 22
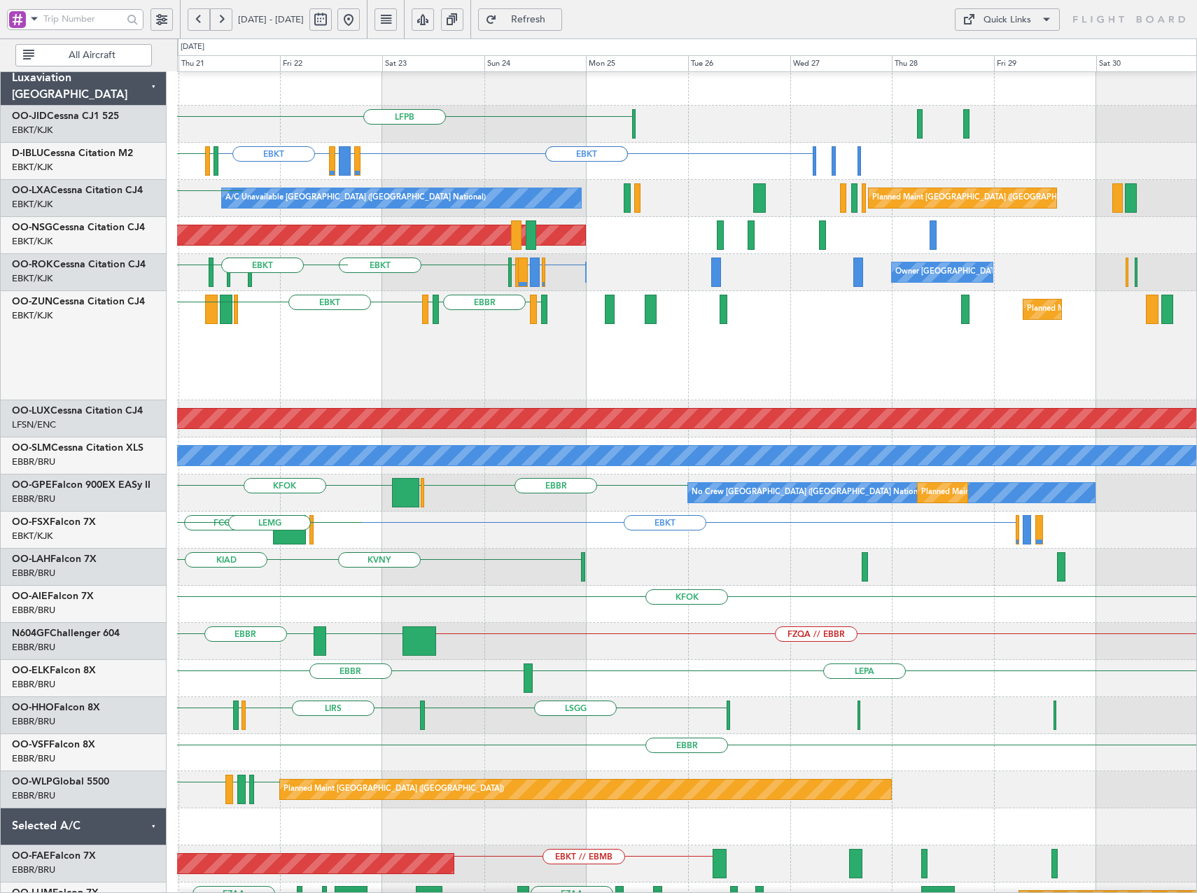
click at [389, 281] on div "EBBR or EBKT EBLG or EBKT LIRA or EBKT EHAM EBKT EDDG EDVK EBKT Owner Kortrijk-…" at bounding box center [686, 272] width 1019 height 37
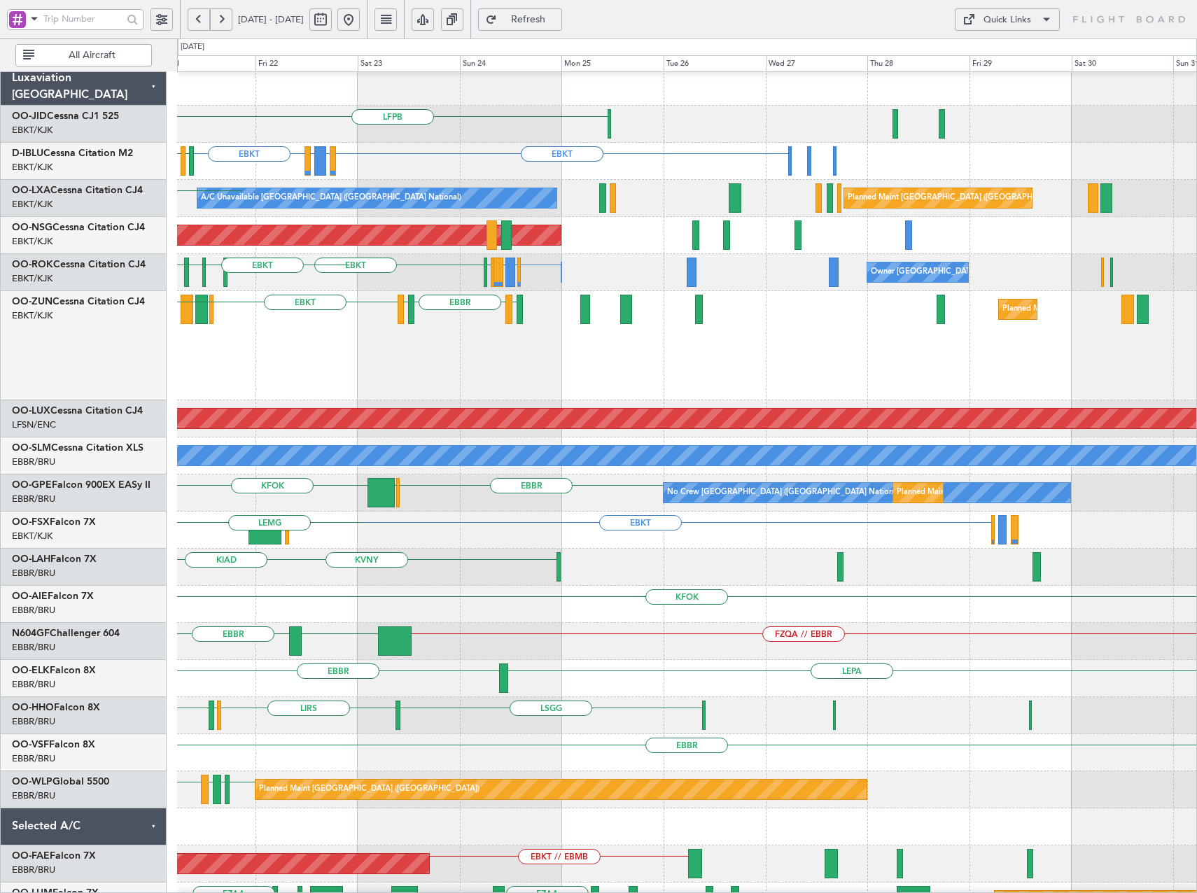
click at [847, 303] on div "LPCS or EBKT LOWS EBBR LFBD EBKT EGKB LPCS Planned Maint Kortrijk-Wevelgem EGPF…" at bounding box center [686, 345] width 1019 height 109
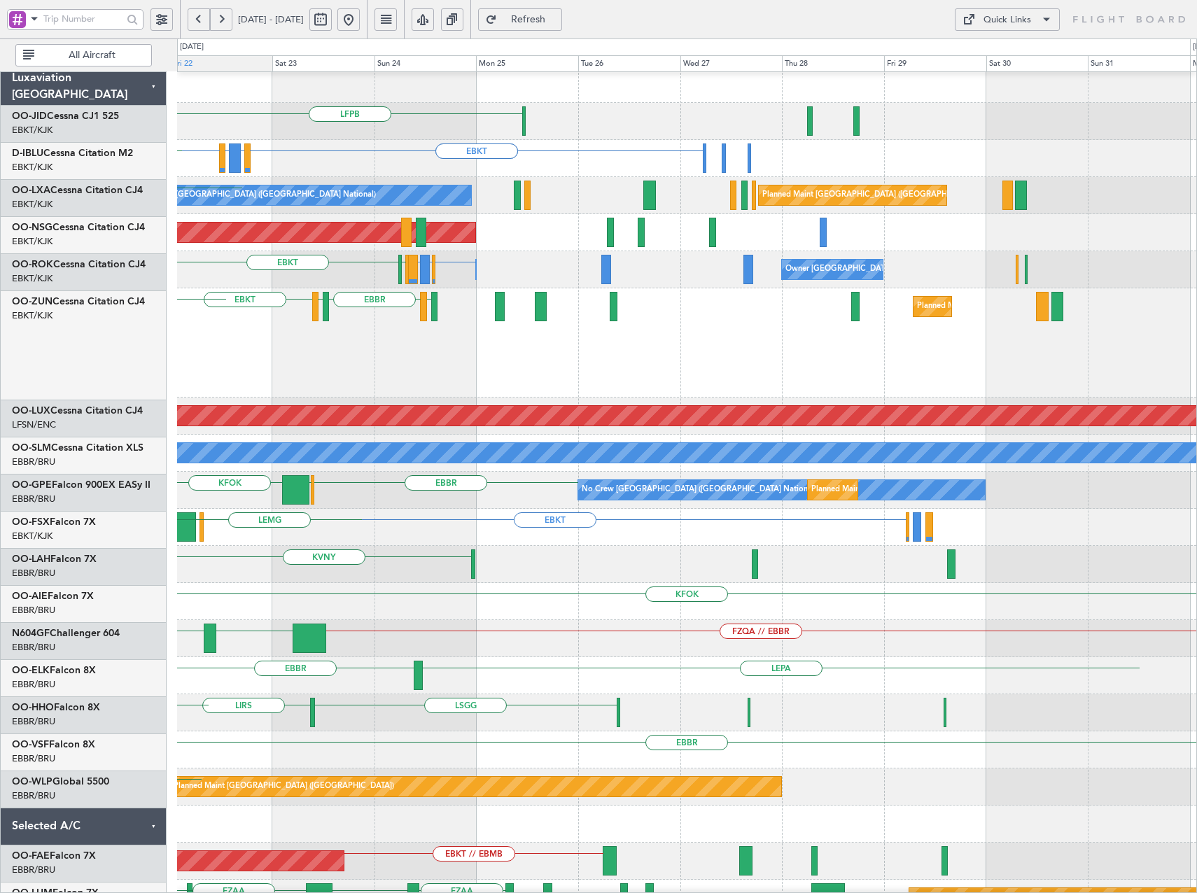
scroll to position [6, 0]
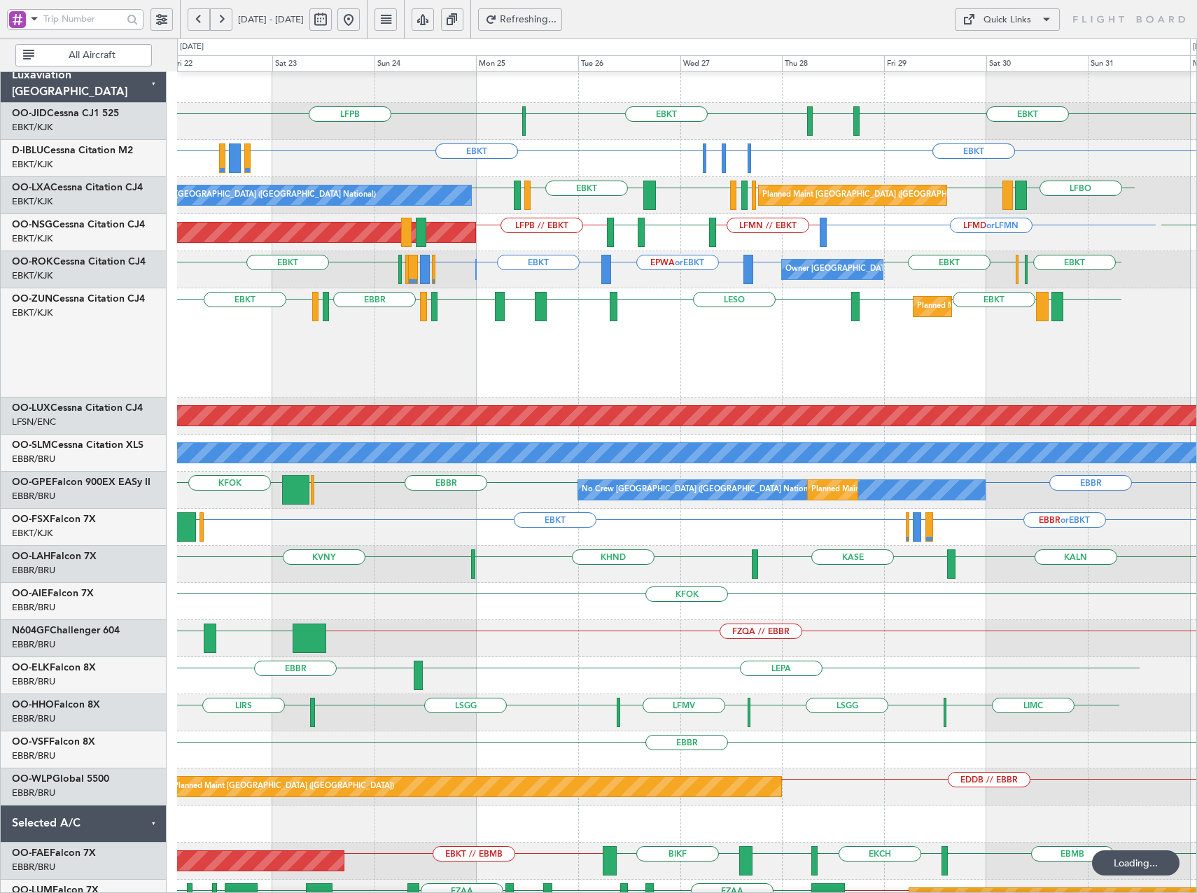
click at [227, 15] on button at bounding box center [221, 19] width 22 height 22
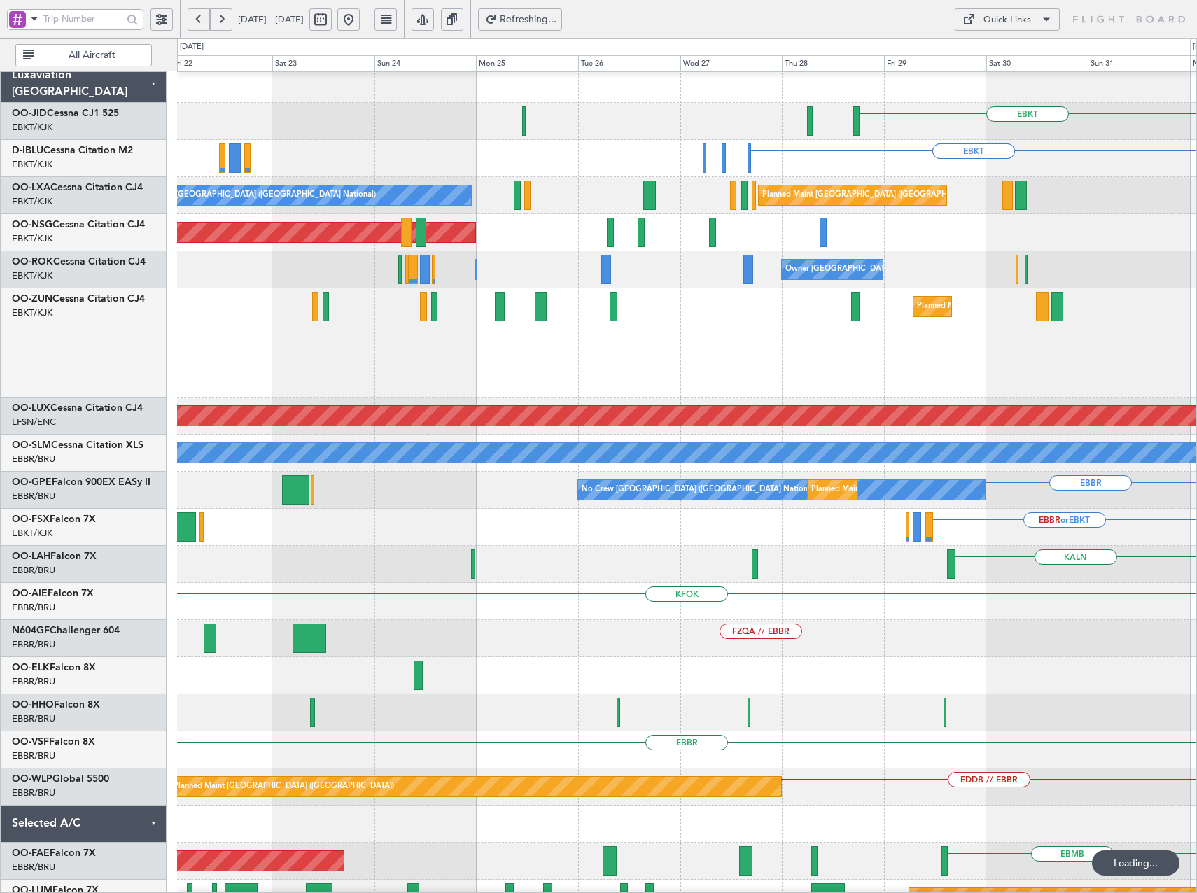
click at [227, 15] on button at bounding box center [221, 19] width 22 height 22
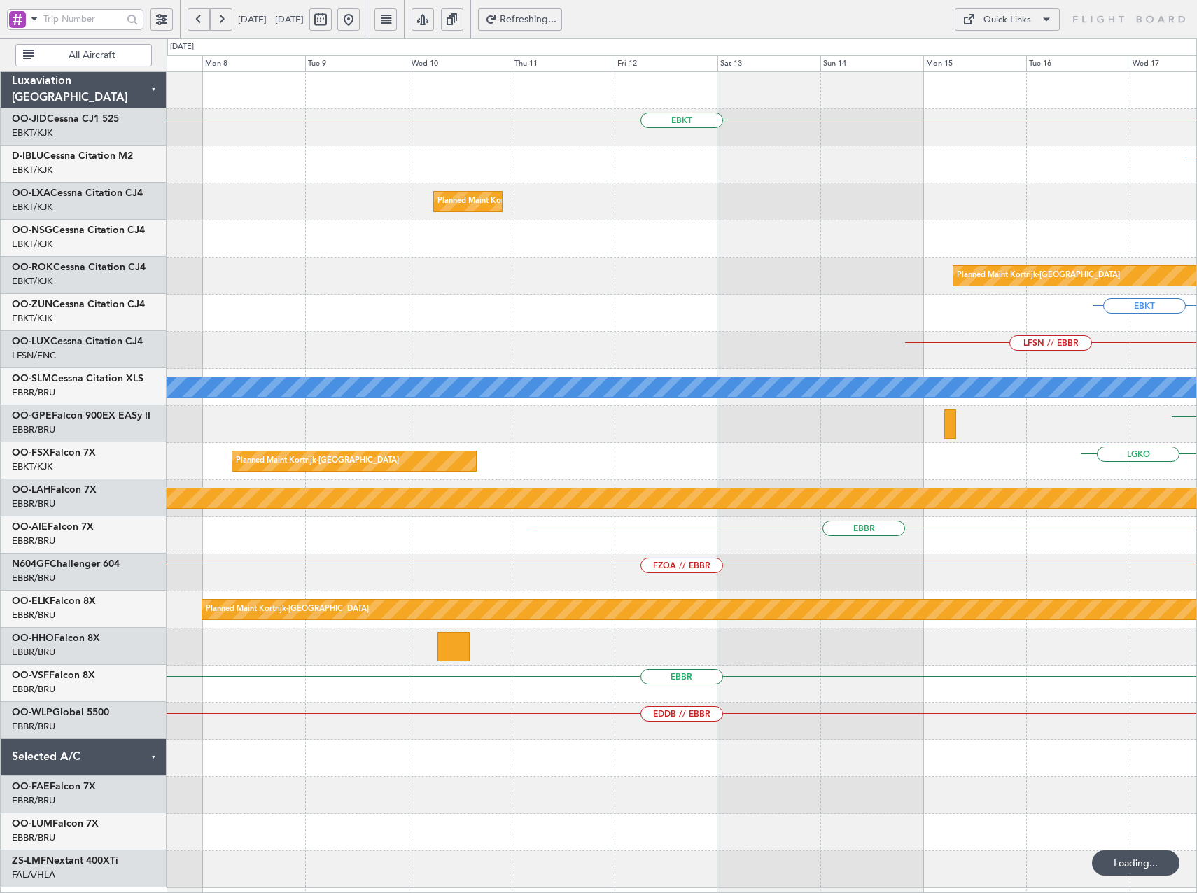
scroll to position [0, 0]
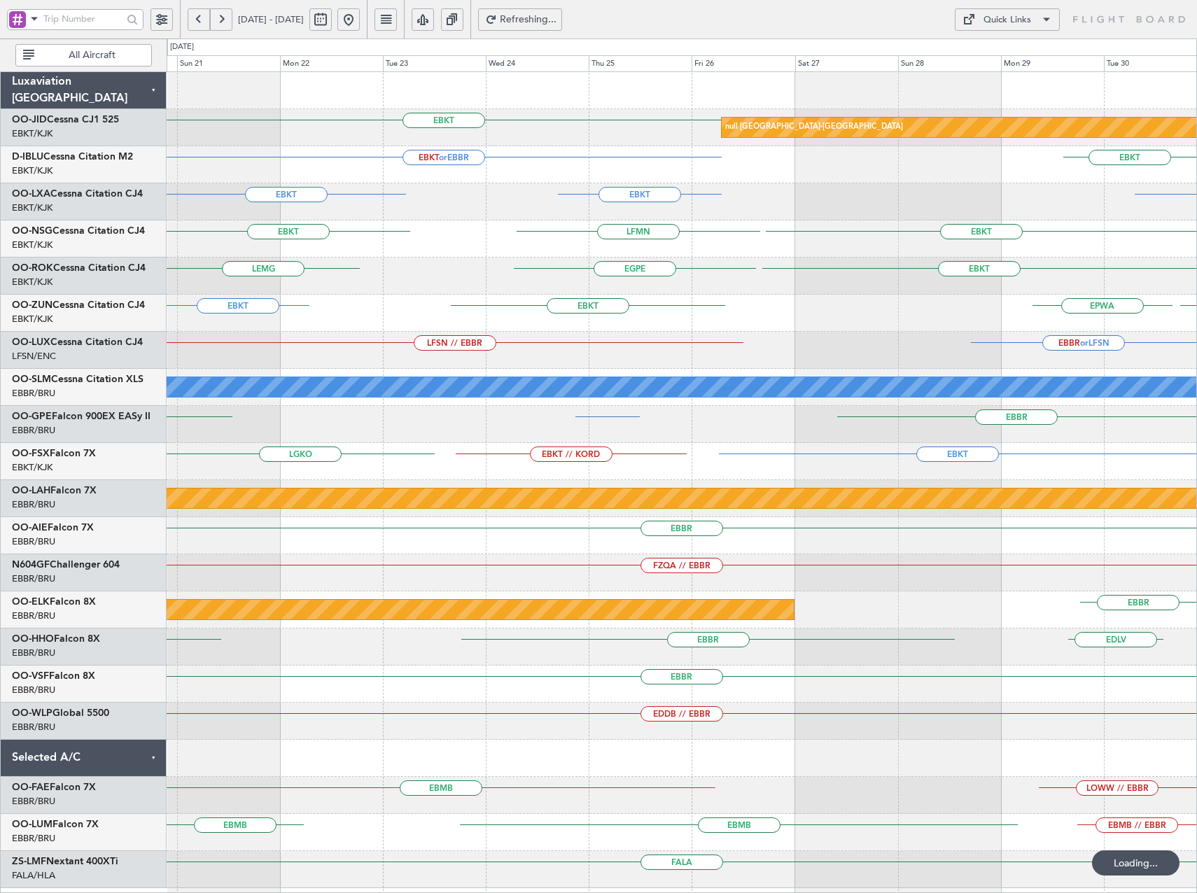
click at [227, 15] on button at bounding box center [221, 19] width 22 height 22
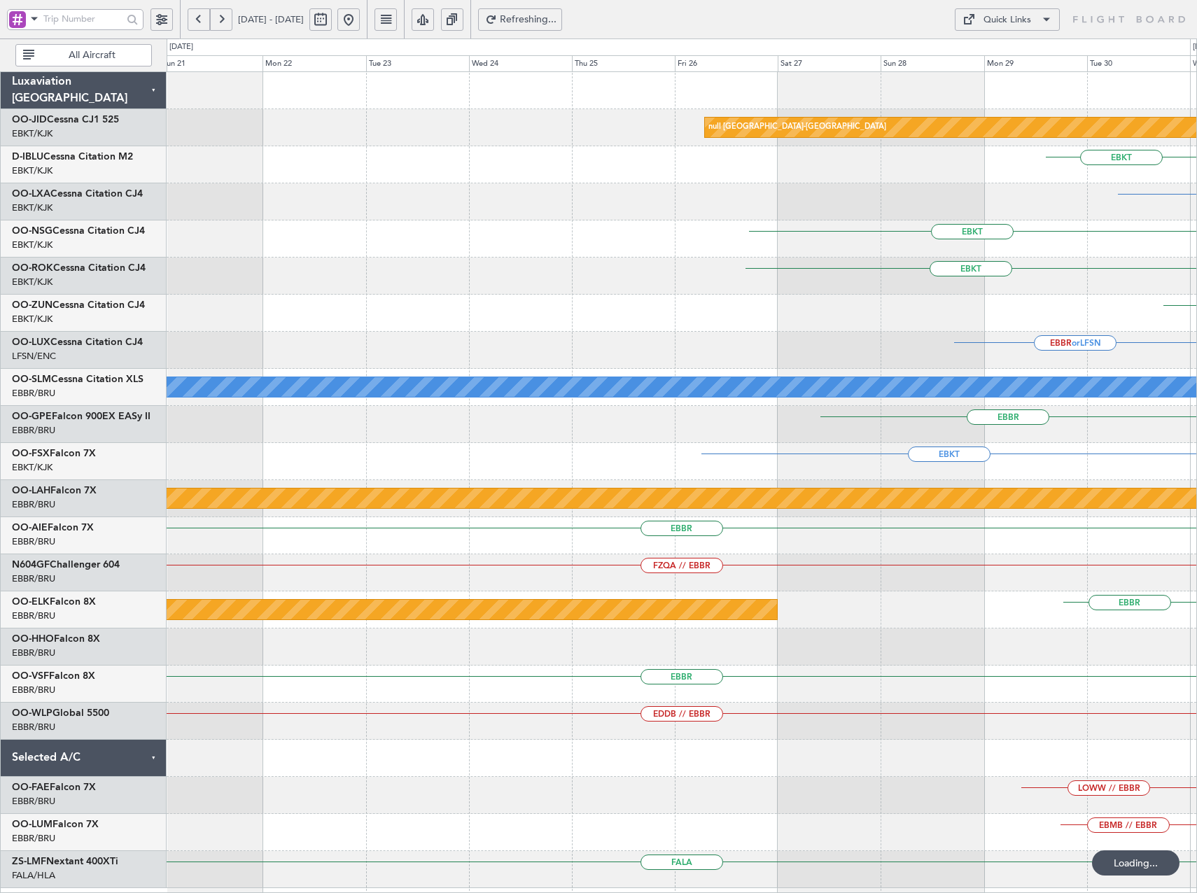
click at [227, 15] on button at bounding box center [221, 19] width 22 height 22
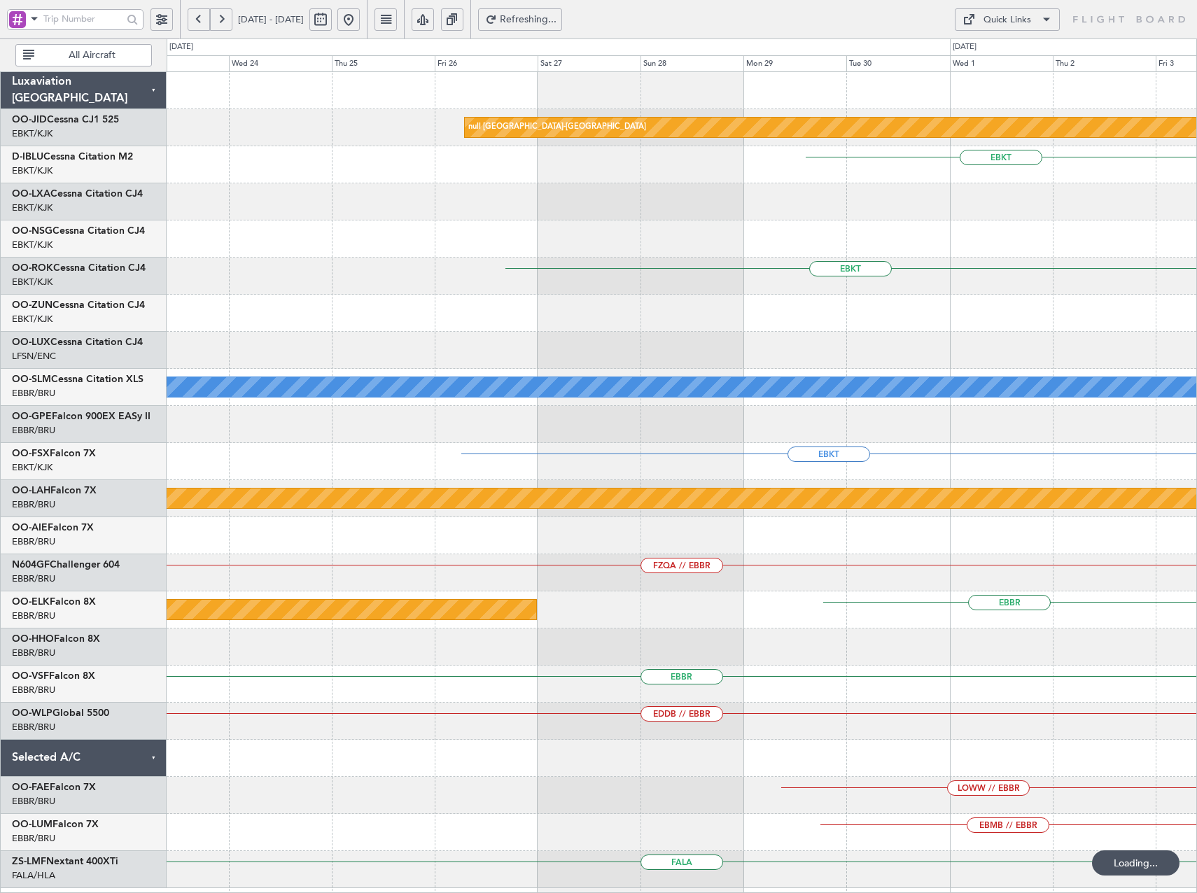
click at [227, 15] on button at bounding box center [221, 19] width 22 height 22
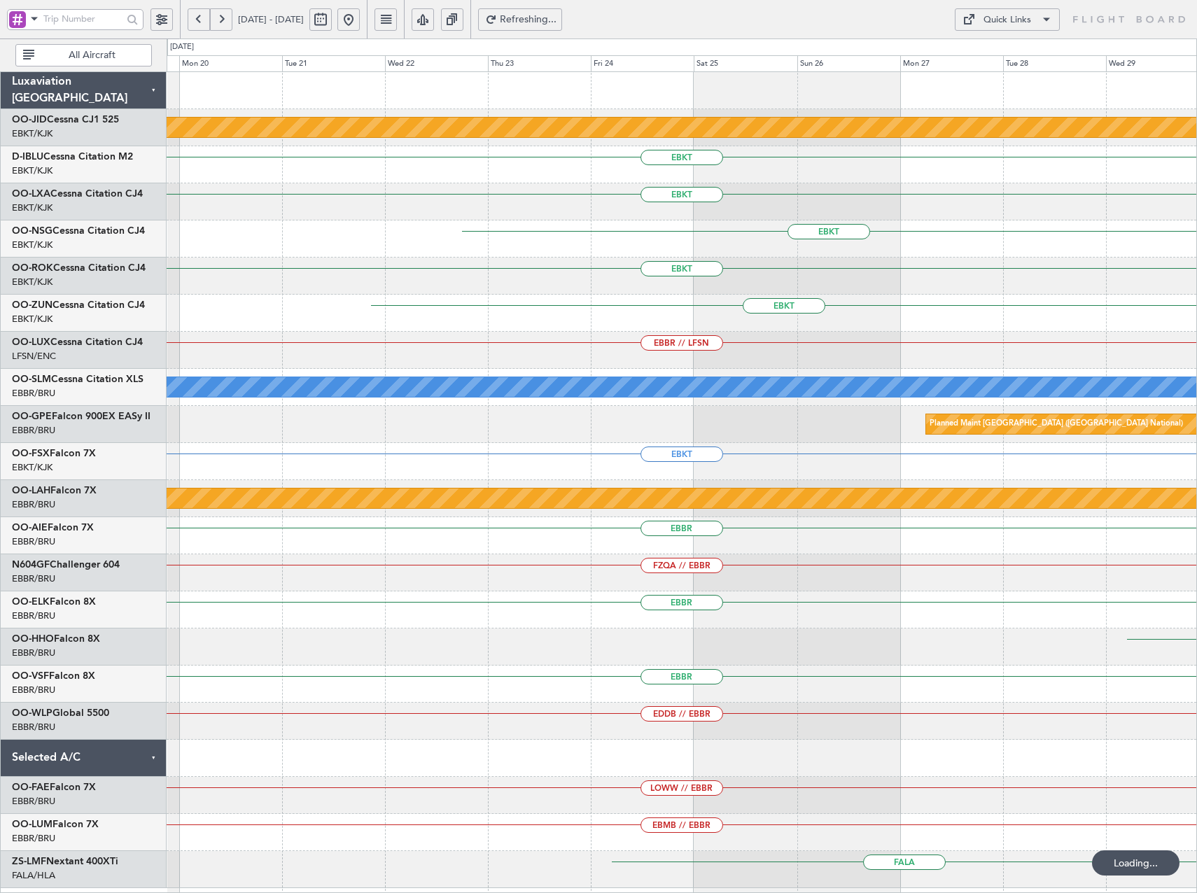
click at [227, 15] on button at bounding box center [221, 19] width 22 height 22
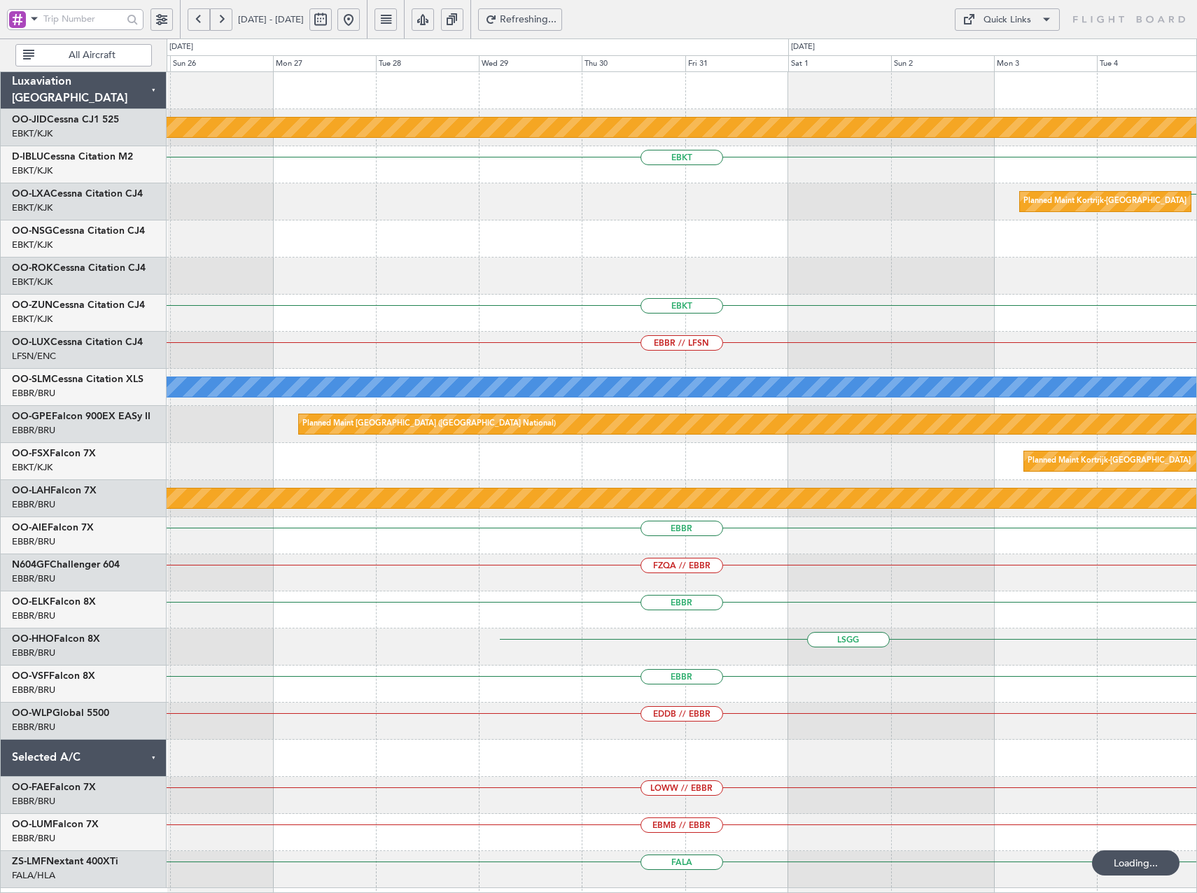
click at [227, 15] on button at bounding box center [221, 19] width 22 height 22
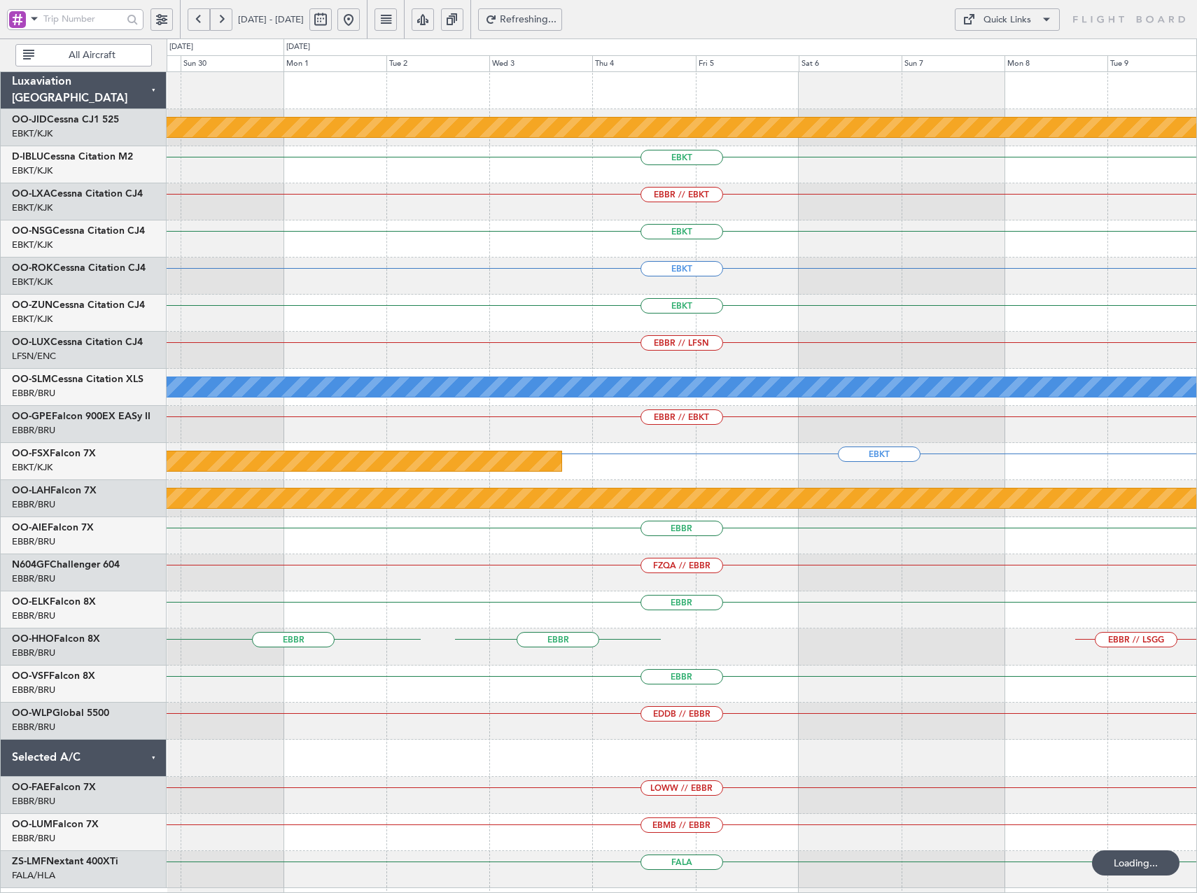
click at [227, 15] on button at bounding box center [221, 19] width 22 height 22
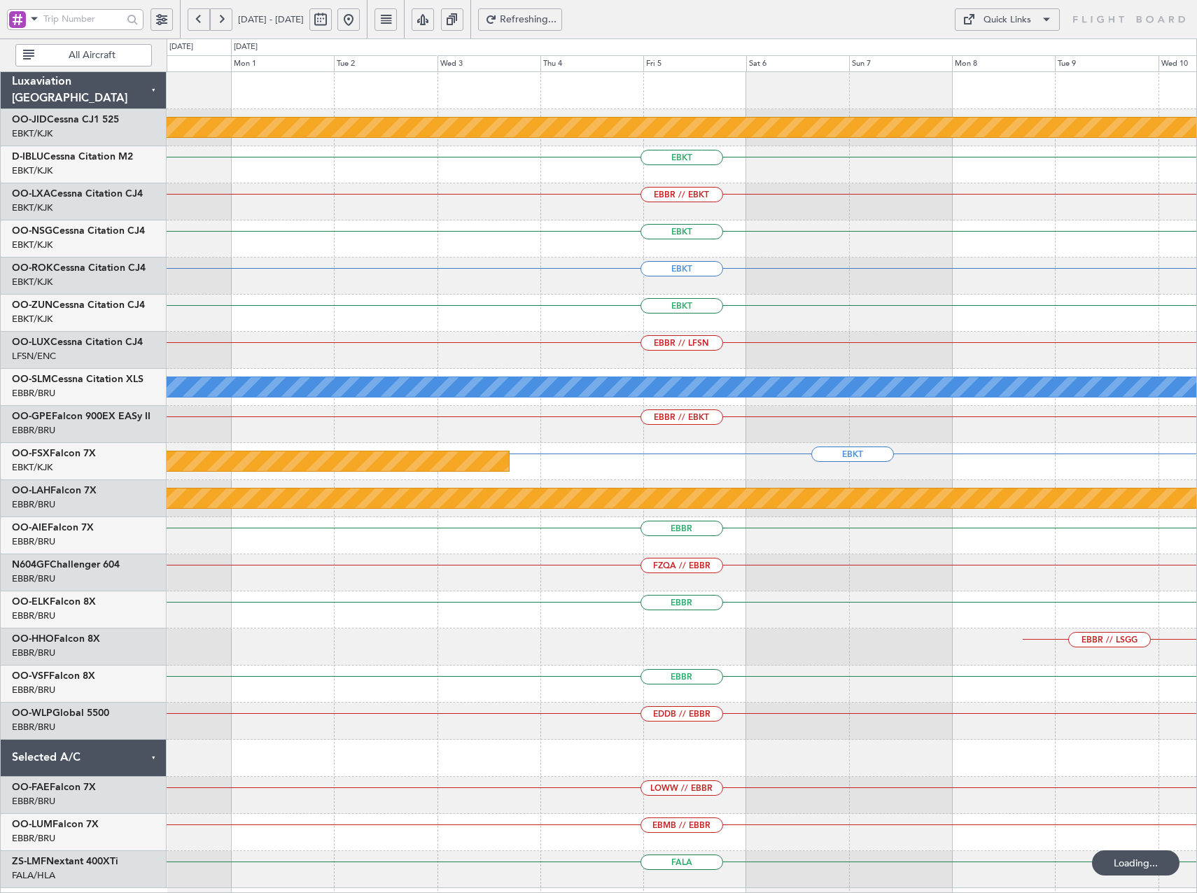
click at [227, 15] on button at bounding box center [221, 19] width 22 height 22
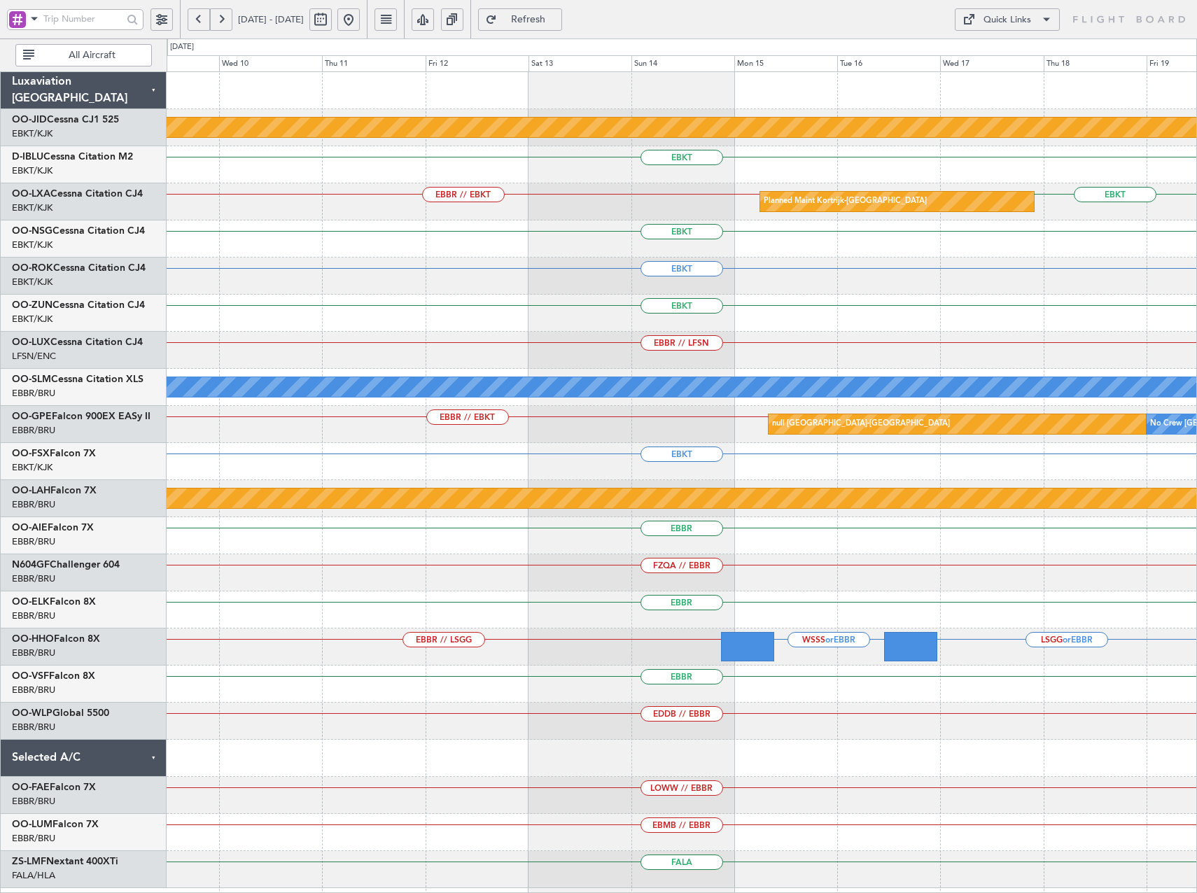
click at [1053, 23] on span at bounding box center [1046, 19] width 17 height 17
click at [1032, 39] on button "Trip Builder" at bounding box center [1007, 53] width 105 height 34
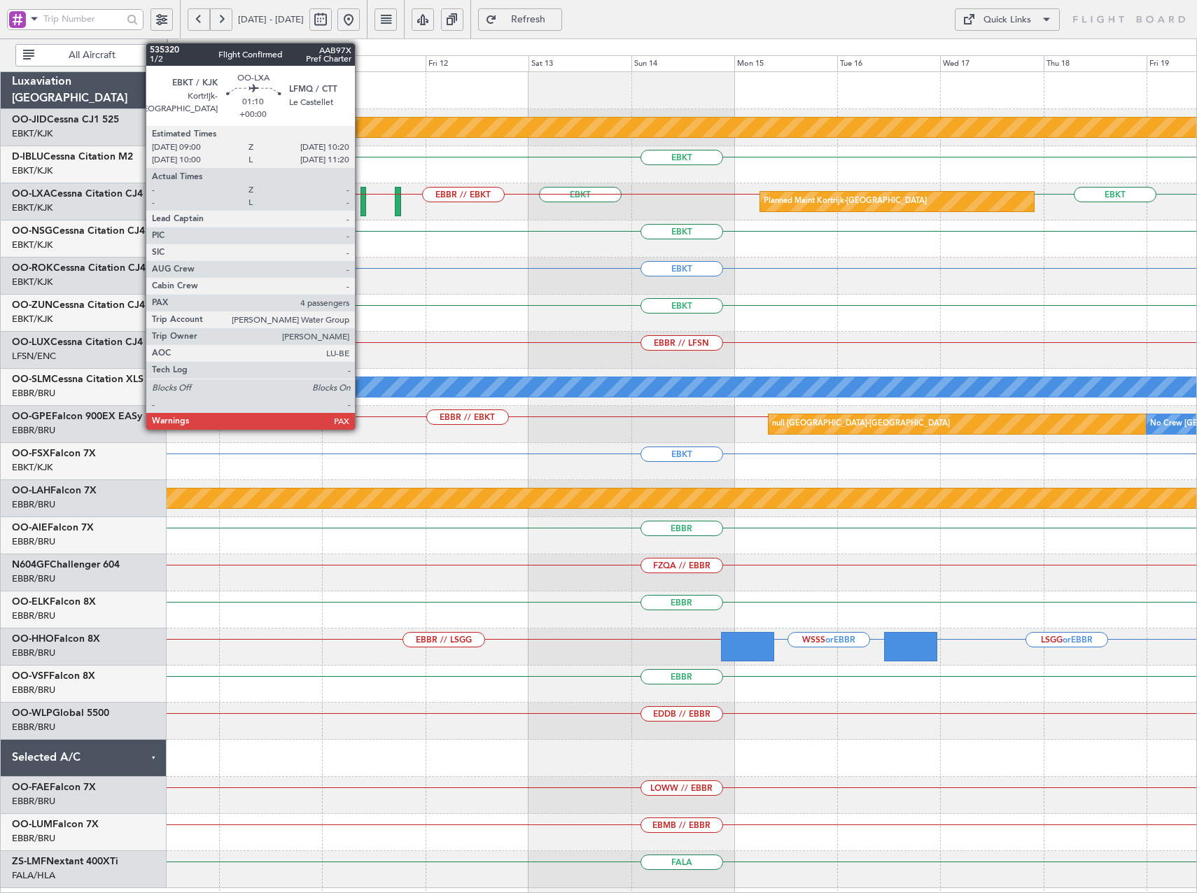
click at [361, 206] on div at bounding box center [364, 201] width 6 height 29
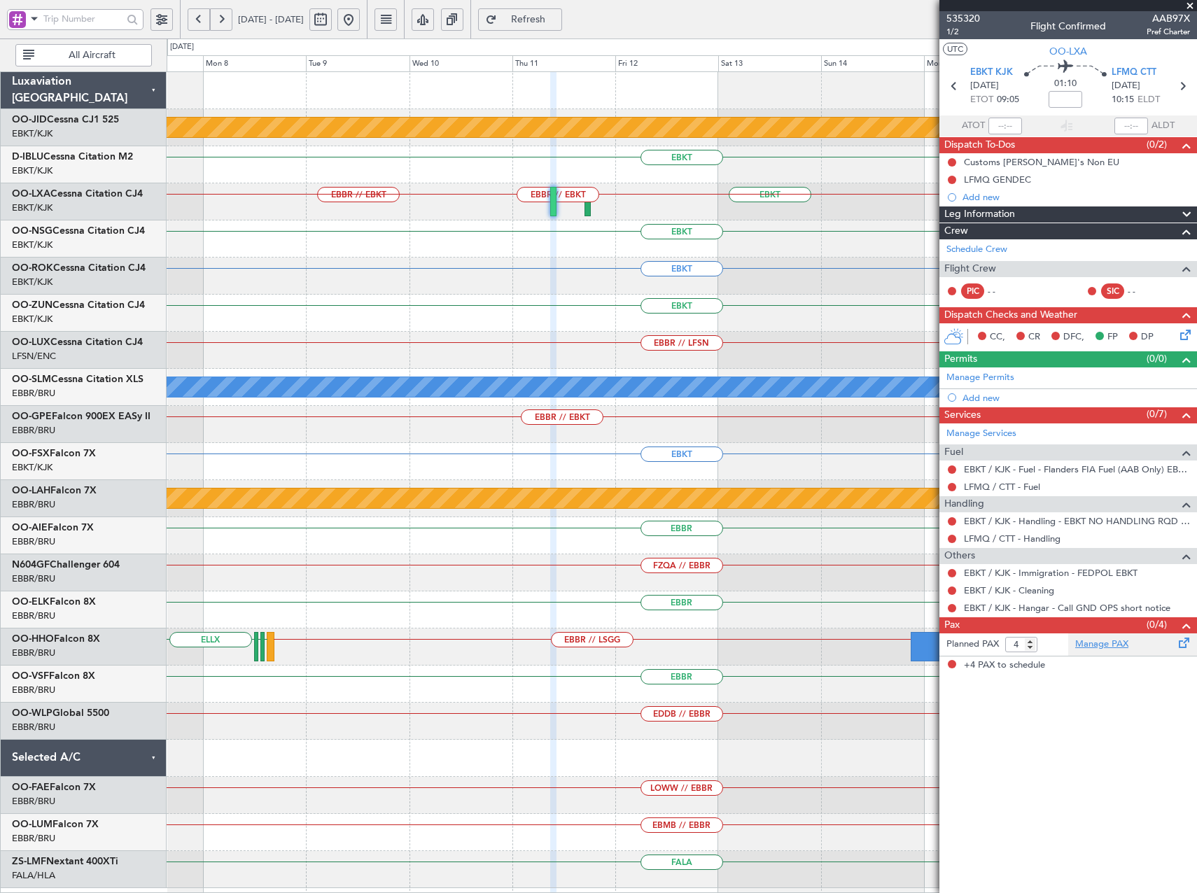
click at [1087, 644] on link "Manage PAX" at bounding box center [1102, 645] width 53 height 14
click at [1114, 650] on link "Manage PAX" at bounding box center [1102, 645] width 53 height 14
click at [961, 18] on span "535320" at bounding box center [964, 18] width 34 height 15
click at [360, 20] on button at bounding box center [348, 19] width 22 height 22
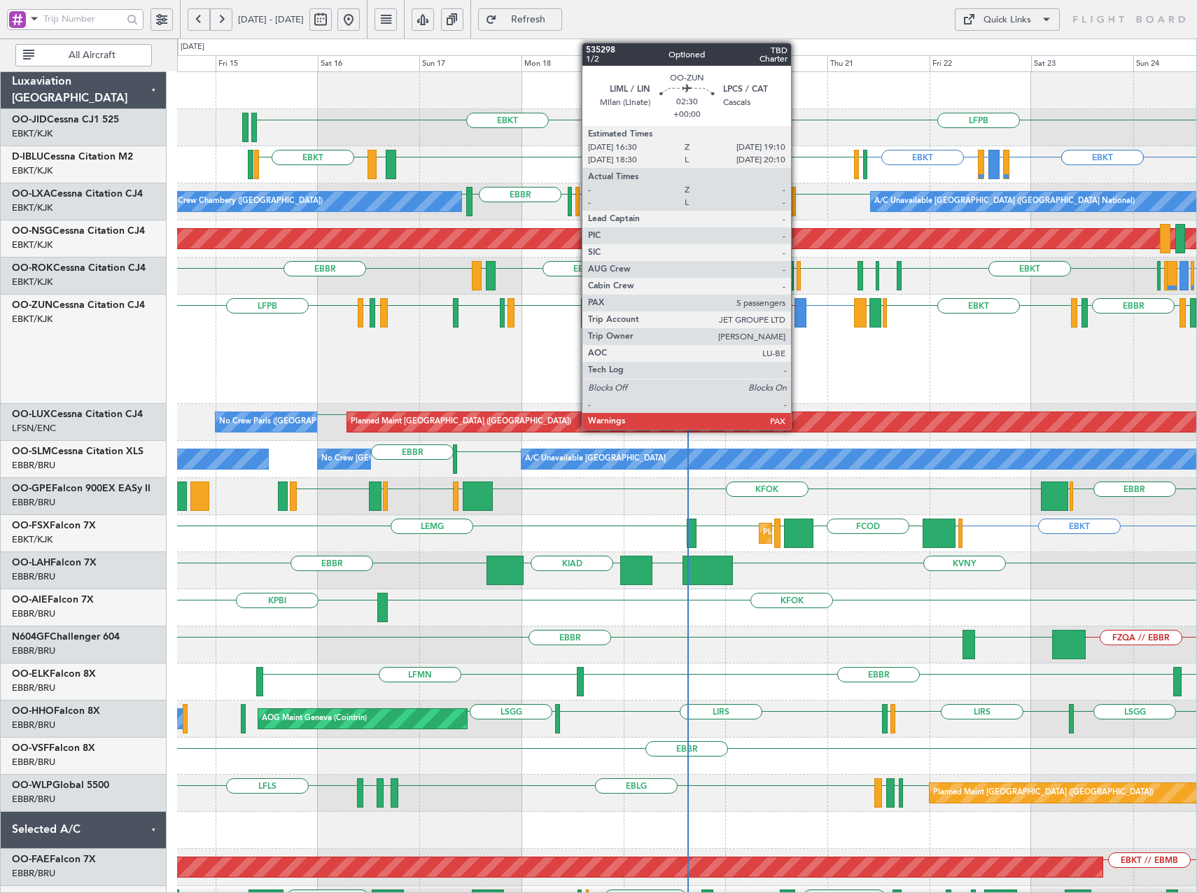
click at [798, 322] on div at bounding box center [801, 312] width 12 height 29
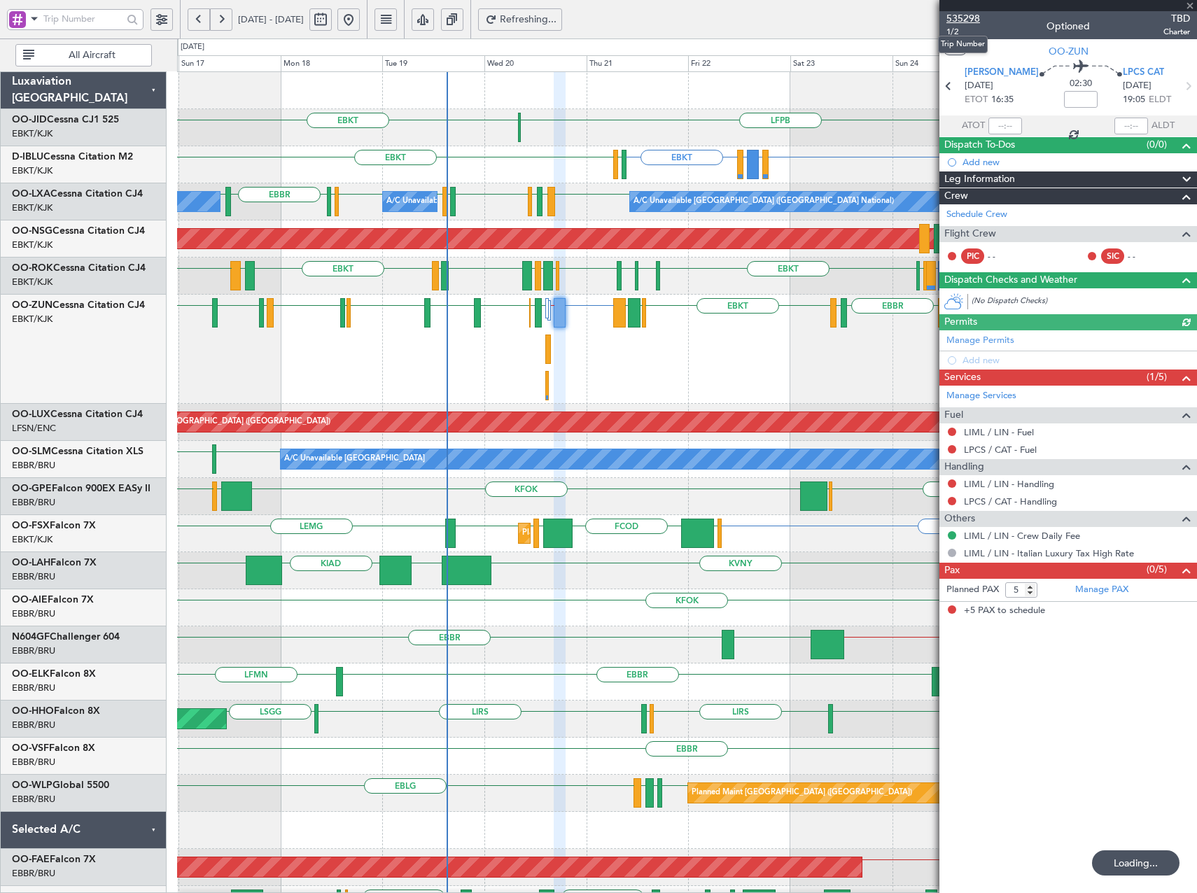
click at [970, 14] on span "535298" at bounding box center [964, 18] width 34 height 15
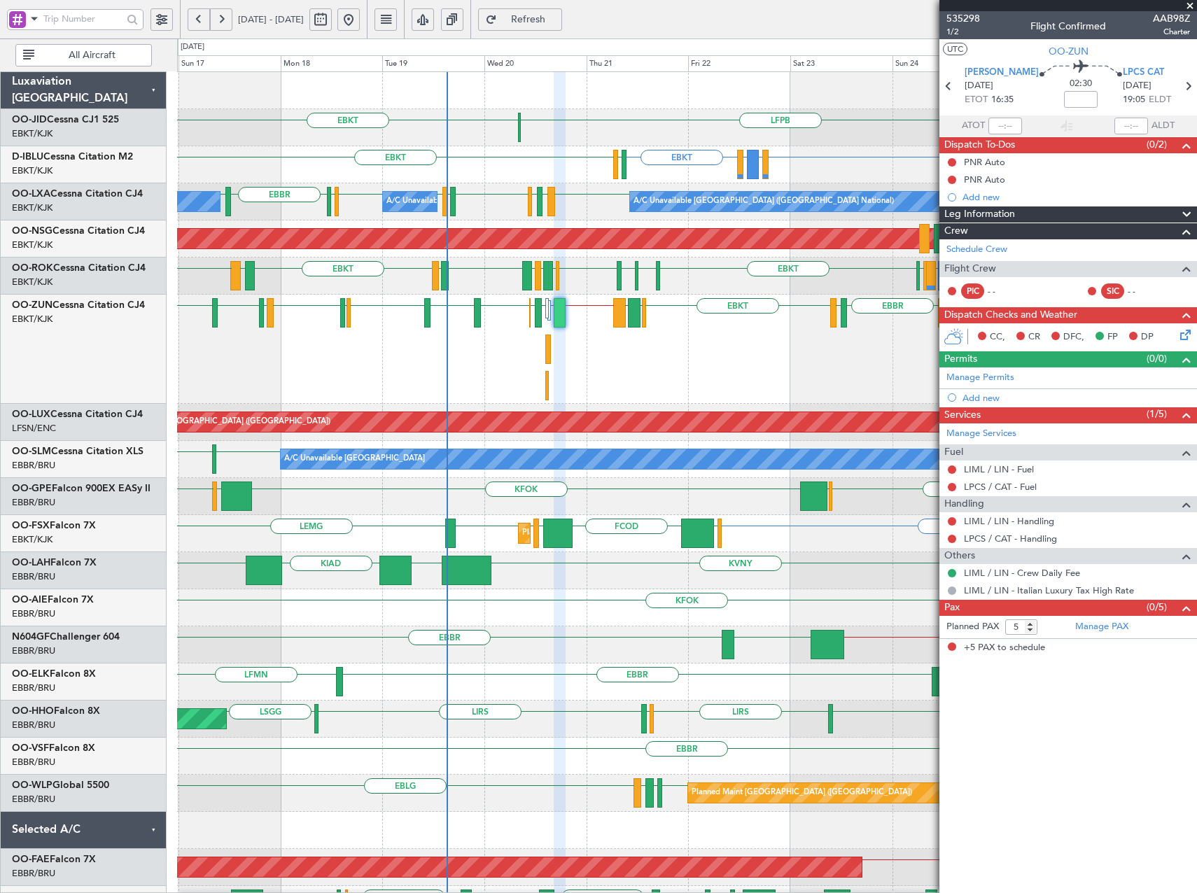
click at [557, 17] on span "Refresh" at bounding box center [528, 20] width 57 height 10
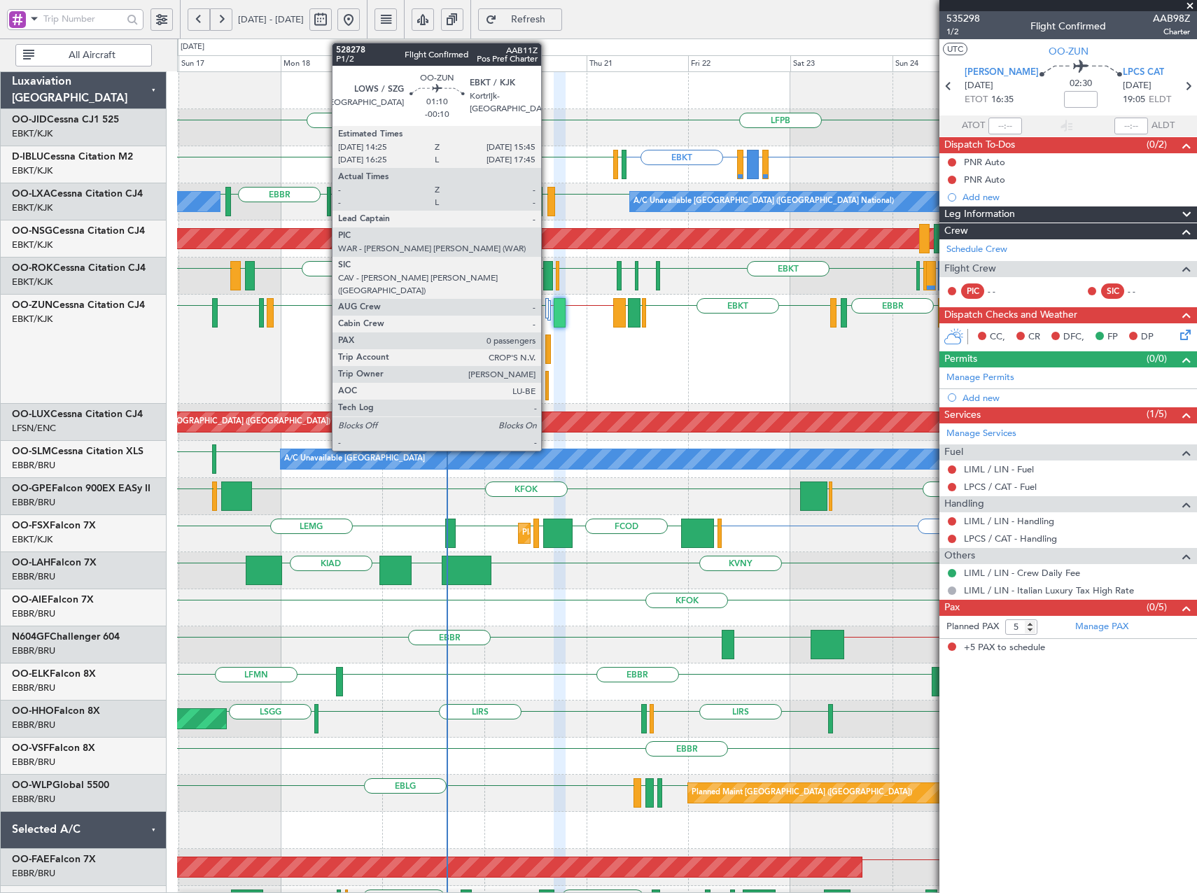
click at [548, 355] on div at bounding box center [548, 349] width 6 height 29
type input "-00:10"
type input "0"
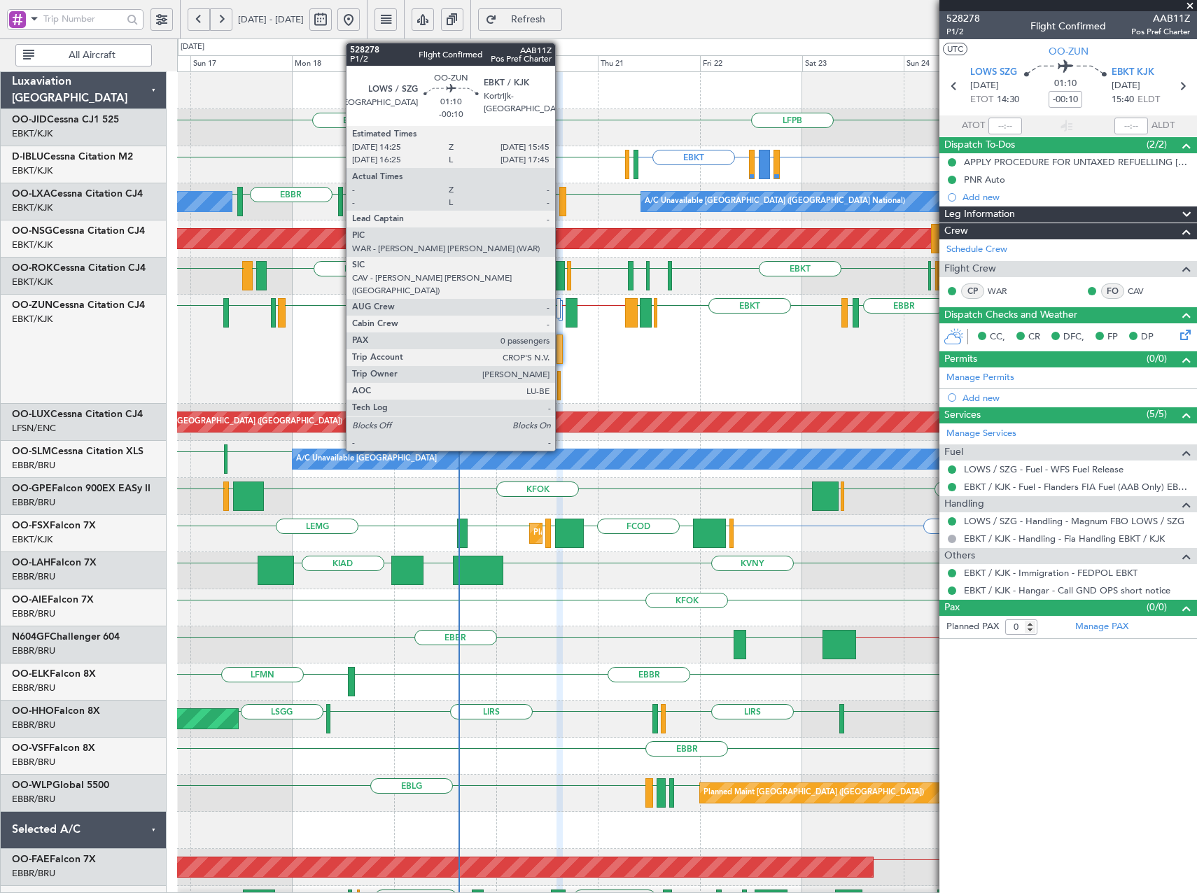
click at [562, 356] on div at bounding box center [560, 349] width 6 height 29
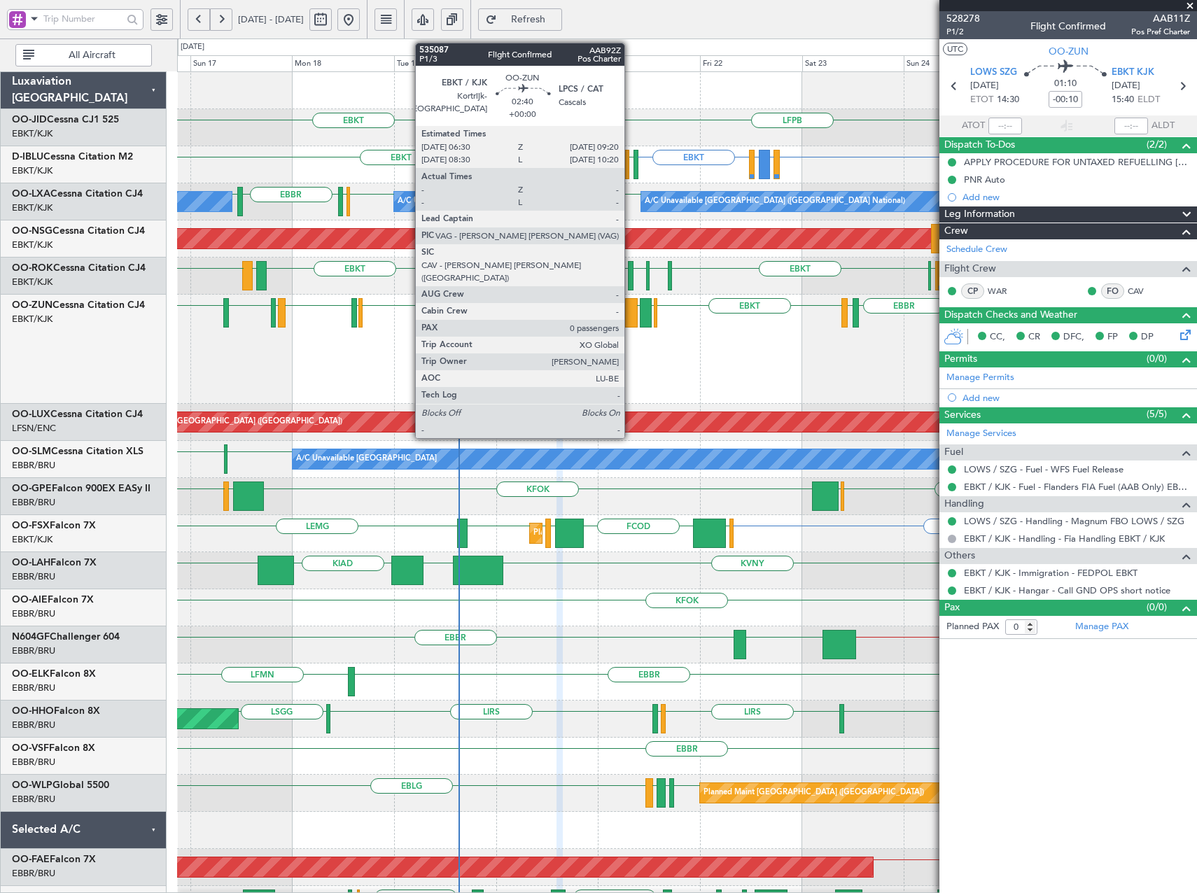
click at [631, 314] on div at bounding box center [631, 312] width 13 height 29
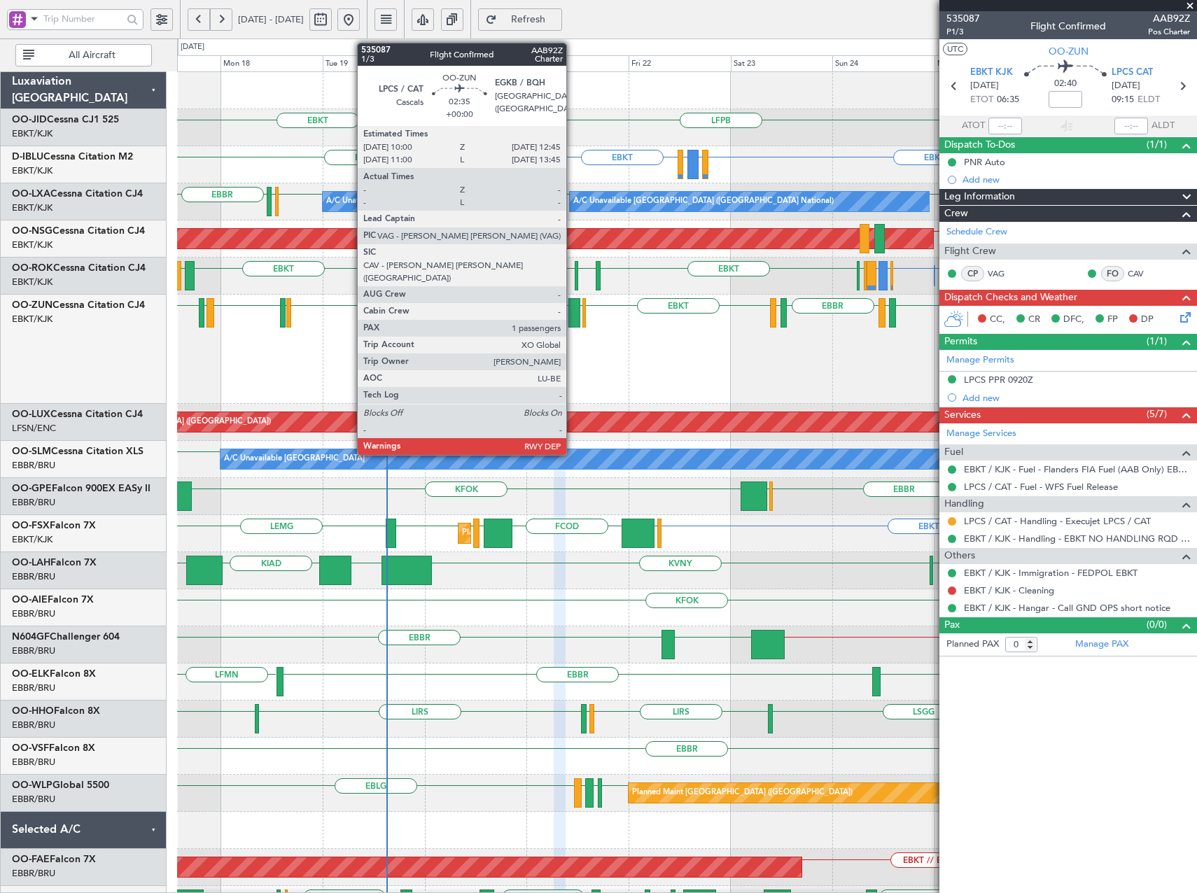
click at [573, 314] on div at bounding box center [575, 312] width 12 height 29
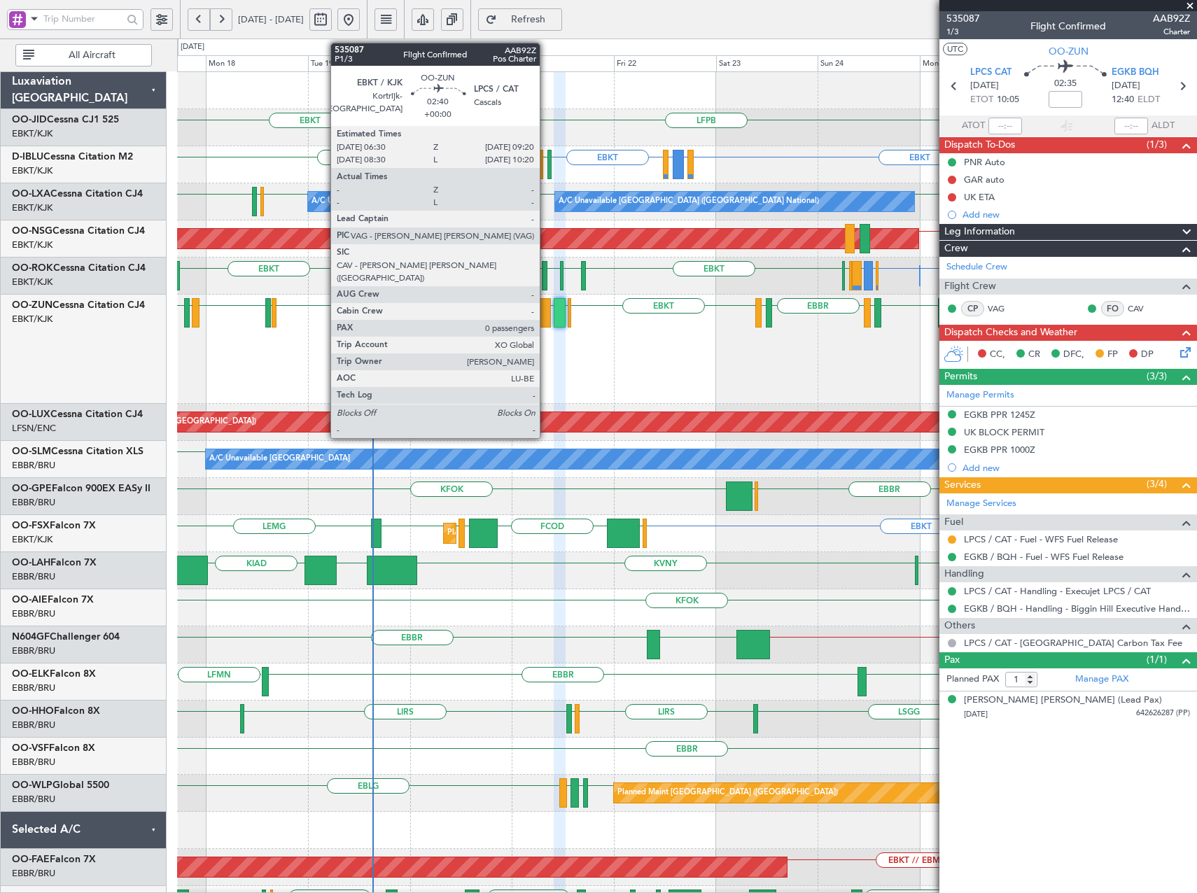
click at [546, 312] on div at bounding box center [545, 312] width 13 height 29
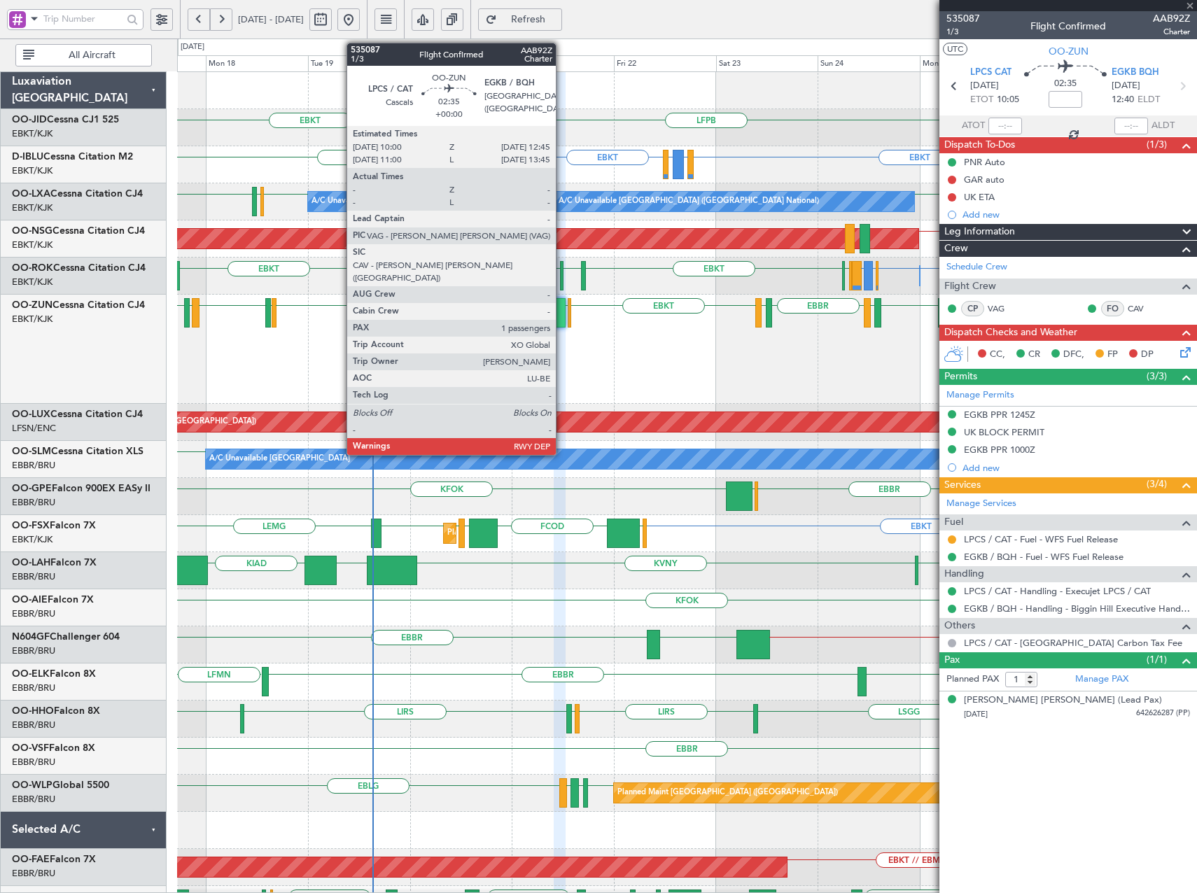
type input "0"
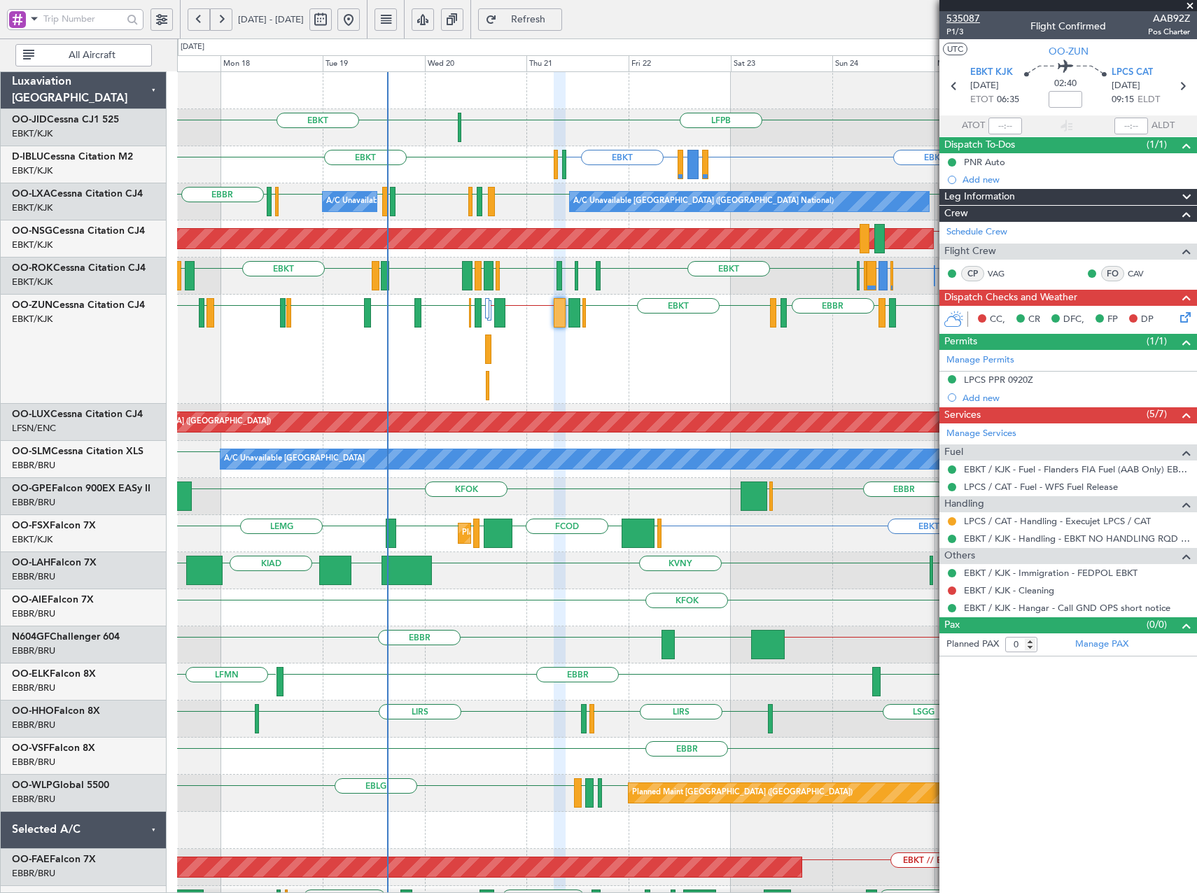
click at [970, 13] on span "535087" at bounding box center [964, 18] width 34 height 15
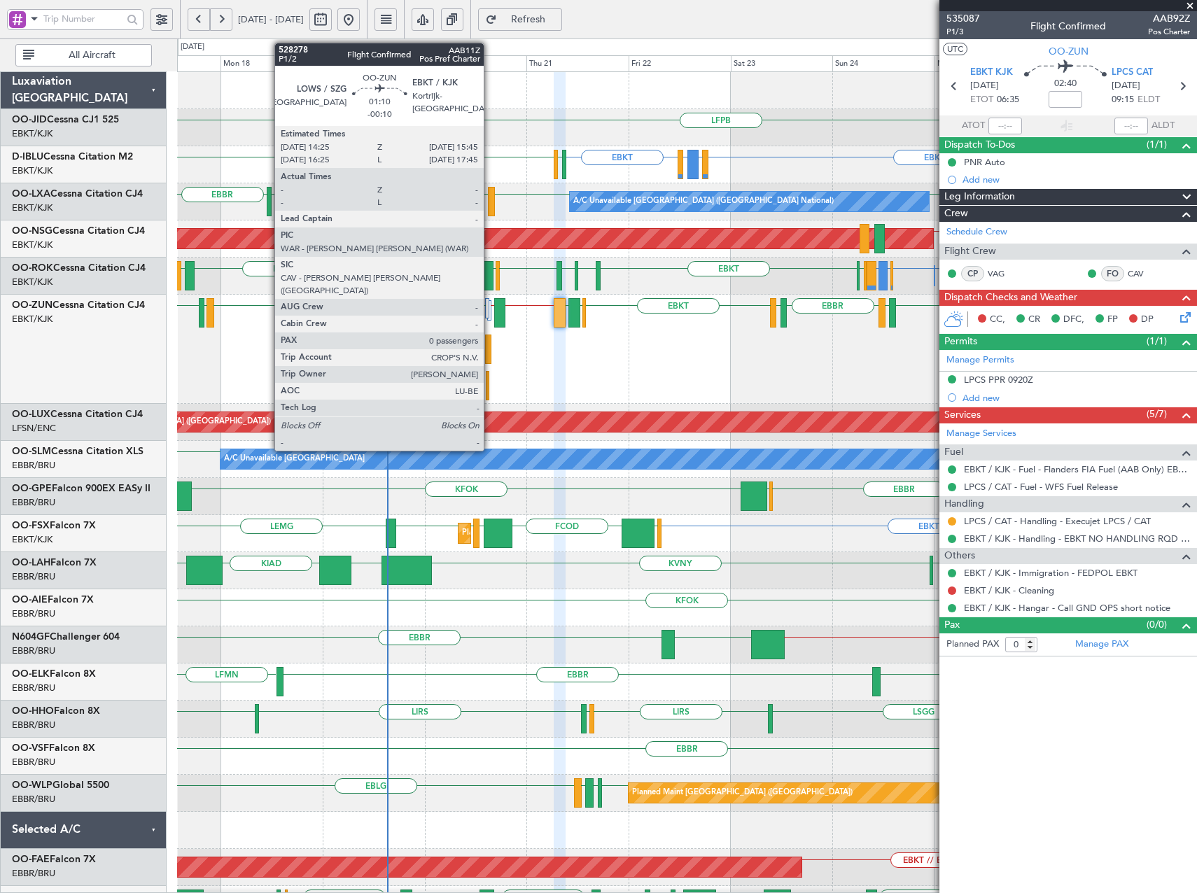
click at [490, 347] on div at bounding box center [488, 349] width 6 height 29
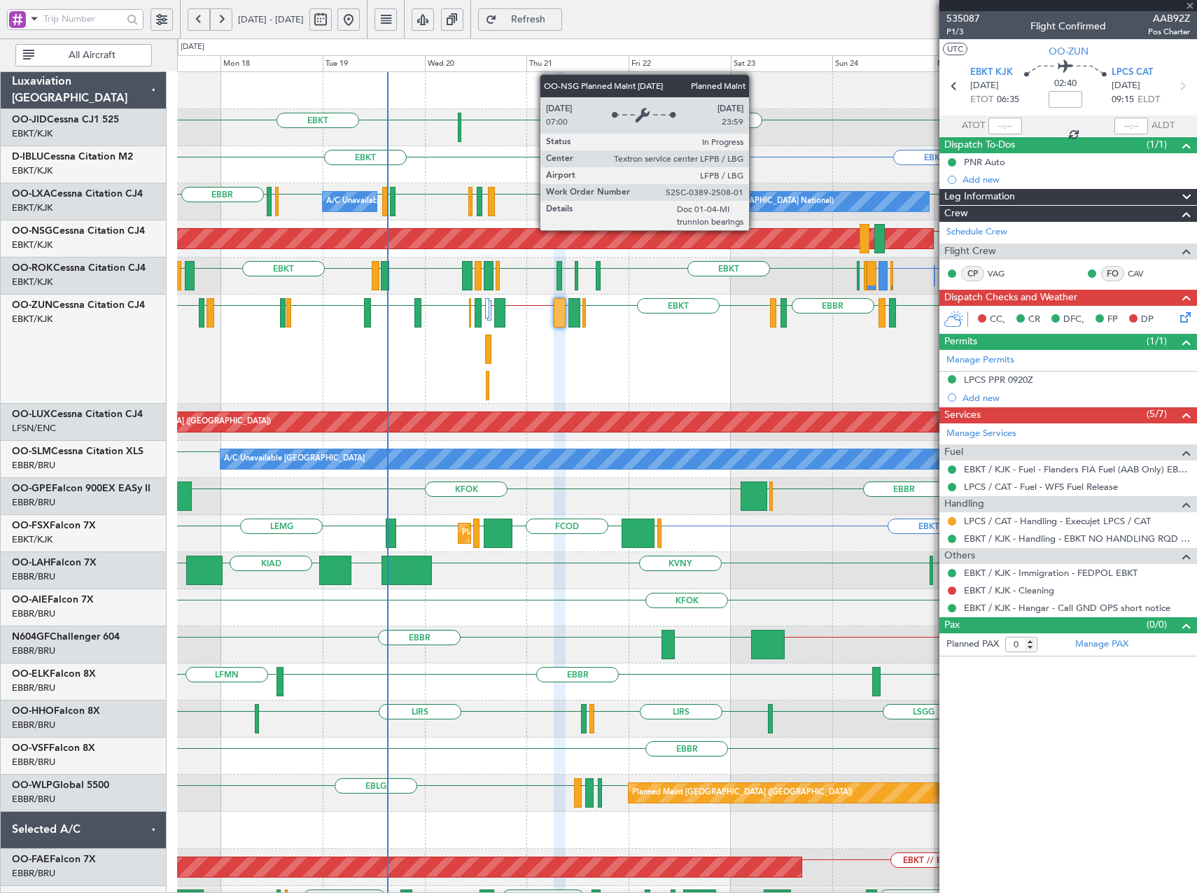
type input "-00:10"
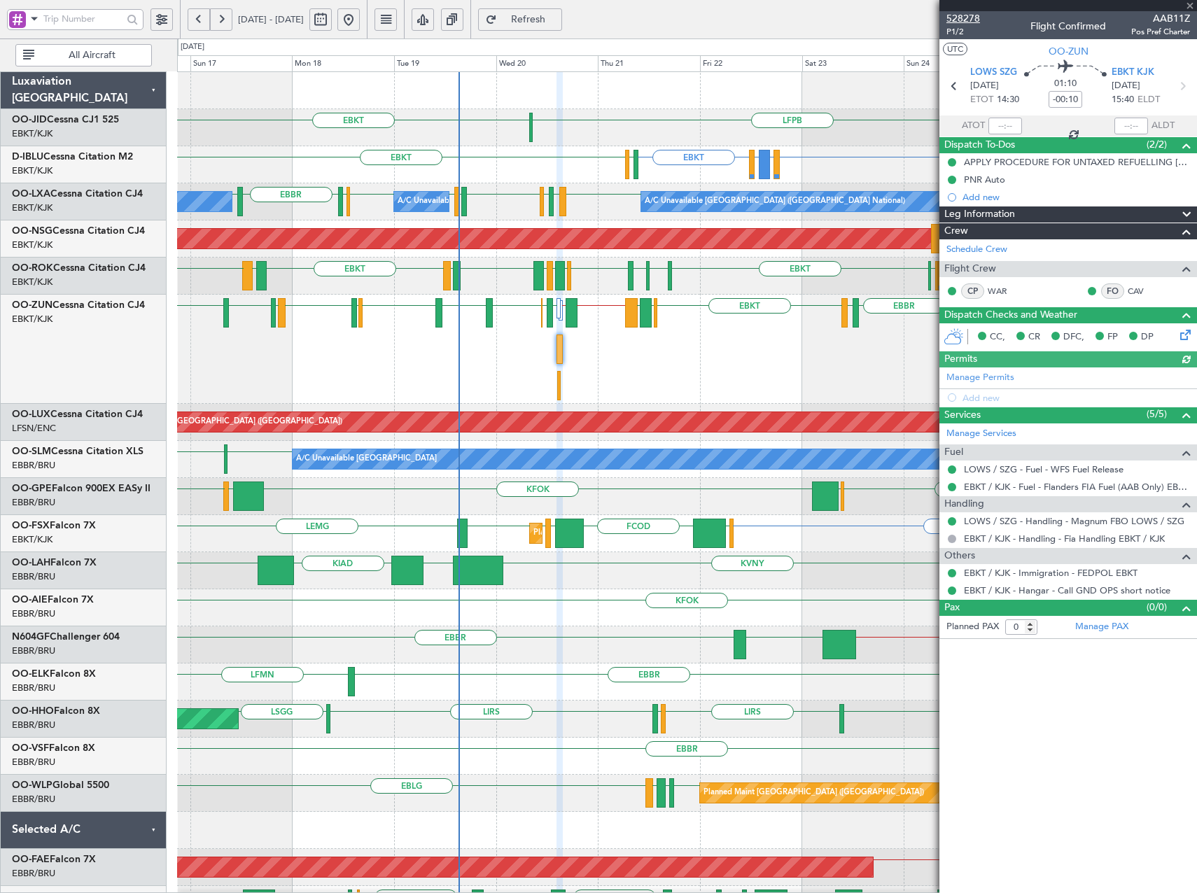
click at [973, 14] on span "528278" at bounding box center [964, 18] width 34 height 15
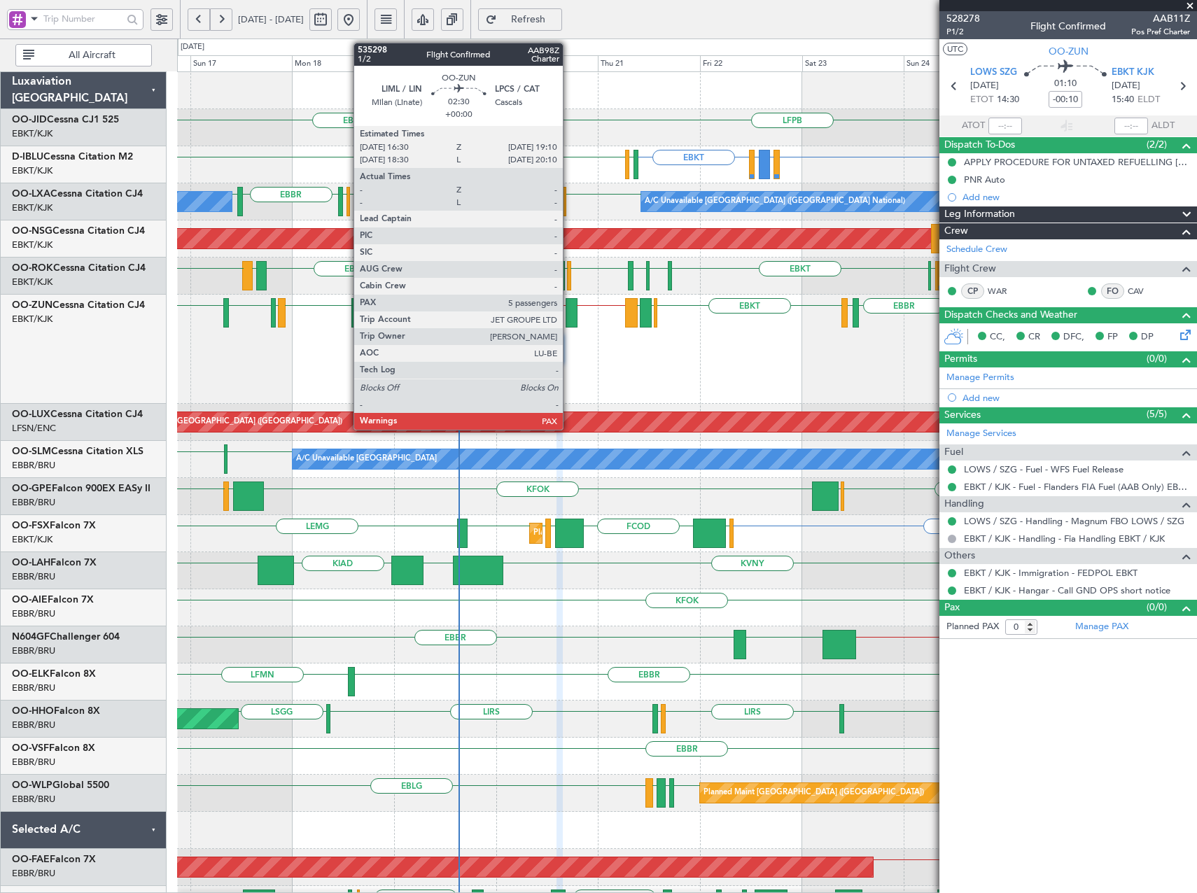
click at [569, 310] on div at bounding box center [572, 312] width 12 height 29
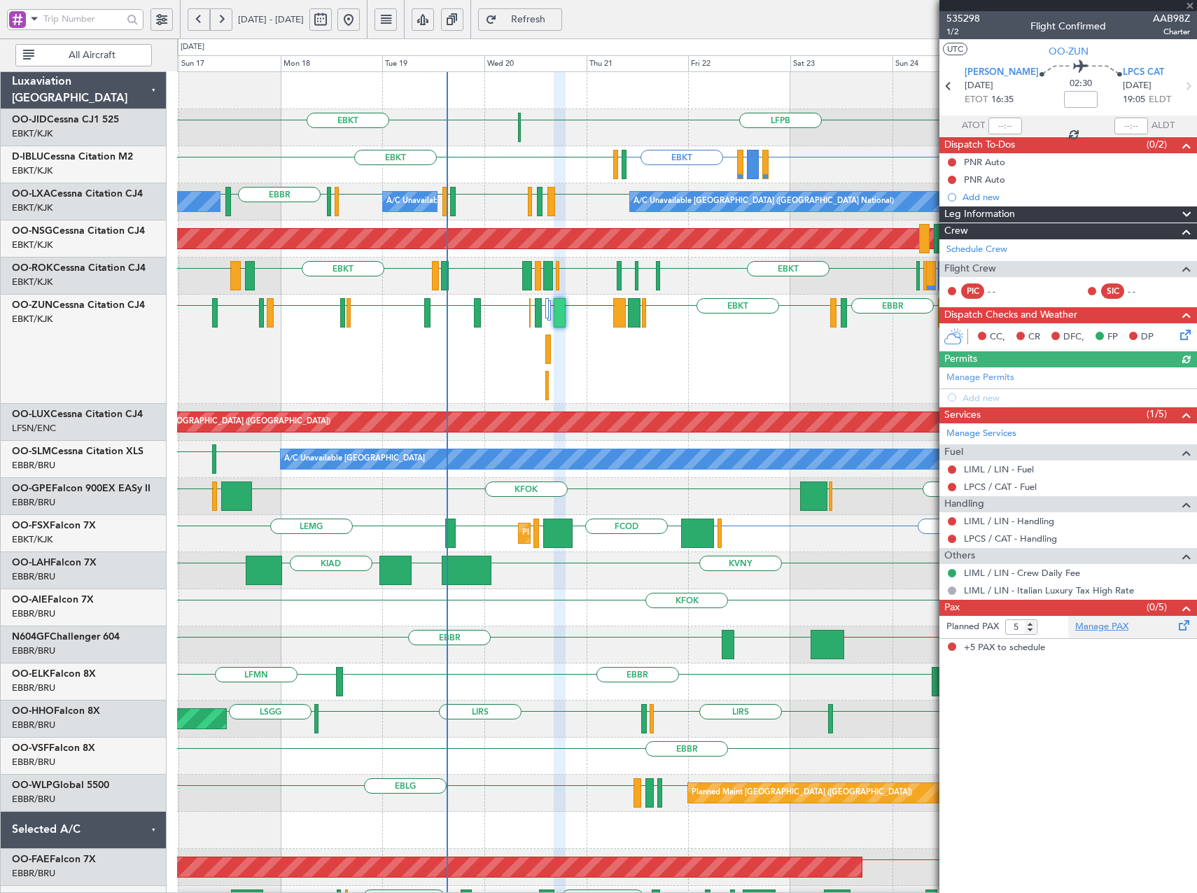
click at [1115, 628] on link "Manage PAX" at bounding box center [1102, 627] width 53 height 14
click at [557, 15] on span "Refresh" at bounding box center [528, 20] width 57 height 10
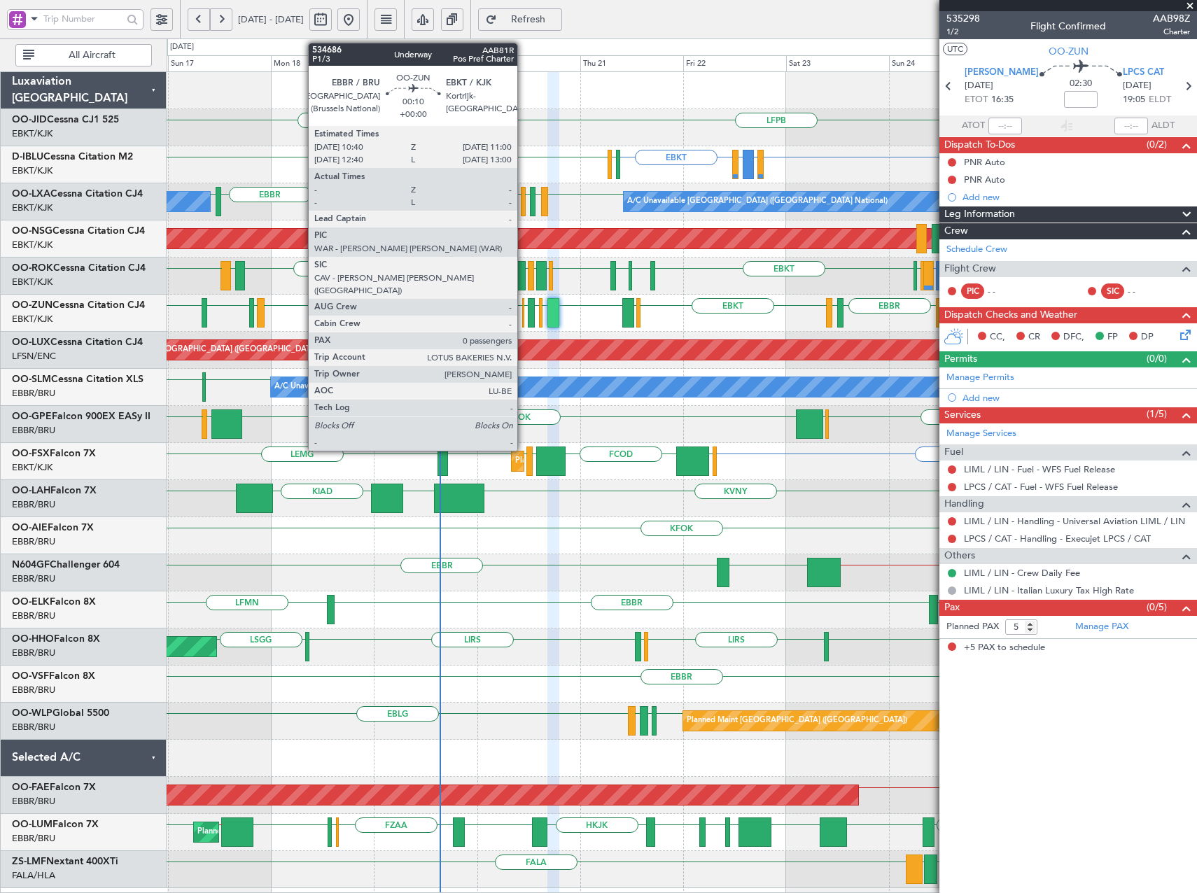
click at [524, 318] on div at bounding box center [523, 312] width 2 height 29
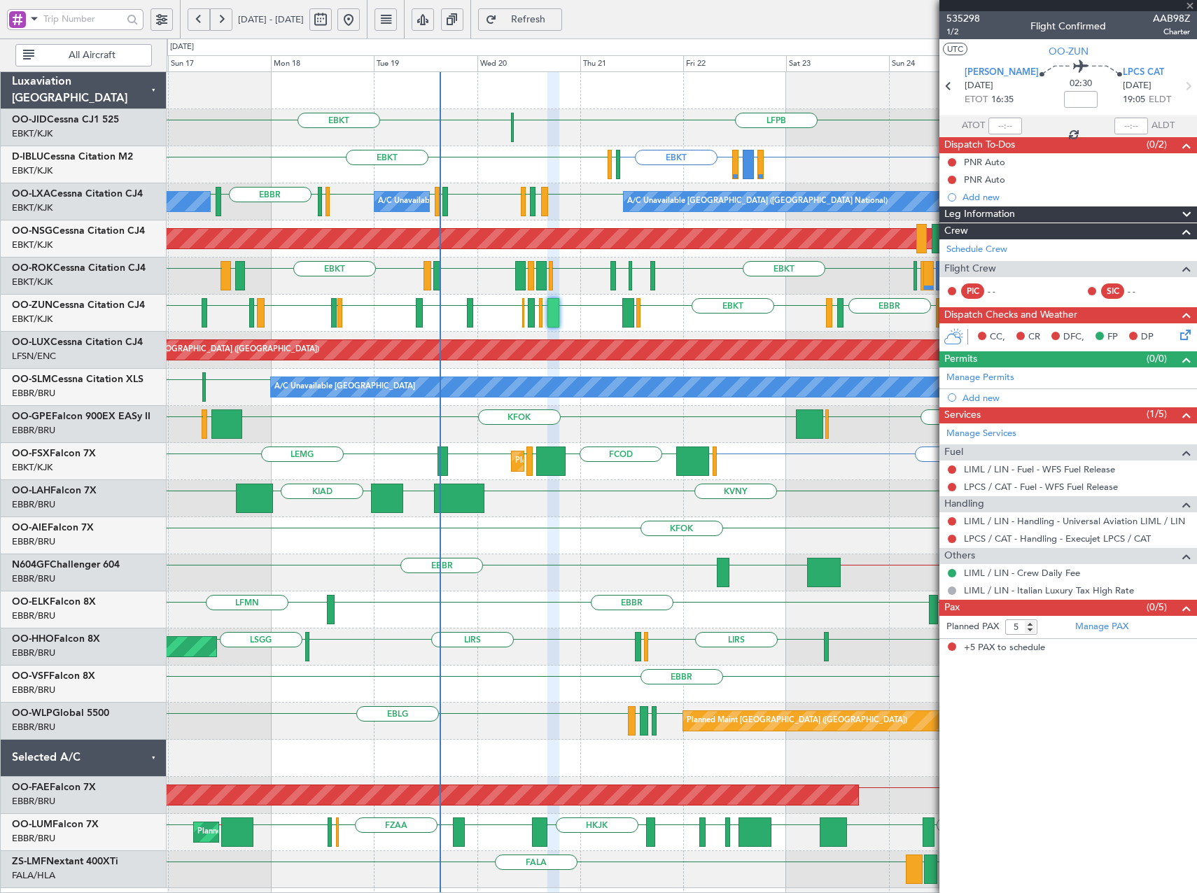
type input "0"
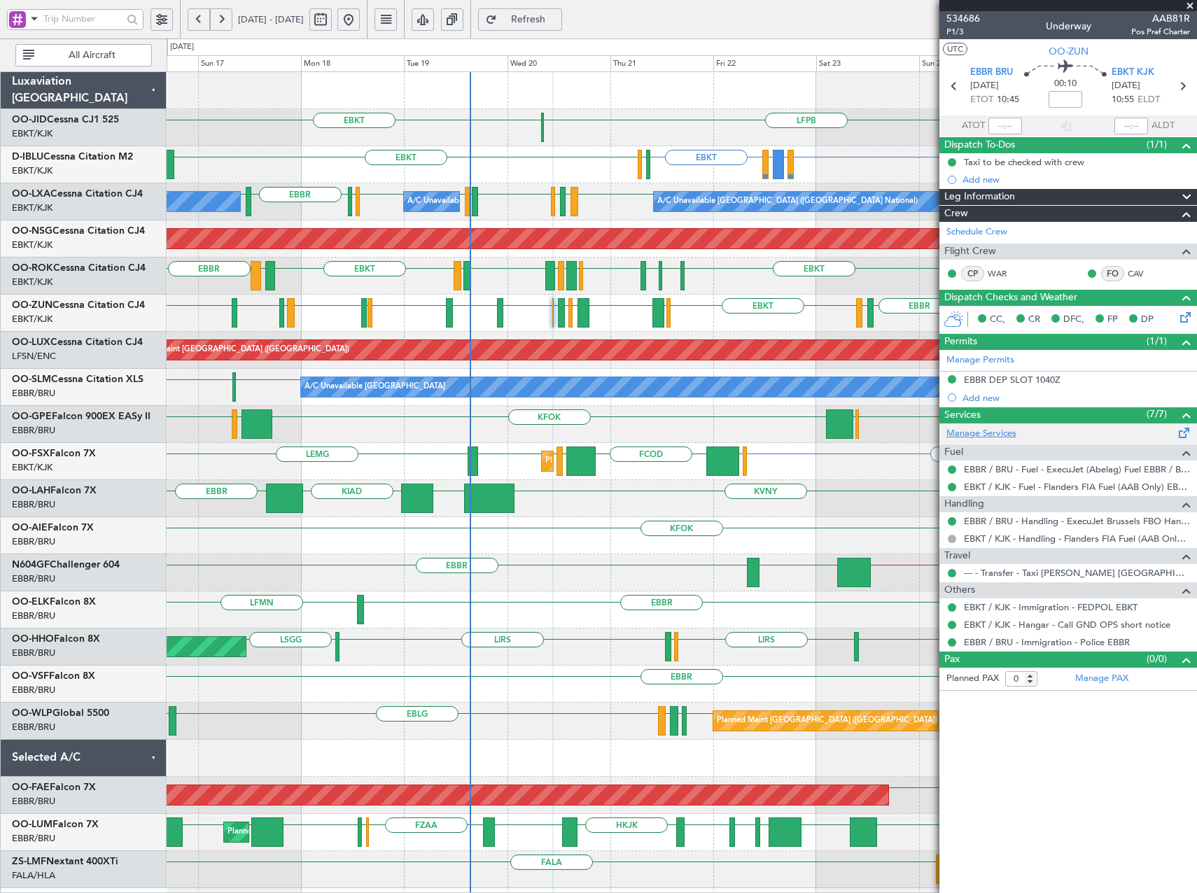
click at [968, 436] on link "Manage Services" at bounding box center [982, 434] width 70 height 14
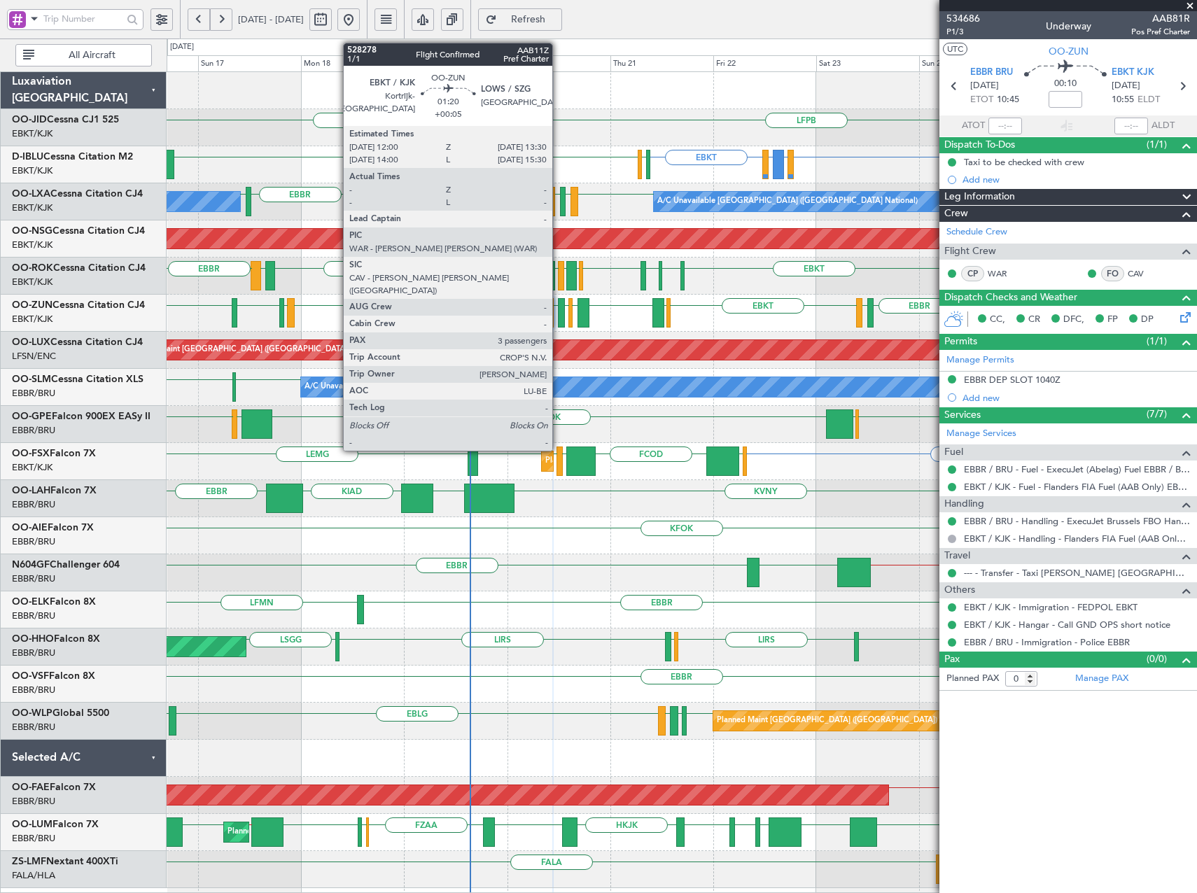
click at [559, 318] on div at bounding box center [561, 312] width 7 height 29
type input "+00:05"
type input "3"
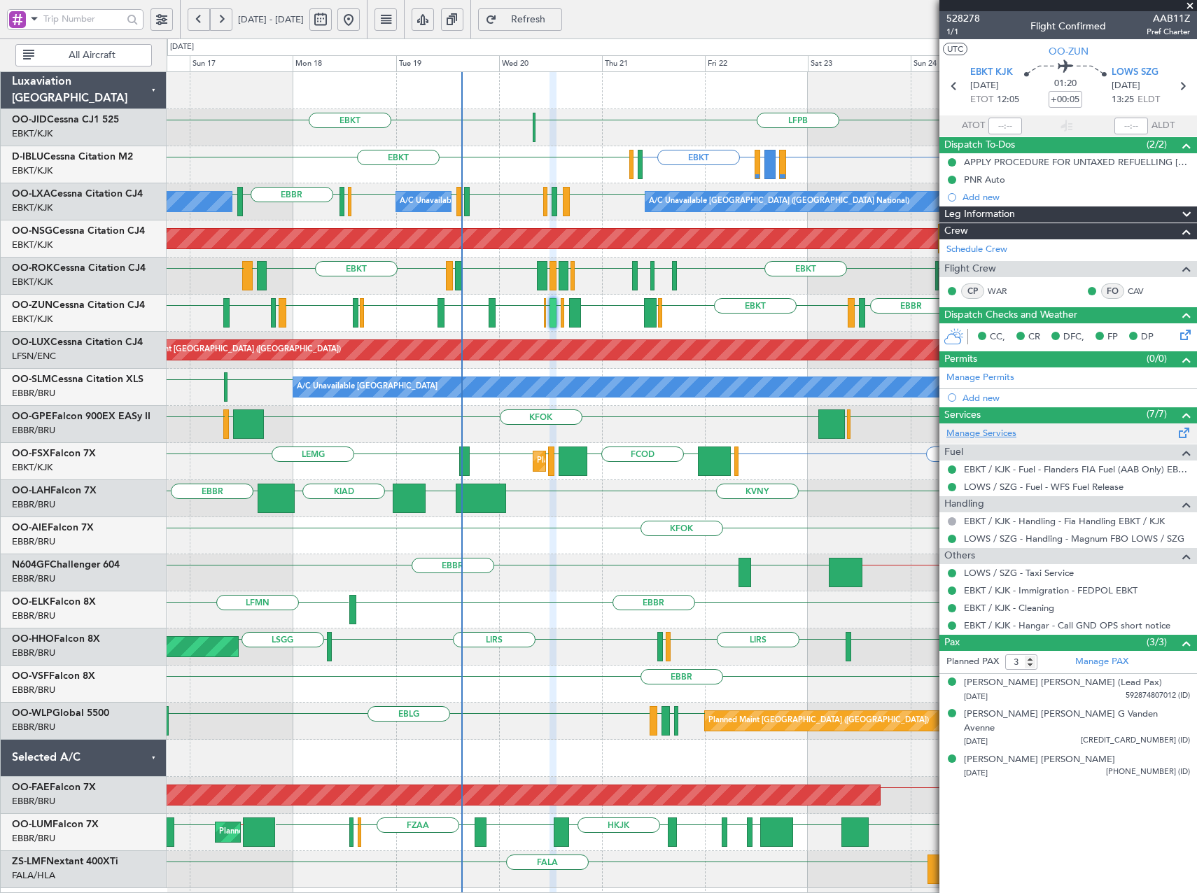
click at [994, 431] on link "Manage Services" at bounding box center [982, 434] width 70 height 14
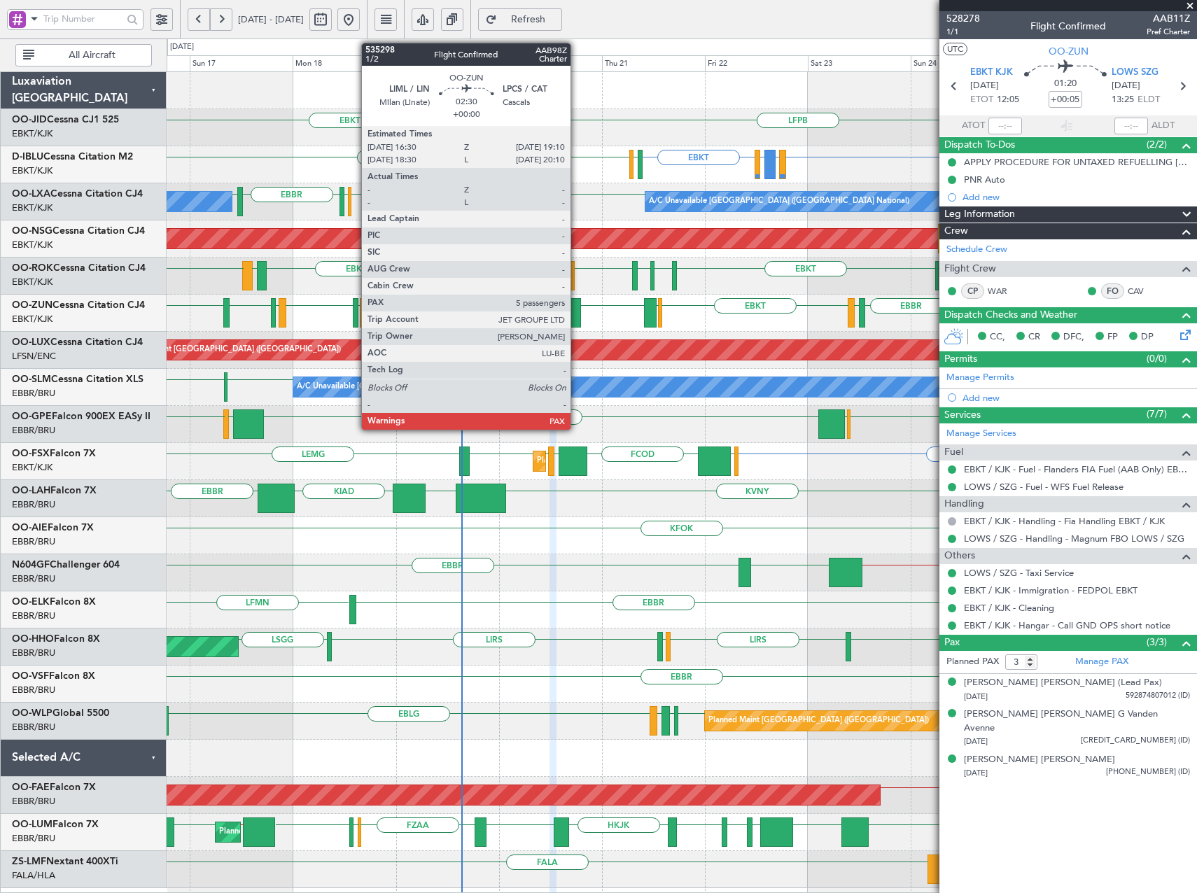
click at [577, 314] on div at bounding box center [575, 312] width 12 height 29
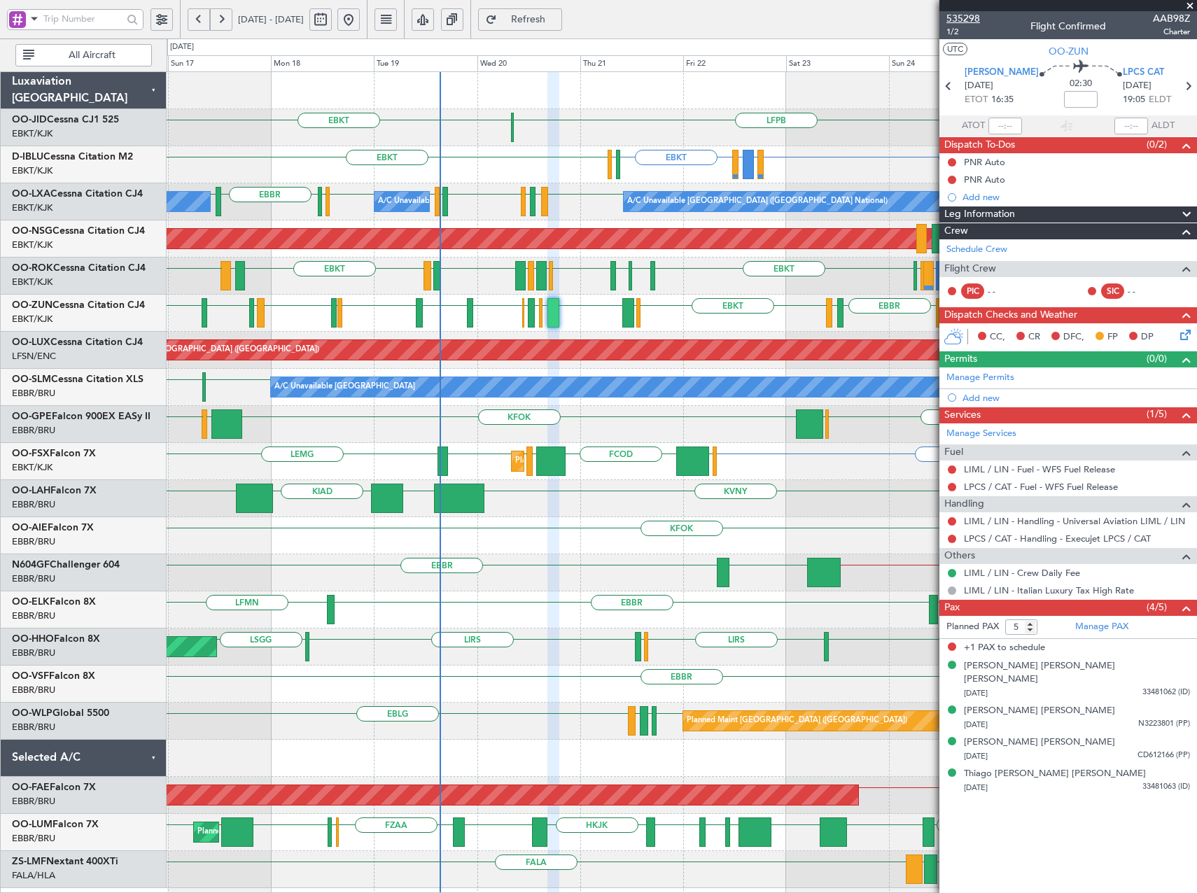
click at [960, 15] on span "535298" at bounding box center [964, 18] width 34 height 15
type input "4"
click at [1031, 630] on input "4" at bounding box center [1021, 627] width 32 height 15
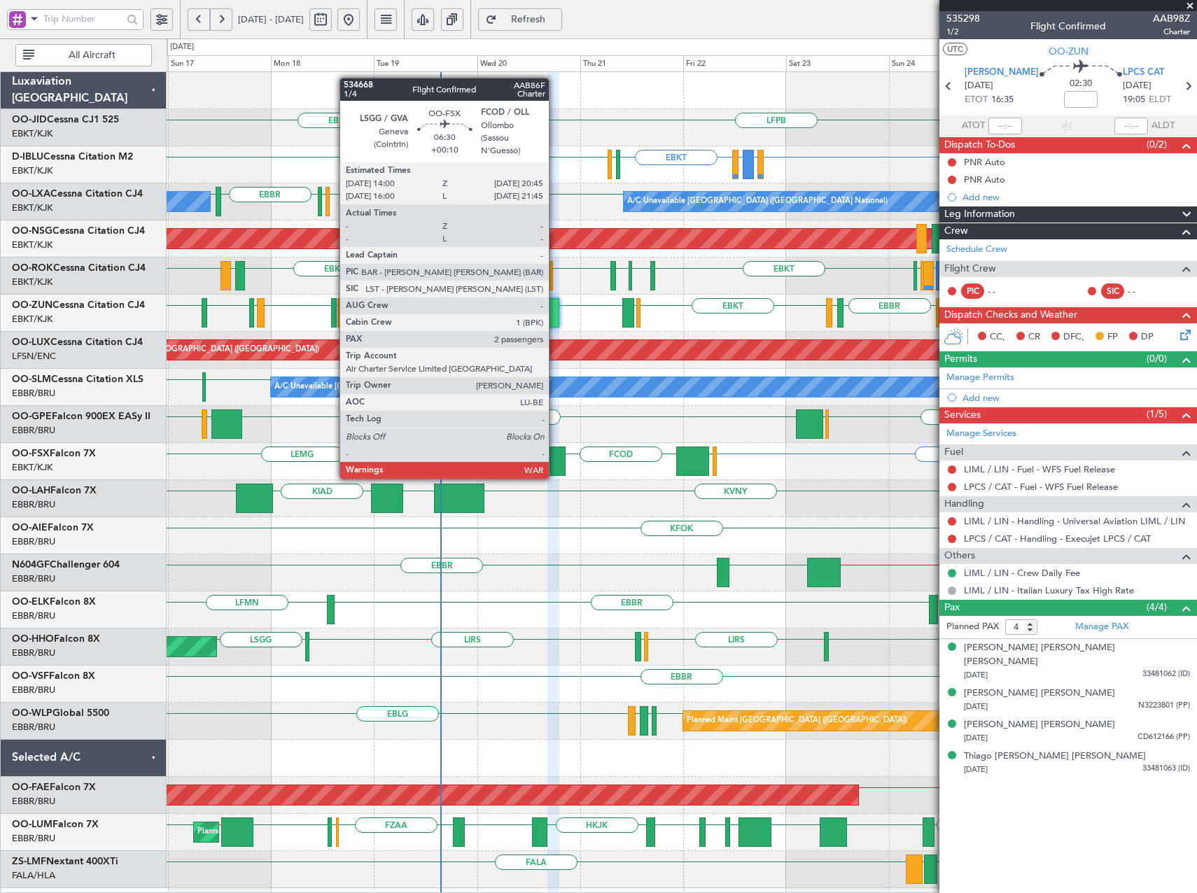
click at [555, 465] on div at bounding box center [550, 461] width 29 height 29
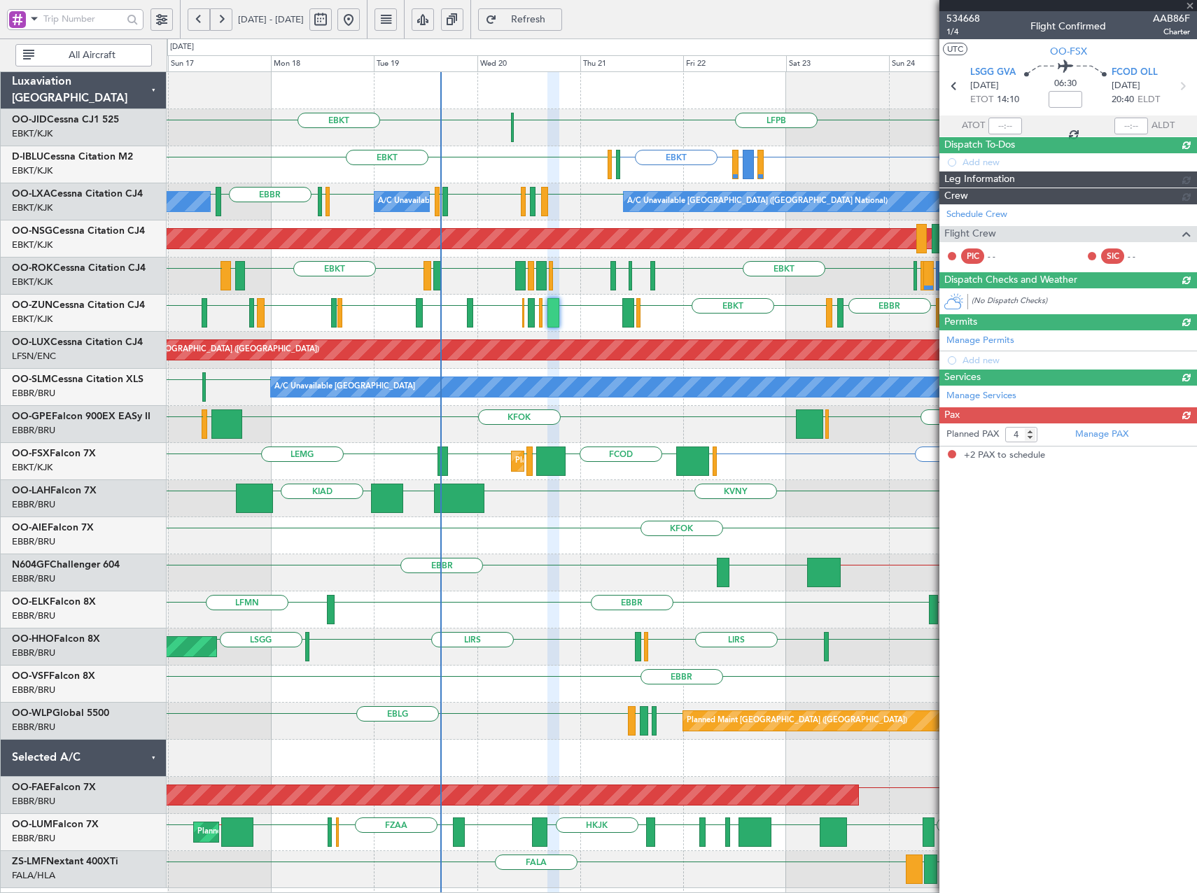
type input "+00:10"
type input "2"
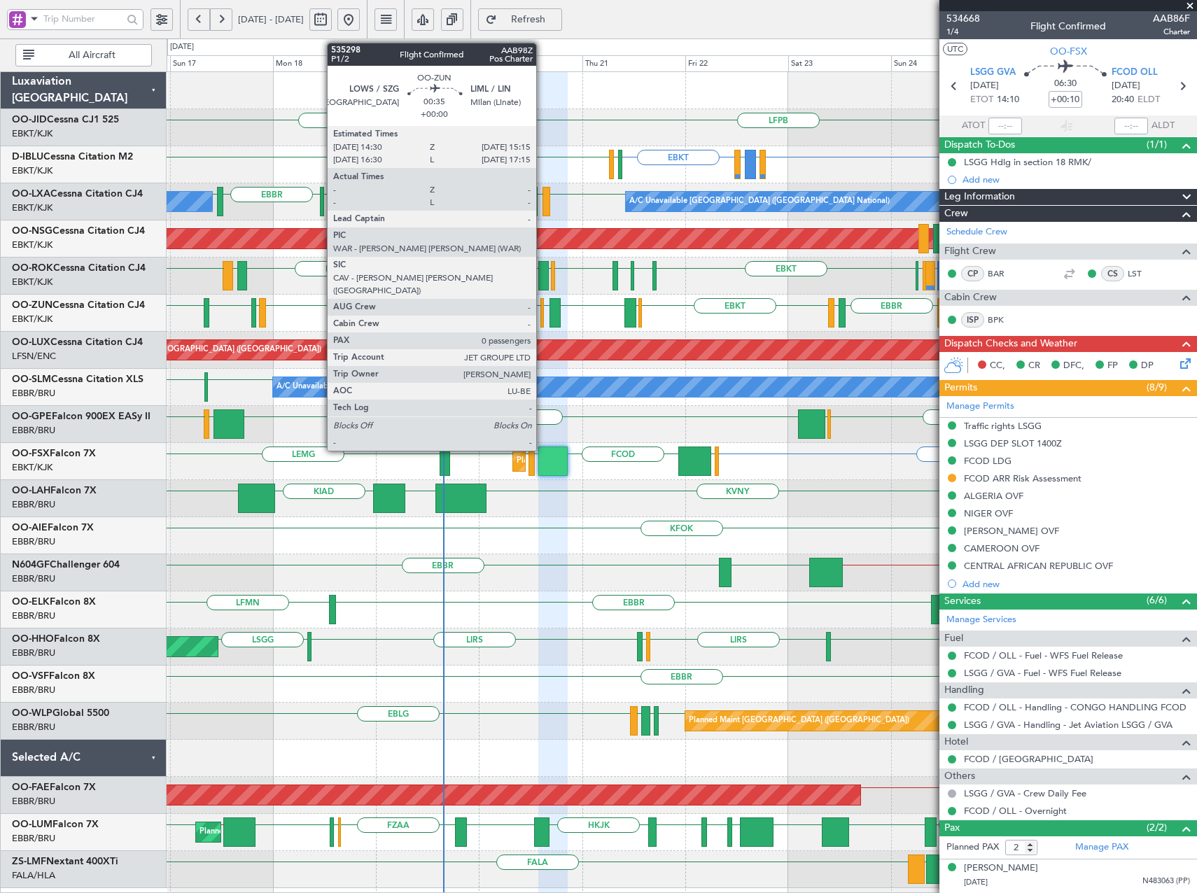
click at [543, 312] on div at bounding box center [543, 312] width 4 height 29
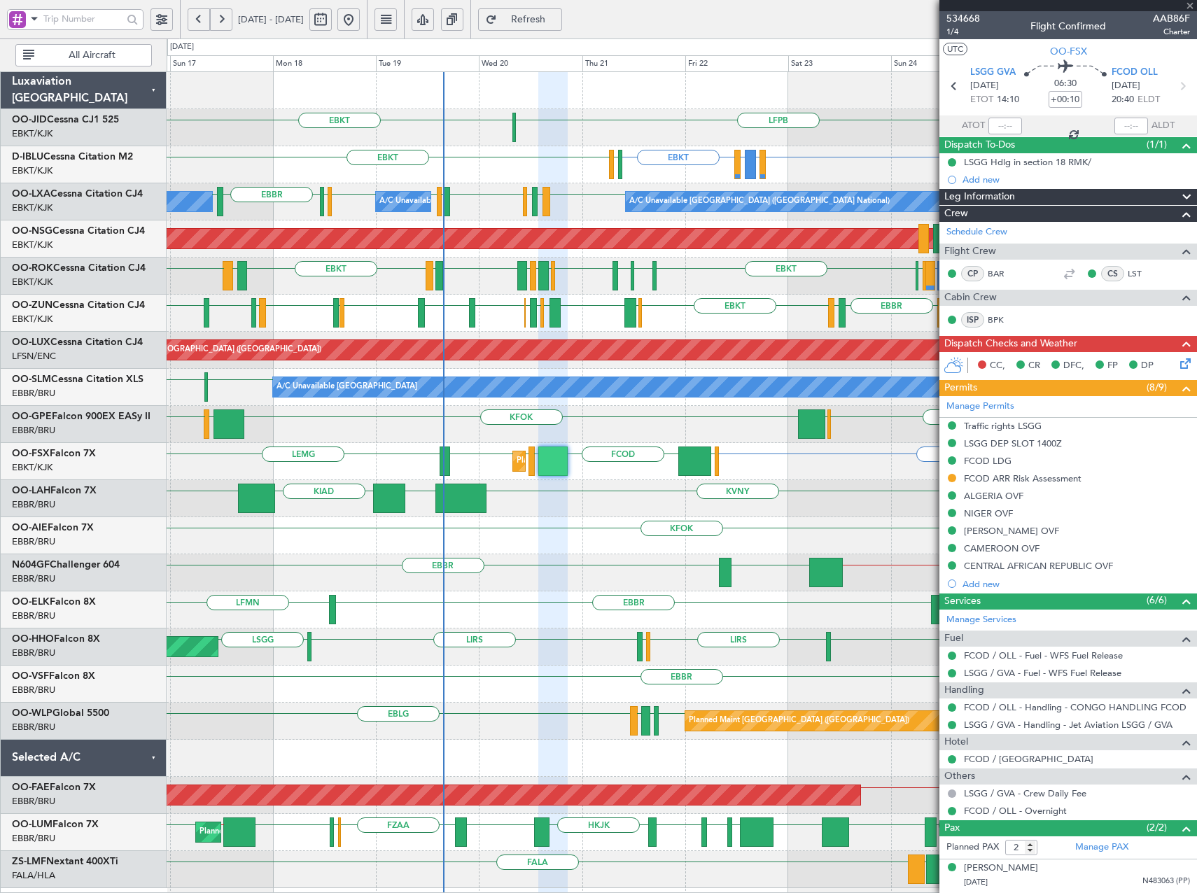
type input "0"
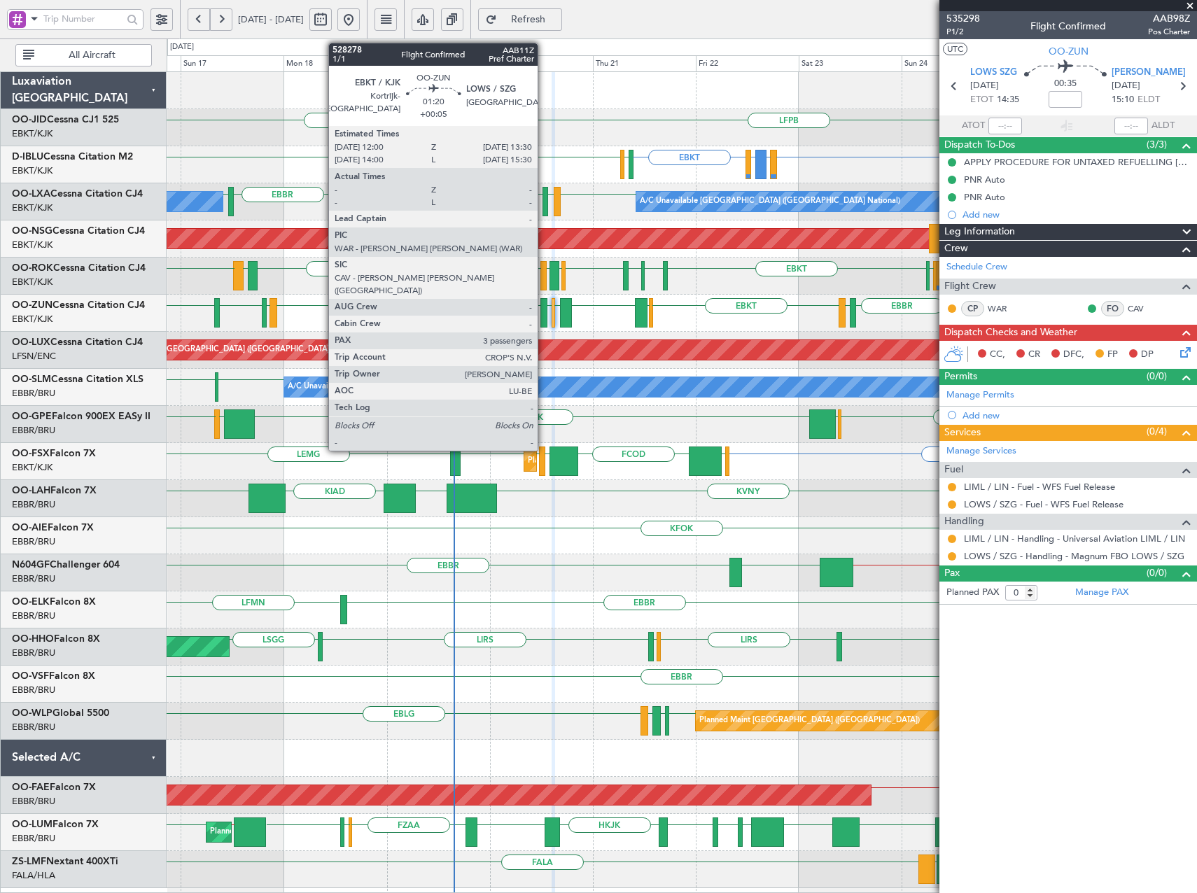
click at [544, 312] on div at bounding box center [544, 312] width 7 height 29
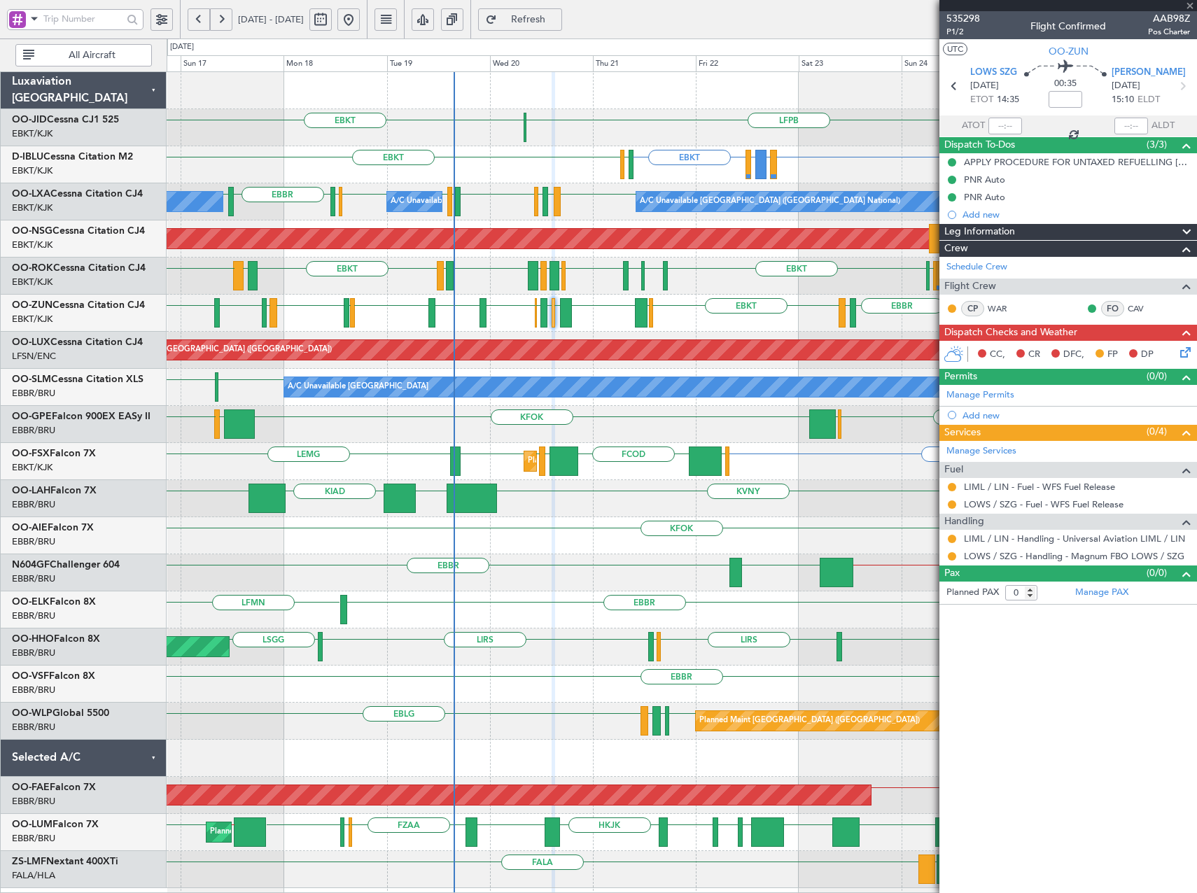
type input "+00:05"
type input "3"
